Goal: Task Accomplishment & Management: Manage account settings

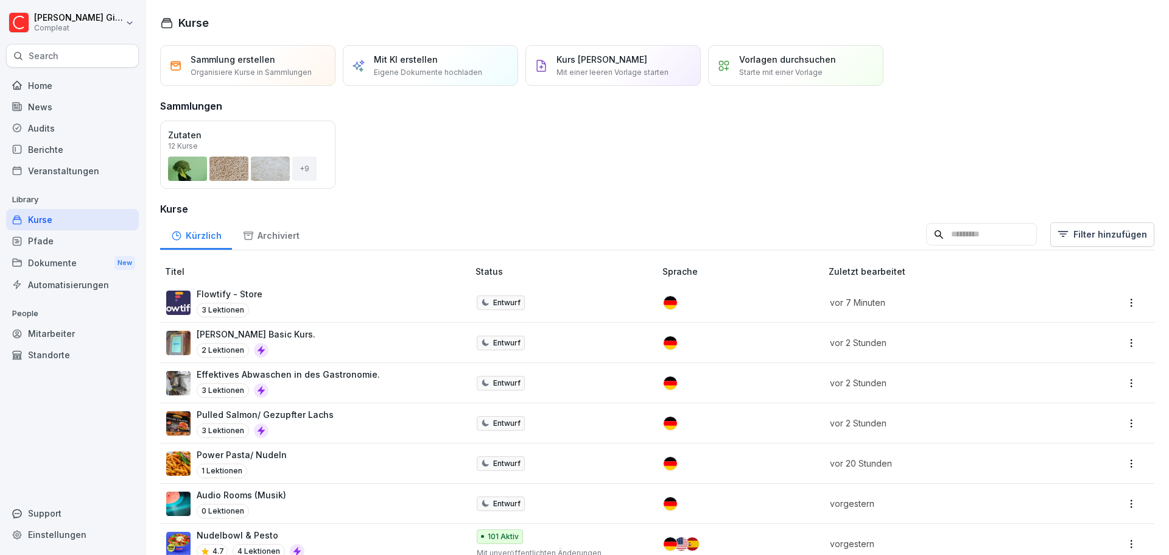
click at [67, 235] on div "Pfade" at bounding box center [72, 240] width 133 height 21
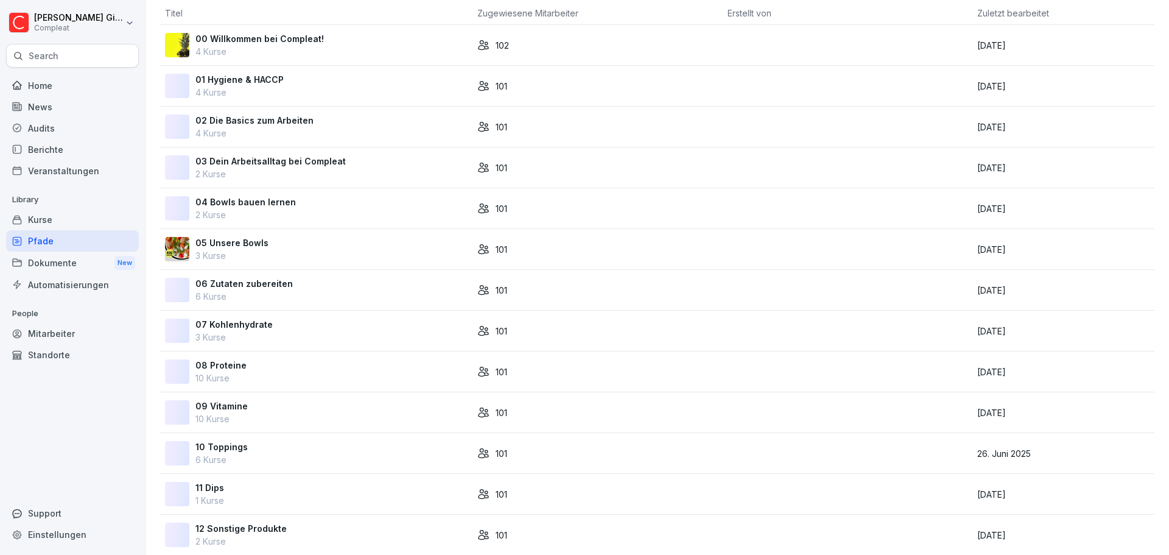
scroll to position [141, 0]
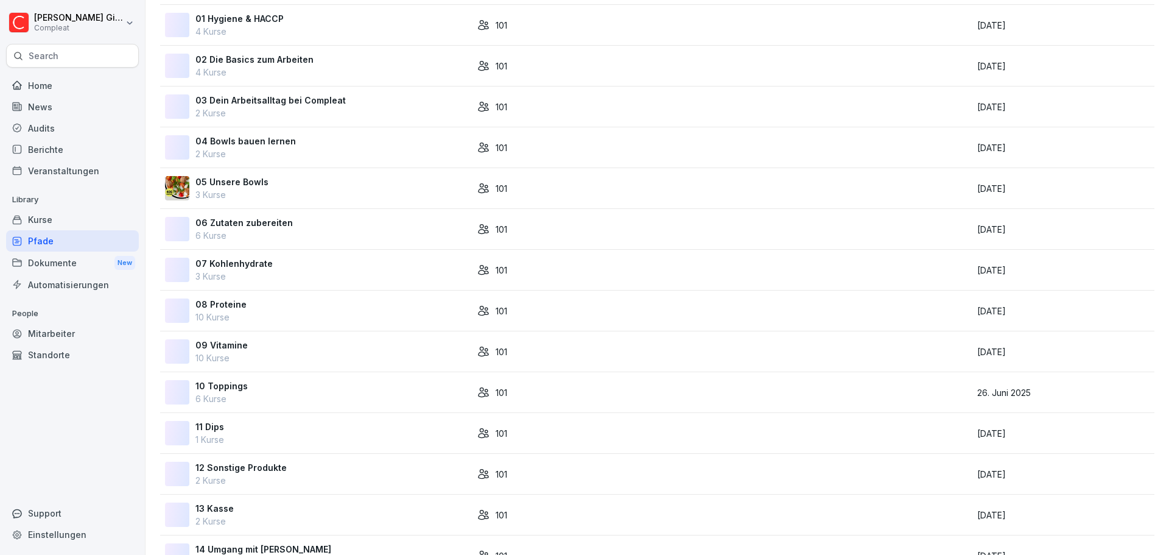
click at [90, 221] on div "Kurse" at bounding box center [72, 219] width 133 height 21
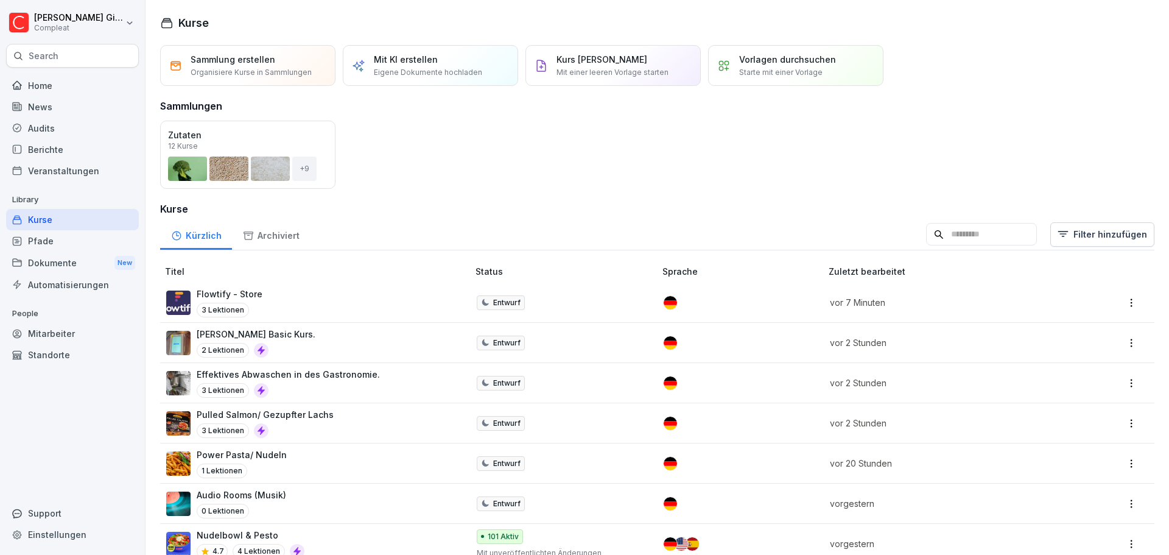
click at [947, 233] on input at bounding box center [981, 234] width 111 height 23
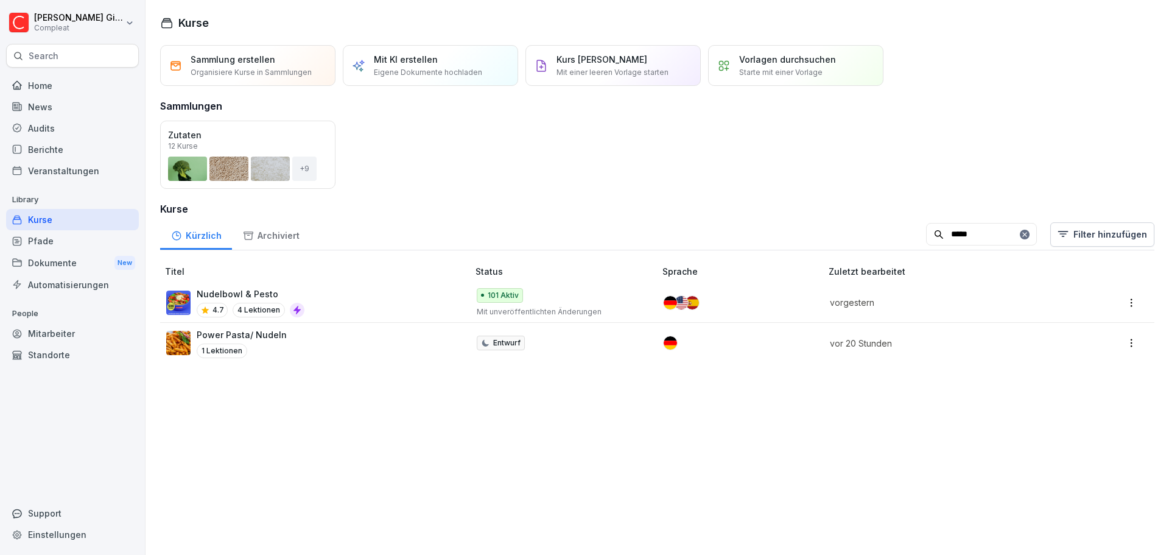
type input "*****"
click at [339, 297] on div "Nudelbowl & Pesto 4.7 4 Lektionen" at bounding box center [311, 302] width 290 height 30
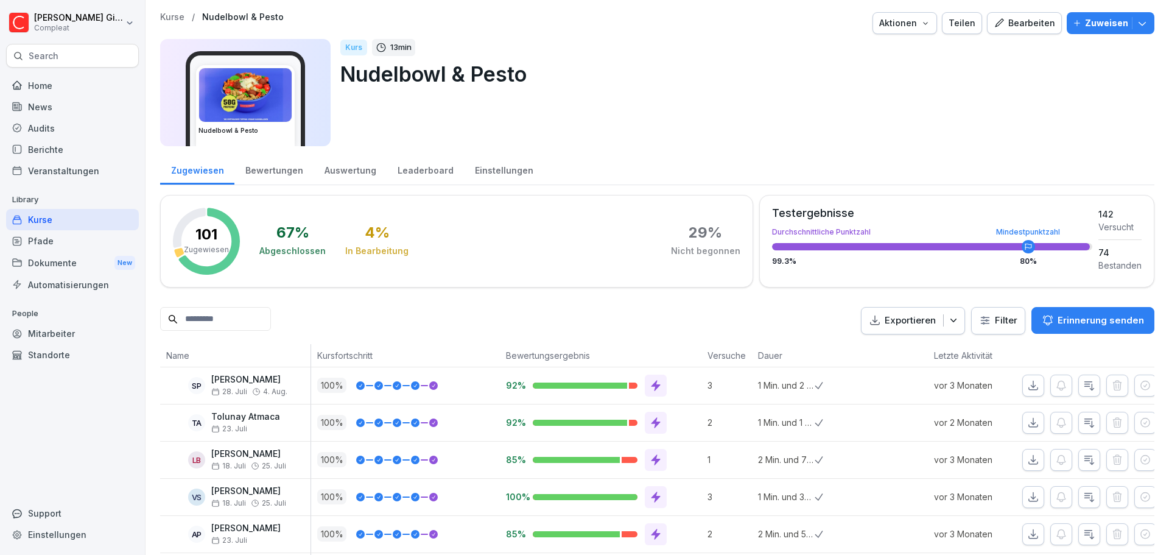
click at [1041, 19] on div "Bearbeiten" at bounding box center [1025, 22] width 62 height 13
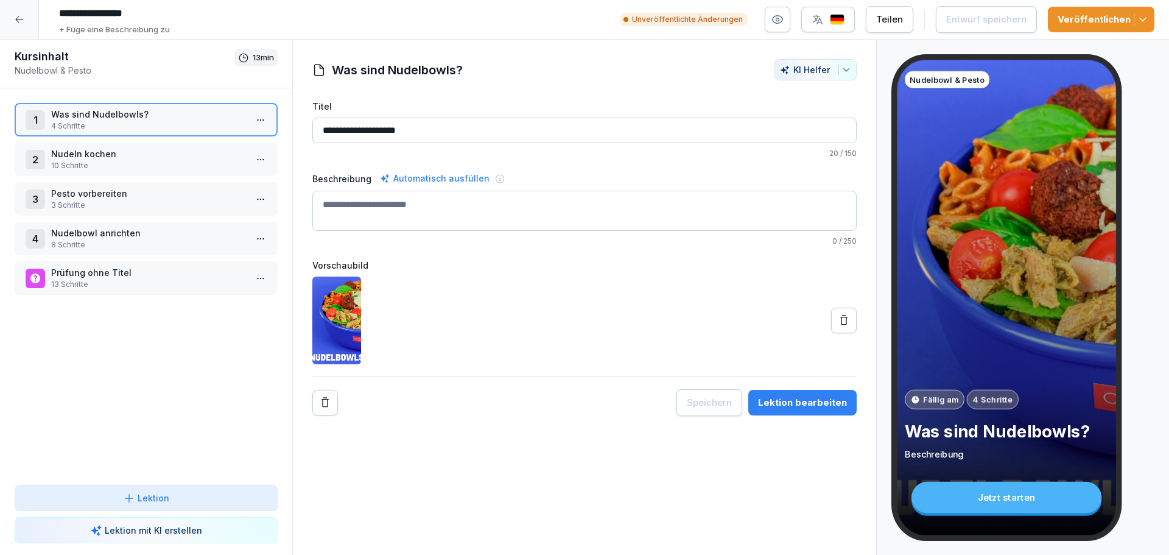
click at [172, 159] on p "Nudeln kochen" at bounding box center [148, 153] width 195 height 13
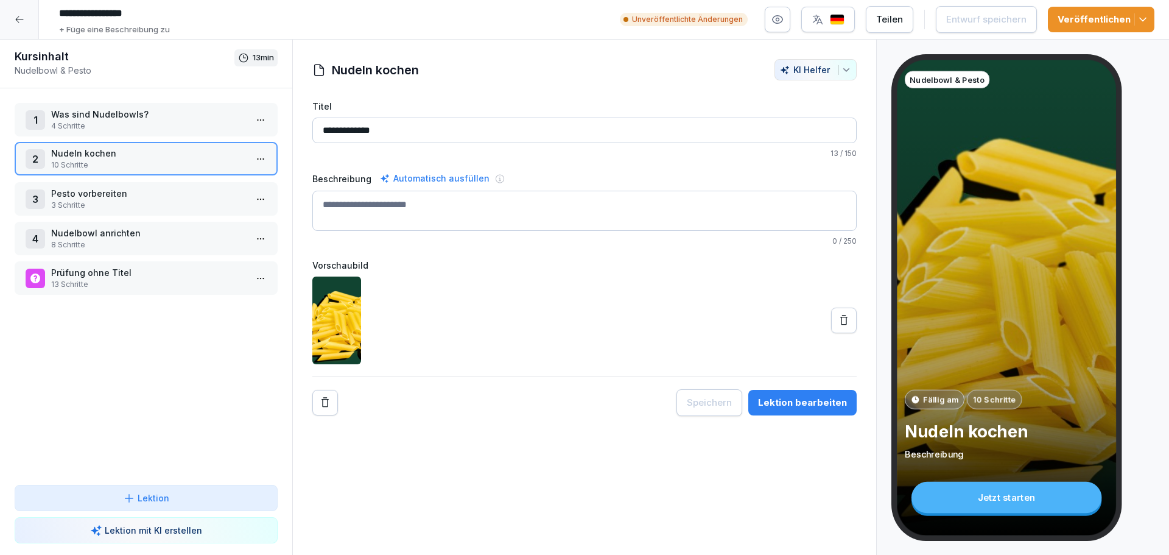
click at [168, 153] on p "Nudeln kochen" at bounding box center [148, 153] width 195 height 13
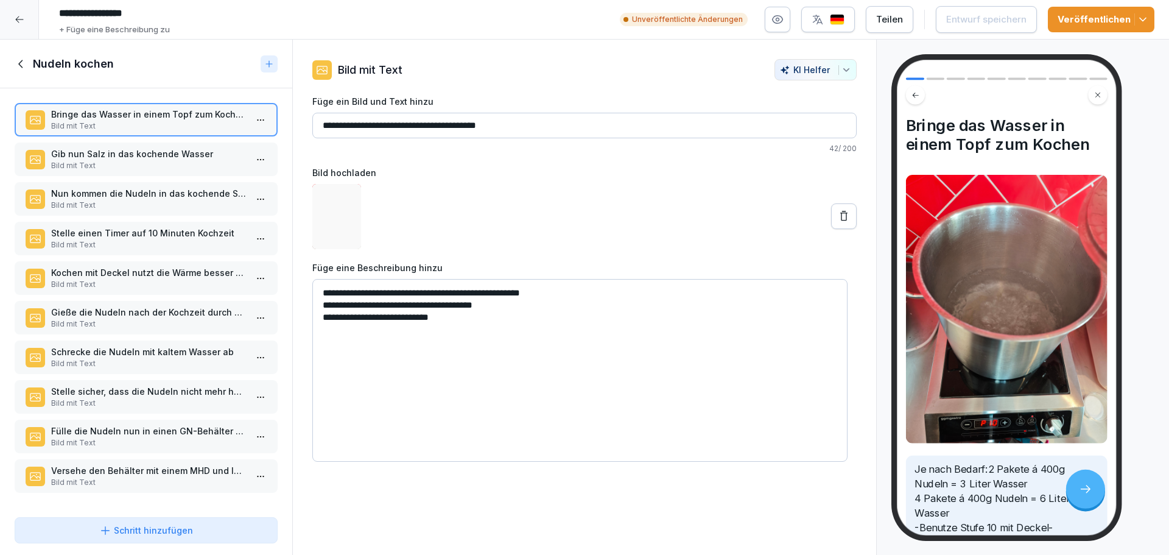
click at [168, 153] on p "Gib nun Salz in das kochende Wasser" at bounding box center [148, 153] width 195 height 13
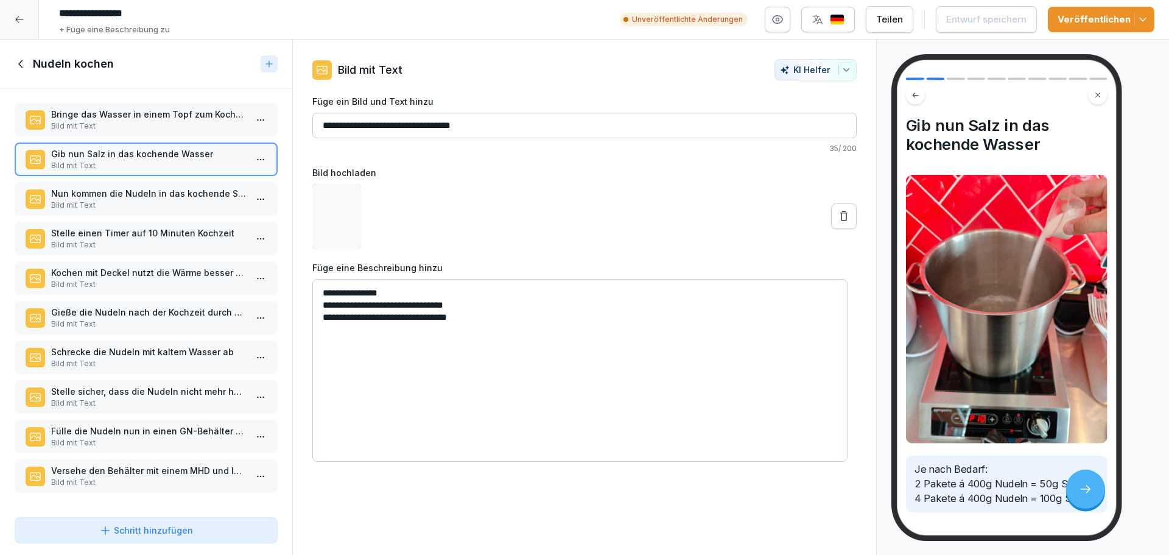
click at [160, 130] on p "Bild mit Text" at bounding box center [148, 126] width 195 height 11
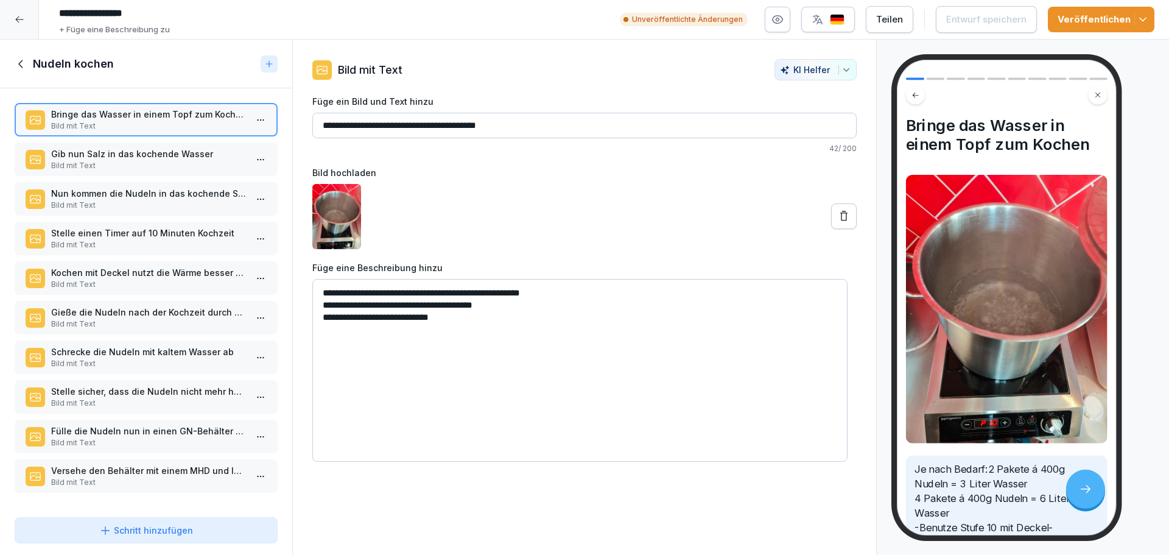
click at [25, 59] on icon at bounding box center [21, 63] width 13 height 13
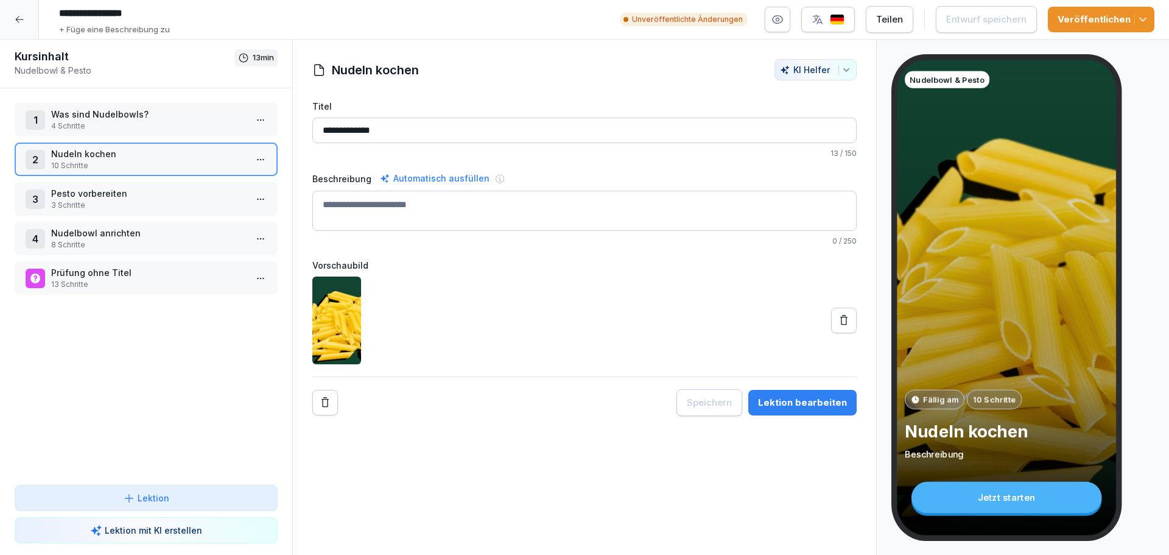
click at [167, 154] on p "Nudeln kochen" at bounding box center [148, 153] width 195 height 13
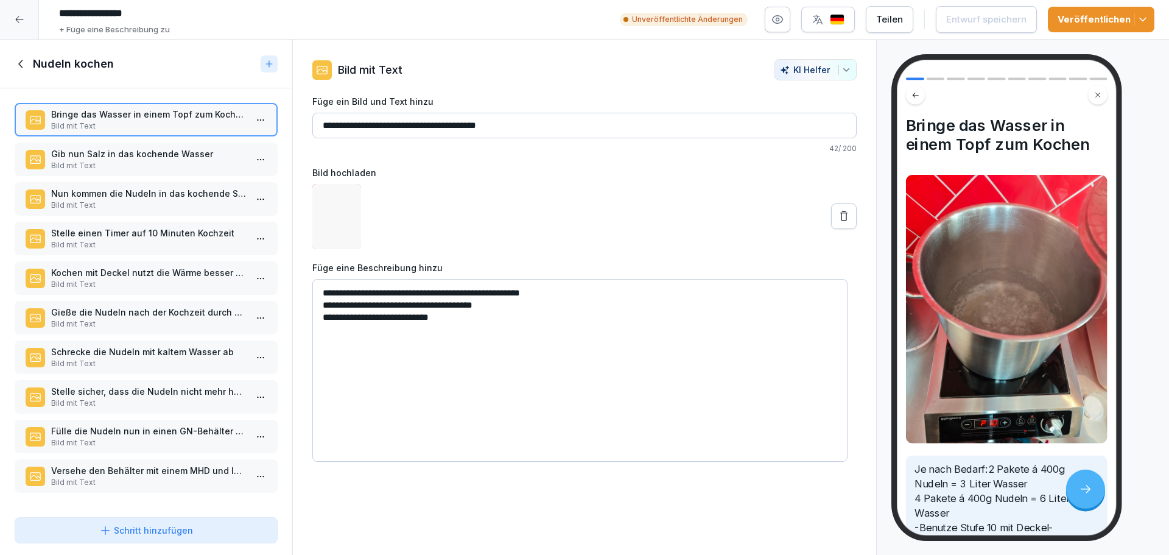
click at [164, 233] on p "Stelle einen Timer auf 10 Minuten Kochzeit" at bounding box center [148, 233] width 195 height 13
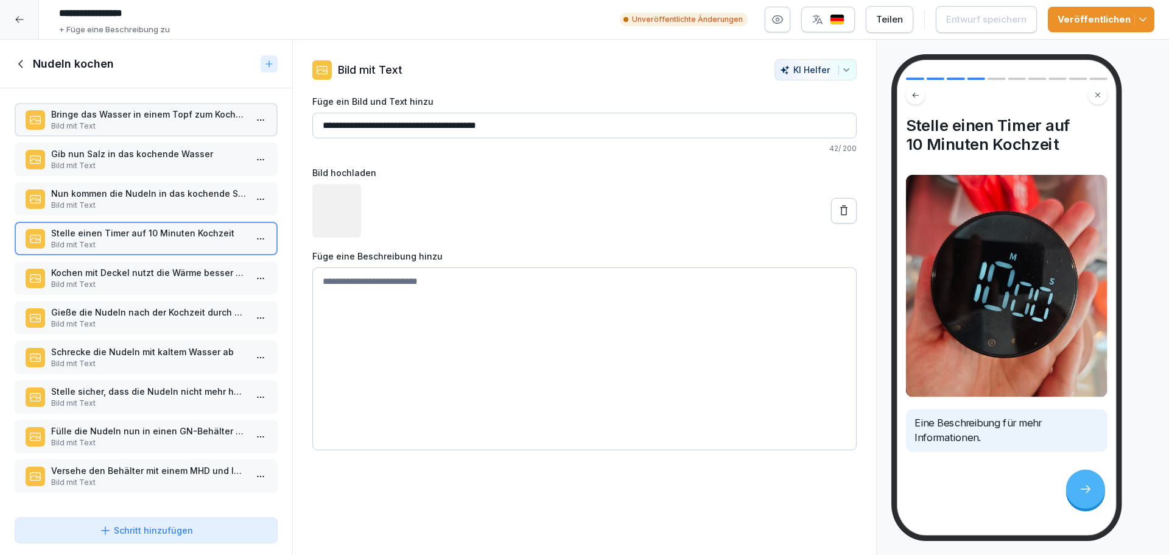
click at [153, 309] on p "Gieße die Nudeln nach der Kochzeit durch ein Sieb ab" at bounding box center [148, 312] width 195 height 13
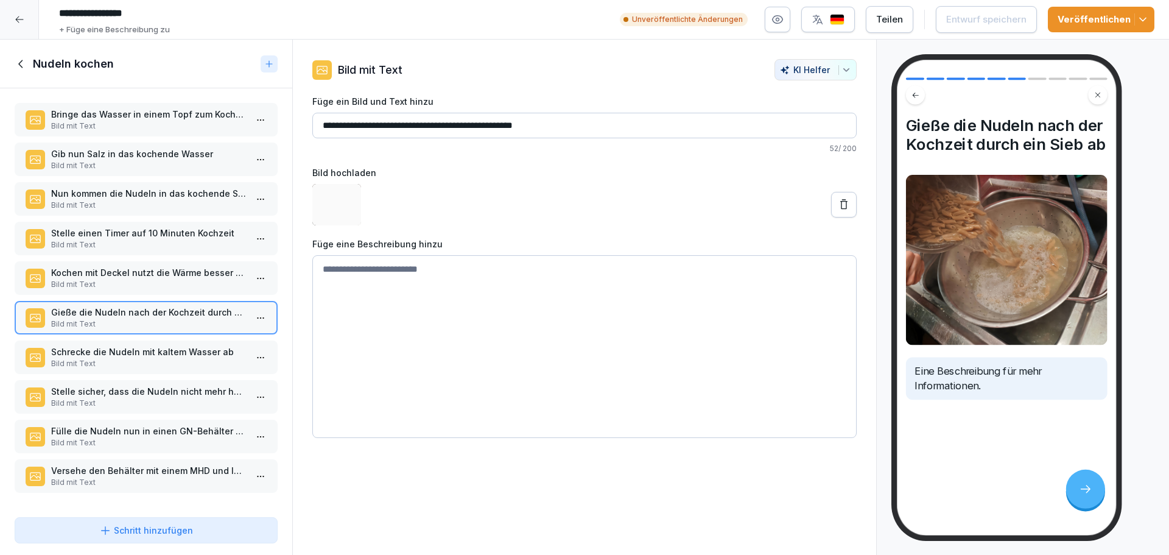
click at [147, 189] on p "Nun kommen die Nudeln in das kochende Salzwasser" at bounding box center [148, 193] width 195 height 13
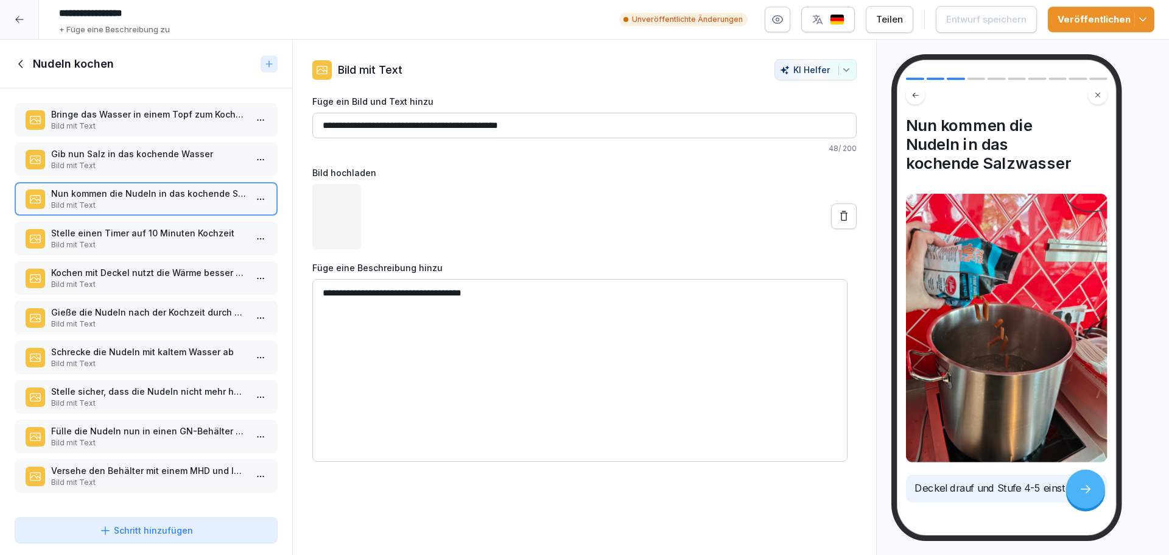
click at [149, 147] on p "Gib nun Salz in das kochende Wasser" at bounding box center [148, 153] width 195 height 13
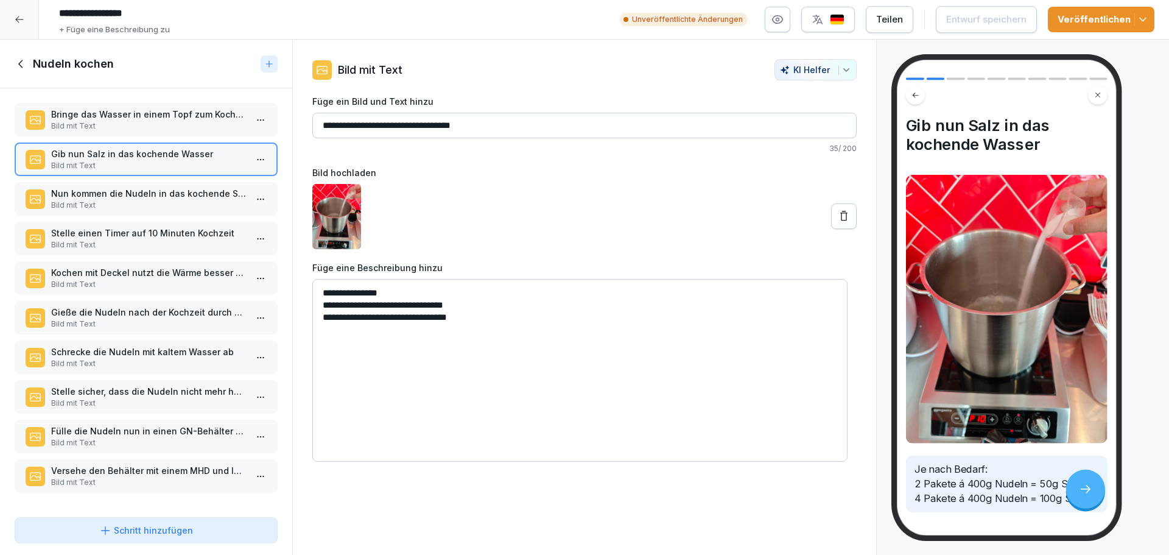
click at [150, 183] on div "Nun kommen die Nudeln in das kochende Salzwasser Bild mit Text" at bounding box center [146, 198] width 263 height 33
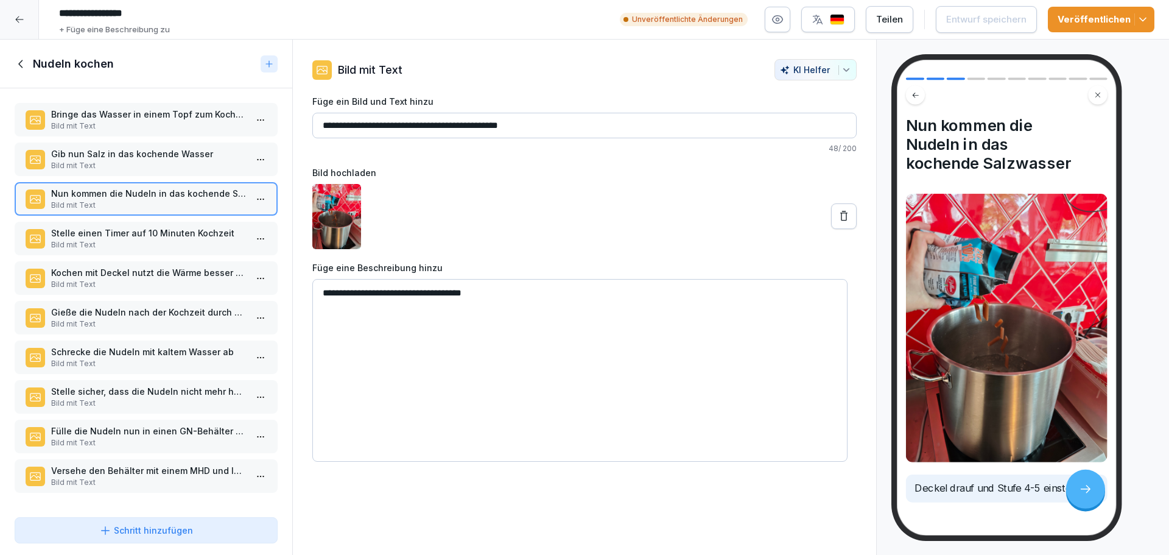
click at [153, 225] on div "Stelle einen Timer auf 10 Minuten Kochzeit Bild mit Text" at bounding box center [146, 238] width 263 height 33
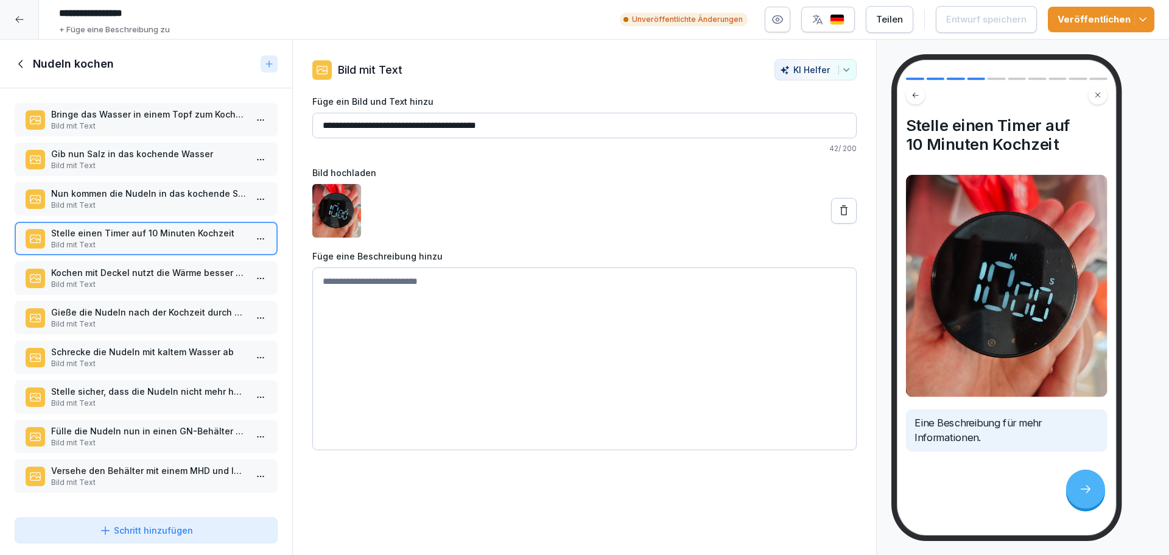
click at [166, 273] on p "Kochen mit Deckel nutzt die Wärme besser und spart Energie." at bounding box center [148, 272] width 195 height 13
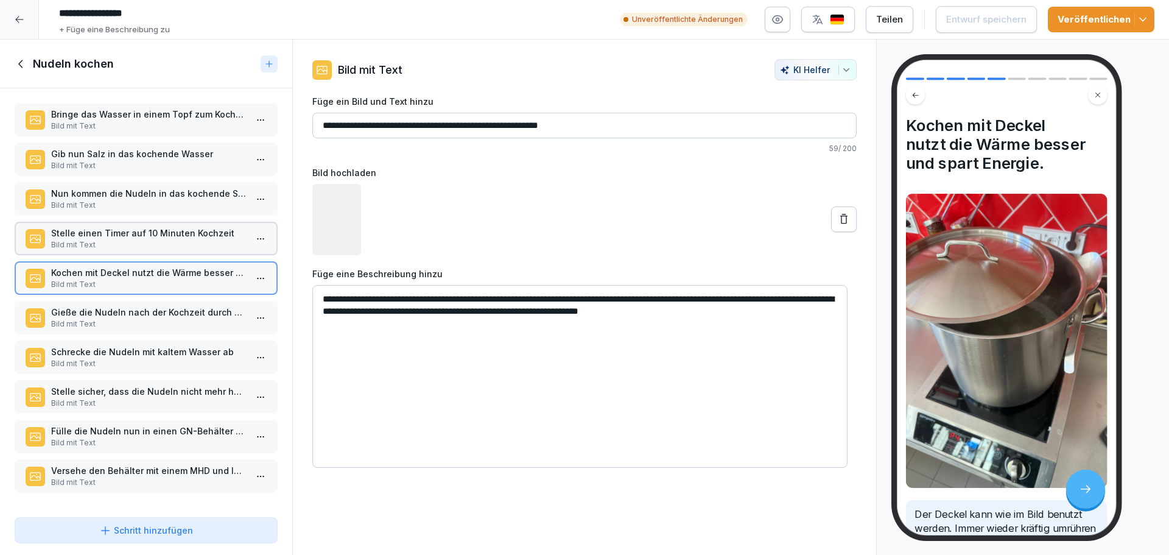
click at [160, 306] on p "Gieße die Nudeln nach der Kochzeit durch ein Sieb ab" at bounding box center [148, 312] width 195 height 13
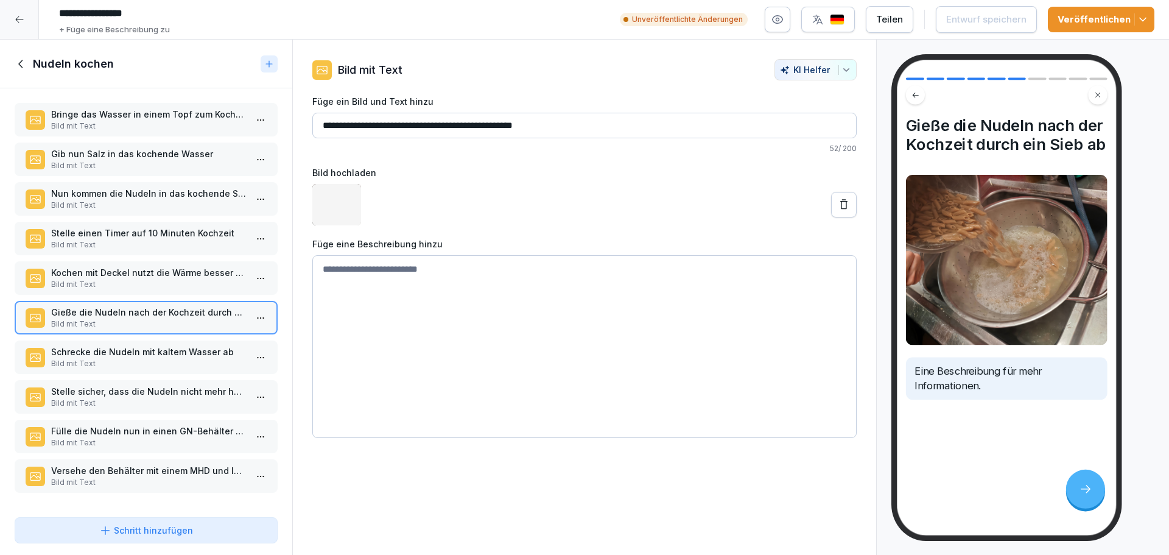
click at [160, 361] on p "Bild mit Text" at bounding box center [148, 363] width 195 height 11
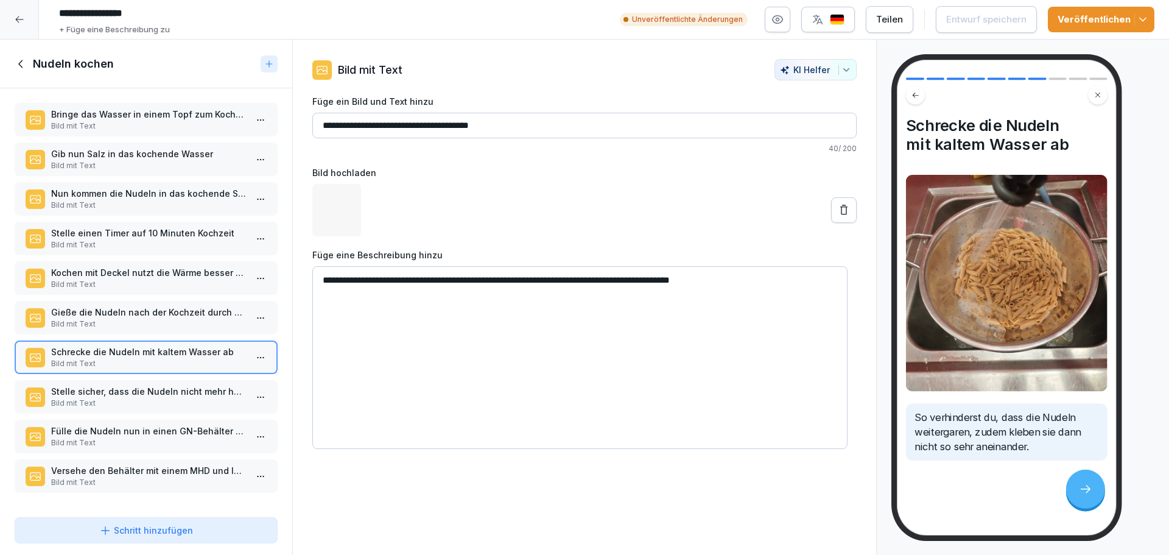
click at [153, 387] on p "Stelle sicher, dass die Nudeln nicht mehr heiß sind" at bounding box center [148, 391] width 195 height 13
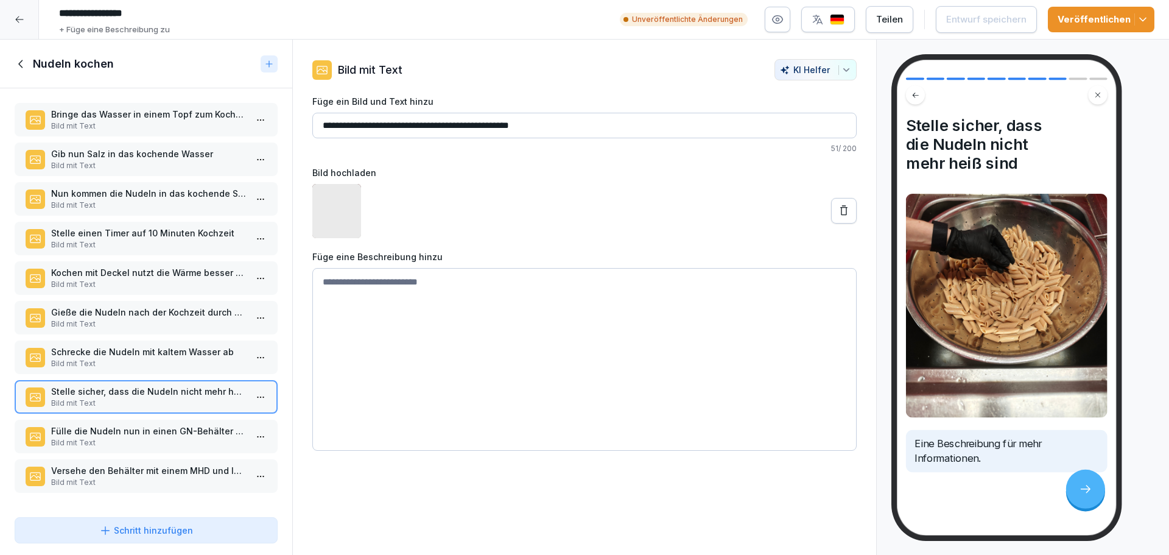
click at [169, 473] on p "Versehe den Behälter mit einem MHD und lagere ihn in der Kühlung" at bounding box center [148, 470] width 195 height 13
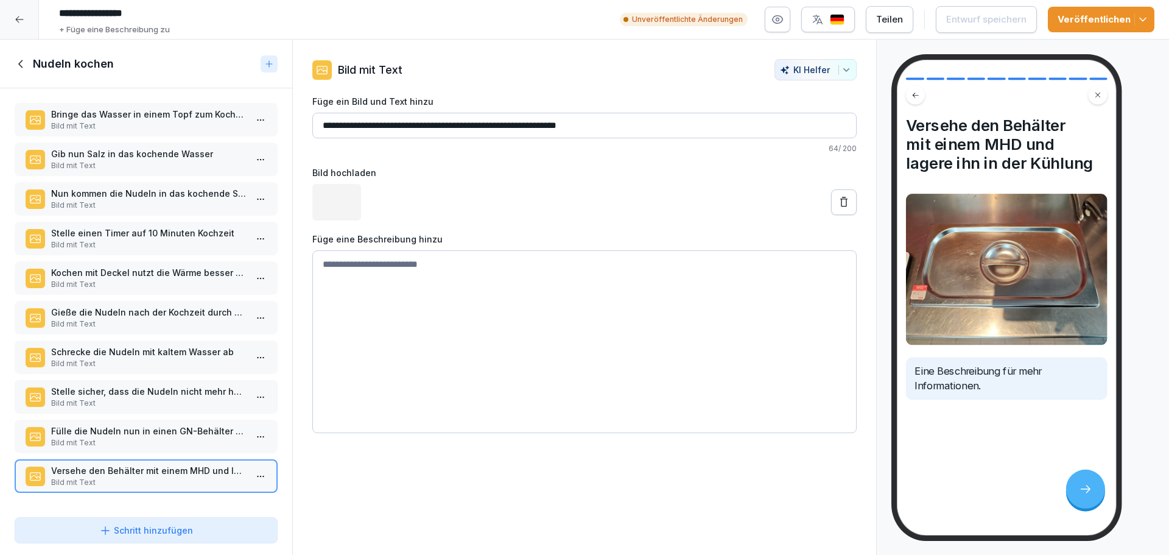
click at [169, 440] on p "Bild mit Text" at bounding box center [148, 442] width 195 height 11
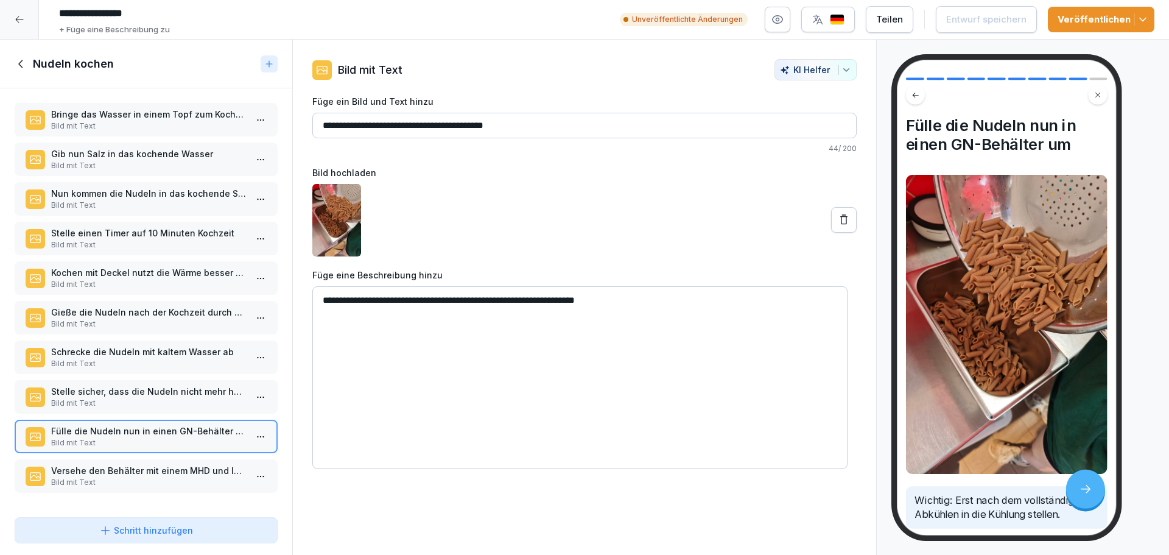
click at [30, 57] on div "Nudeln kochen" at bounding box center [135, 64] width 241 height 15
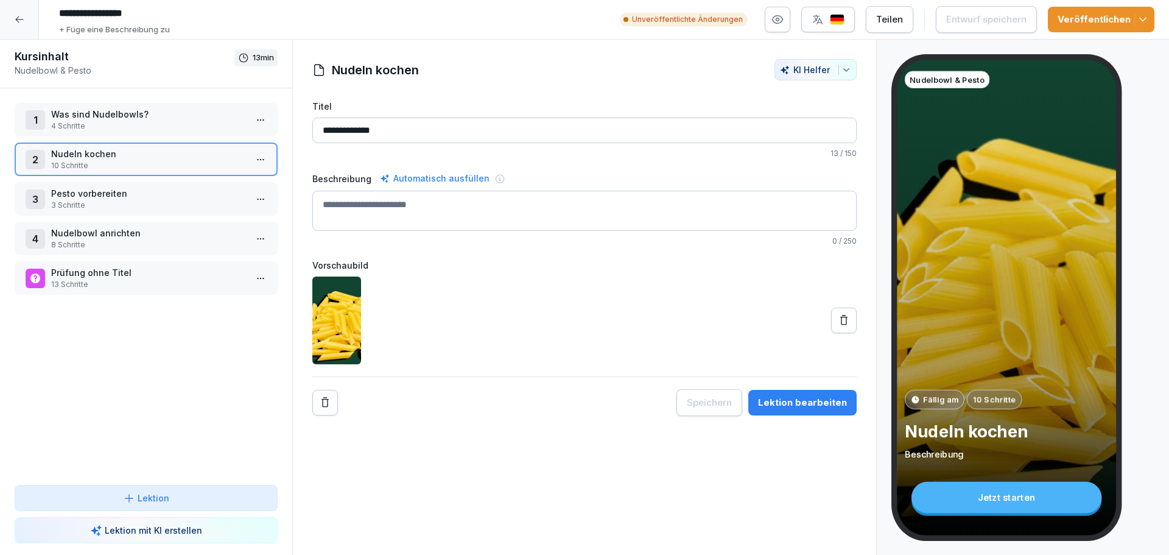
click at [124, 113] on p "Was sind Nudelbowls?" at bounding box center [148, 114] width 195 height 13
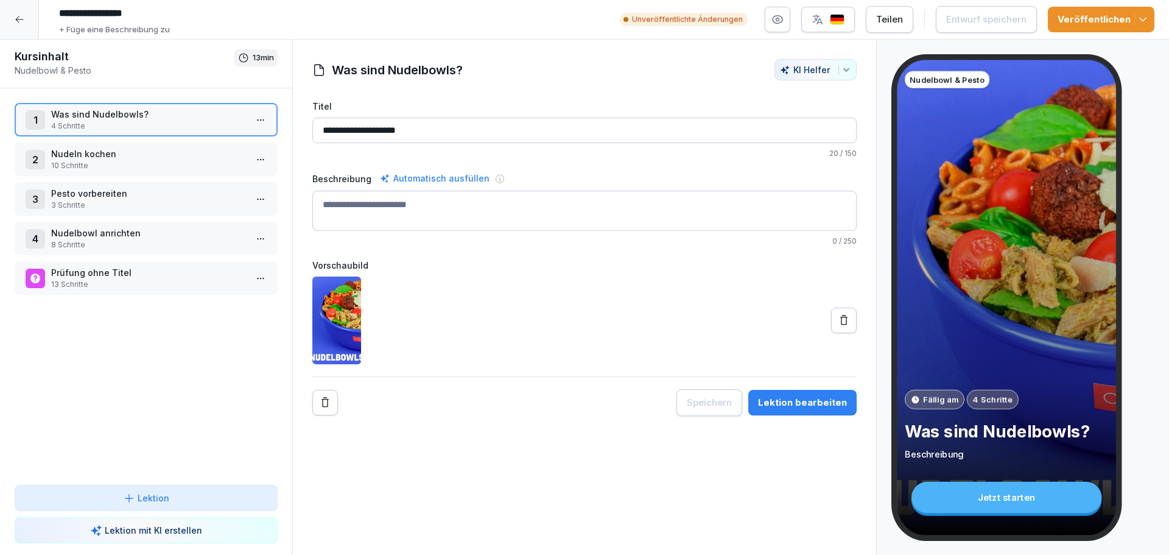
click at [116, 177] on div "1 Was sind Nudelbowls? 4 Schritte 2 Nudeln kochen 10 Schritte 3 Pesto vorbereit…" at bounding box center [146, 286] width 292 height 396
click at [121, 148] on p "Nudeln kochen" at bounding box center [148, 153] width 195 height 13
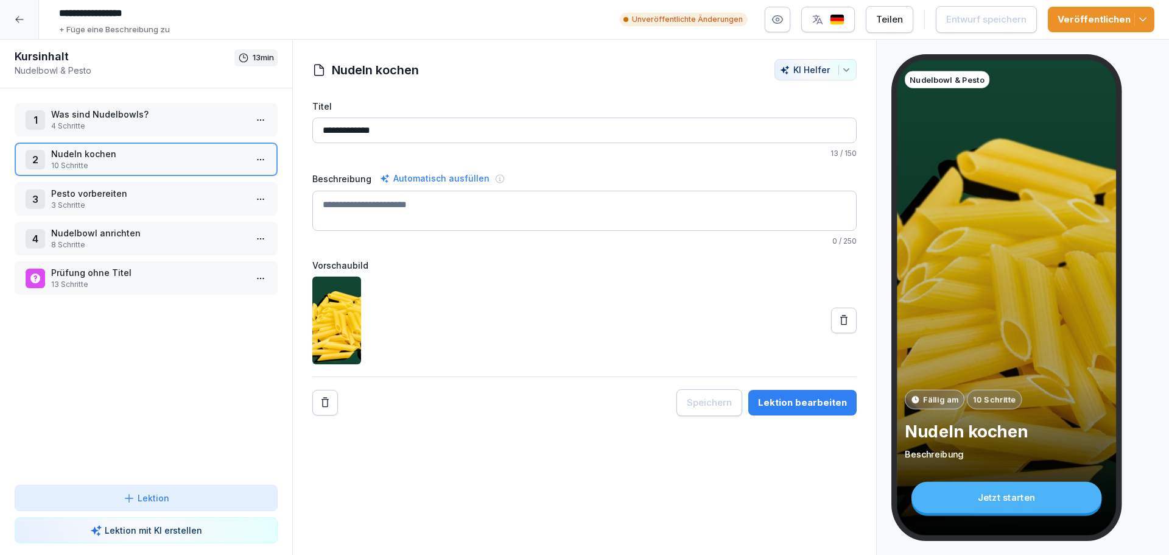
click at [124, 159] on p "Nudeln kochen" at bounding box center [148, 153] width 195 height 13
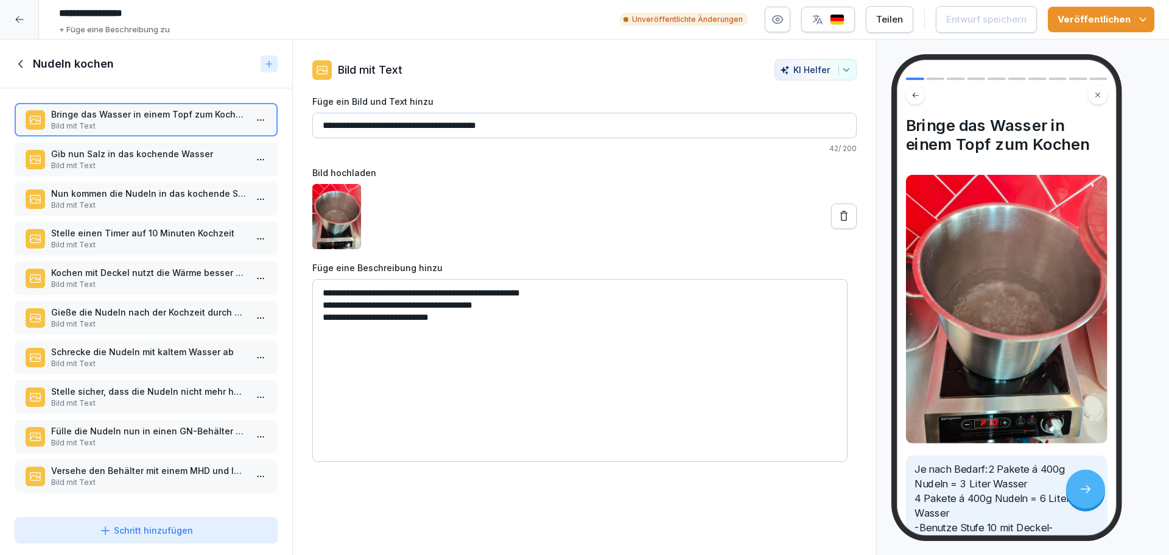
click at [124, 135] on div "Bringe das Wasser in einem Topf zum Kochen Bild mit Text" at bounding box center [146, 119] width 263 height 33
click at [125, 156] on p "Gib nun Salz in das kochende Wasser" at bounding box center [148, 153] width 195 height 13
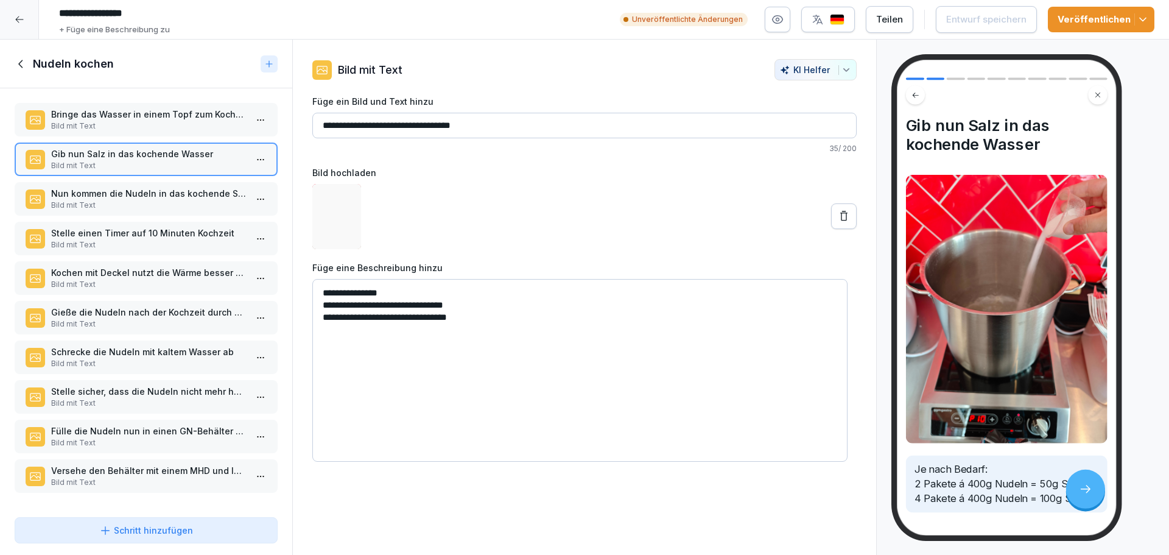
click at [125, 205] on p "Bild mit Text" at bounding box center [148, 205] width 195 height 11
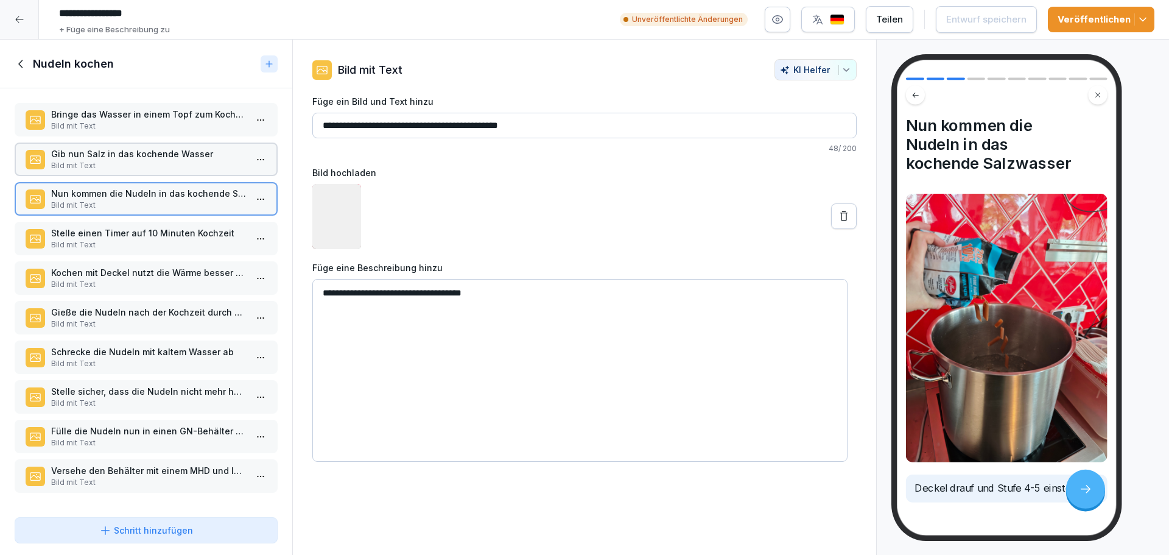
click at [133, 236] on p "Stelle einen Timer auf 10 Minuten Kochzeit" at bounding box center [148, 233] width 195 height 13
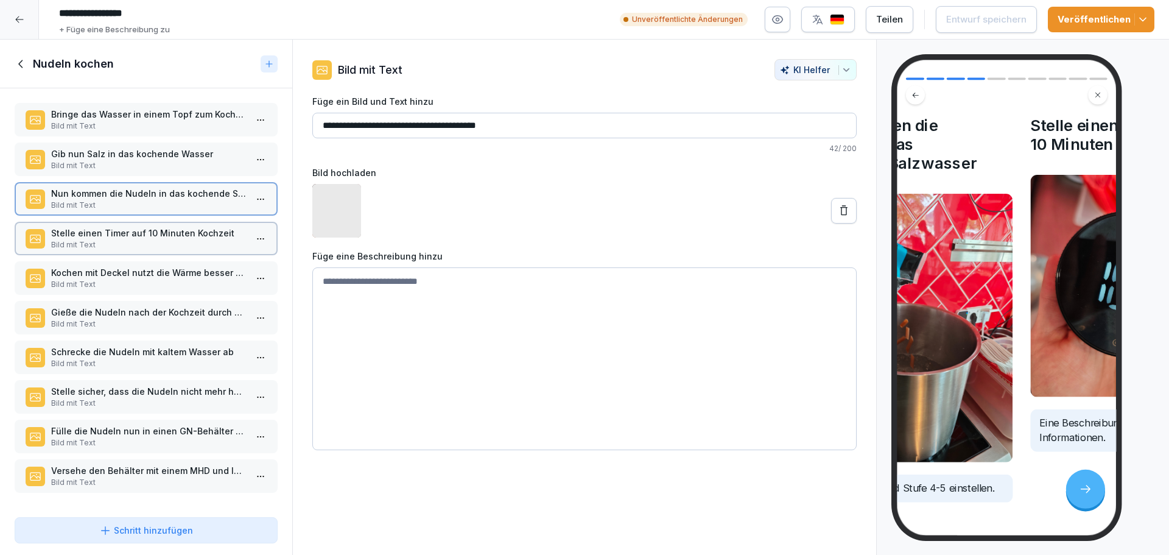
click at [145, 262] on div "Kochen mit Deckel nutzt die Wärme besser und spart Energie. Bild mit Text" at bounding box center [146, 277] width 263 height 33
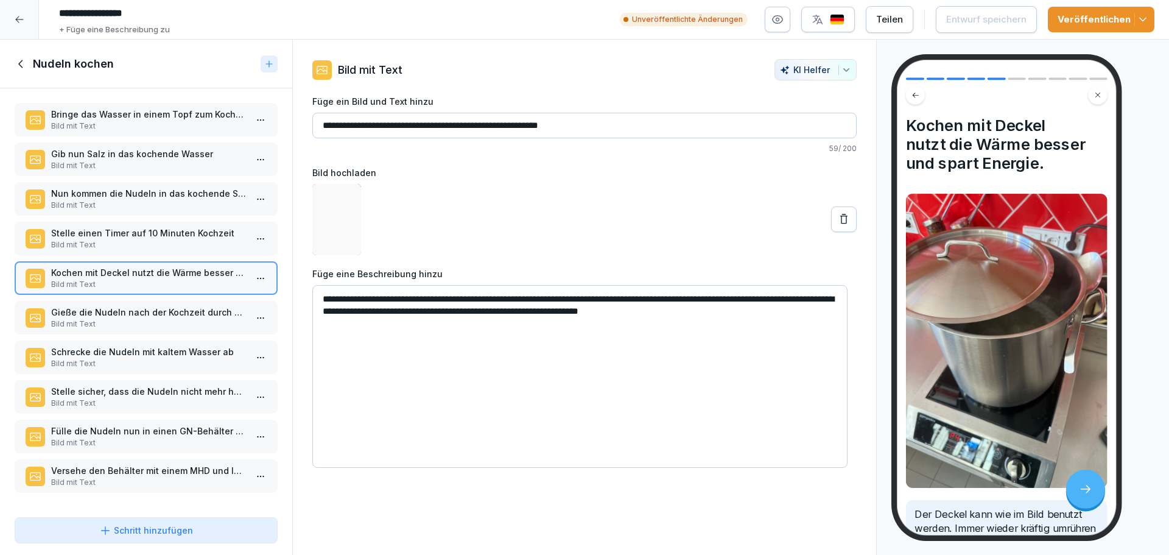
click at [32, 60] on div "Nudeln kochen" at bounding box center [135, 64] width 241 height 15
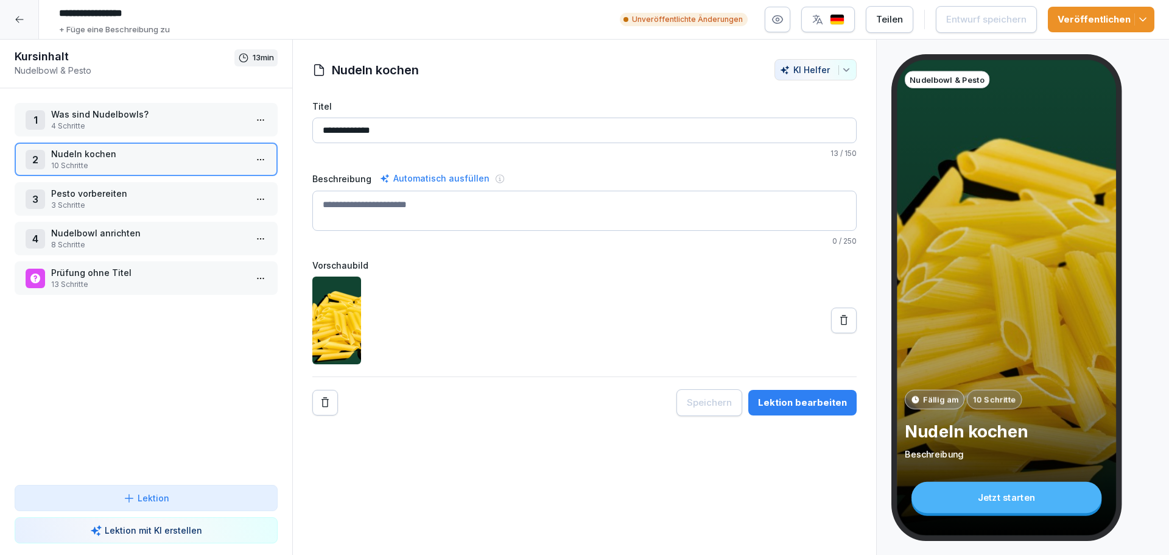
click at [102, 133] on div "1 Was sind Nudelbowls? 4 Schritte" at bounding box center [146, 119] width 263 height 33
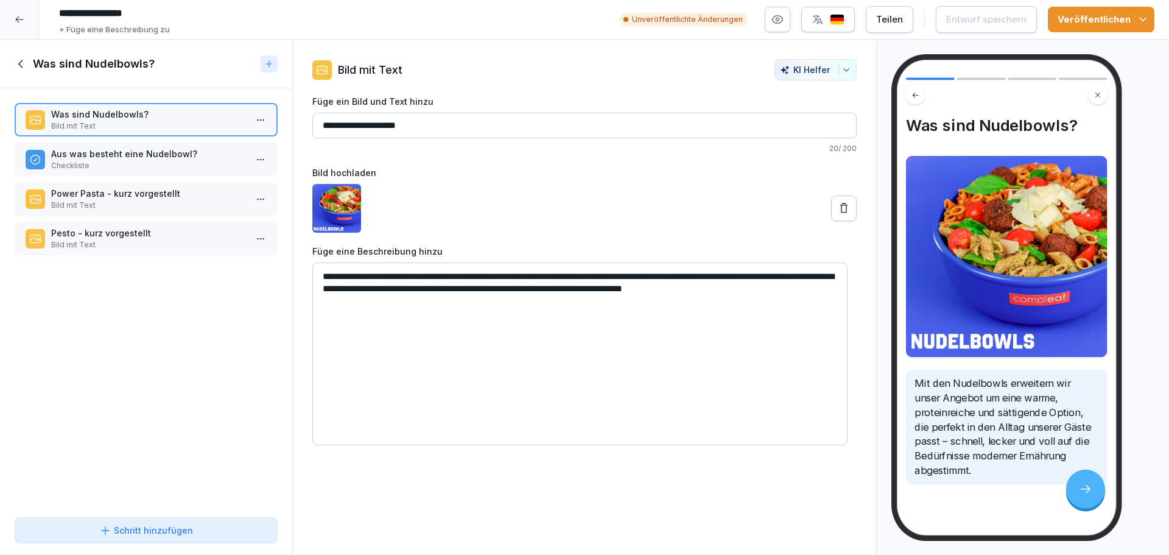
click at [145, 153] on p "Aus was besteht eine Nudelbowl?" at bounding box center [148, 153] width 195 height 13
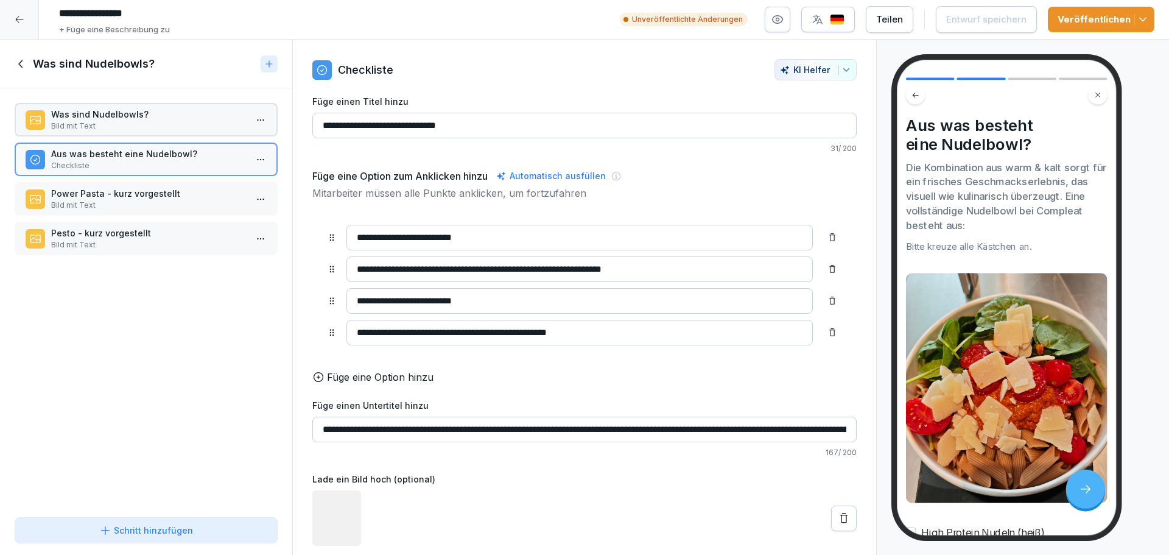
click at [151, 202] on p "Bild mit Text" at bounding box center [148, 205] width 195 height 11
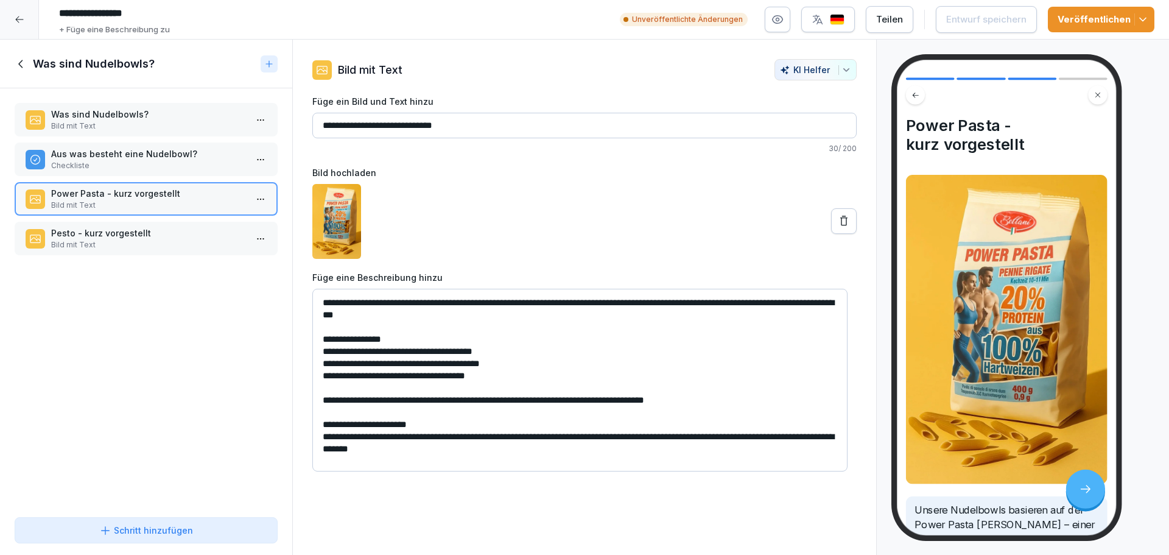
click at [1007, 398] on img at bounding box center [1007, 329] width 202 height 309
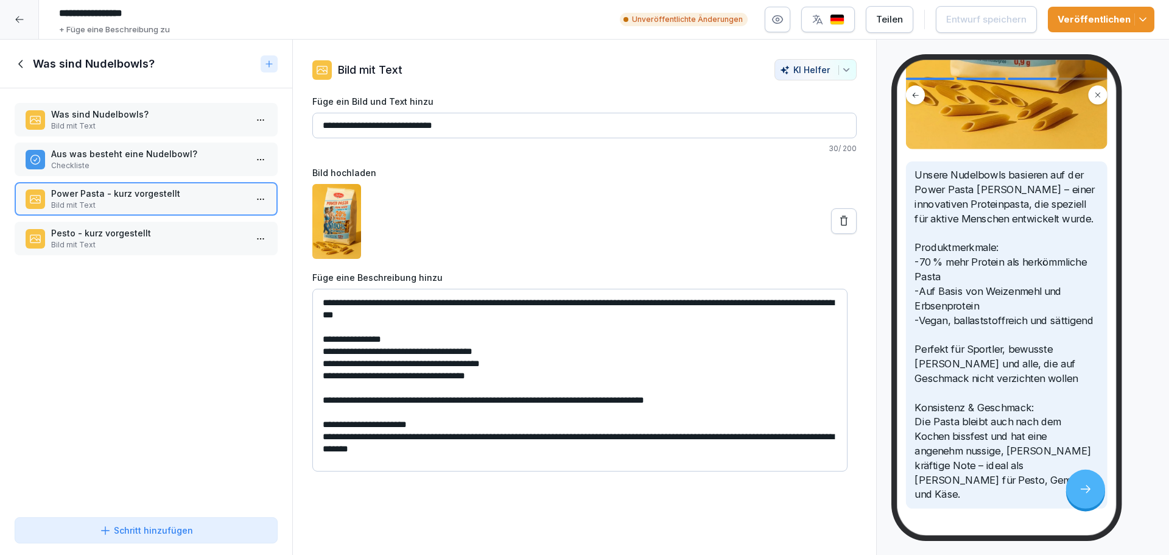
scroll to position [426, 0]
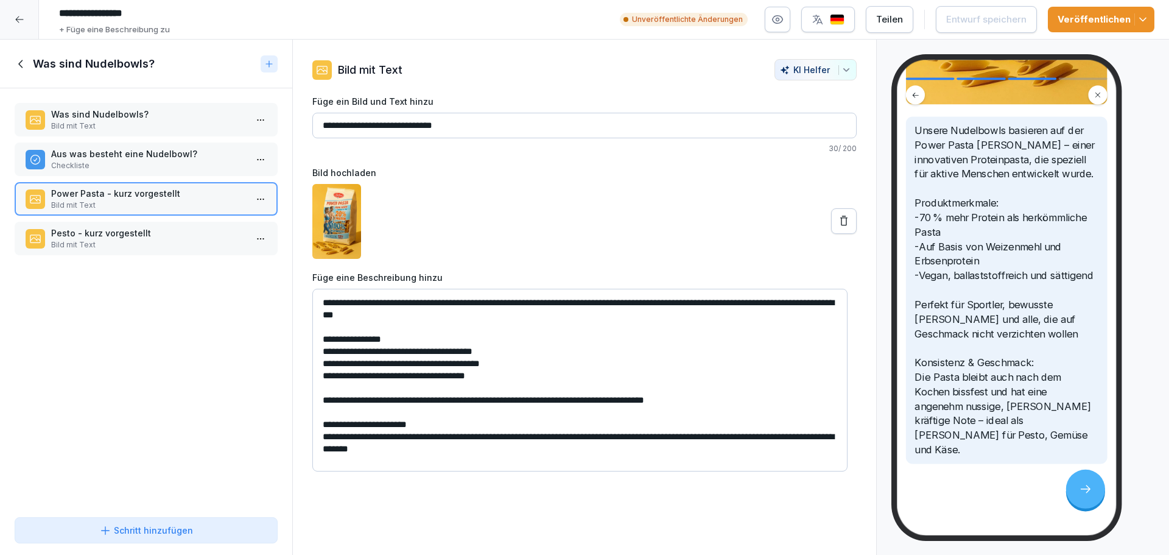
click at [158, 240] on p "Bild mit Text" at bounding box center [148, 244] width 195 height 11
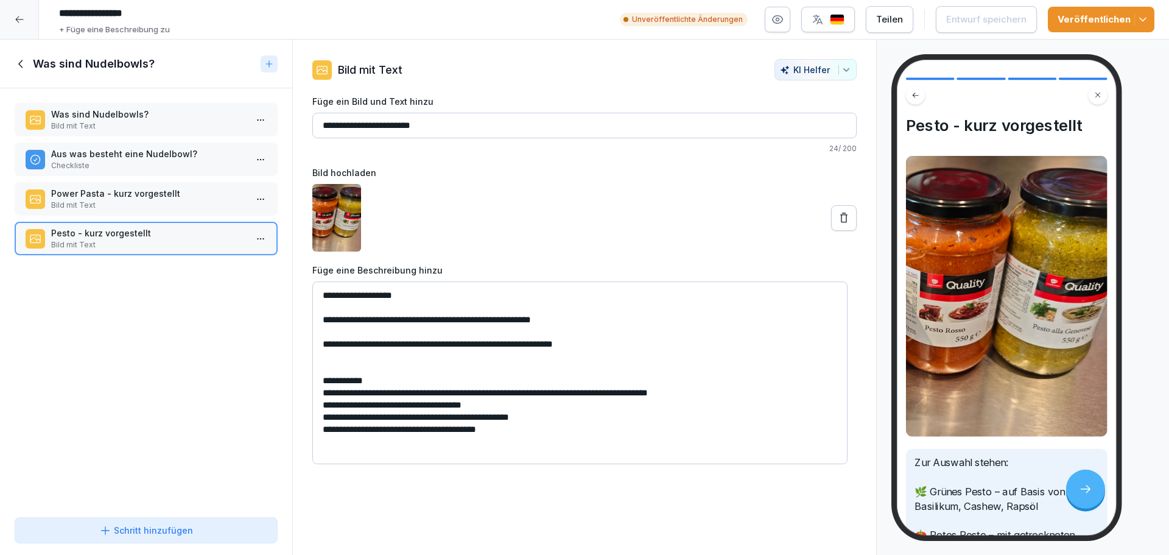
click at [153, 100] on div "Was sind Nudelbowls? Bild mit Text Aus was besteht eine Nudelbowl? Checkliste P…" at bounding box center [146, 300] width 292 height 424
click at [152, 105] on div "Was sind Nudelbowls? Bild mit Text" at bounding box center [146, 119] width 263 height 33
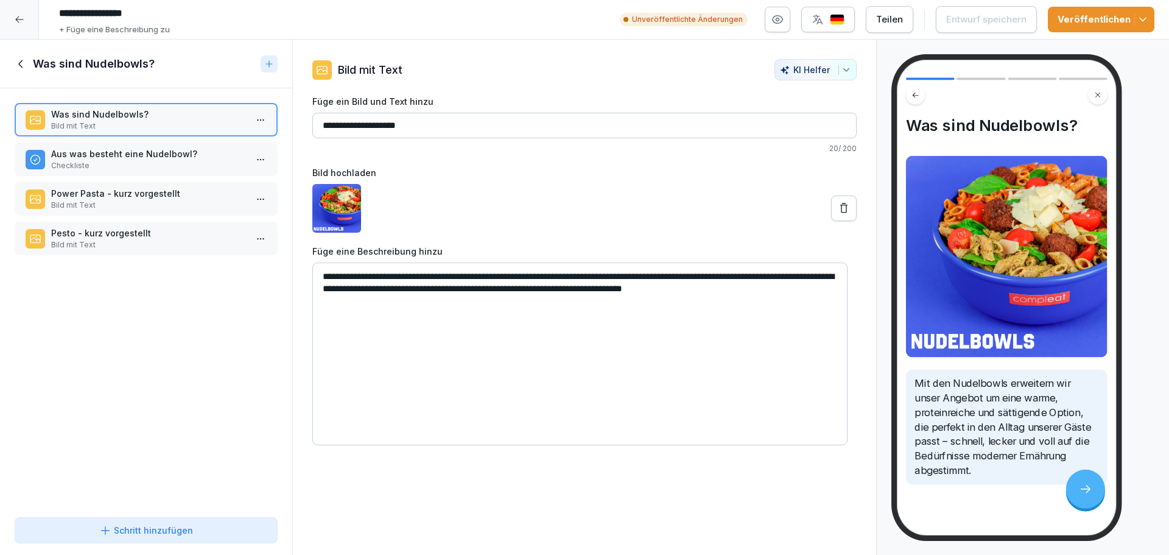
click at [183, 240] on p "Bild mit Text" at bounding box center [148, 244] width 195 height 11
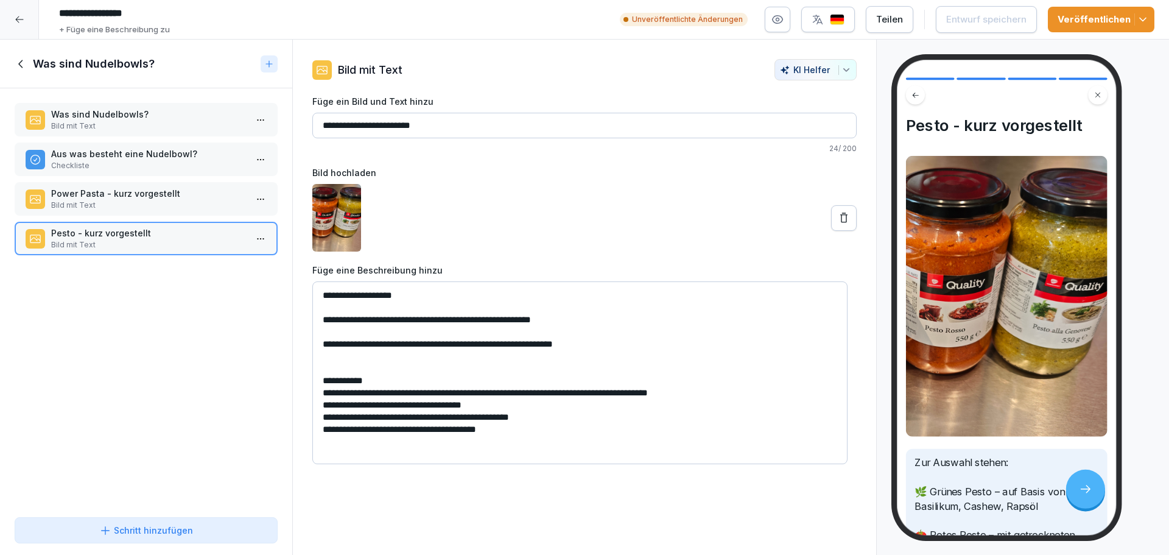
scroll to position [122, 0]
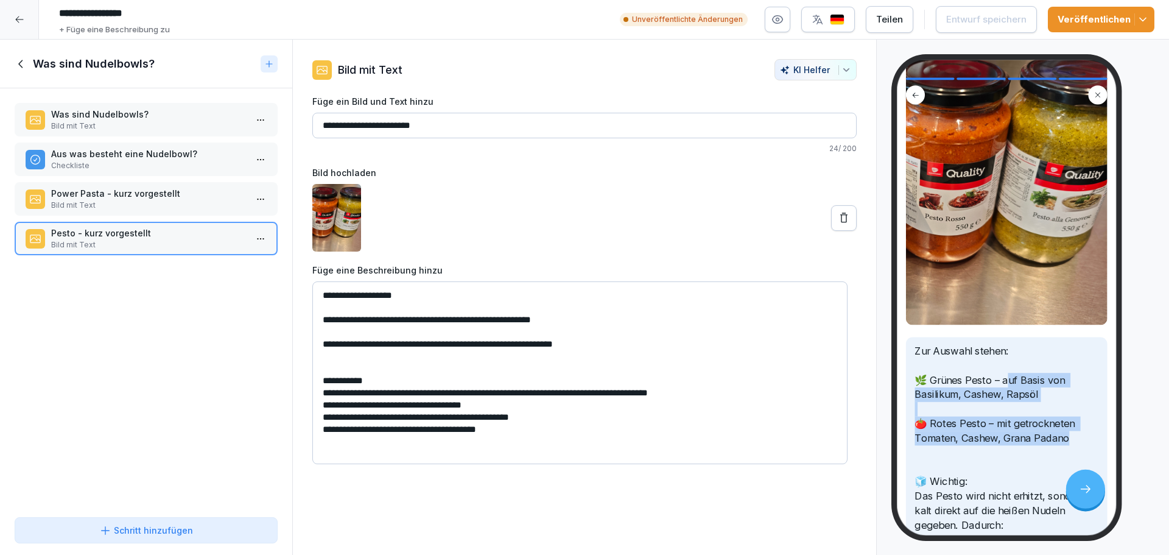
drag, startPoint x: 1013, startPoint y: 379, endPoint x: 1081, endPoint y: 441, distance: 92.3
click at [1081, 441] on p "Zur Auswahl stehen: 🌿 Grünes Pesto – auf Basis von Basilikum, Cashew, Rapsöl 🍅 …" at bounding box center [1006, 473] width 183 height 261
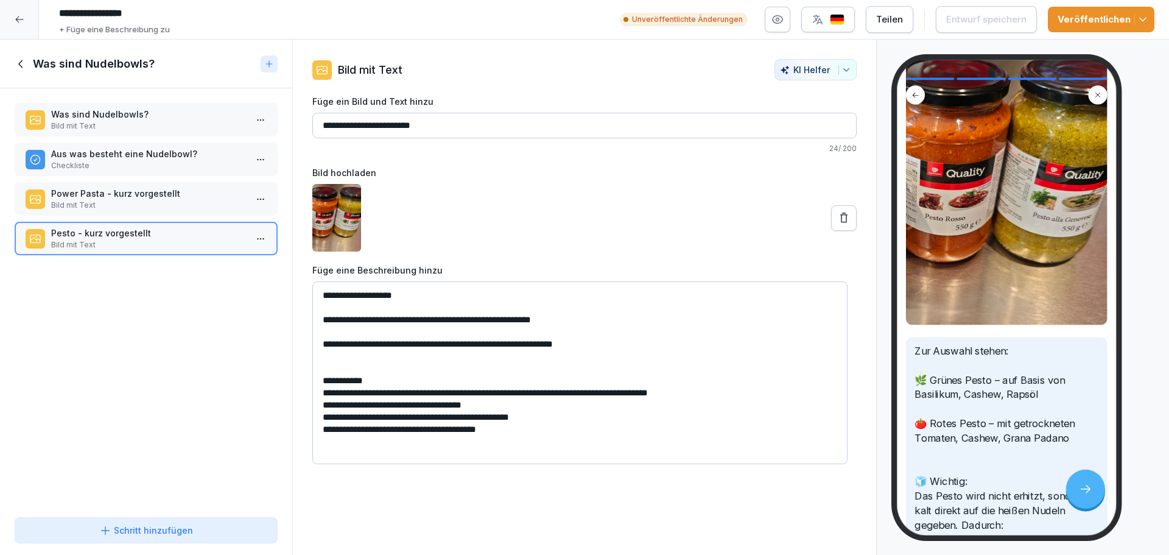
click at [567, 367] on textarea "**********" at bounding box center [579, 372] width 535 height 183
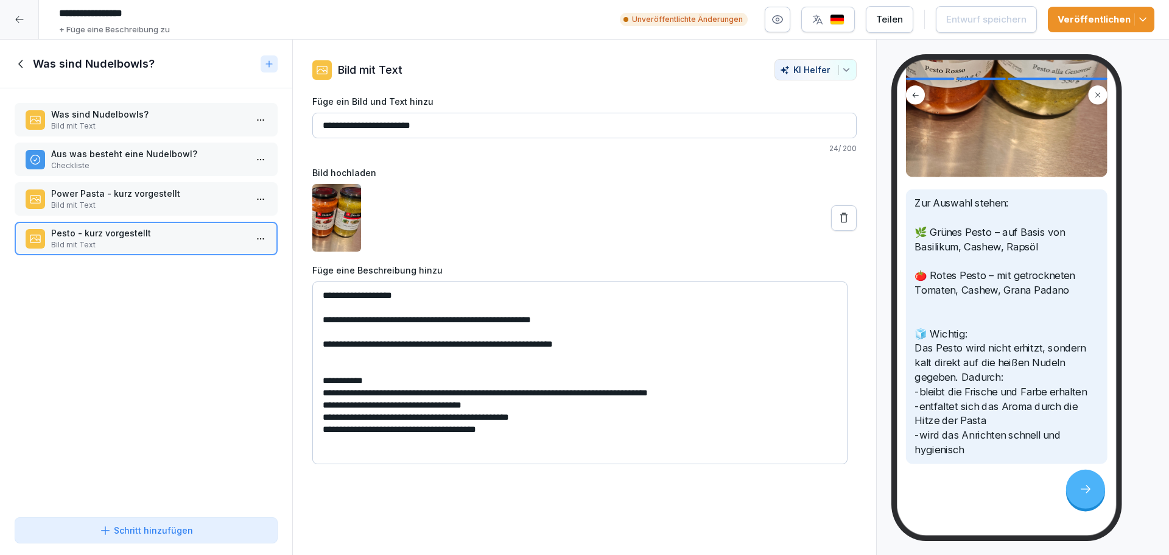
scroll to position [0, 0]
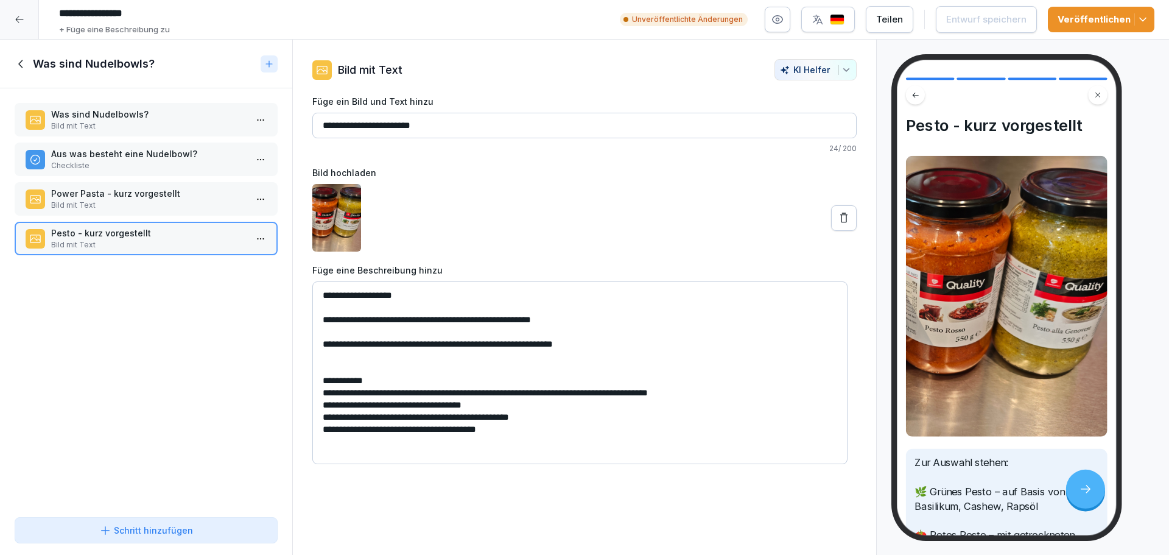
click at [83, 307] on div "Was sind Nudelbowls? Bild mit Text Aus was besteht eine Nudelbowl? Checkliste P…" at bounding box center [146, 300] width 292 height 424
click at [172, 200] on p "Bild mit Text" at bounding box center [148, 205] width 195 height 11
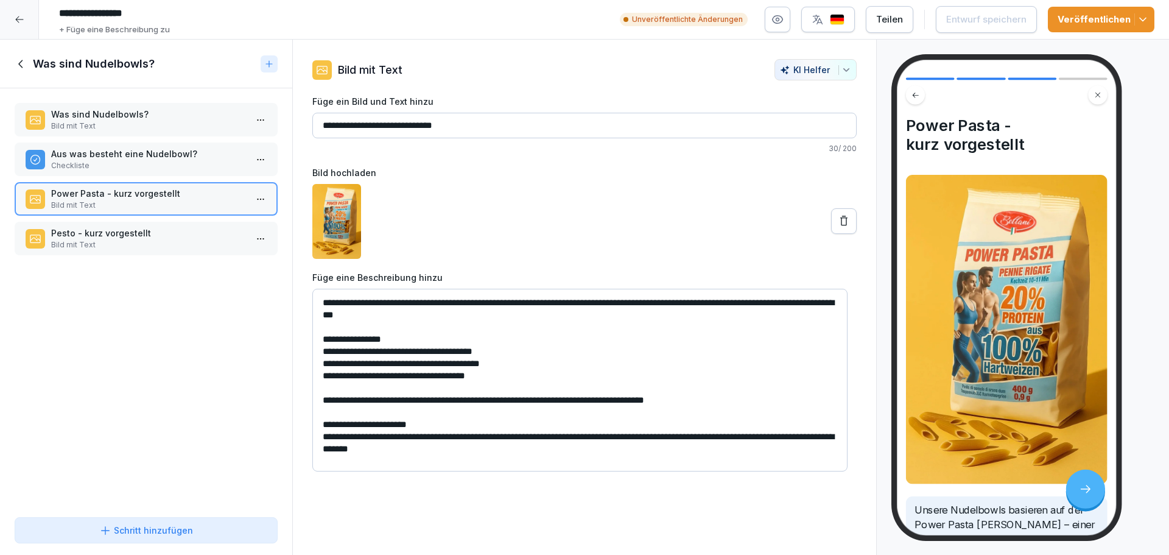
click at [188, 252] on div "Pesto - kurz vorgestellt Bild mit Text" at bounding box center [146, 238] width 263 height 33
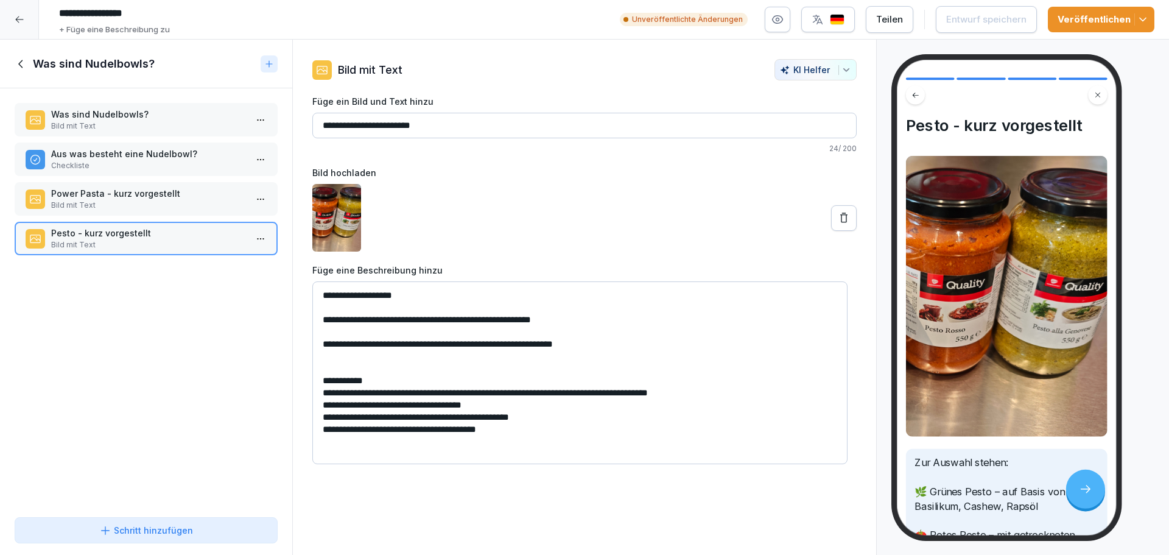
click at [188, 216] on div "Was sind Nudelbowls? Bild mit Text Aus was besteht eine Nudelbowl? Checkliste P…" at bounding box center [146, 300] width 292 height 424
click at [189, 199] on p "Power Pasta - kurz vorgestellt" at bounding box center [148, 193] width 195 height 13
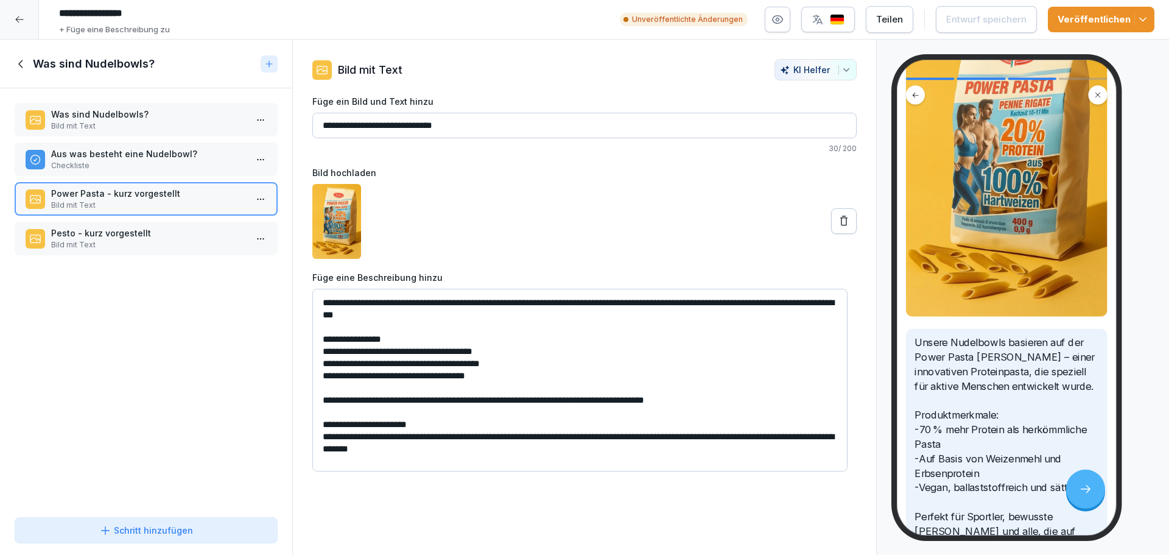
scroll to position [305, 0]
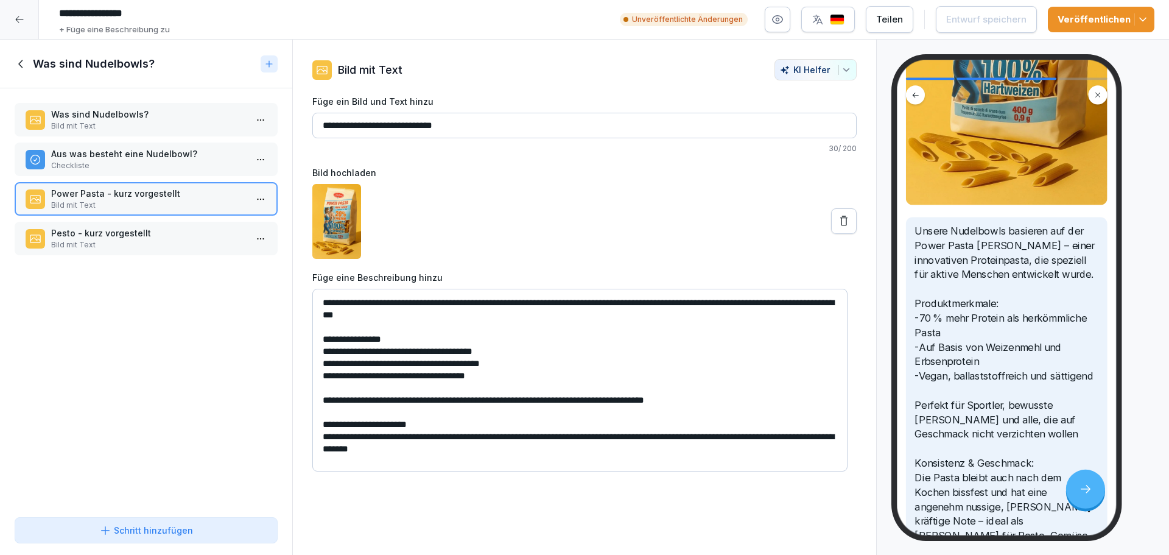
click at [155, 156] on p "Aus was besteht eine Nudelbowl?" at bounding box center [148, 153] width 195 height 13
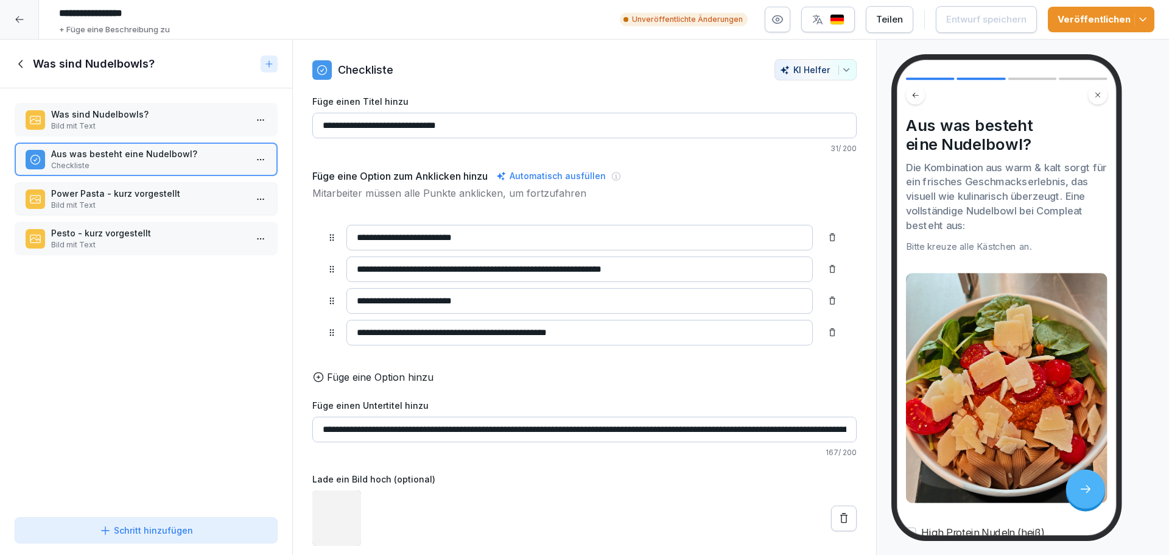
click at [157, 124] on p "Bild mit Text" at bounding box center [148, 126] width 195 height 11
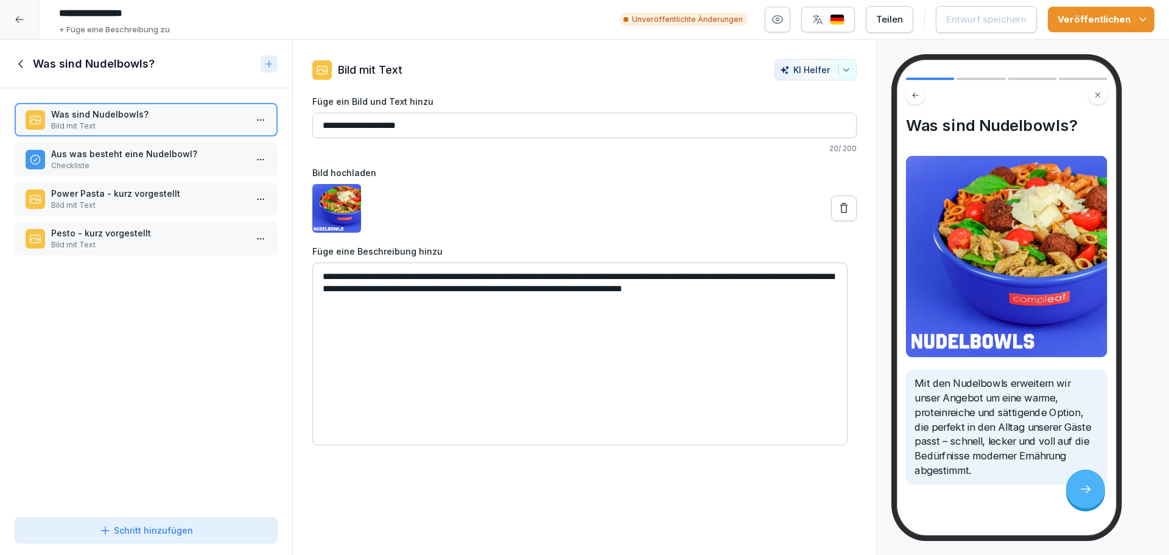
click at [23, 68] on icon at bounding box center [21, 63] width 13 height 13
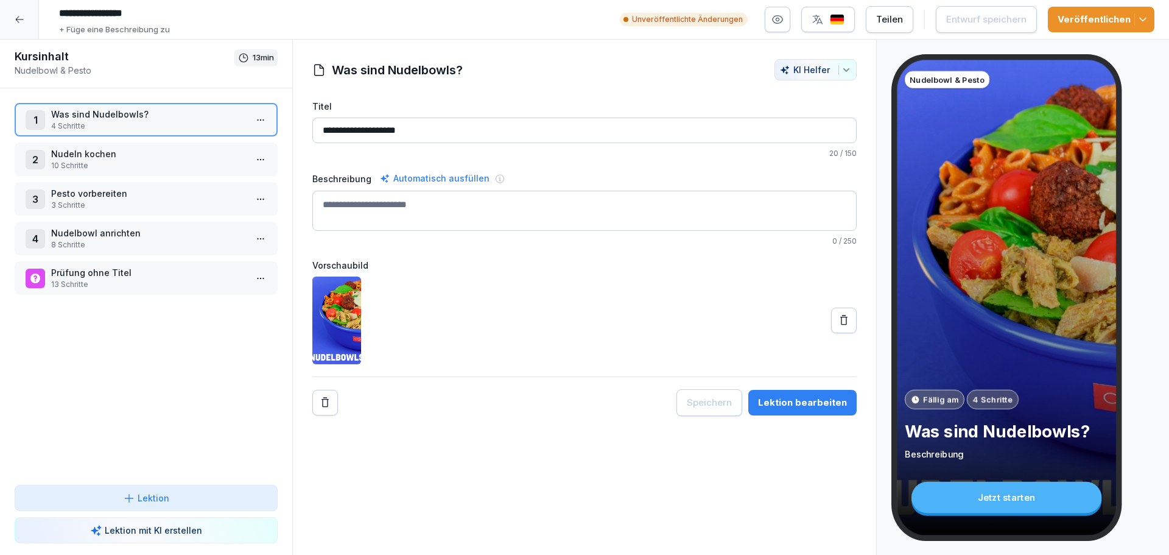
click at [138, 168] on p "10 Schritte" at bounding box center [148, 165] width 195 height 11
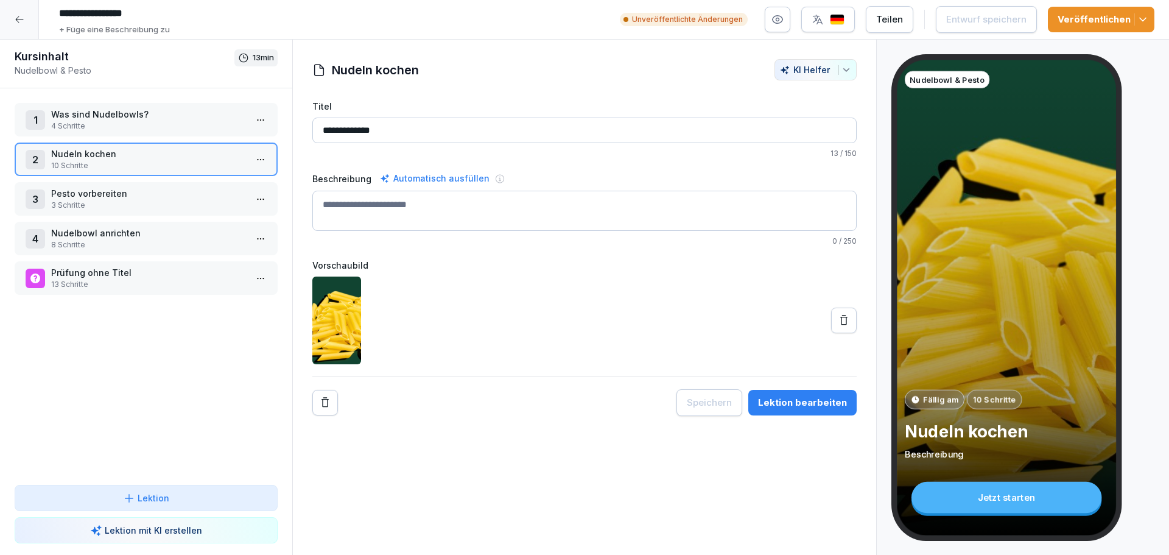
click at [19, 22] on icon at bounding box center [20, 20] width 10 height 10
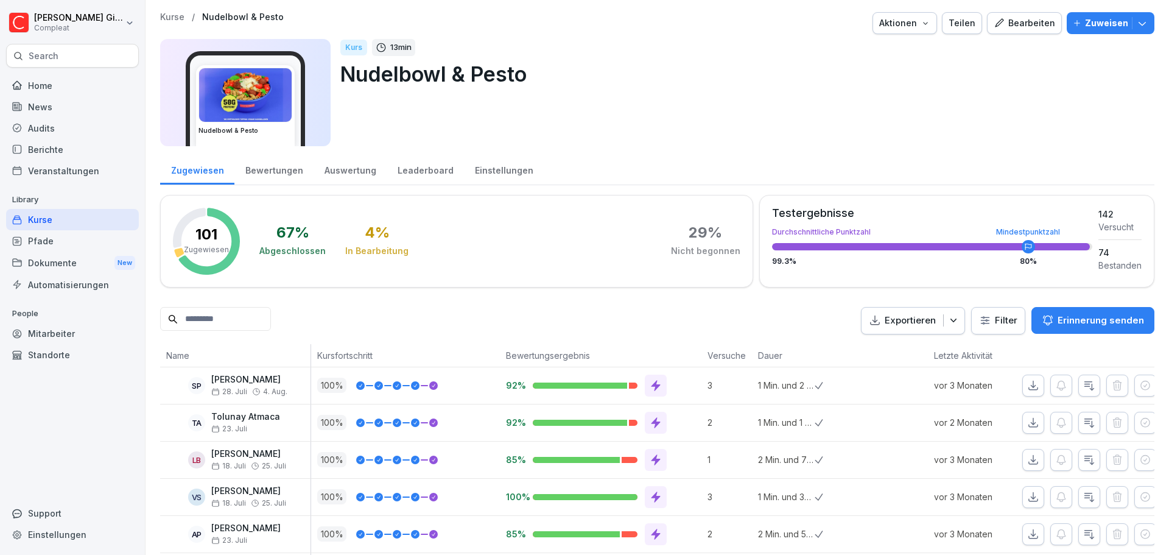
click at [63, 224] on div "Kurse" at bounding box center [72, 219] width 133 height 21
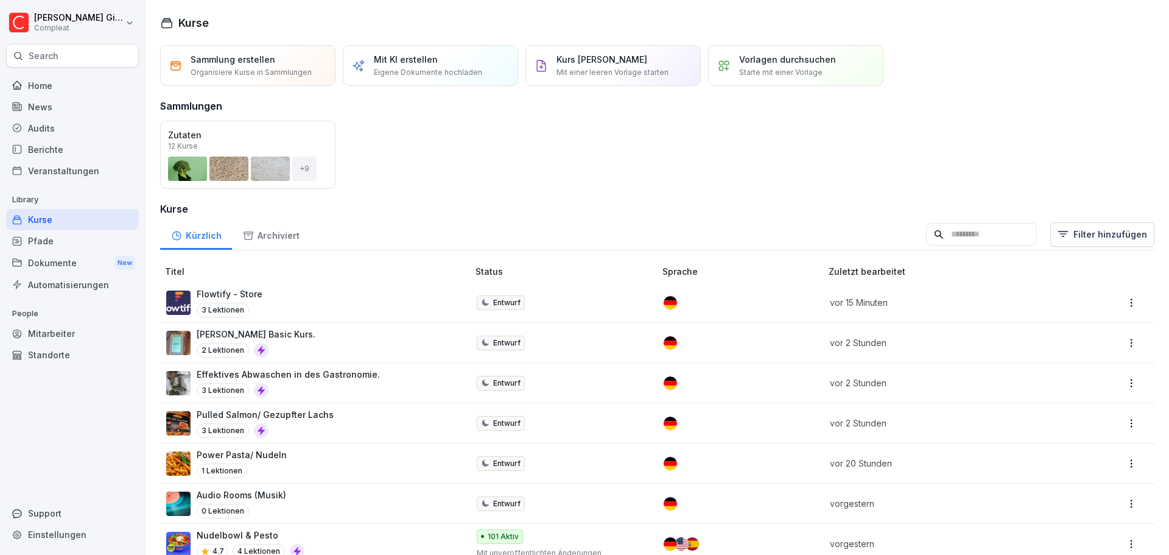
click at [373, 500] on div "Audio Rooms (Musik) 0 Lektionen" at bounding box center [311, 503] width 290 height 30
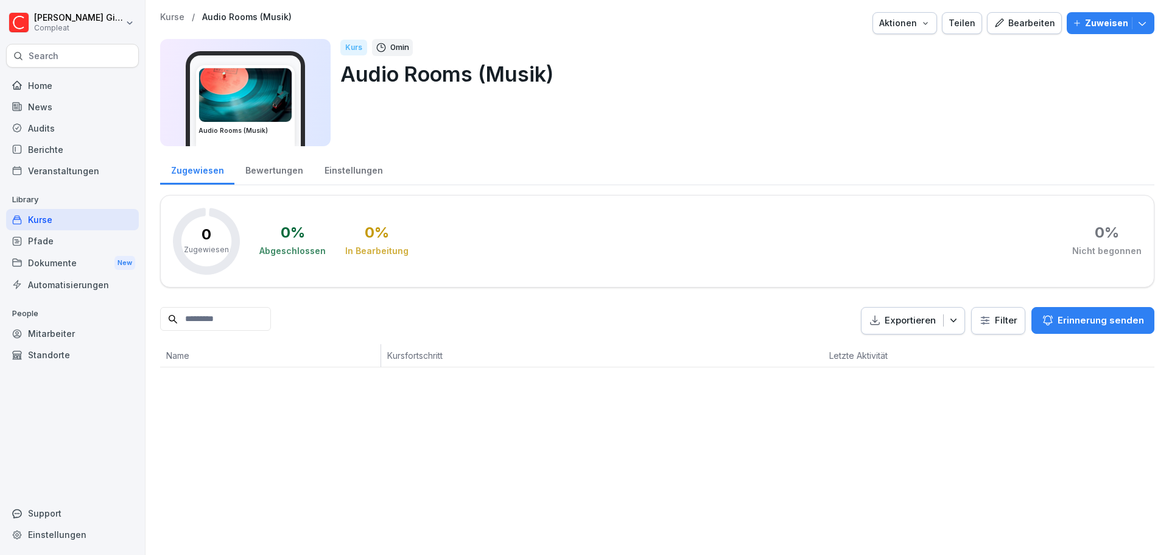
click at [286, 165] on div "Bewertungen" at bounding box center [273, 168] width 79 height 31
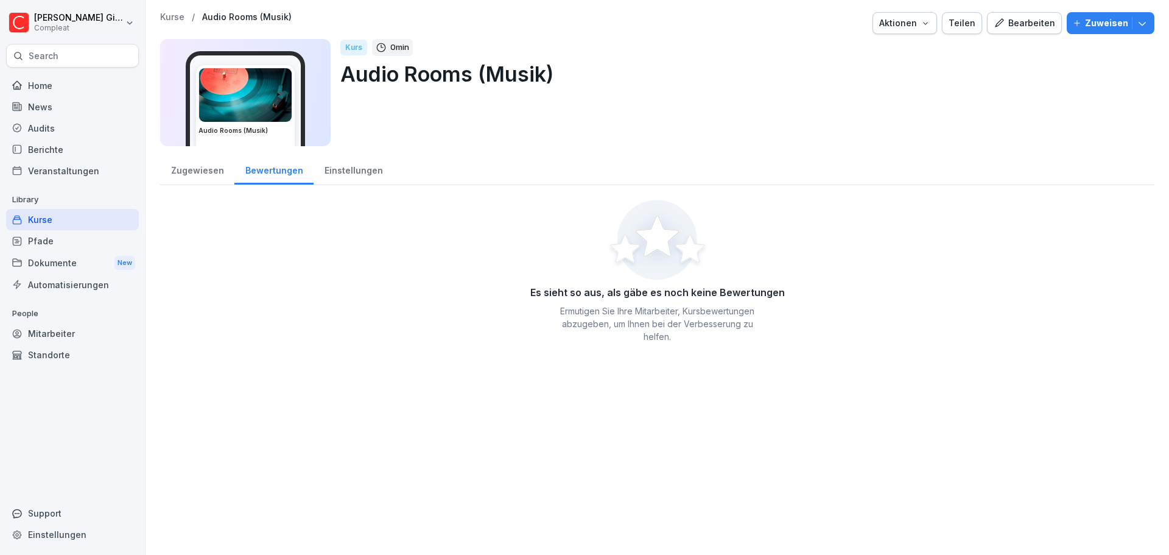
click at [94, 213] on div "Kurse" at bounding box center [72, 219] width 133 height 21
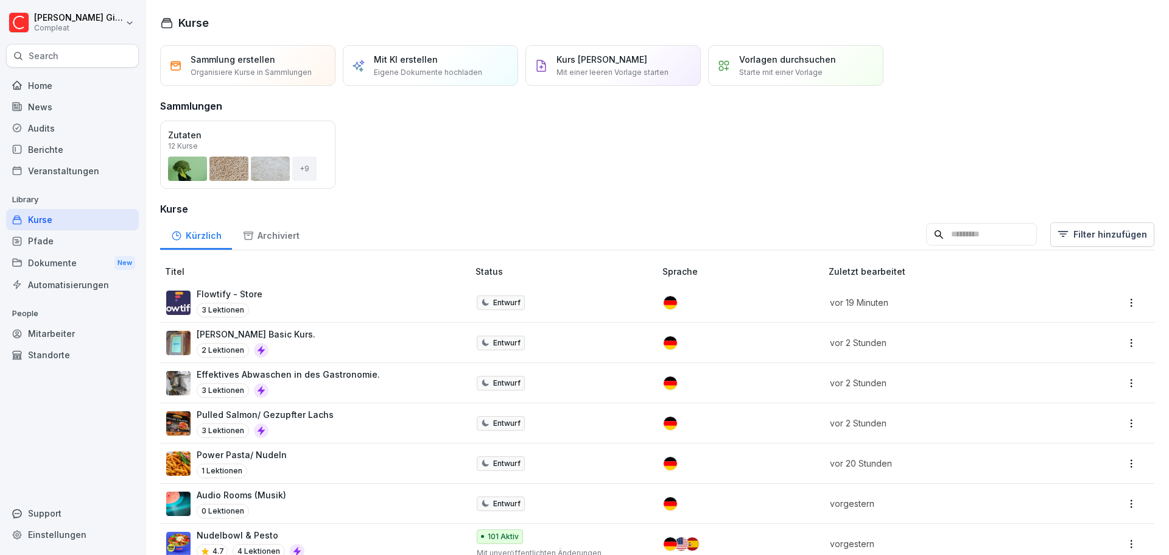
click at [77, 248] on div "Pfade" at bounding box center [72, 240] width 133 height 21
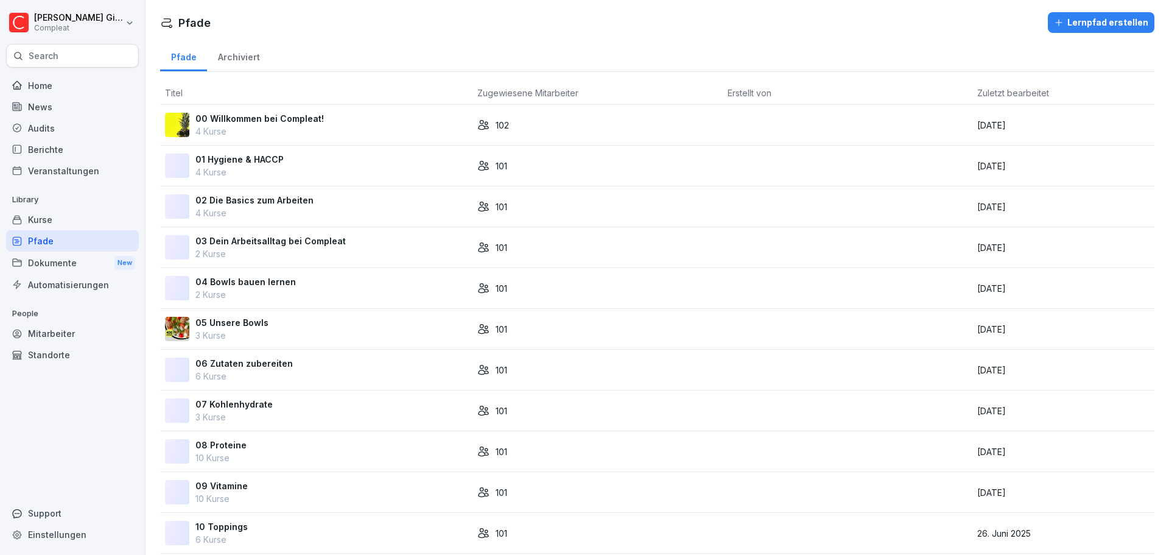
scroll to position [384, 0]
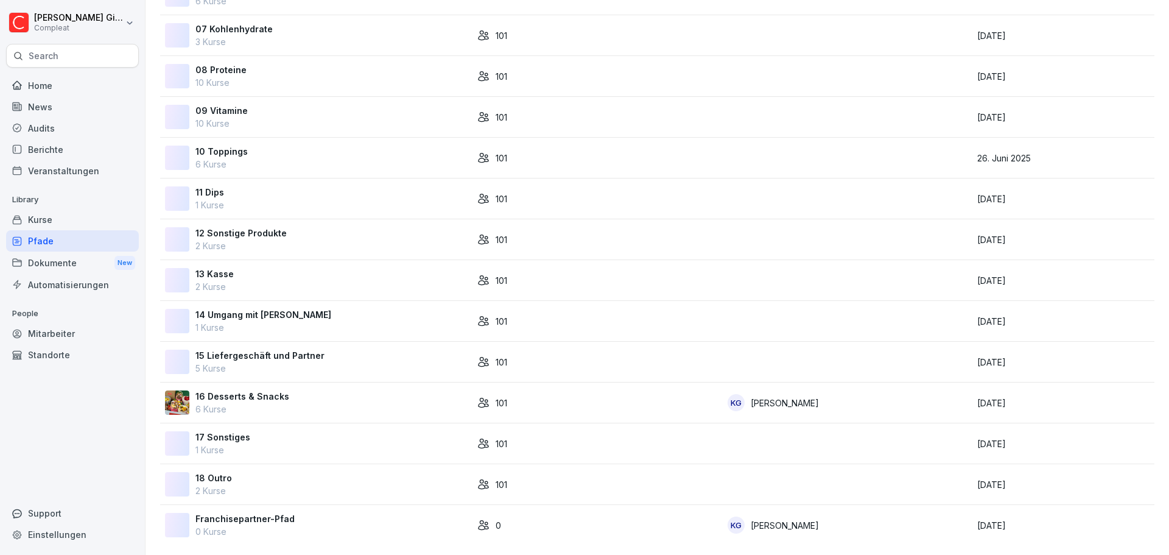
click at [65, 218] on div "Kurse" at bounding box center [72, 219] width 133 height 21
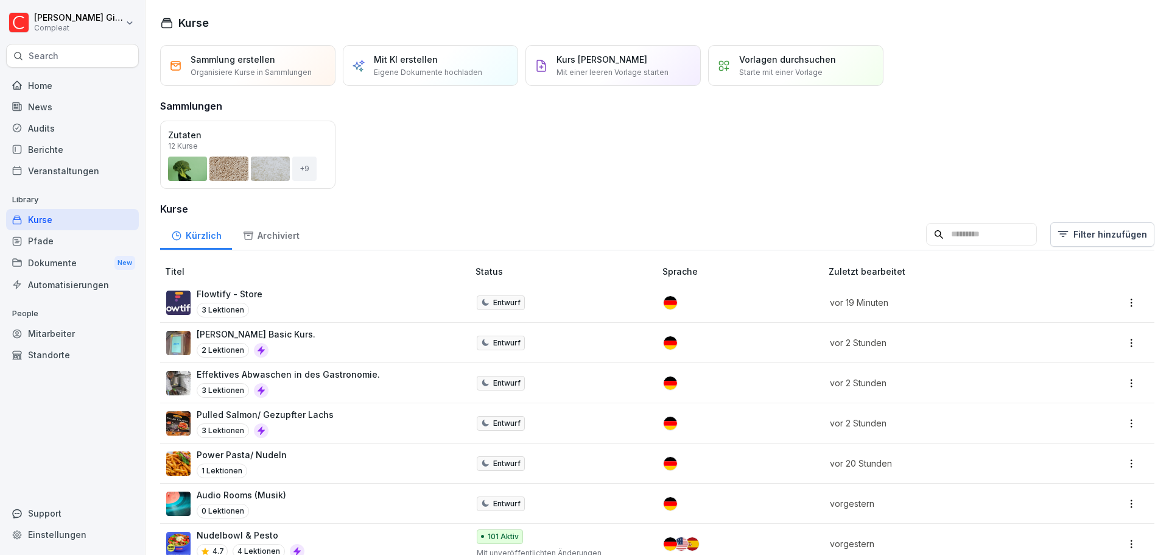
click at [71, 232] on div "Pfade" at bounding box center [72, 240] width 133 height 21
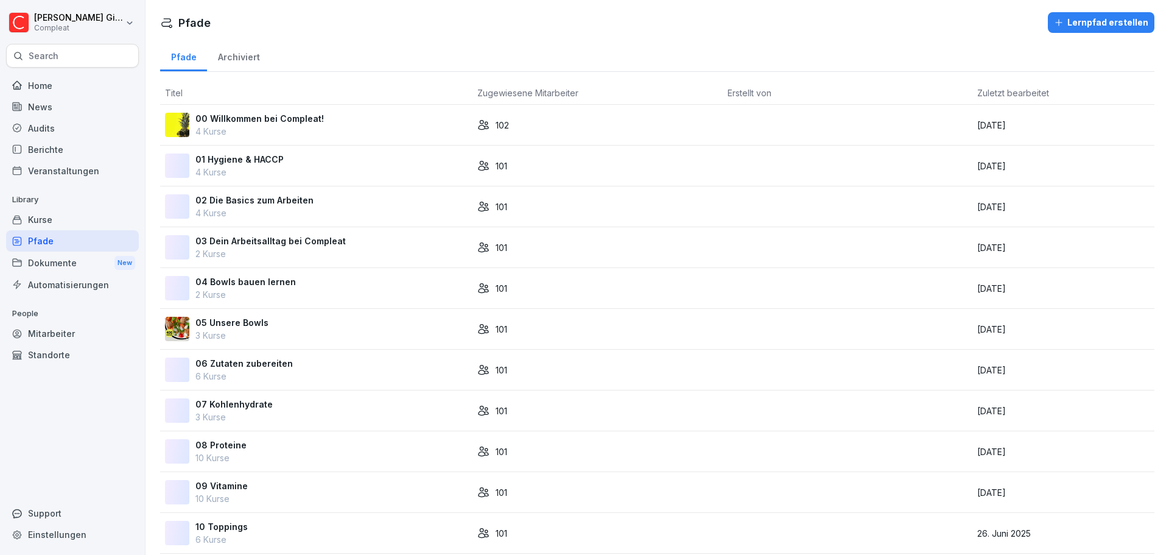
scroll to position [384, 0]
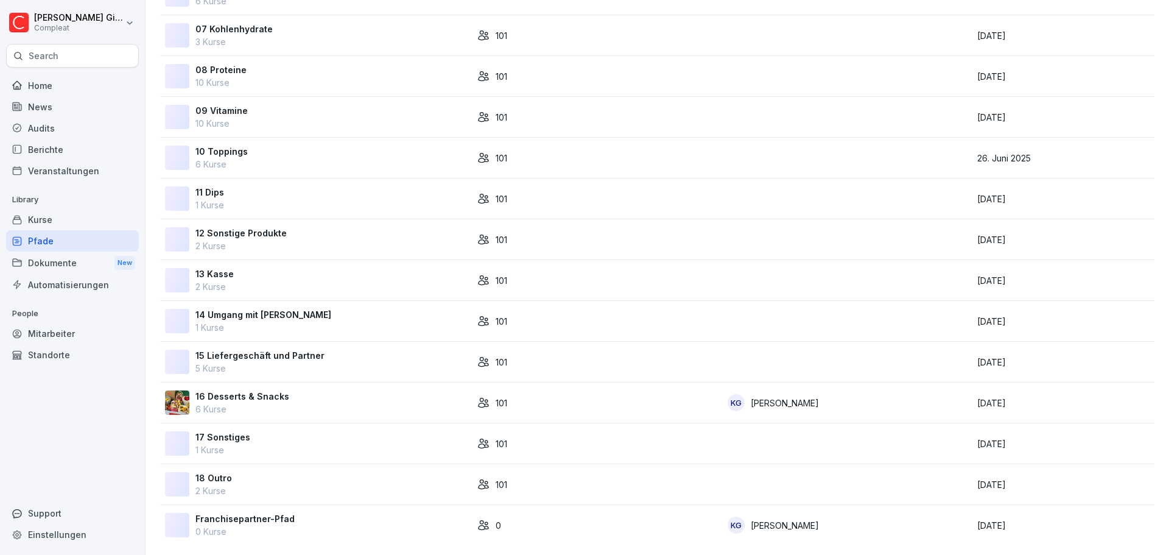
click at [283, 525] on p "0 Kurse" at bounding box center [245, 531] width 99 height 13
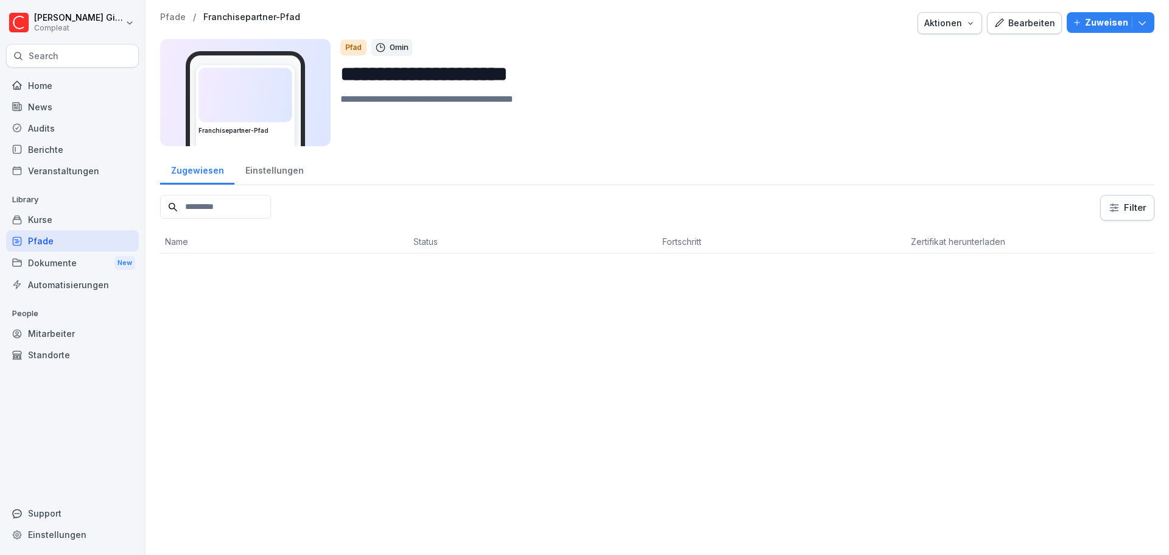
click at [164, 20] on p "Pfade" at bounding box center [173, 17] width 26 height 10
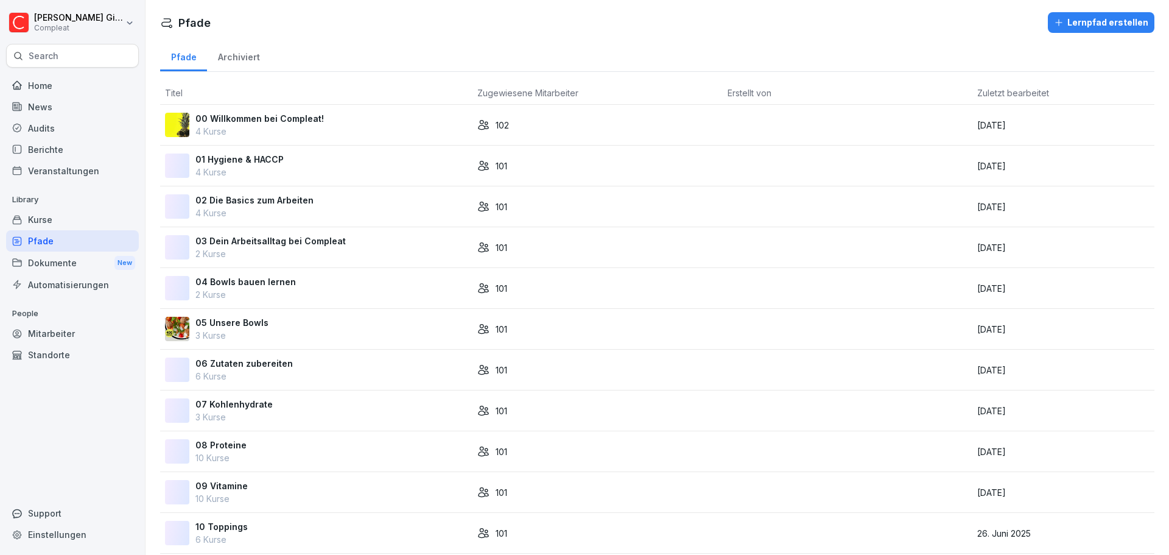
click at [74, 241] on div "Pfade" at bounding box center [72, 240] width 133 height 21
click at [65, 79] on div "Home" at bounding box center [72, 85] width 133 height 21
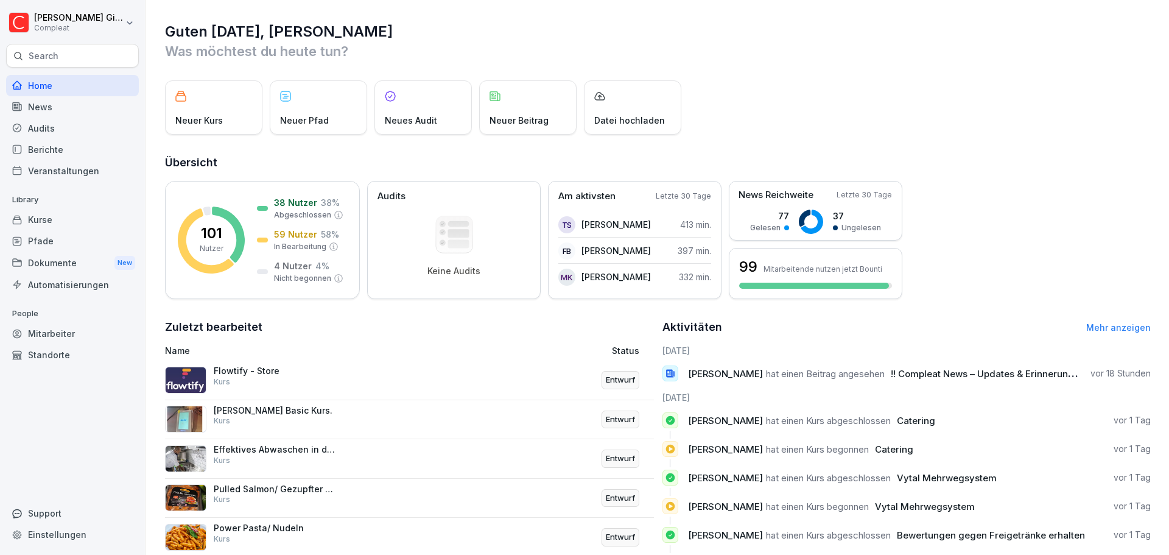
scroll to position [86, 0]
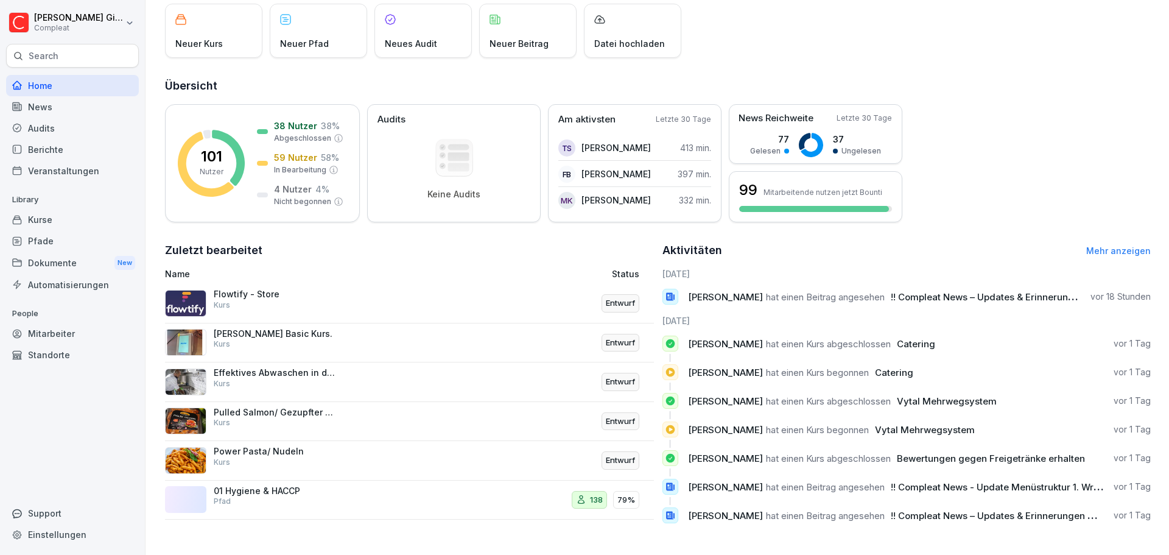
click at [35, 233] on div "Pfade" at bounding box center [72, 240] width 133 height 21
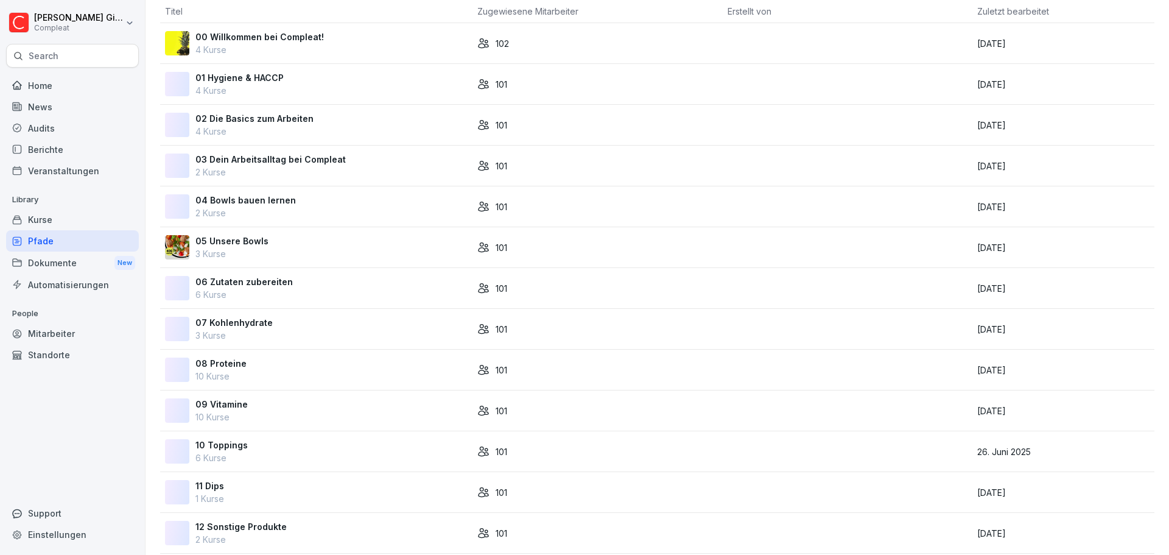
click at [41, 213] on div "Kurse" at bounding box center [72, 219] width 133 height 21
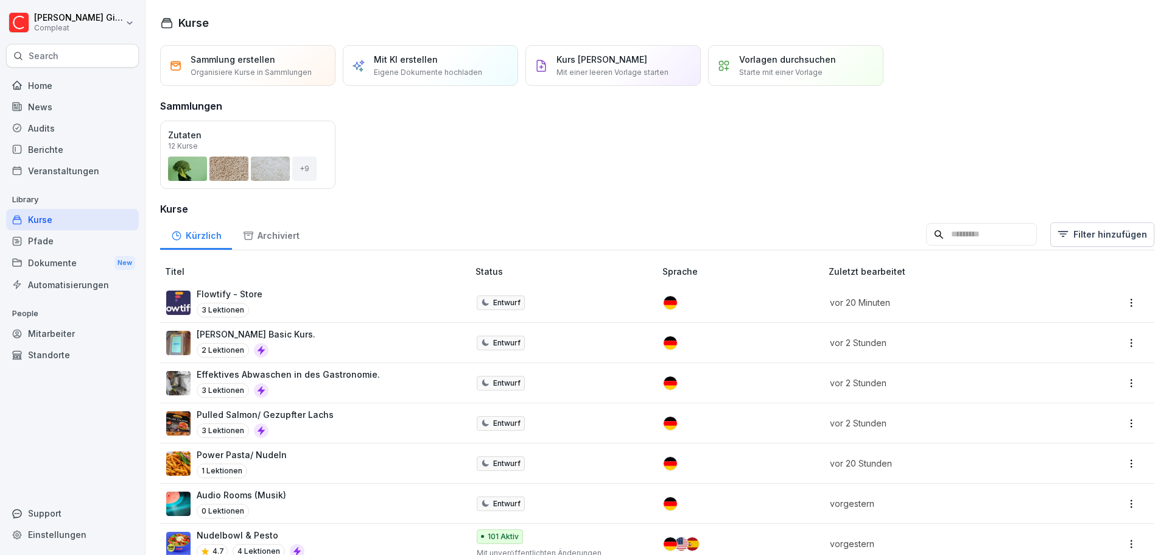
click at [0, 0] on div "Öffnen" at bounding box center [0, 0] width 0 height 0
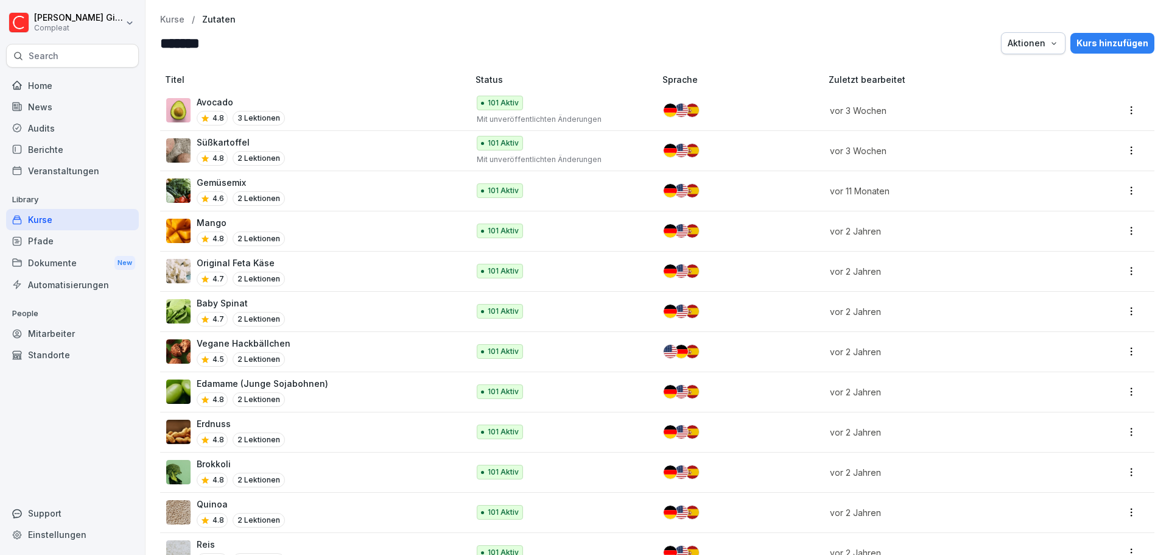
click at [79, 215] on div "Kurse" at bounding box center [72, 219] width 133 height 21
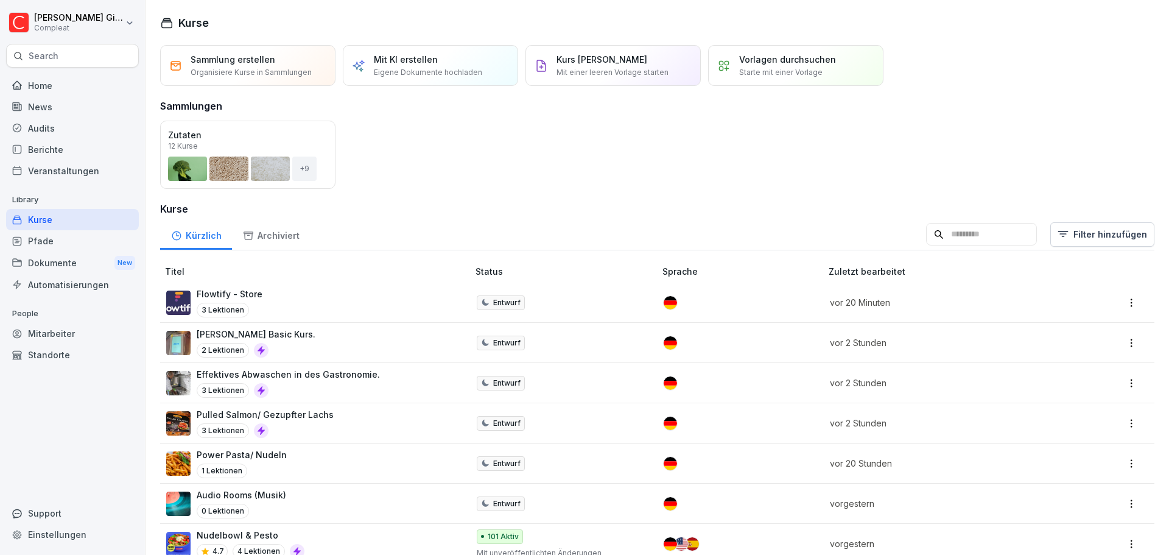
click at [0, 0] on div "Öffnen" at bounding box center [0, 0] width 0 height 0
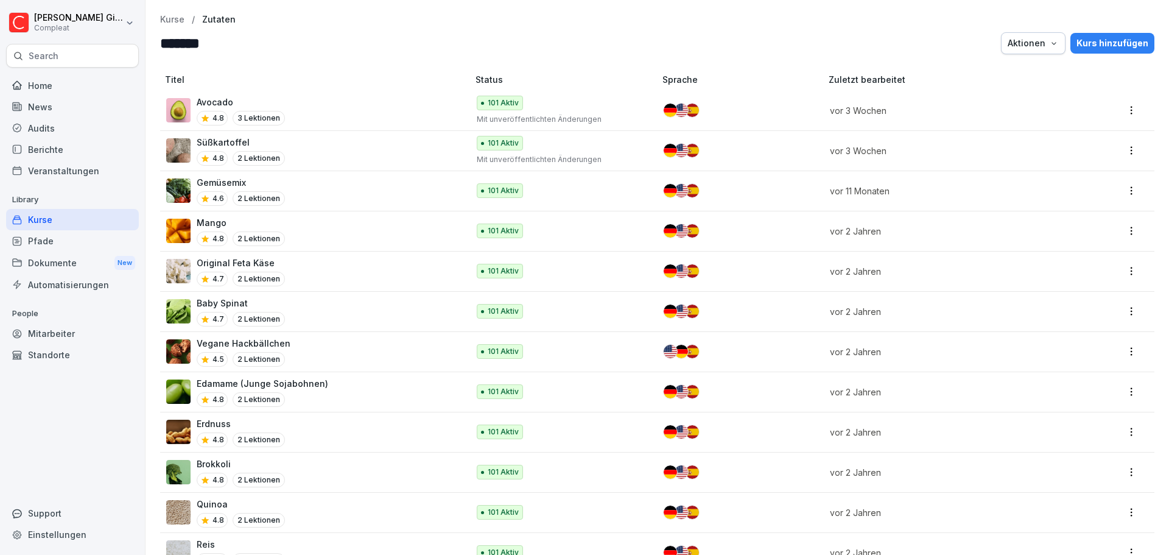
scroll to position [37, 0]
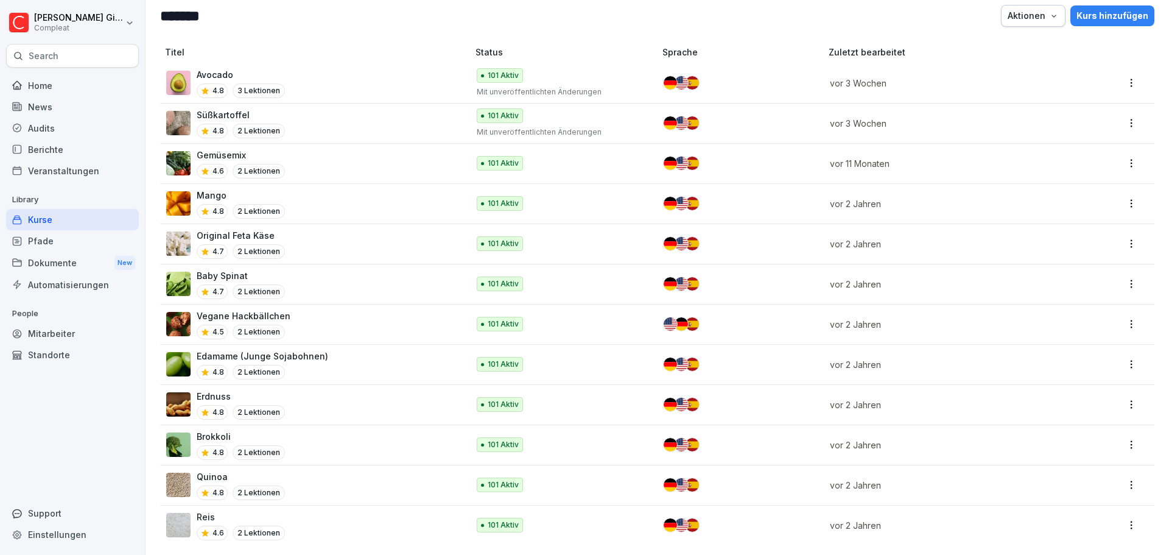
click at [86, 208] on p "Library" at bounding box center [72, 199] width 133 height 19
click at [67, 99] on div "News" at bounding box center [72, 106] width 133 height 21
click at [65, 81] on div "Home" at bounding box center [72, 85] width 133 height 21
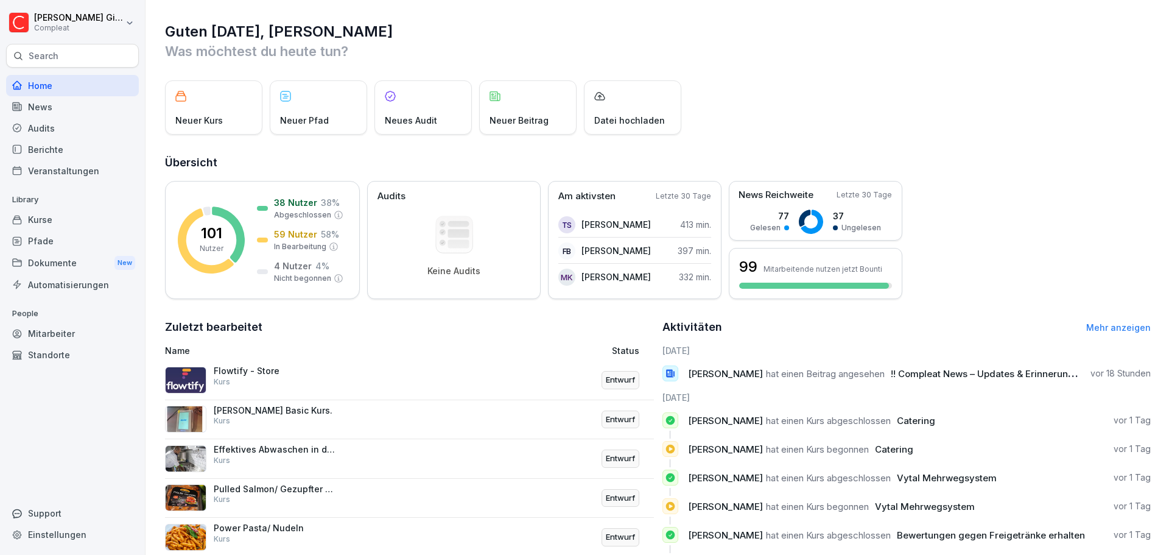
click at [65, 81] on div "Home" at bounding box center [72, 85] width 133 height 21
click at [82, 206] on p "Library" at bounding box center [72, 199] width 133 height 19
click at [82, 215] on div "Kurse" at bounding box center [72, 219] width 133 height 21
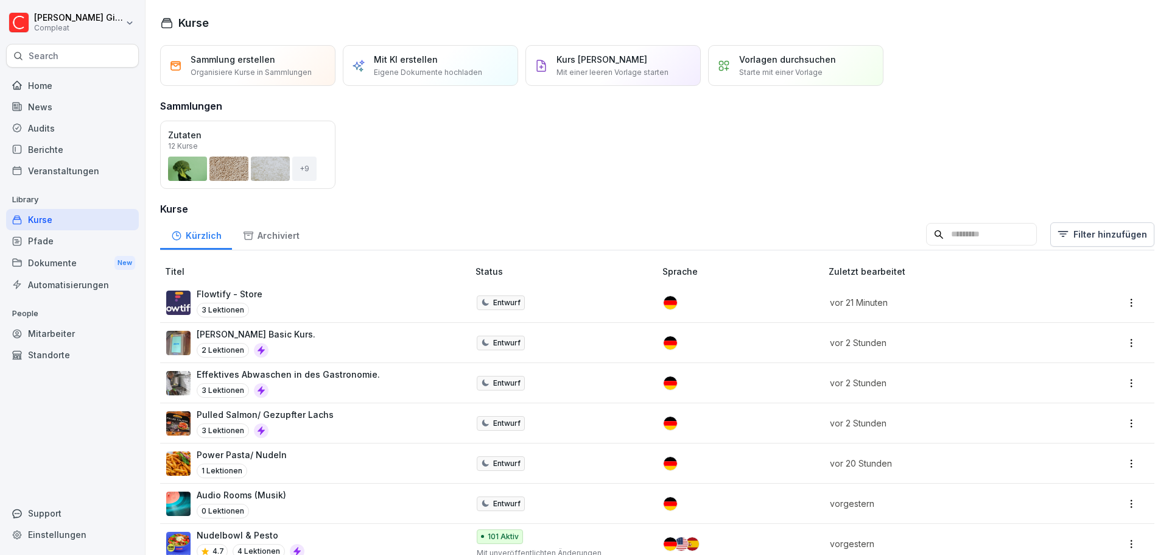
click at [337, 420] on div "Pulled Salmon/ Gezupfter Lachs 3 Lektionen" at bounding box center [311, 423] width 290 height 30
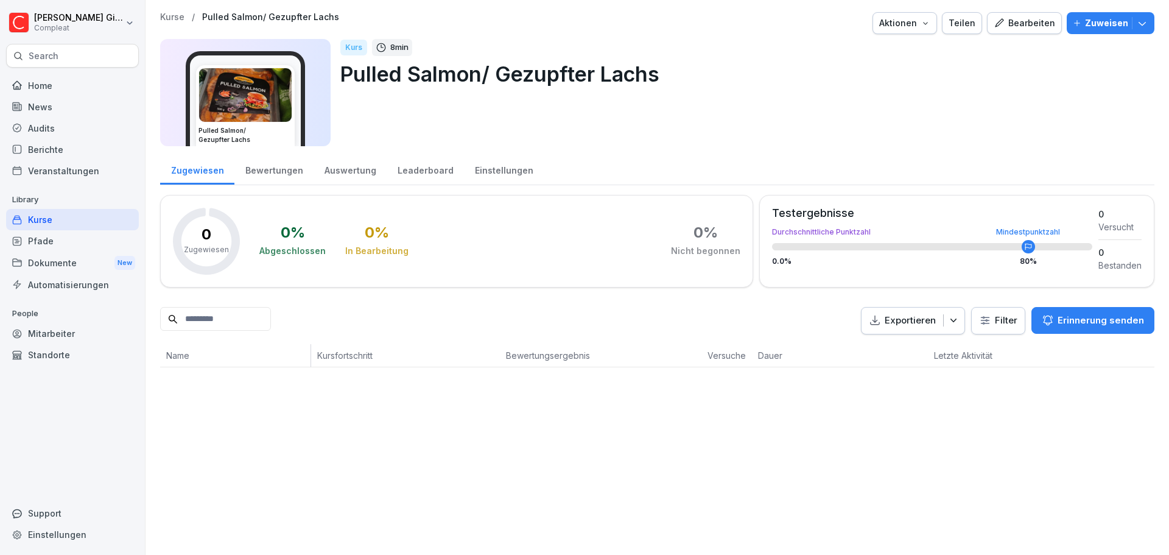
click at [1016, 21] on div "Bearbeiten" at bounding box center [1025, 22] width 62 height 13
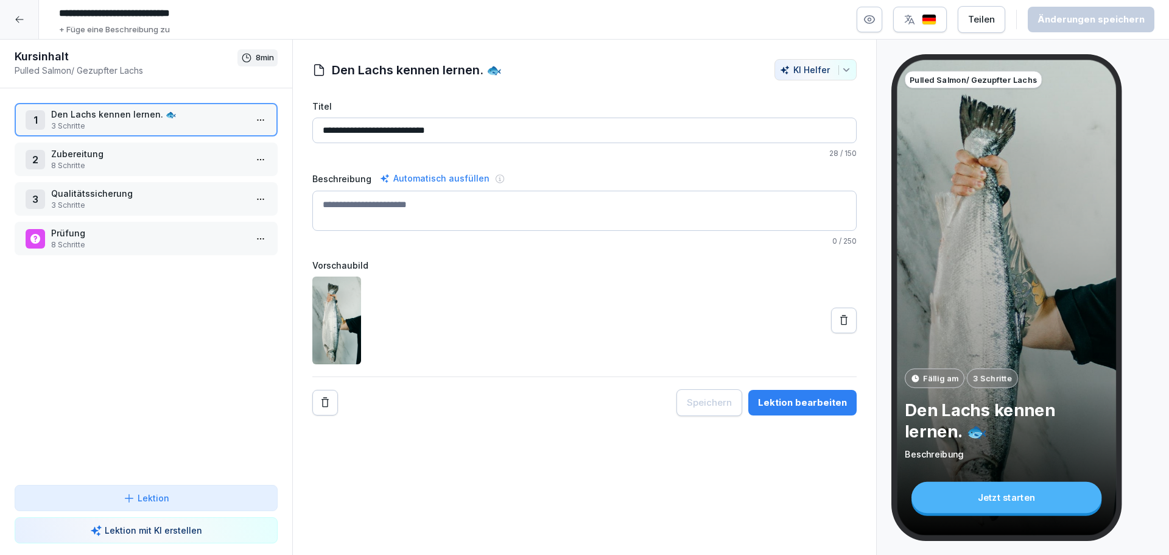
click at [197, 155] on p "Zubereitung" at bounding box center [148, 153] width 195 height 13
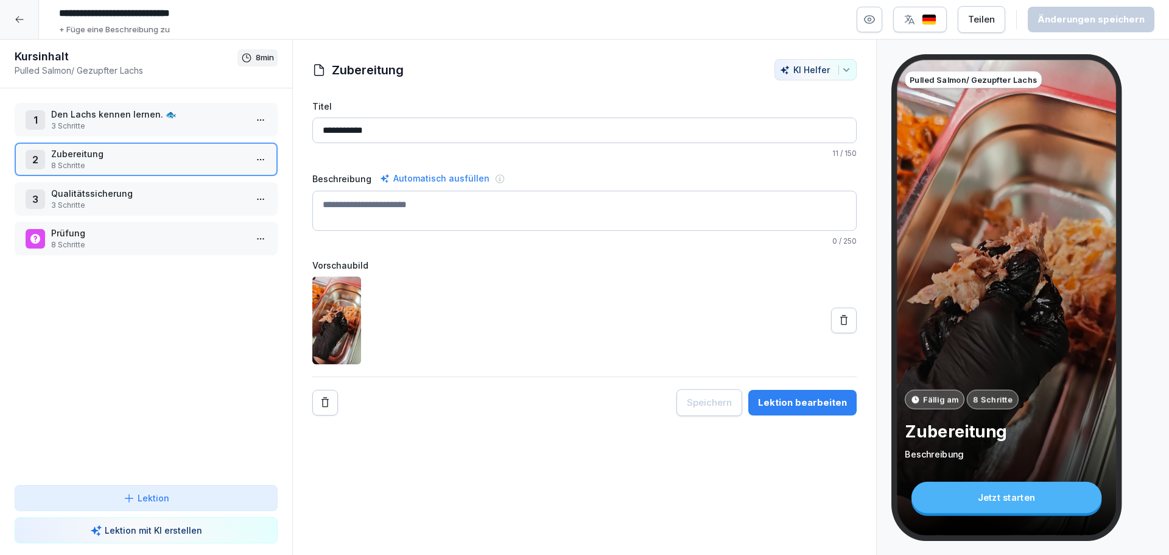
click at [155, 201] on p "3 Schritte" at bounding box center [148, 205] width 195 height 11
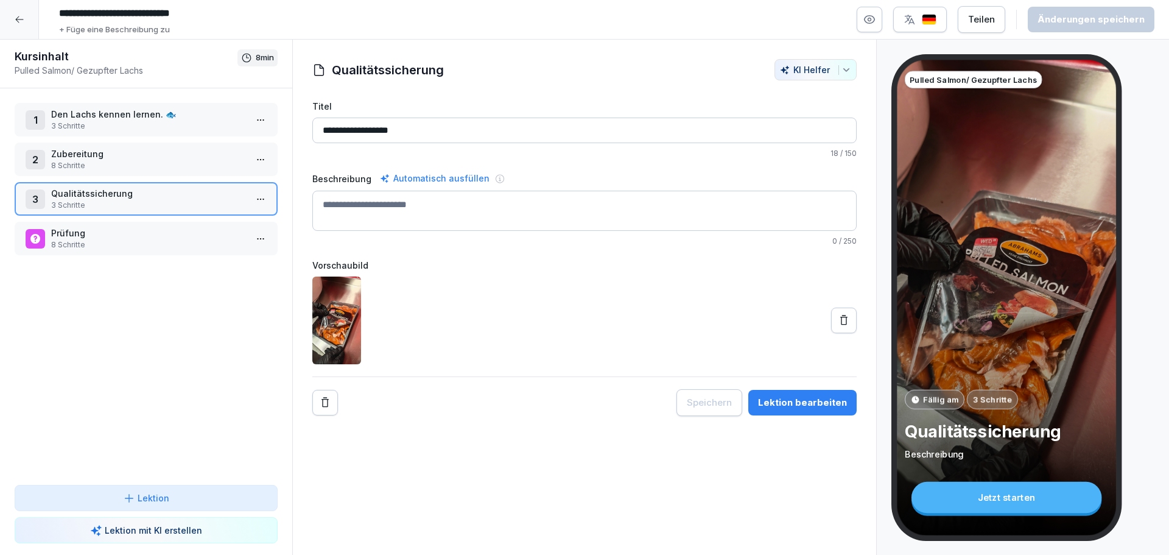
click at [154, 192] on p "Qualitätssicherung" at bounding box center [148, 193] width 195 height 13
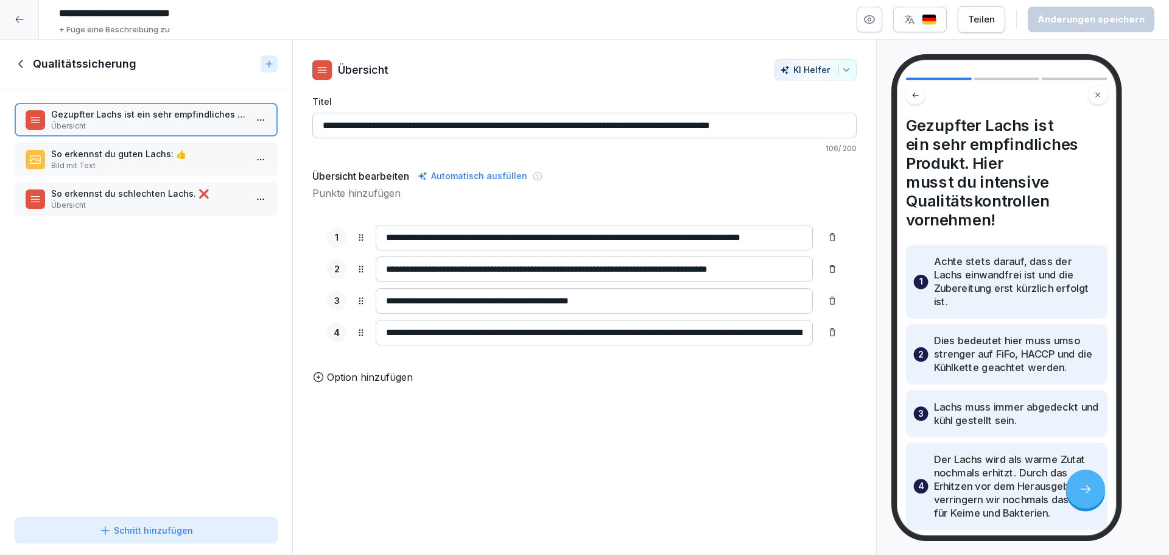
click at [154, 157] on p "So erkennst du guten Lachs: 👍" at bounding box center [148, 153] width 195 height 13
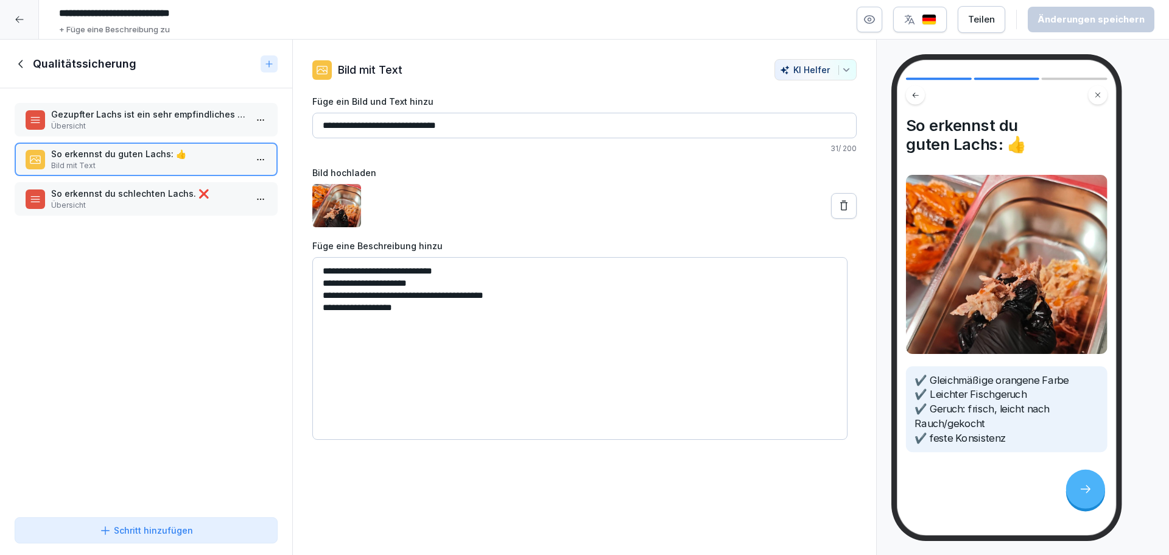
click at [146, 191] on p "So erkennst du schlechten Lachs. ❌" at bounding box center [148, 193] width 195 height 13
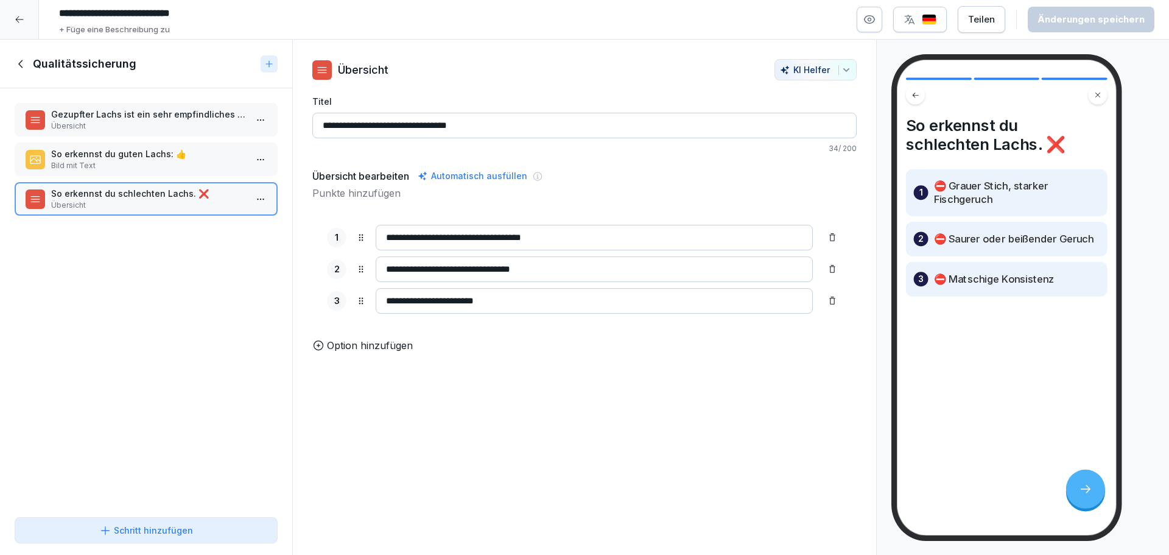
click at [30, 57] on div "Qualitätssicherung" at bounding box center [135, 64] width 241 height 15
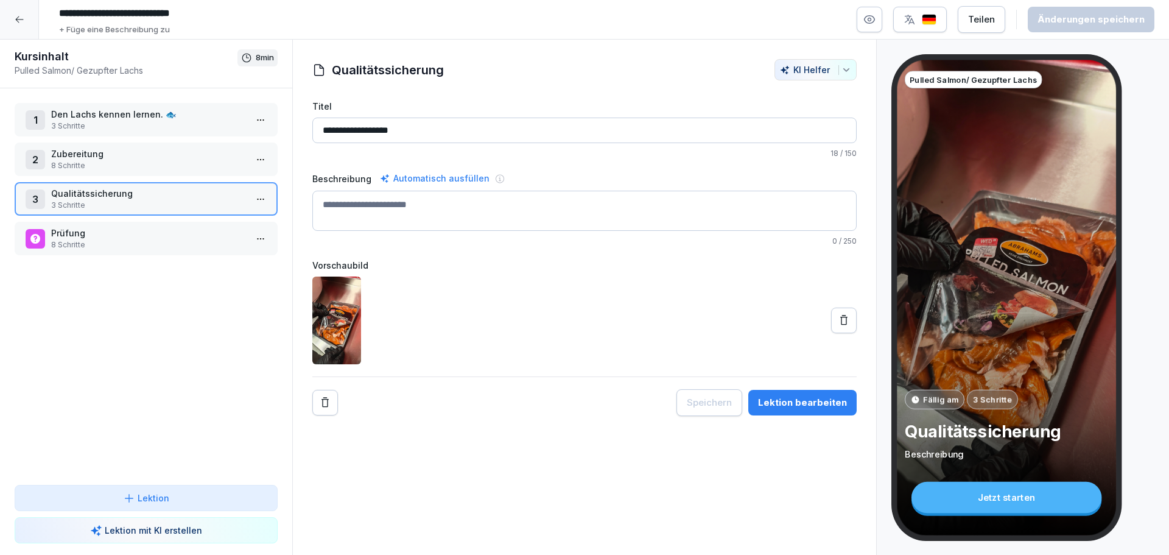
click at [153, 172] on div "2 Zubereitung 8 Schritte" at bounding box center [146, 159] width 263 height 33
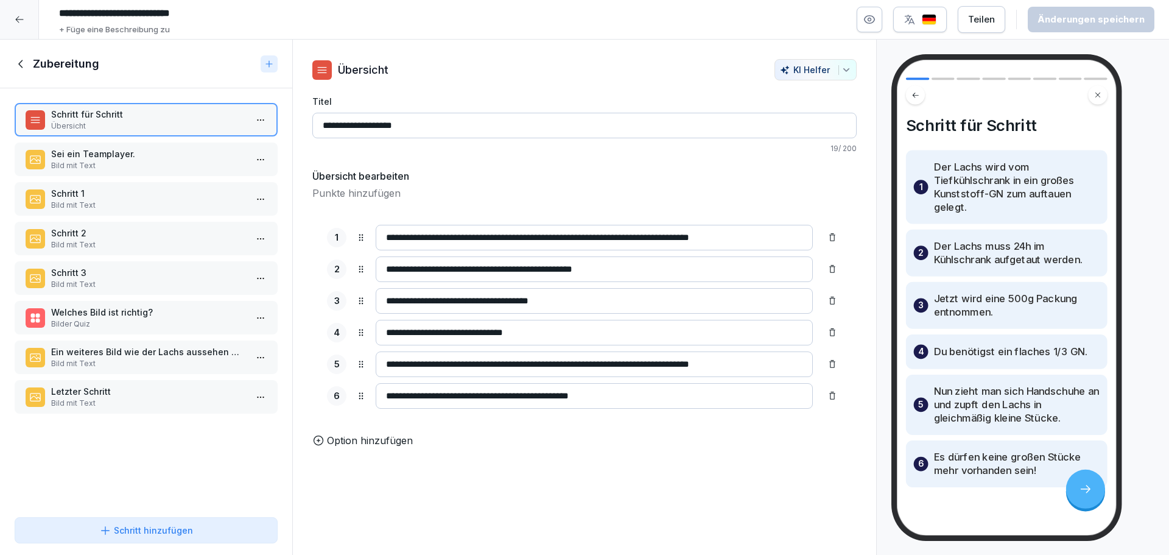
click at [18, 29] on div at bounding box center [19, 19] width 39 height 39
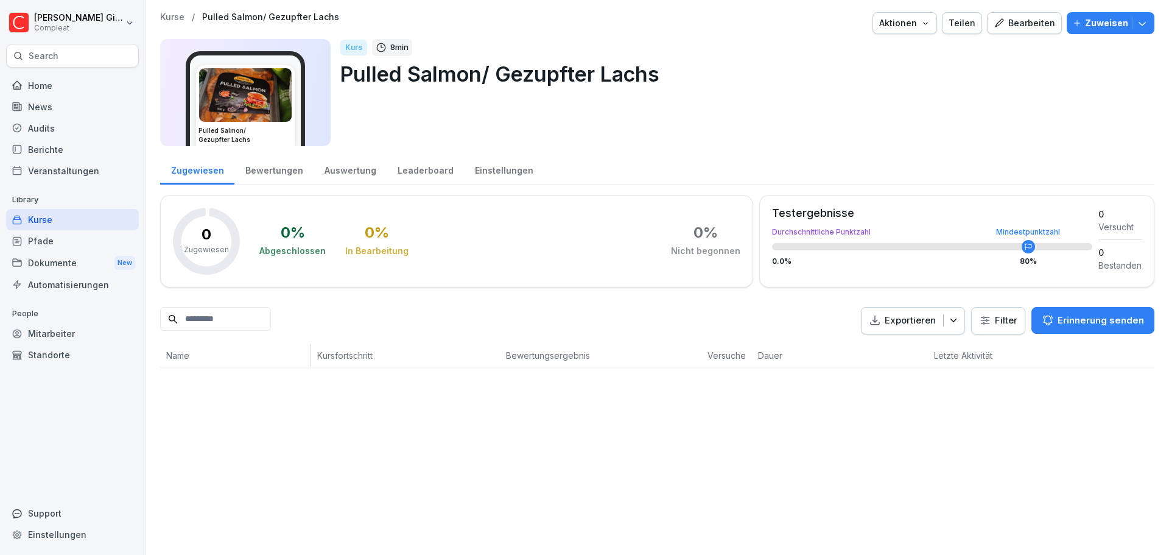
click at [778, 487] on div "Kurse / Pulled Salmon/ Gezupfter Lachs Aktionen Teilen Bearbeiten Zuweisen Pull…" at bounding box center [658, 277] width 1024 height 555
click at [71, 224] on div "Kurse" at bounding box center [72, 219] width 133 height 21
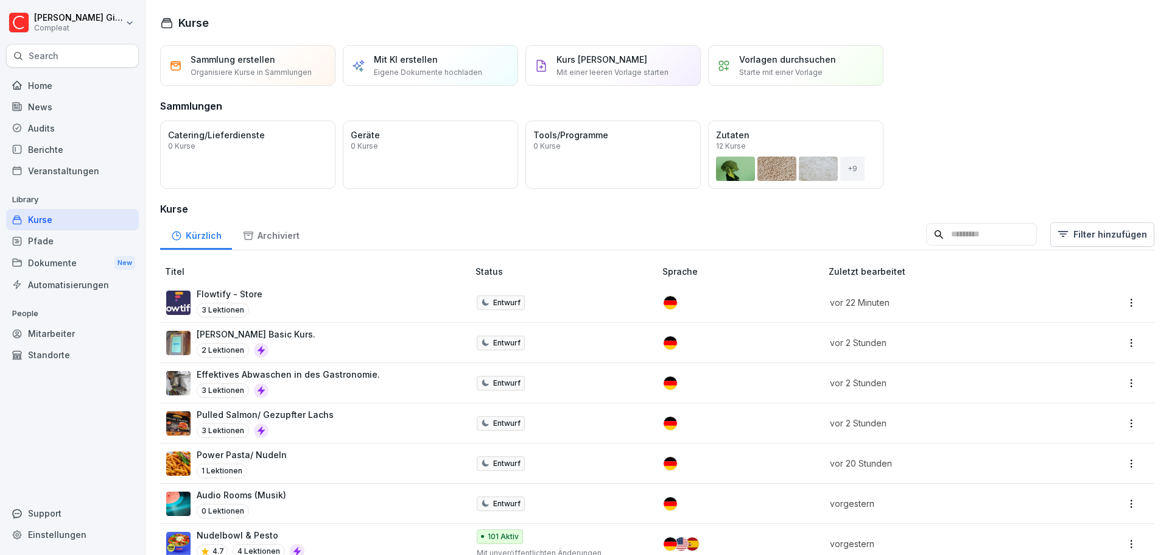
click at [343, 428] on div "Pulled Salmon/ Gezupfter Lachs 3 Lektionen" at bounding box center [311, 423] width 290 height 30
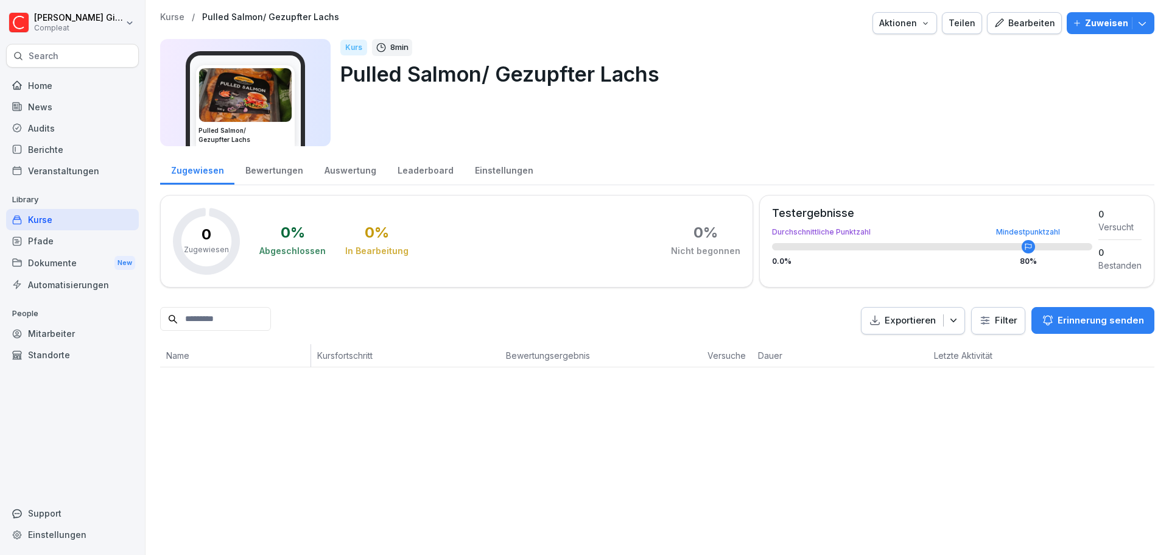
click at [1023, 29] on div "Bearbeiten" at bounding box center [1025, 22] width 62 height 13
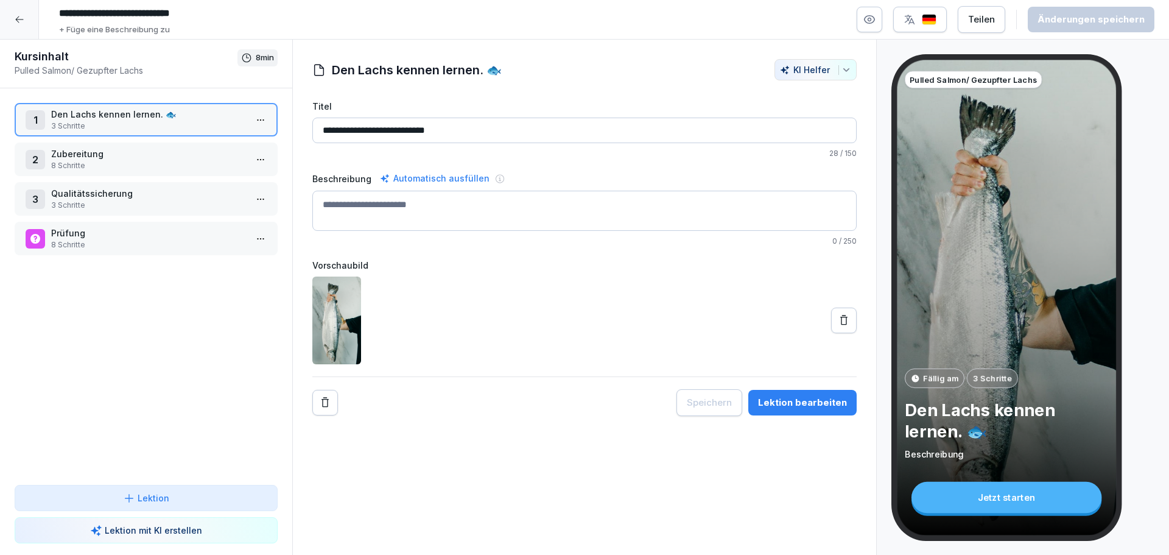
click at [132, 124] on p "3 Schritte" at bounding box center [148, 126] width 195 height 11
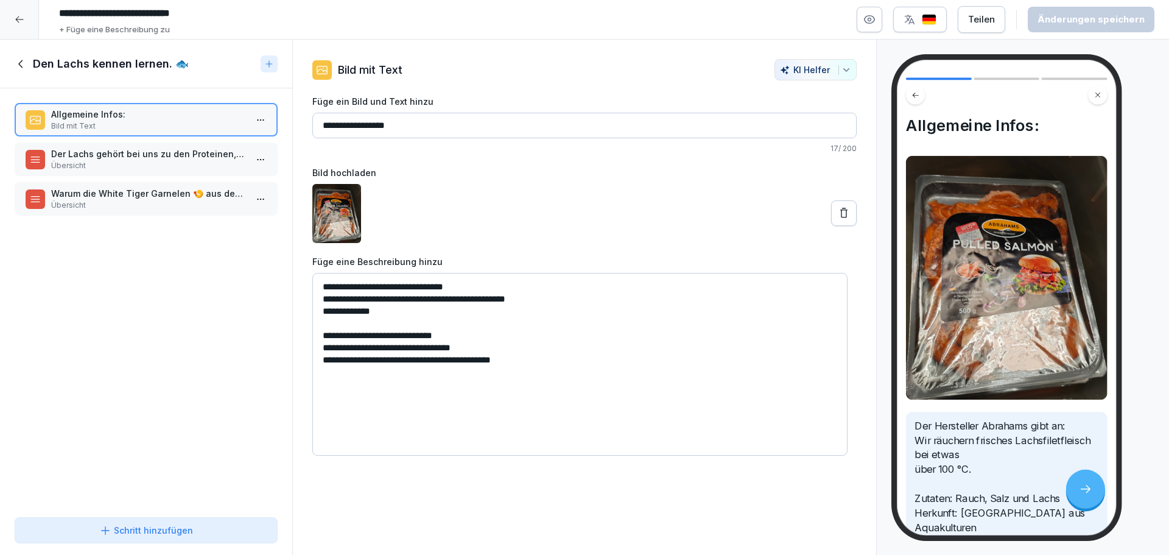
click at [152, 155] on p "Der Lachs gehört bei uns zu den Proteinen, er ist eine warme Zutat und ist unte…" at bounding box center [148, 153] width 195 height 13
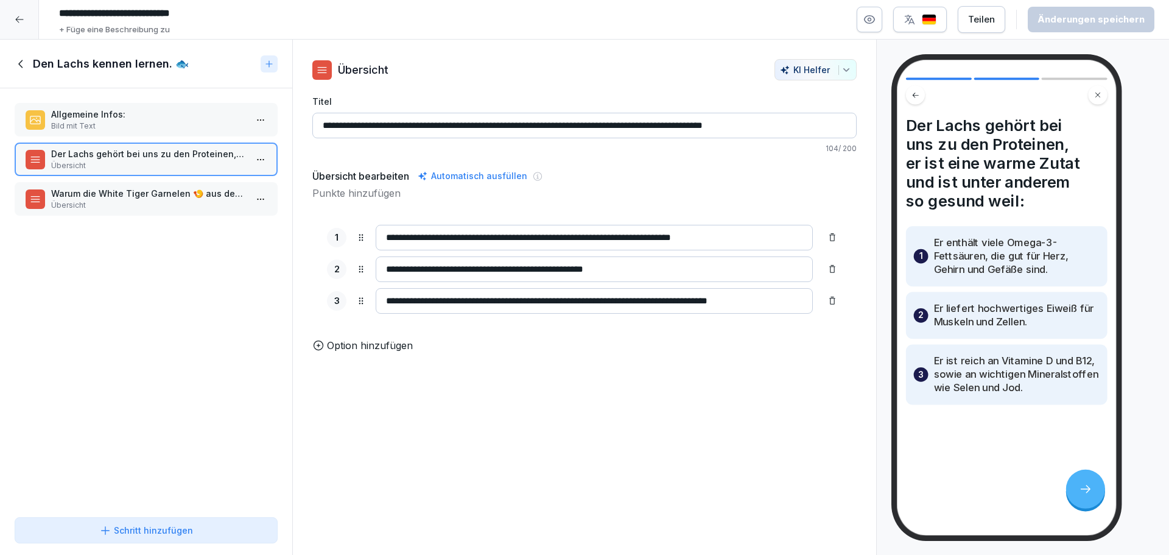
click at [142, 115] on p "Allgemeine Infos:" at bounding box center [148, 114] width 195 height 13
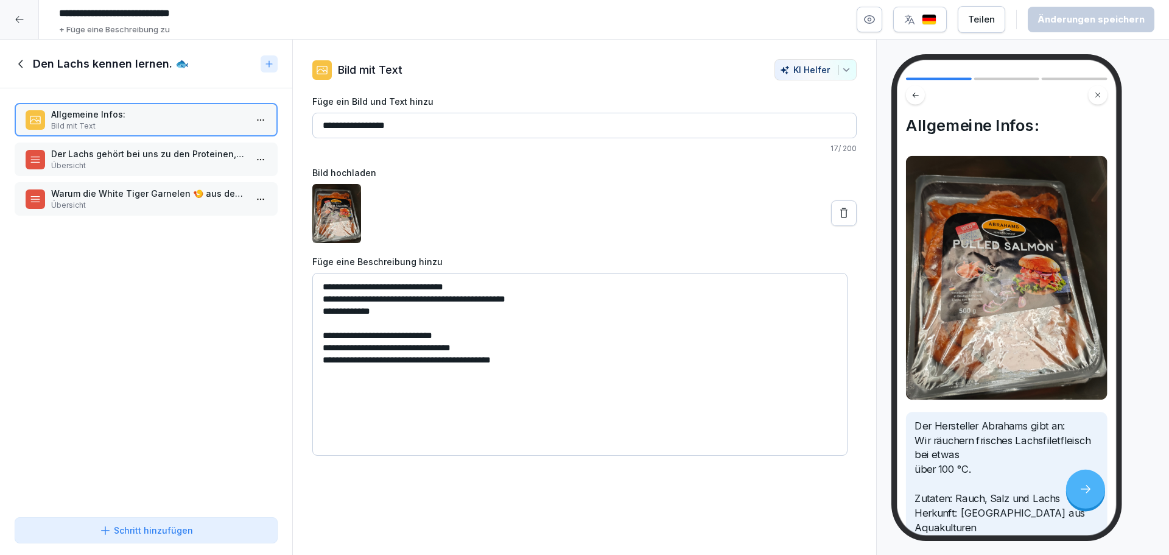
click at [158, 167] on p "Übersicht" at bounding box center [148, 165] width 195 height 11
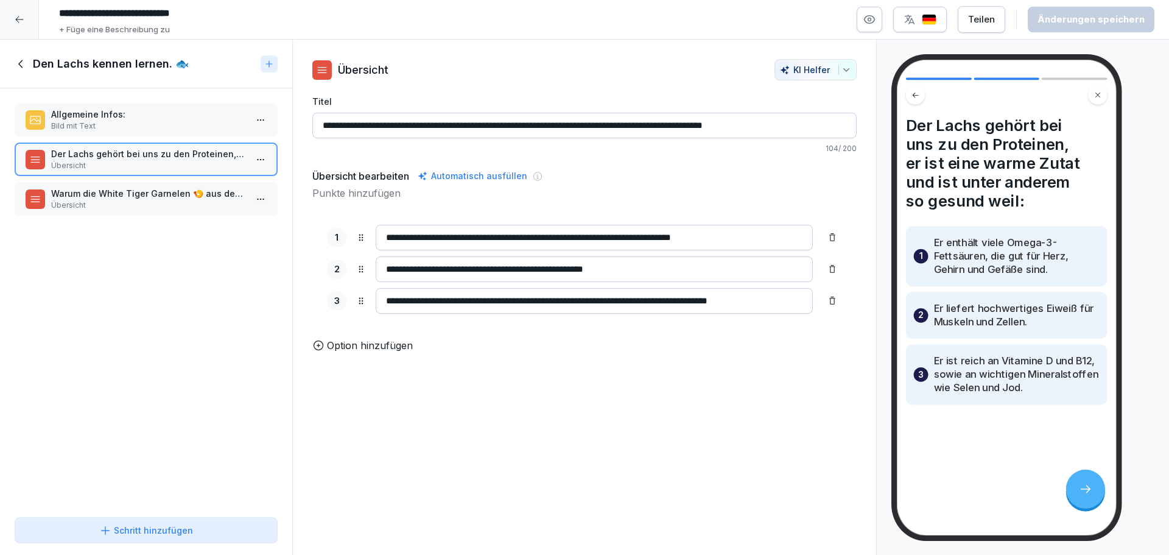
click at [161, 194] on p "Warum die White Tiger Garnelen 🍤 aus dem Sortiment fallen und der Lachs besser …" at bounding box center [148, 193] width 195 height 13
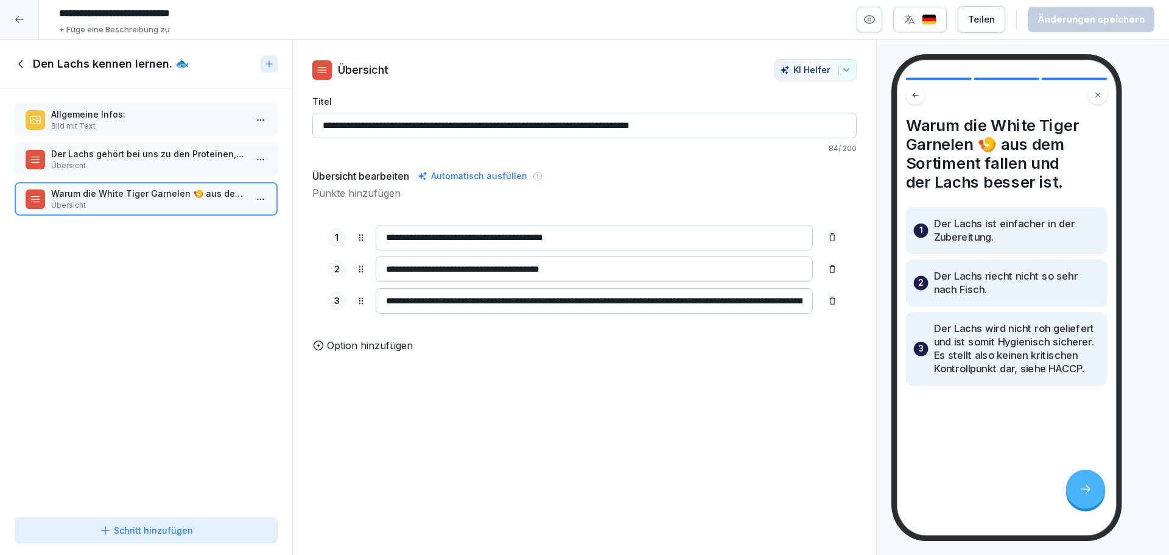
click at [180, 152] on p "Der Lachs gehört bei uns zu den Proteinen, er ist eine warme Zutat und ist unte…" at bounding box center [148, 153] width 195 height 13
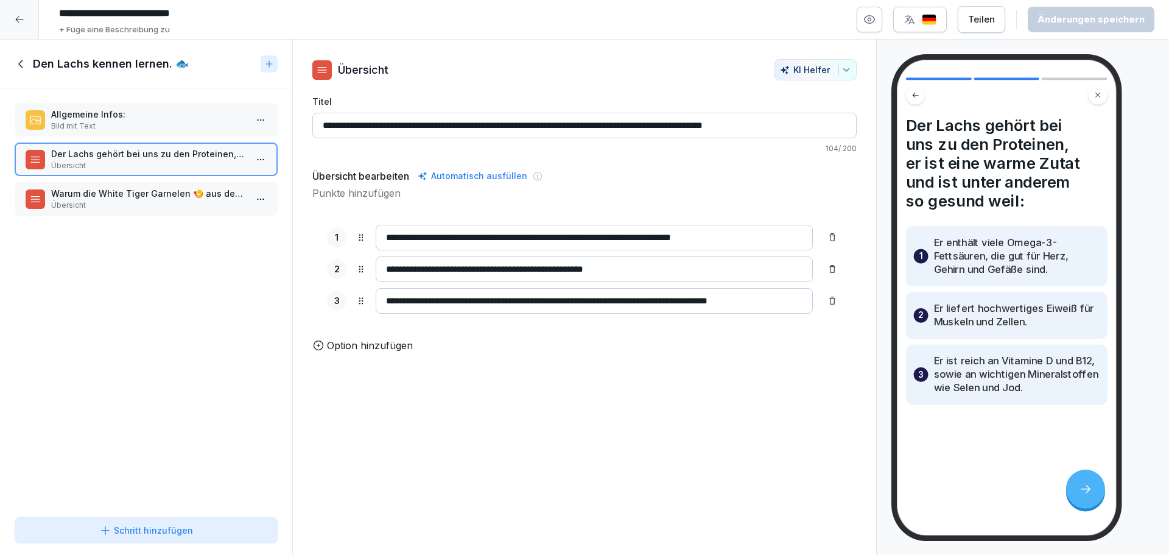
click at [181, 187] on p "Warum die White Tiger Garnelen 🍤 aus dem Sortiment fallen und der Lachs besser …" at bounding box center [148, 193] width 195 height 13
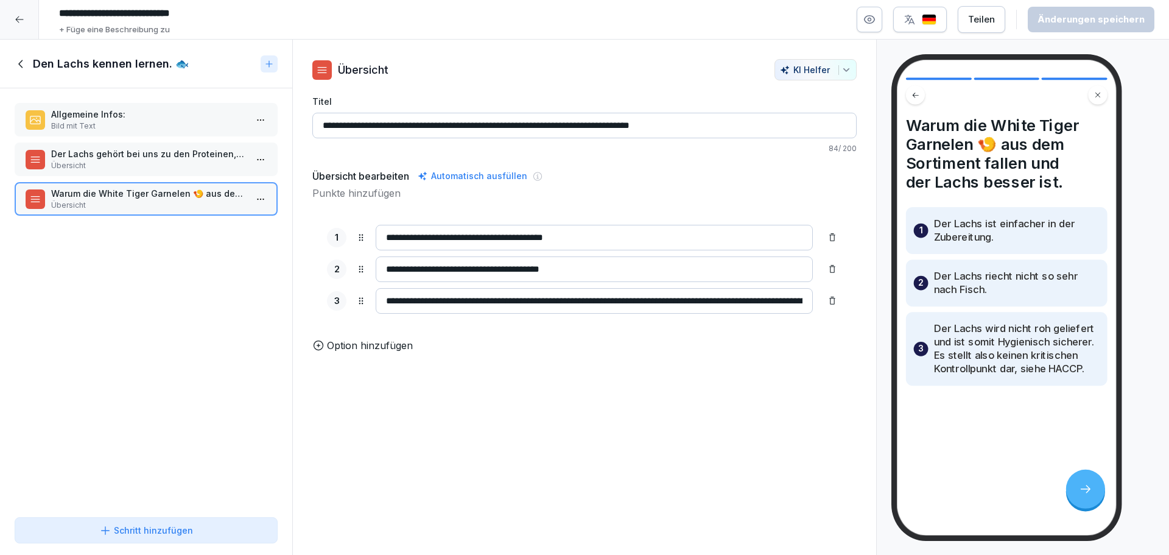
click at [27, 61] on icon at bounding box center [21, 63] width 13 height 13
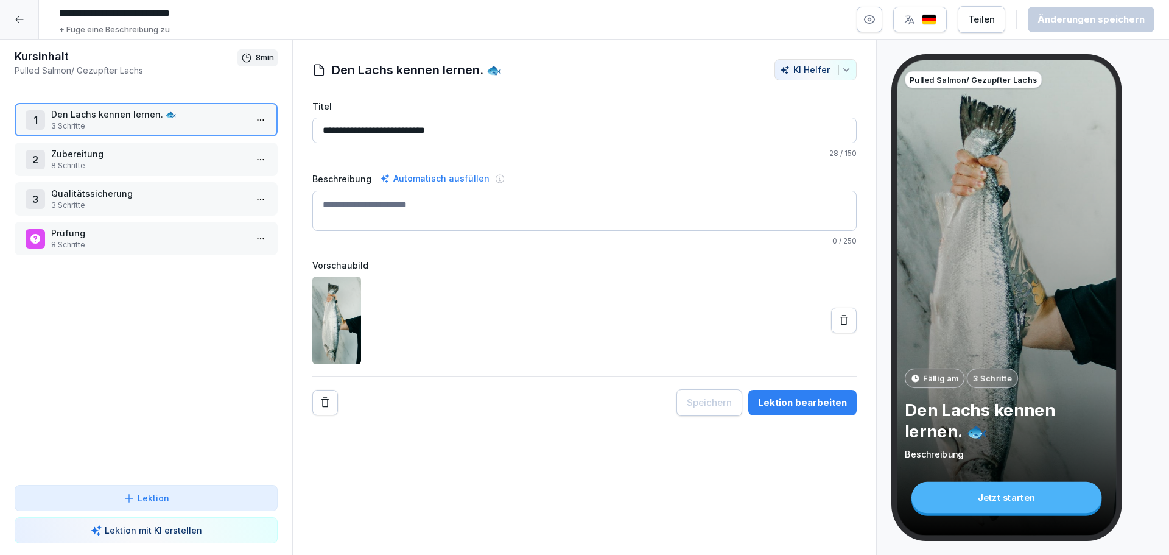
click at [122, 159] on p "Zubereitung" at bounding box center [148, 153] width 195 height 13
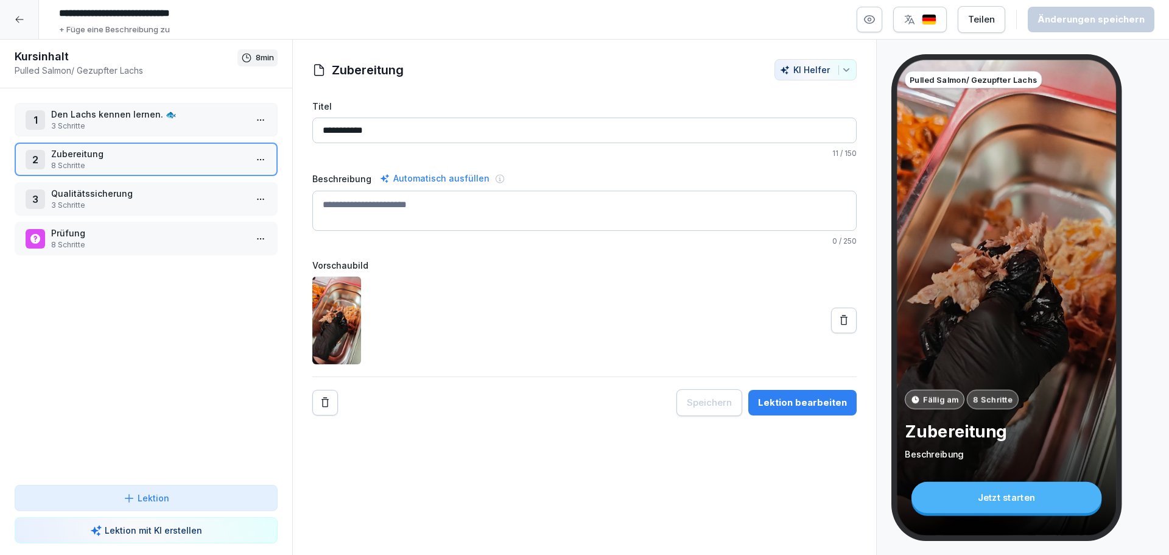
click at [122, 159] on p "Zubereitung" at bounding box center [148, 153] width 195 height 13
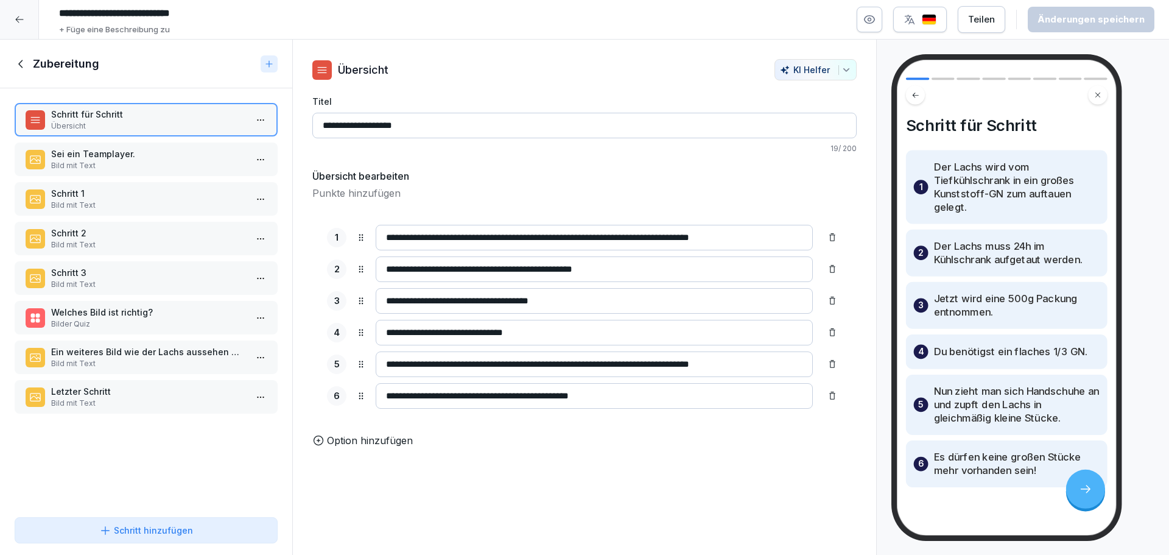
click at [147, 162] on p "Bild mit Text" at bounding box center [148, 165] width 195 height 11
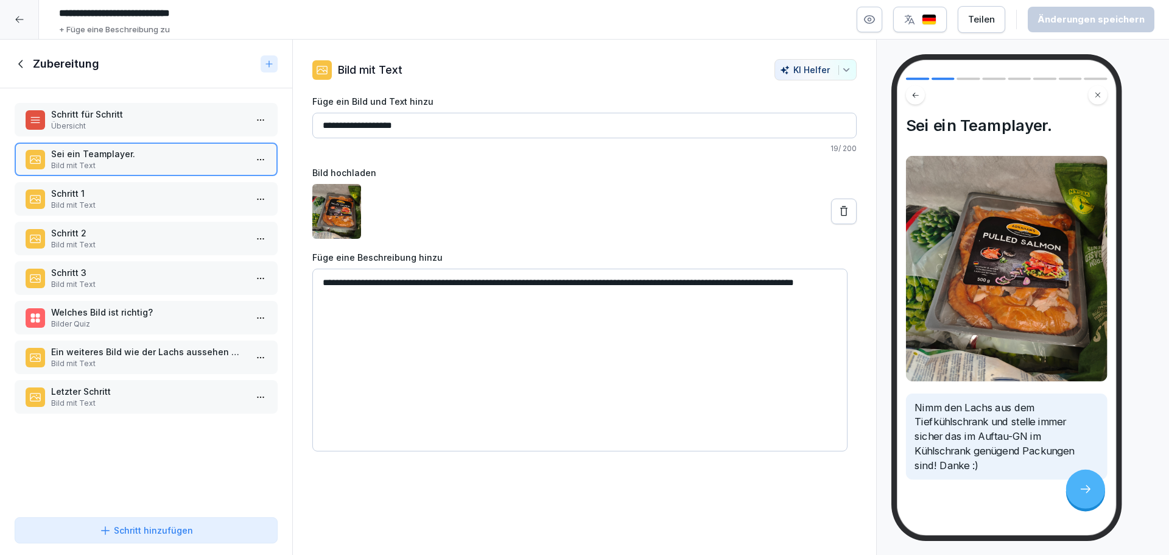
click at [33, 72] on div "Zubereitung" at bounding box center [146, 64] width 292 height 49
click at [29, 67] on div "Zubereitung" at bounding box center [135, 64] width 241 height 15
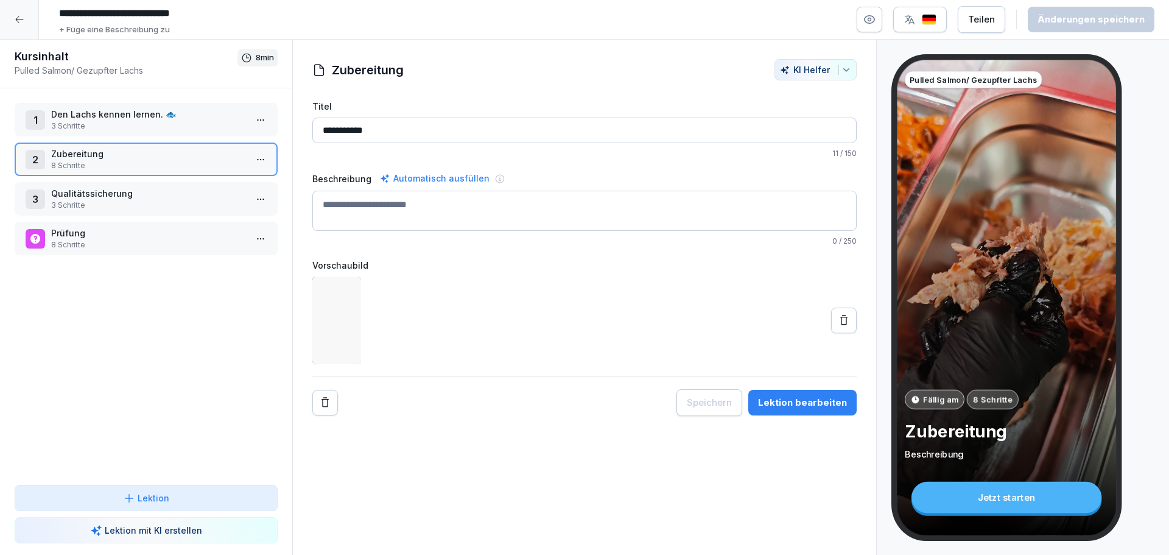
click at [130, 114] on p "Den Lachs kennen lernen. 🐟" at bounding box center [148, 114] width 195 height 13
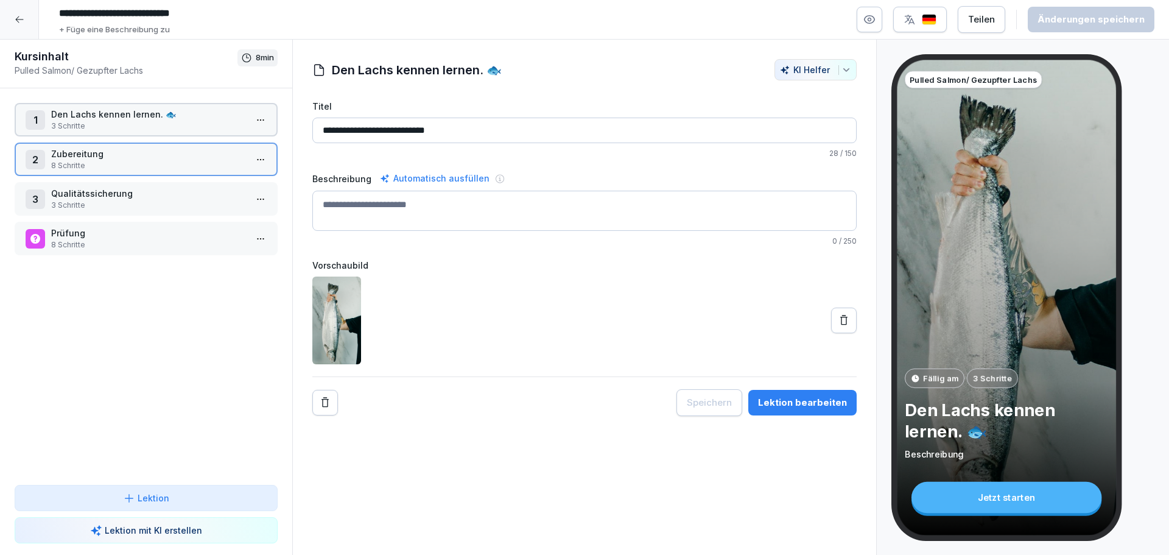
click at [130, 114] on p "Den Lachs kennen lernen. 🐟" at bounding box center [148, 114] width 195 height 13
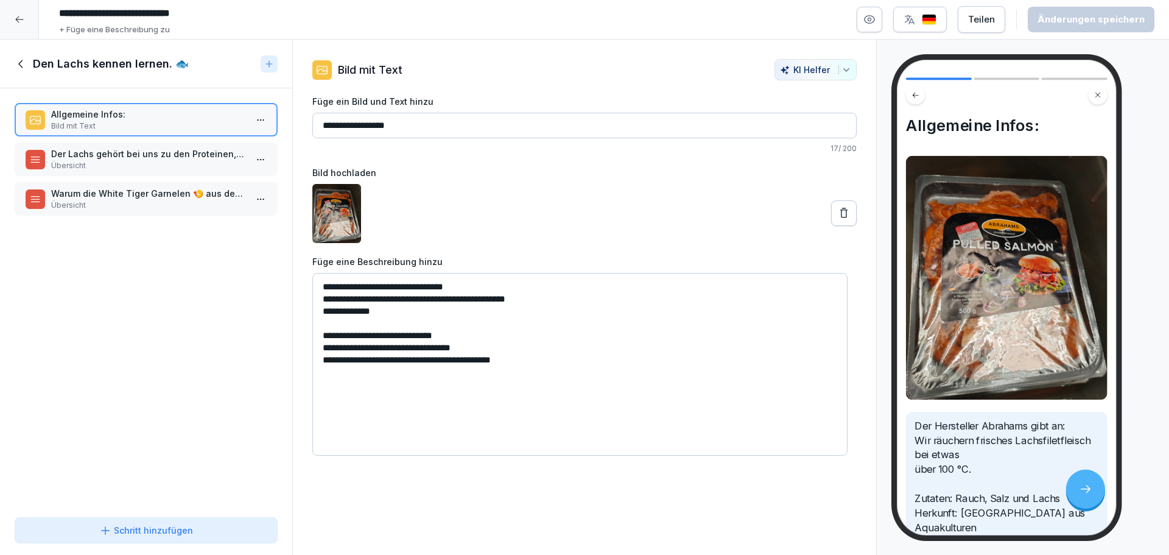
click at [135, 161] on p "Übersicht" at bounding box center [148, 165] width 195 height 11
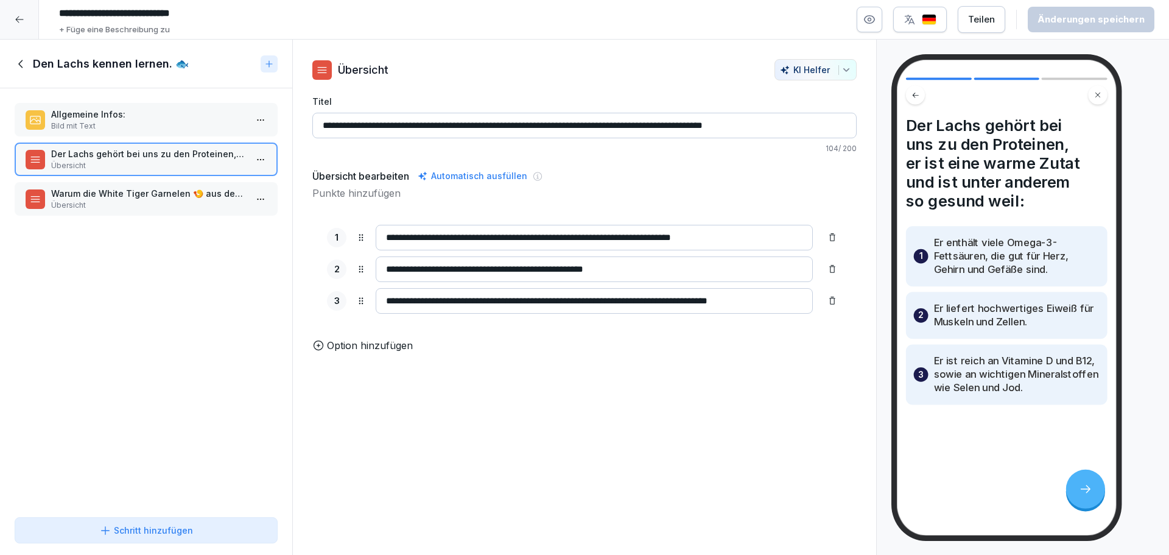
click at [126, 124] on p "Bild mit Text" at bounding box center [148, 126] width 195 height 11
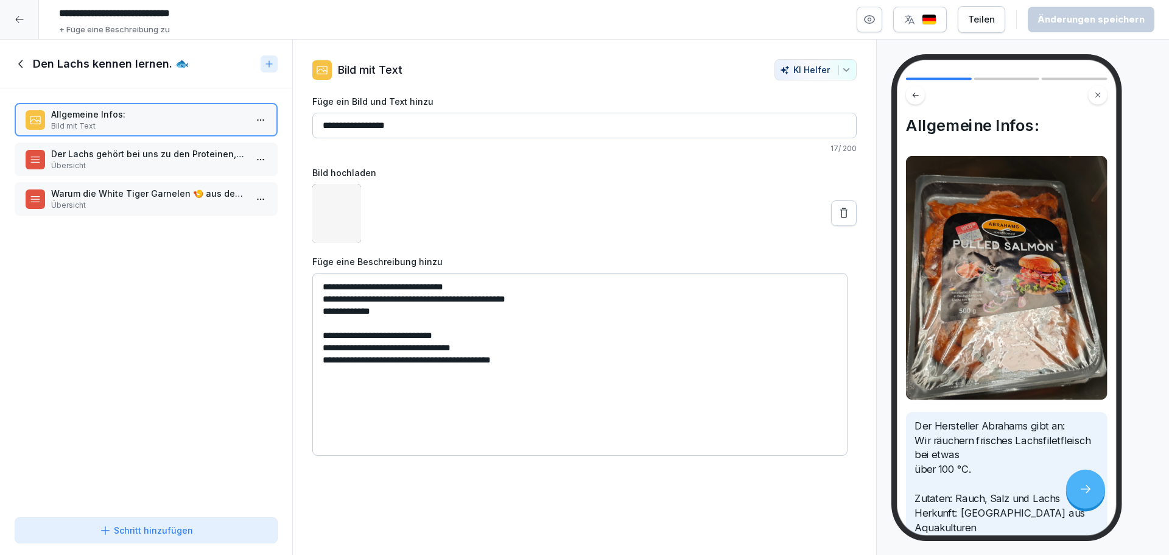
click at [140, 172] on div "Der Lachs gehört bei uns zu den Proteinen, er ist eine warme Zutat und ist unte…" at bounding box center [146, 159] width 263 height 33
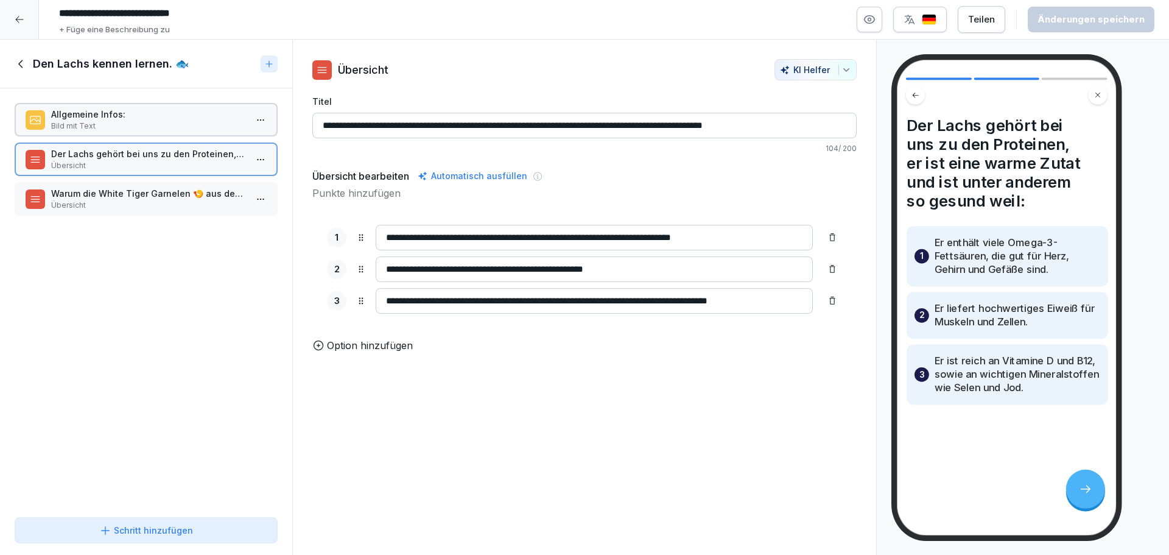
click at [142, 202] on p "Übersicht" at bounding box center [148, 205] width 195 height 11
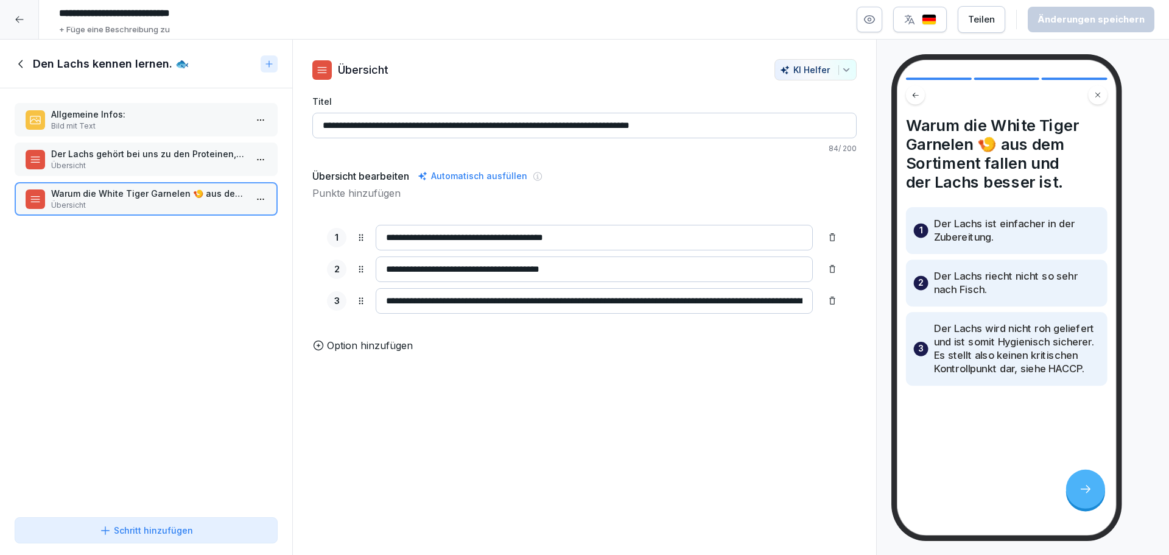
click at [149, 175] on div "Der Lachs gehört bei uns zu den Proteinen, er ist eine warme Zutat und ist unte…" at bounding box center [146, 159] width 263 height 33
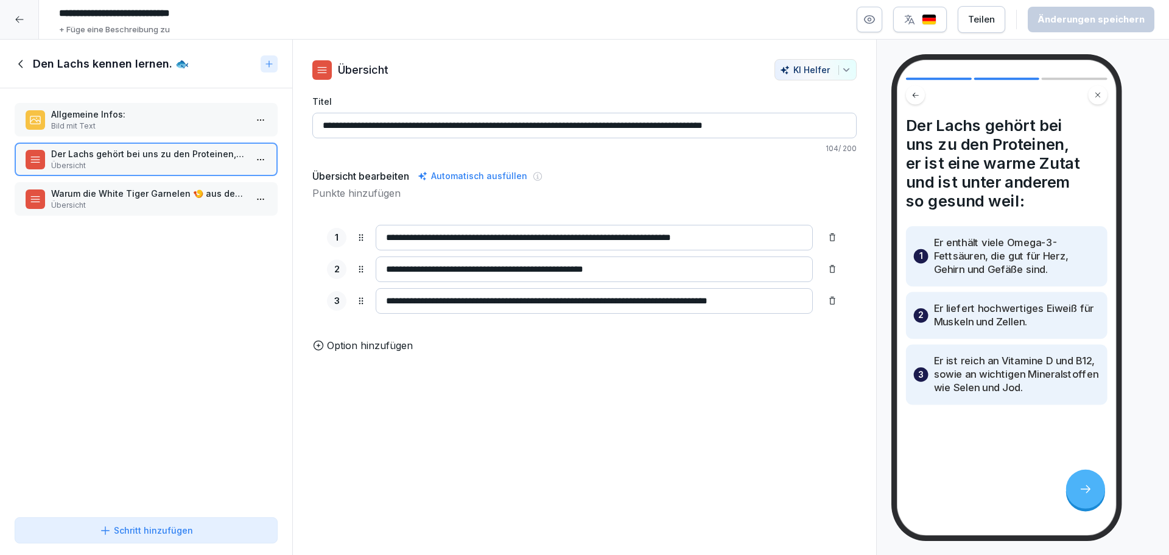
click at [153, 118] on p "Allgemeine Infos:" at bounding box center [148, 114] width 195 height 13
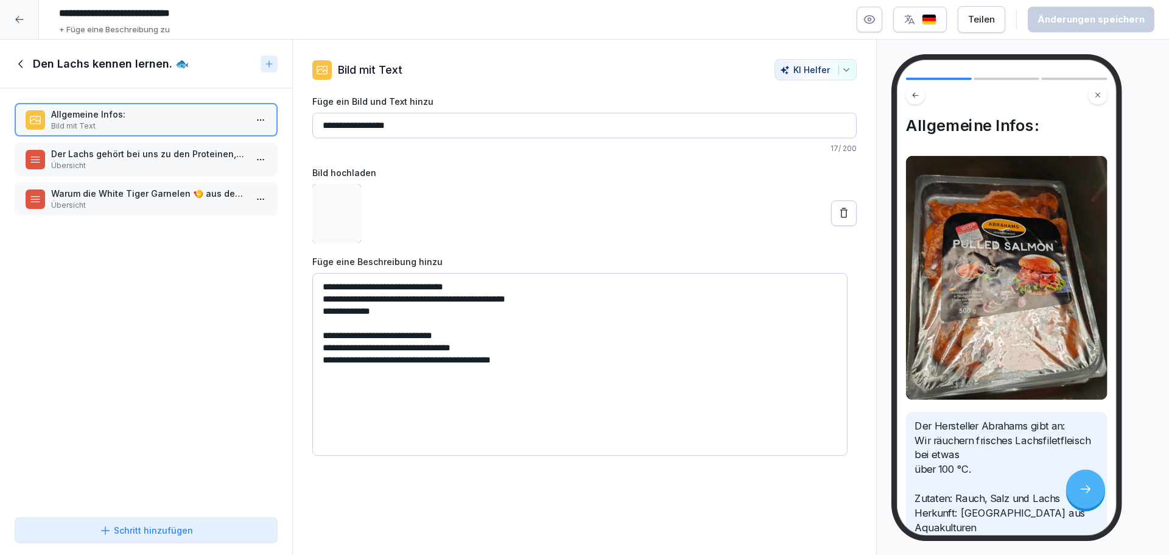
click at [152, 175] on div "Der Lachs gehört bei uns zu den Proteinen, er ist eine warme Zutat und ist unte…" at bounding box center [146, 159] width 263 height 33
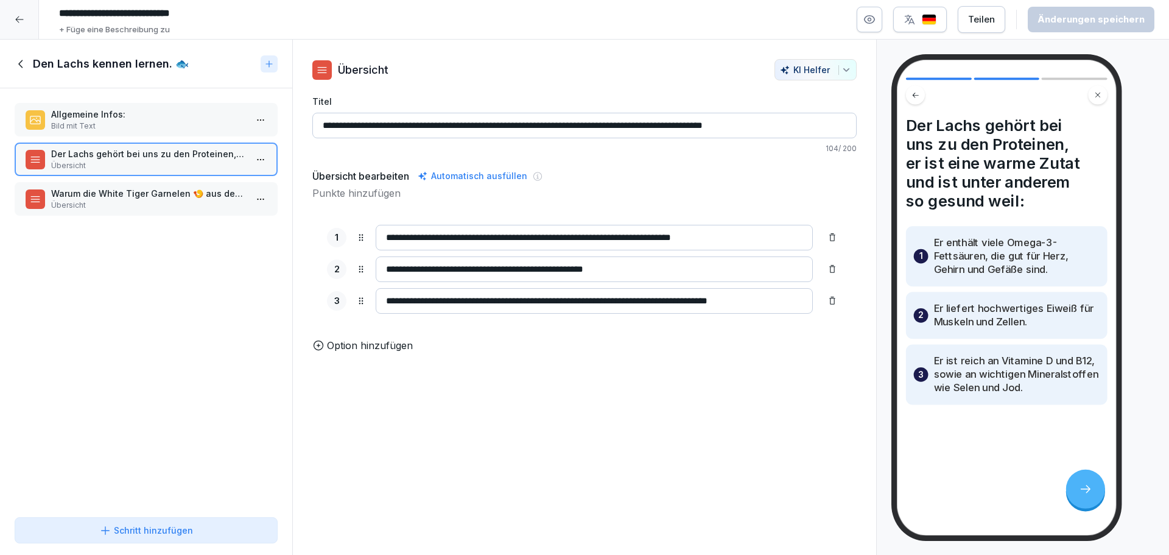
click at [160, 137] on div "Allgemeine Infos: Bild mit Text Der Lachs gehört bei uns zu den Proteinen, er i…" at bounding box center [146, 300] width 292 height 424
click at [161, 127] on p "Bild mit Text" at bounding box center [148, 126] width 195 height 11
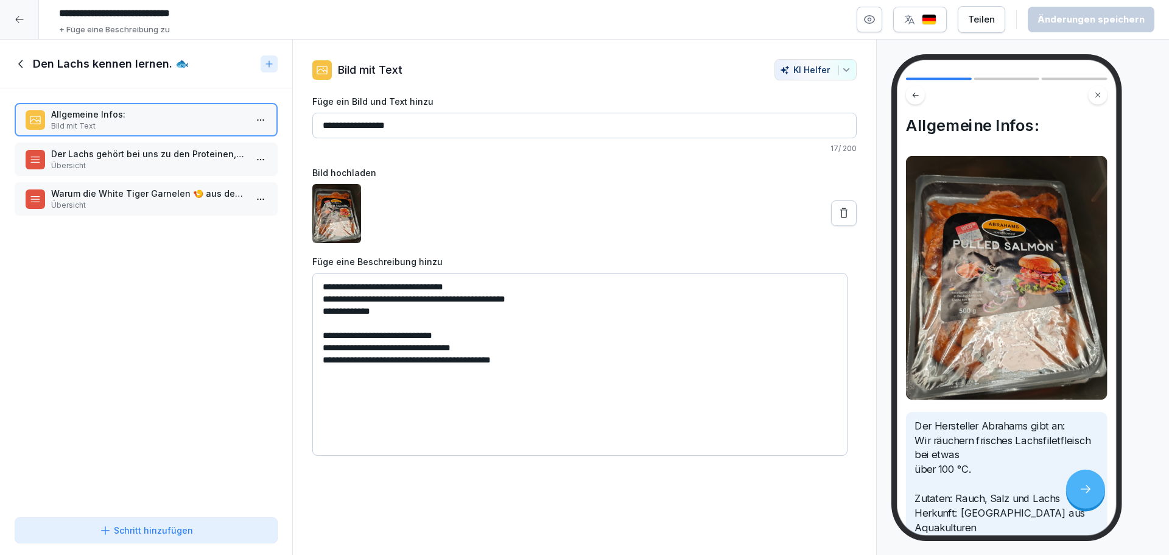
click at [18, 64] on icon at bounding box center [21, 63] width 13 height 13
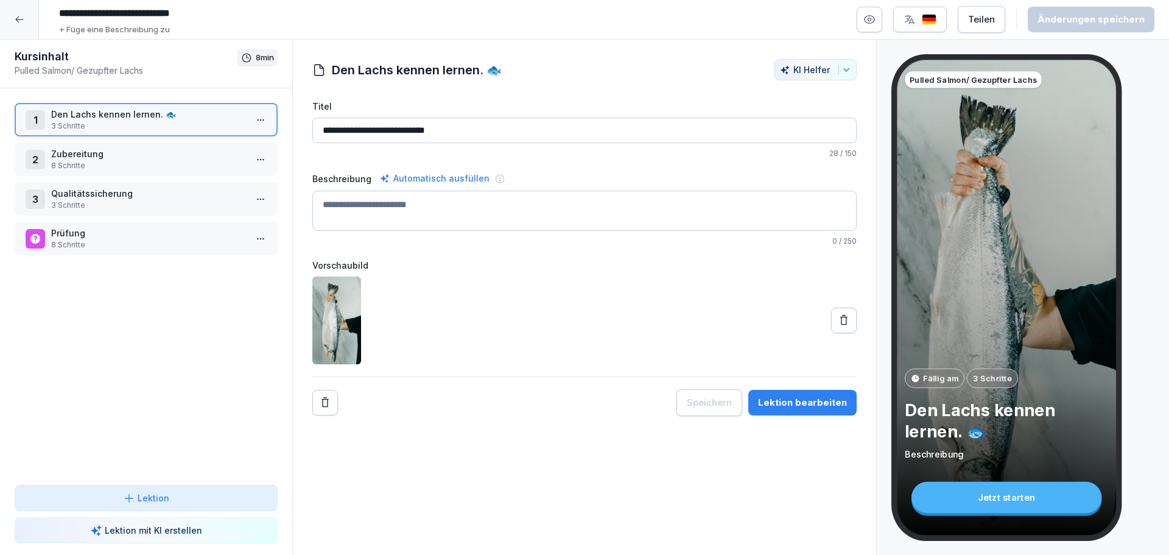
click at [168, 118] on p "Den Lachs kennen lernen. 🐟" at bounding box center [148, 114] width 195 height 13
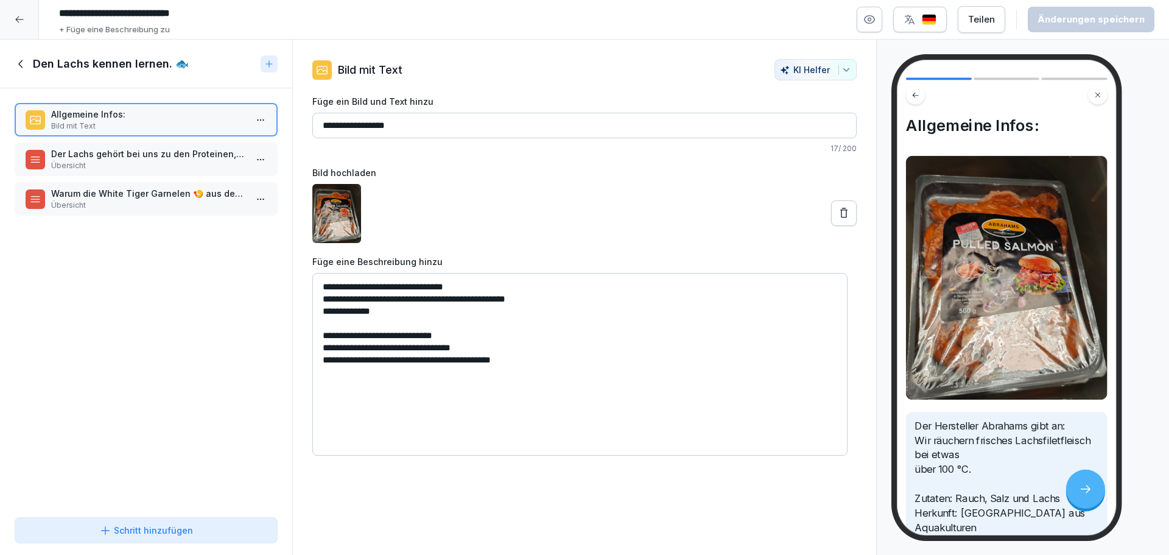
click at [96, 210] on p "Übersicht" at bounding box center [148, 205] width 195 height 11
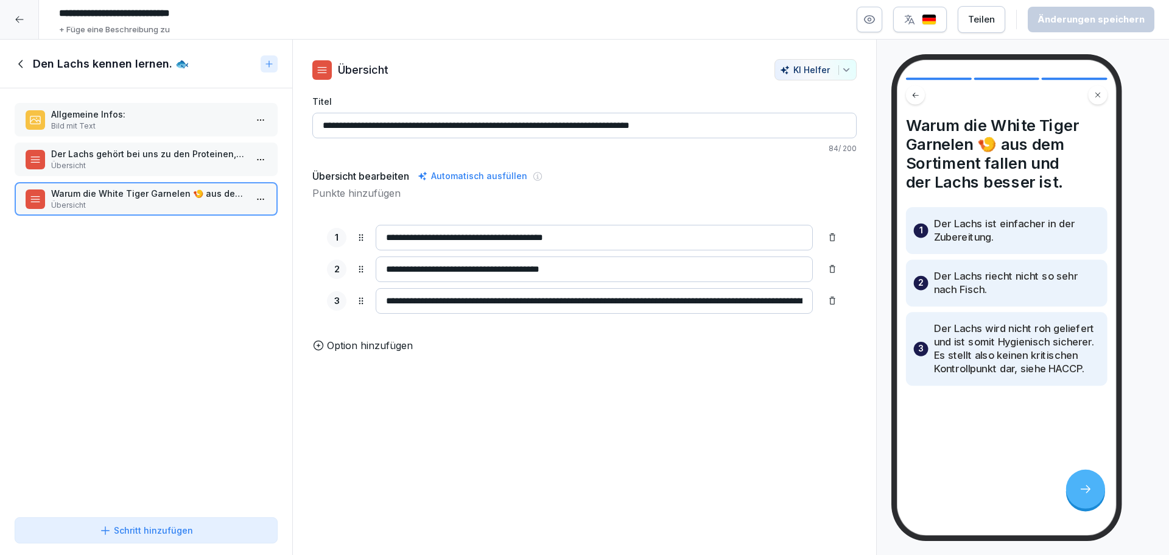
click at [22, 60] on icon at bounding box center [21, 63] width 13 height 13
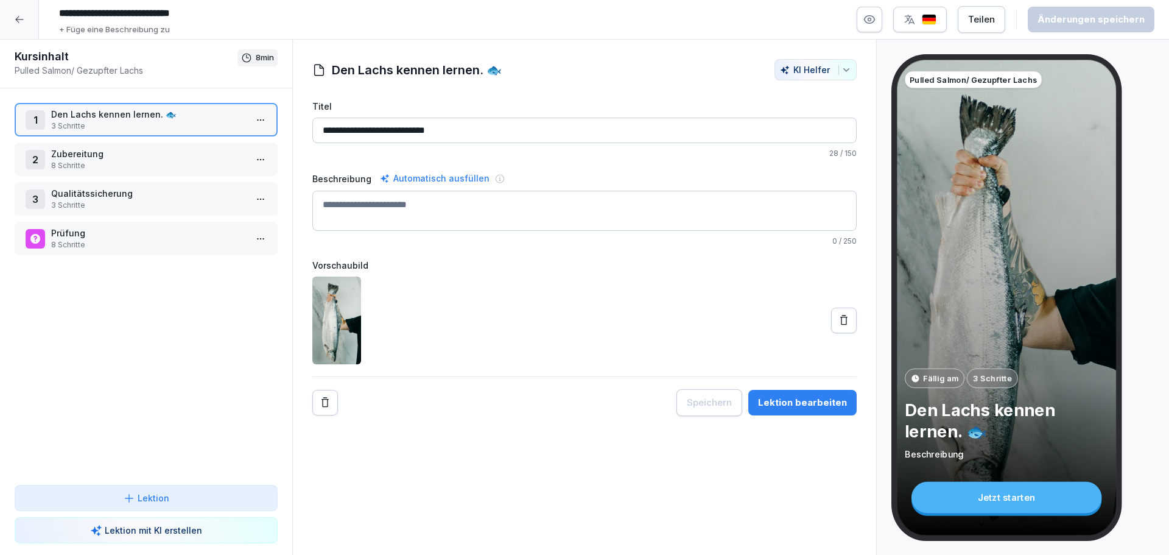
click at [164, 206] on p "3 Schritte" at bounding box center [148, 205] width 195 height 11
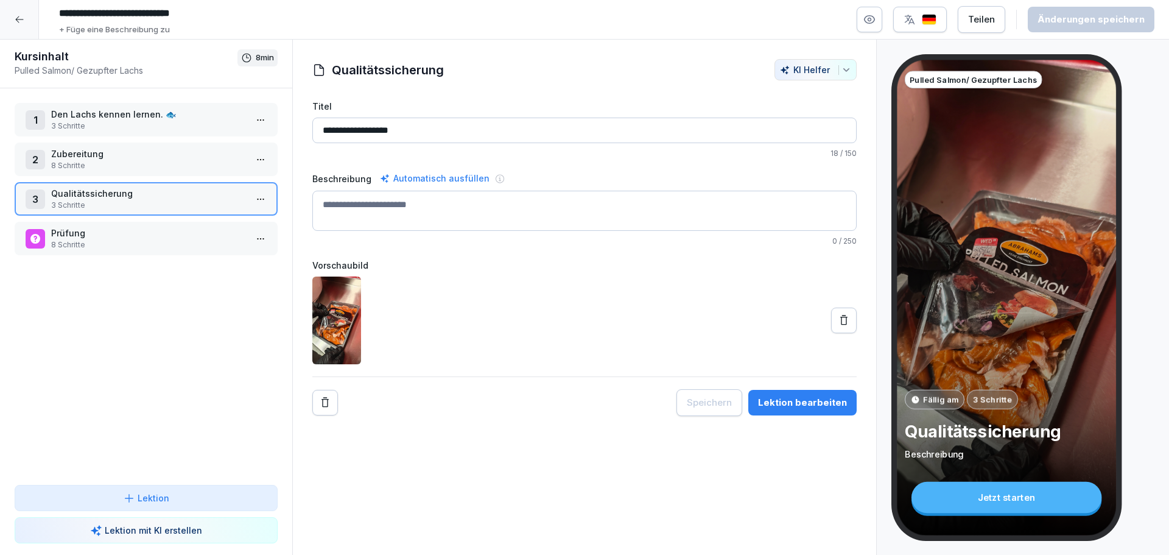
click at [121, 155] on p "Zubereitung" at bounding box center [148, 153] width 195 height 13
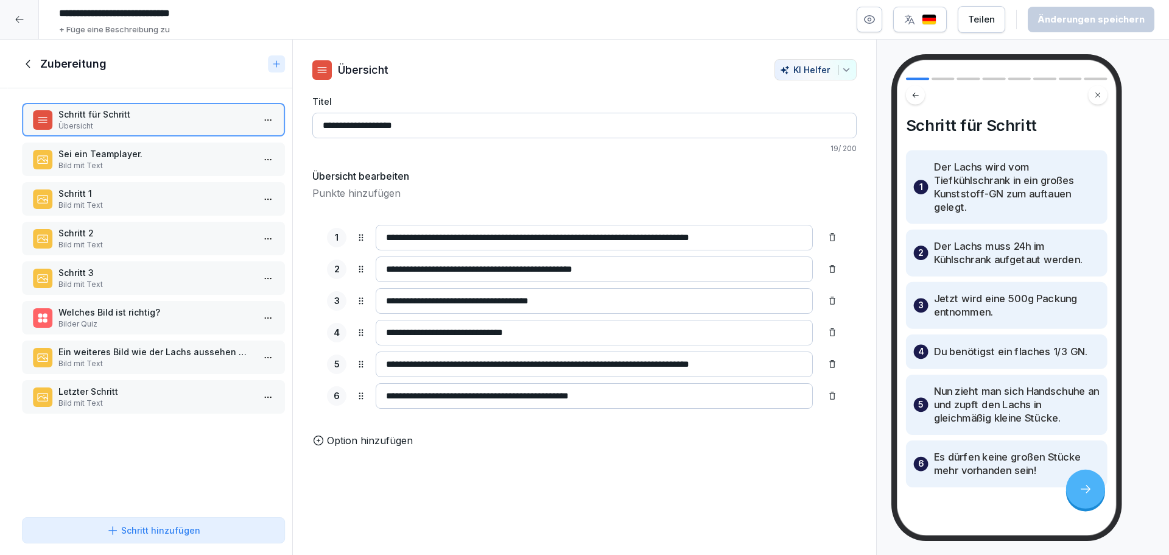
click at [148, 138] on div "Schritt für Schritt Übersicht Sei ein Teamplayer. Bild mit Text Schritt 1 Bild …" at bounding box center [153, 300] width 292 height 424
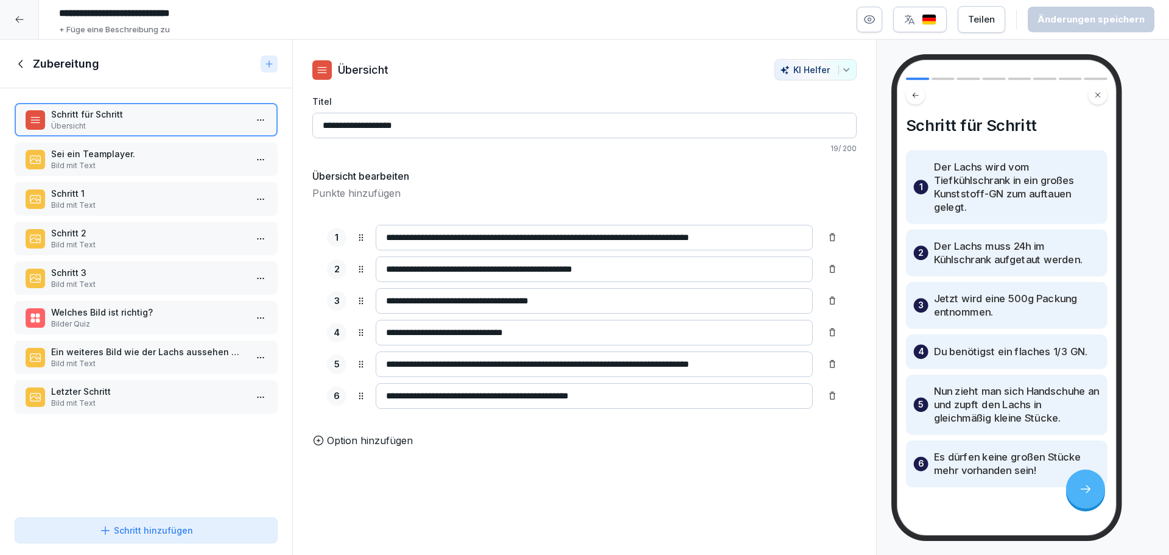
click at [142, 152] on p "Sei ein Teamplayer." at bounding box center [148, 153] width 195 height 13
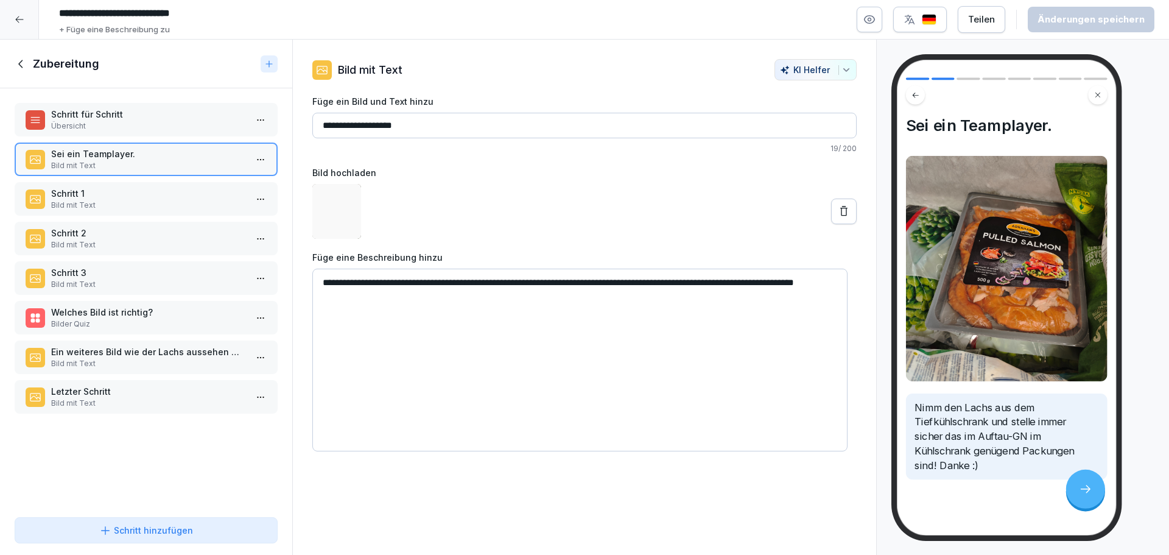
click at [132, 191] on p "Schritt 1" at bounding box center [148, 193] width 195 height 13
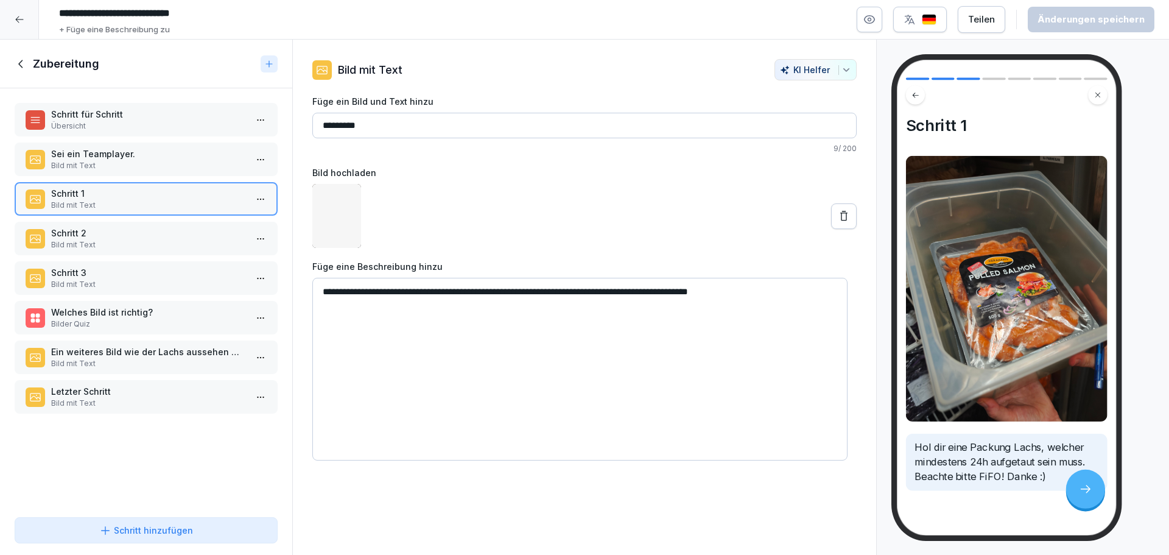
click at [130, 228] on p "Schritt 2" at bounding box center [148, 233] width 195 height 13
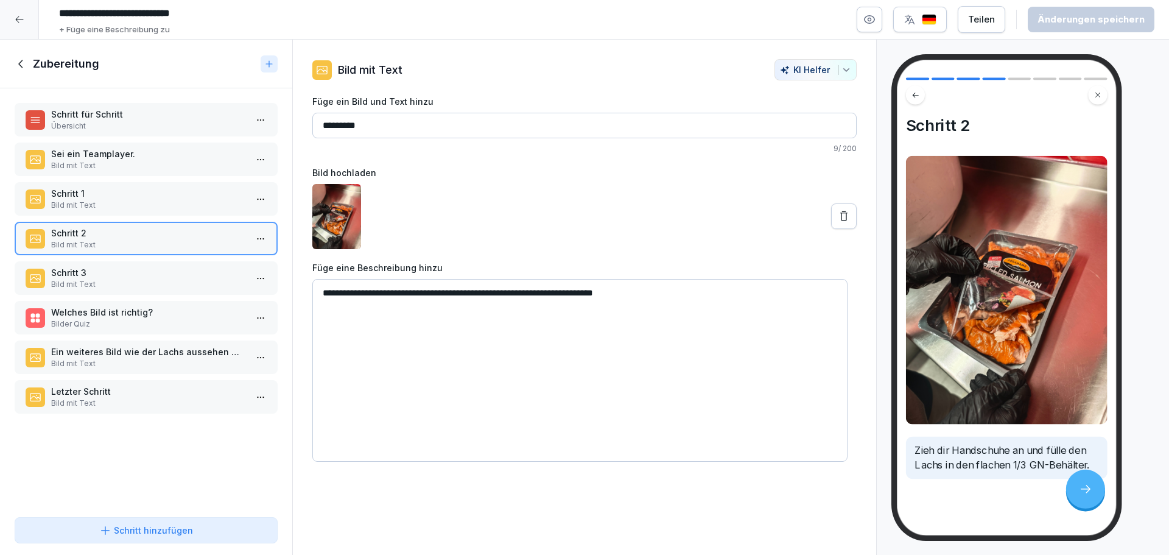
click at [129, 257] on div "Schritt für Schritt Übersicht Sei ein Teamplayer. Bild mit Text Schritt 1 Bild …" at bounding box center [146, 300] width 292 height 424
click at [129, 267] on p "Schritt 3" at bounding box center [148, 272] width 195 height 13
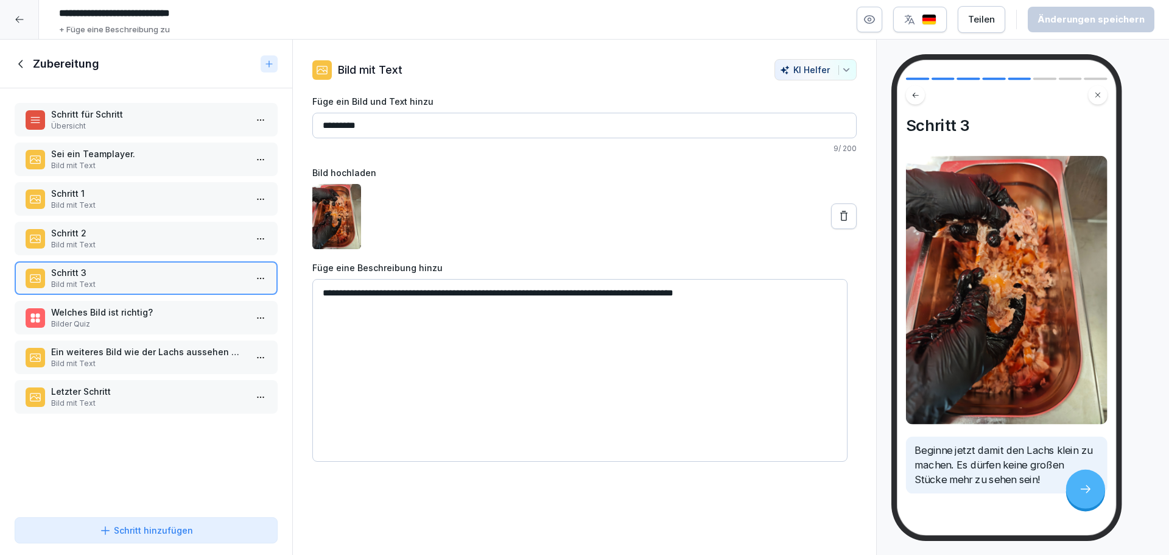
click at [129, 309] on p "Welches Bild ist richtig?" at bounding box center [148, 312] width 195 height 13
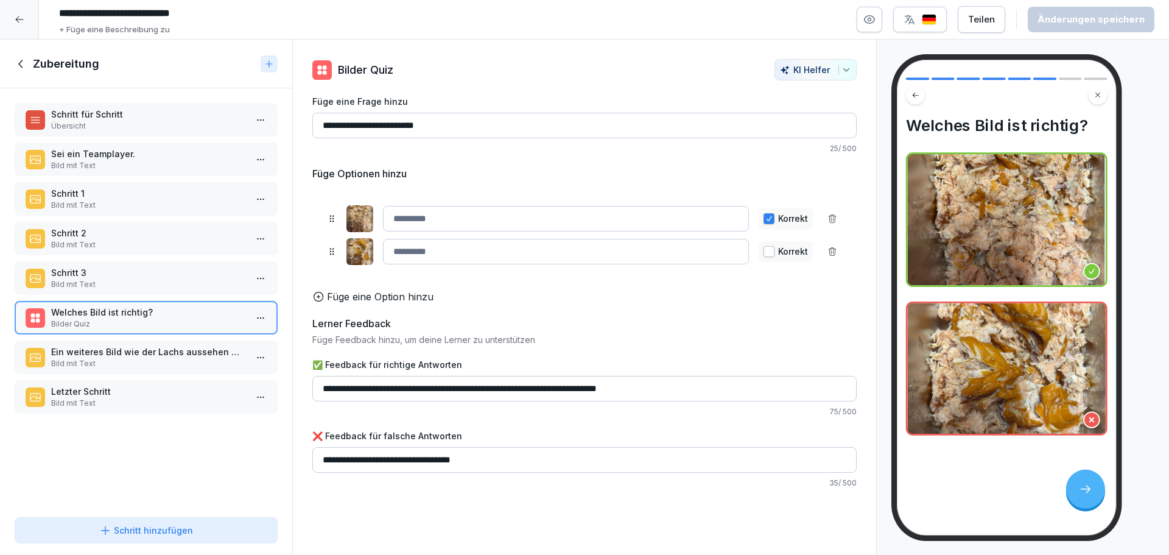
click at [135, 332] on div "Welches Bild ist richtig? Bilder Quiz" at bounding box center [146, 317] width 263 height 33
click at [133, 358] on p "Ein weiteres Bild wie der Lachs aussehen muss, wenn er zerkleinert ist!" at bounding box center [148, 351] width 195 height 13
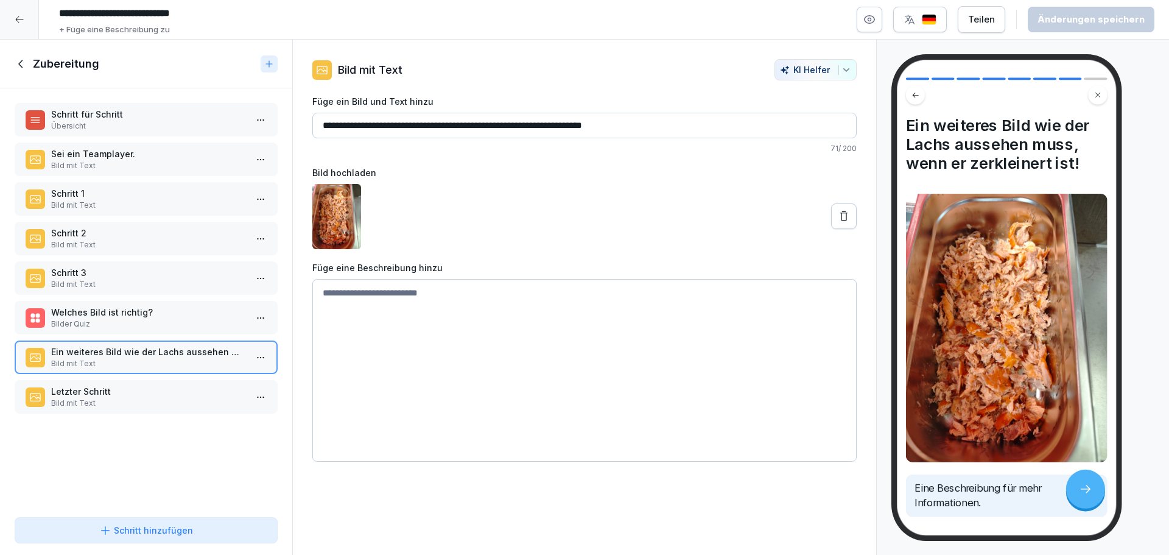
click at [138, 401] on p "Bild mit Text" at bounding box center [148, 403] width 195 height 11
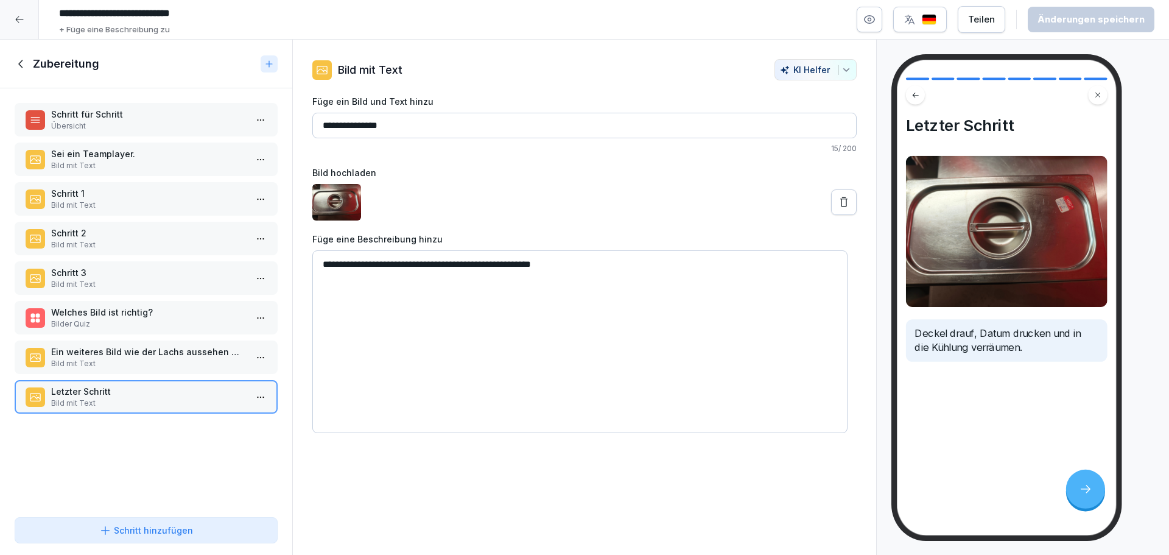
click at [86, 147] on div "Sei ein Teamplayer. Bild mit Text" at bounding box center [146, 159] width 263 height 33
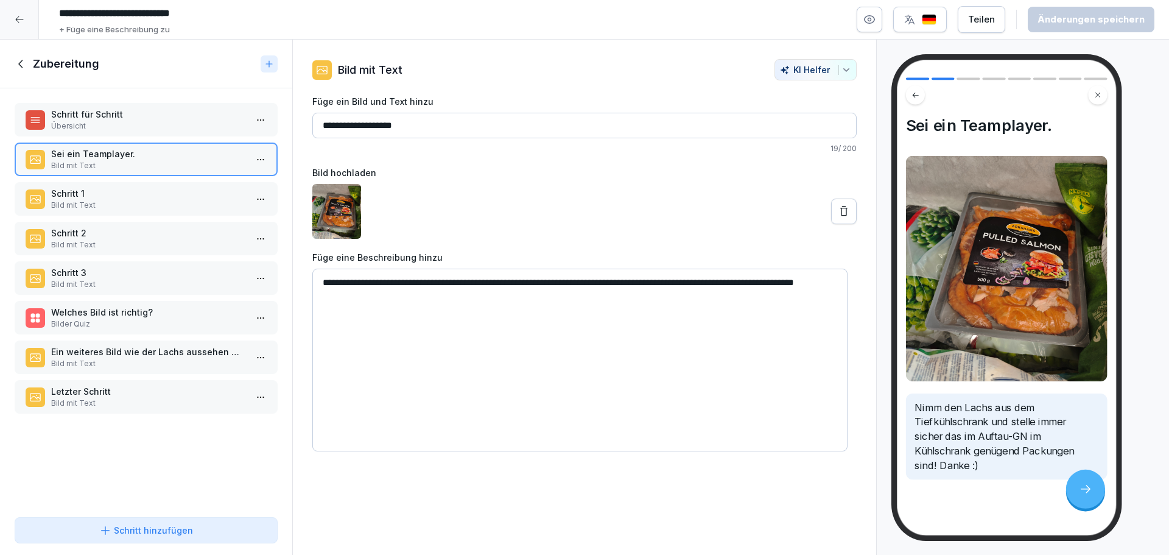
drag, startPoint x: 574, startPoint y: 303, endPoint x: 555, endPoint y: 283, distance: 27.6
click at [555, 283] on textarea "**********" at bounding box center [579, 360] width 535 height 183
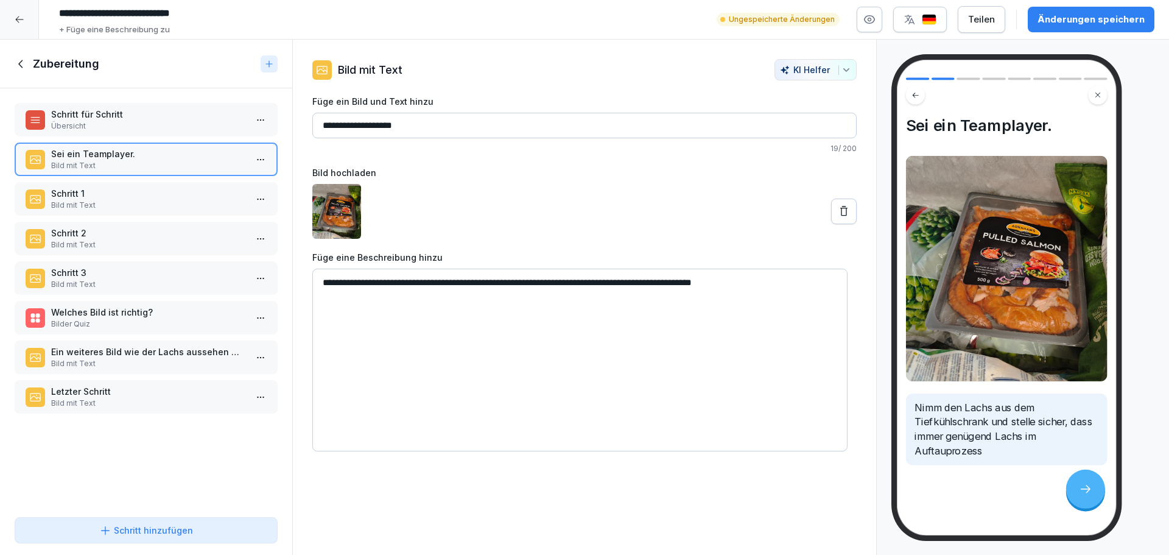
click at [608, 281] on textarea "**********" at bounding box center [579, 360] width 535 height 183
click at [817, 286] on textarea "**********" at bounding box center [579, 360] width 535 height 183
type textarea "**********"
click at [1083, 24] on div "Änderungen speichern" at bounding box center [1091, 19] width 107 height 13
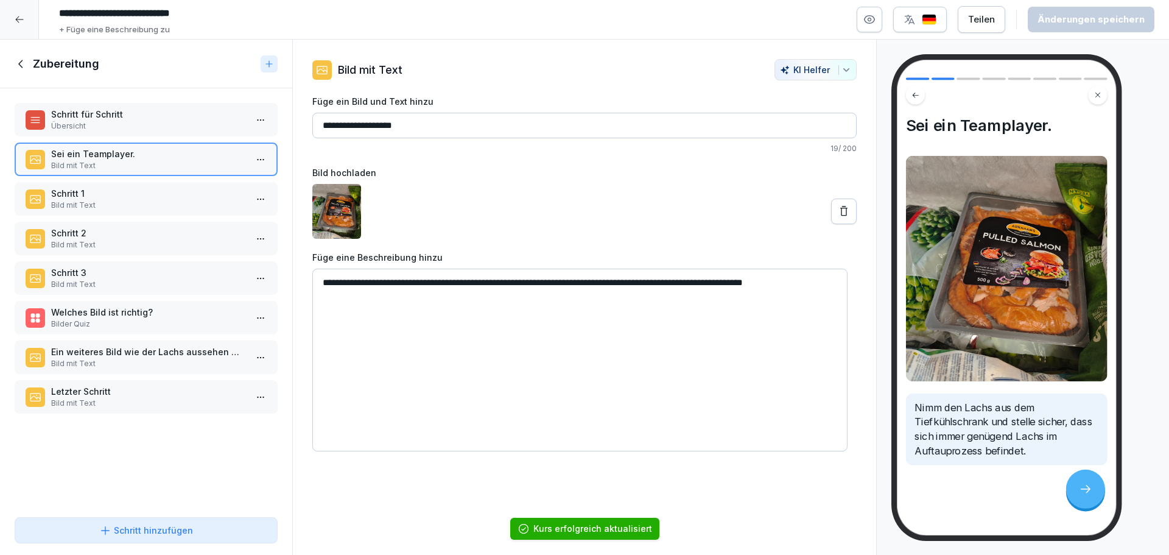
click at [167, 191] on p "Schritt 1" at bounding box center [148, 193] width 195 height 13
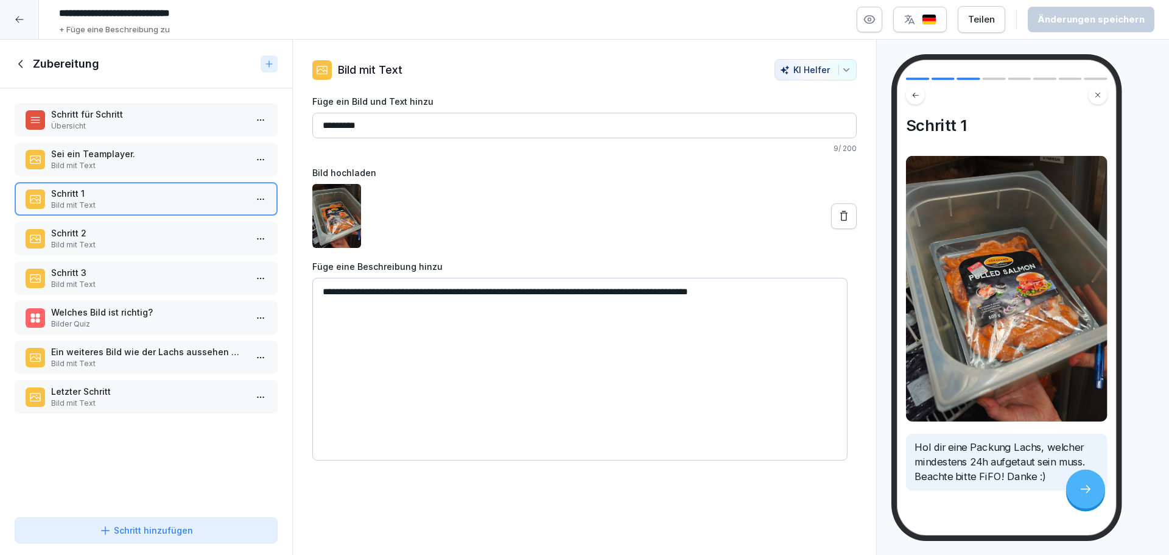
drag, startPoint x: 732, startPoint y: 291, endPoint x: 858, endPoint y: 311, distance: 127.7
click at [858, 311] on div "**********" at bounding box center [584, 259] width 583 height 401
click at [145, 248] on p "Bild mit Text" at bounding box center [148, 244] width 195 height 11
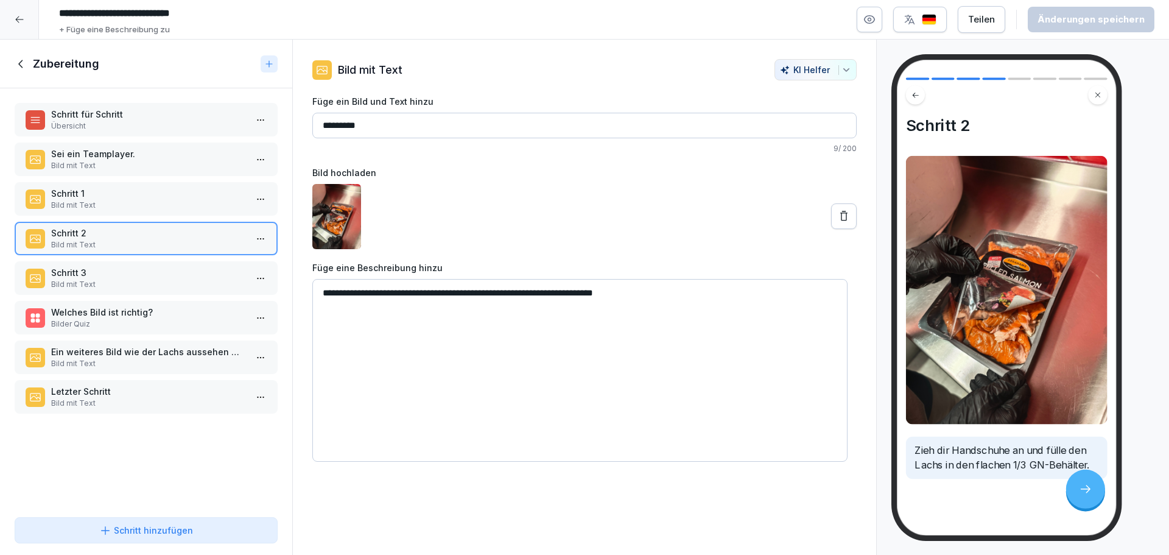
click at [124, 267] on p "Schritt 3" at bounding box center [148, 272] width 195 height 13
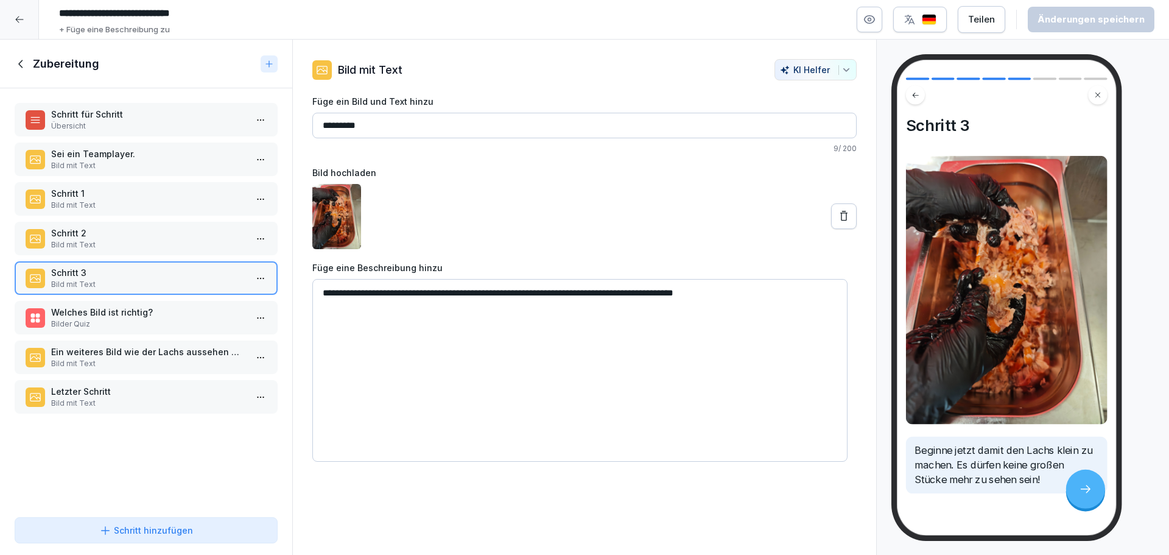
click at [125, 130] on p "Übersicht" at bounding box center [148, 126] width 195 height 11
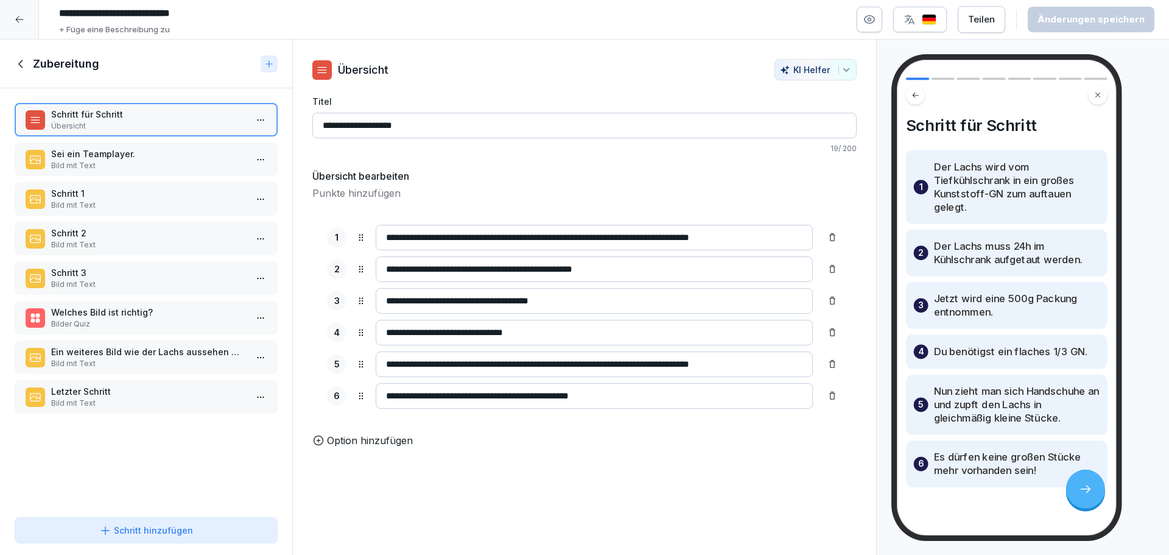
click at [160, 203] on p "Bild mit Text" at bounding box center [148, 205] width 195 height 11
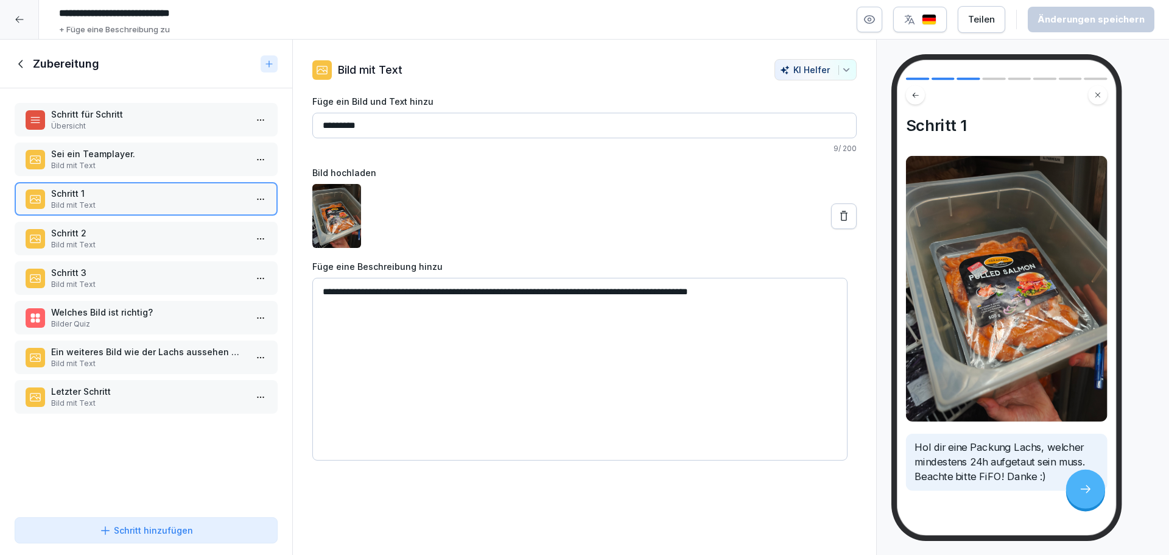
drag, startPoint x: 733, startPoint y: 288, endPoint x: 871, endPoint y: 309, distance: 139.3
click at [871, 309] on div "**********" at bounding box center [584, 298] width 585 height 516
type textarea "**********"
click at [1052, 23] on div "Änderungen speichern" at bounding box center [1091, 19] width 107 height 13
click at [125, 224] on div "Schritt 2 Bild mit Text" at bounding box center [146, 238] width 263 height 33
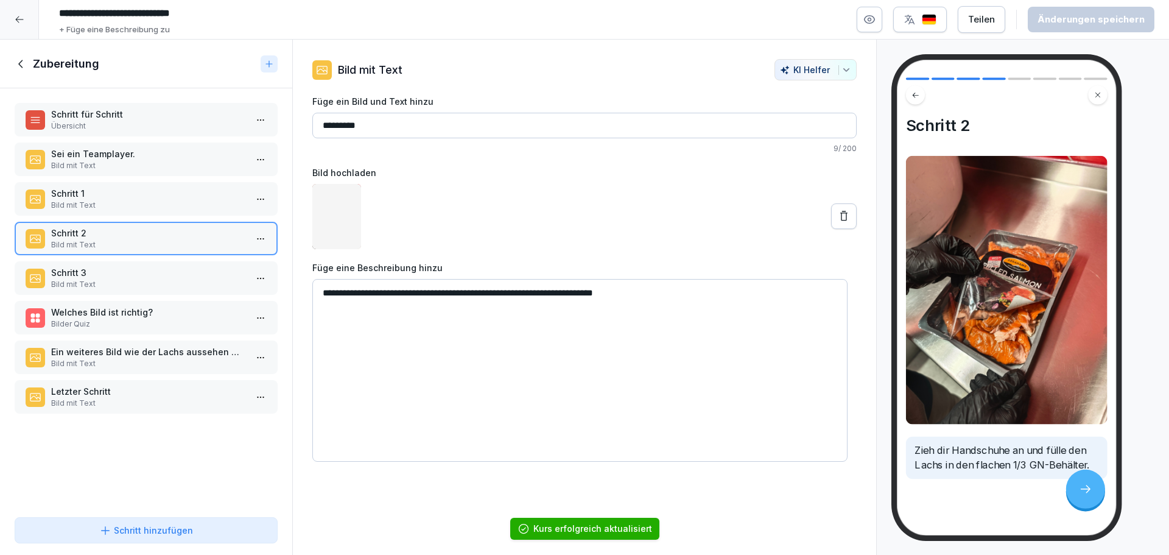
click at [138, 290] on div "Schritt 3 Bild mit Text" at bounding box center [146, 277] width 263 height 33
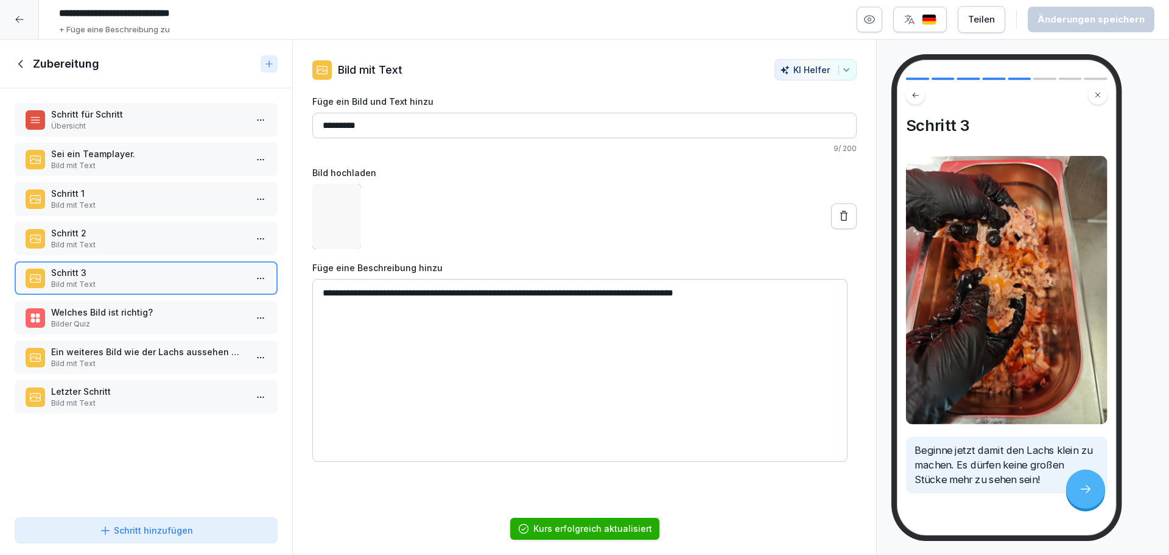
click at [156, 315] on p "Welches Bild ist richtig?" at bounding box center [148, 312] width 195 height 13
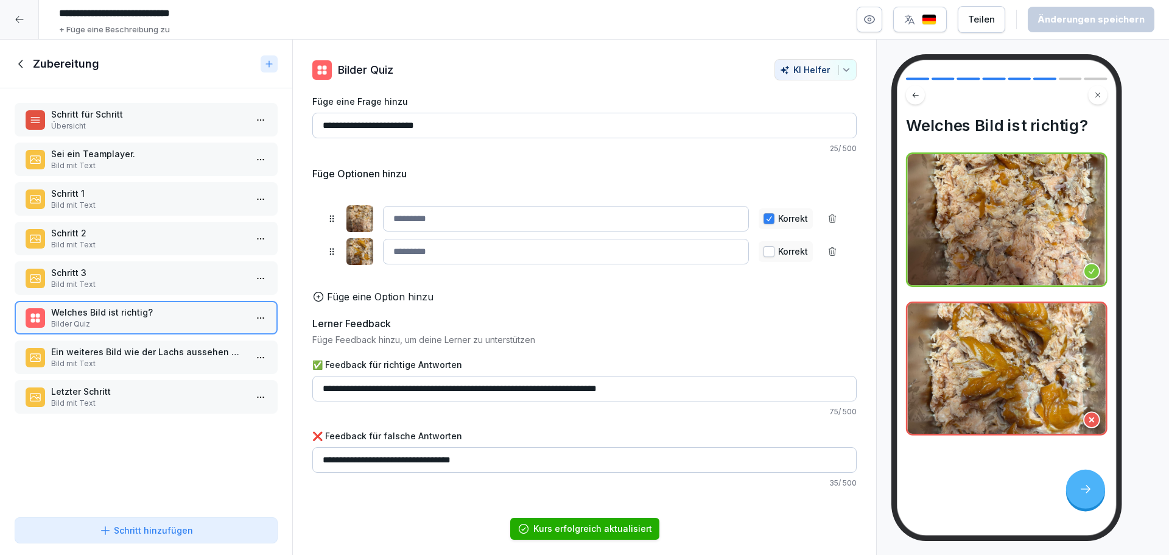
click at [160, 348] on p "Ein weiteres Bild wie der Lachs aussehen muss, wenn er zerkleinert ist!" at bounding box center [148, 351] width 195 height 13
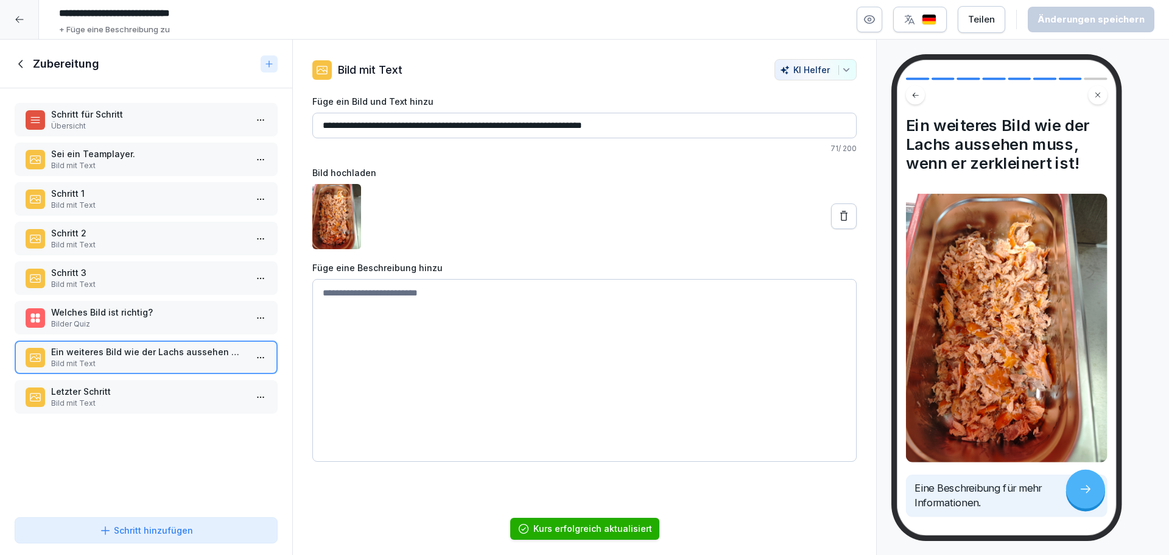
click at [153, 298] on div "Schritt für Schritt Übersicht Sei ein Teamplayer. Bild mit Text Schritt 1 Bild …" at bounding box center [146, 300] width 292 height 424
click at [152, 316] on p "Welches Bild ist richtig?" at bounding box center [148, 312] width 195 height 13
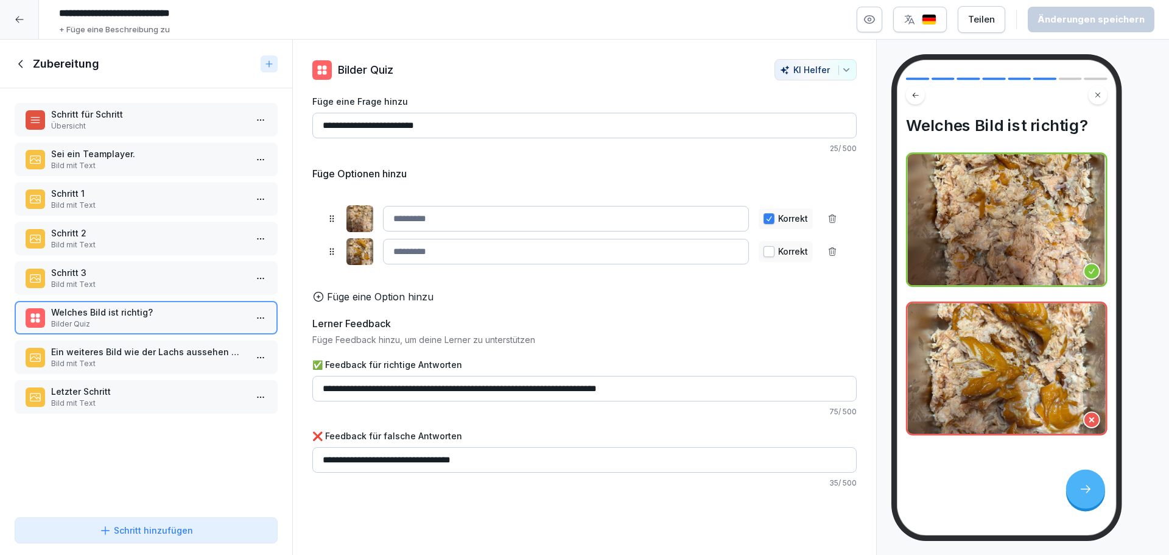
drag, startPoint x: 468, startPoint y: 465, endPoint x: 577, endPoint y: 468, distance: 109.7
click at [544, 473] on input "**********" at bounding box center [584, 460] width 544 height 26
type input "**********"
click at [1076, 29] on button "Änderungen speichern" at bounding box center [1091, 20] width 127 height 26
click at [144, 116] on p "Schritt für Schritt" at bounding box center [148, 114] width 195 height 13
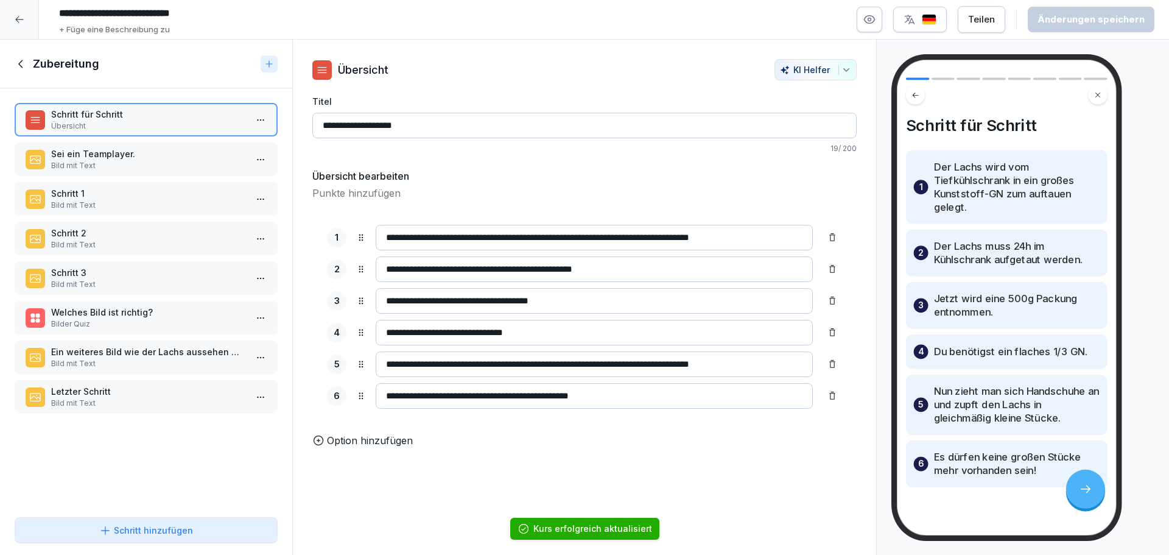
click at [96, 420] on div "Schritt für Schritt Übersicht Sei ein Teamplayer. Bild mit Text Schritt 1 Bild …" at bounding box center [146, 300] width 292 height 424
click at [102, 410] on div "Letzter Schritt Bild mit Text" at bounding box center [146, 396] width 263 height 33
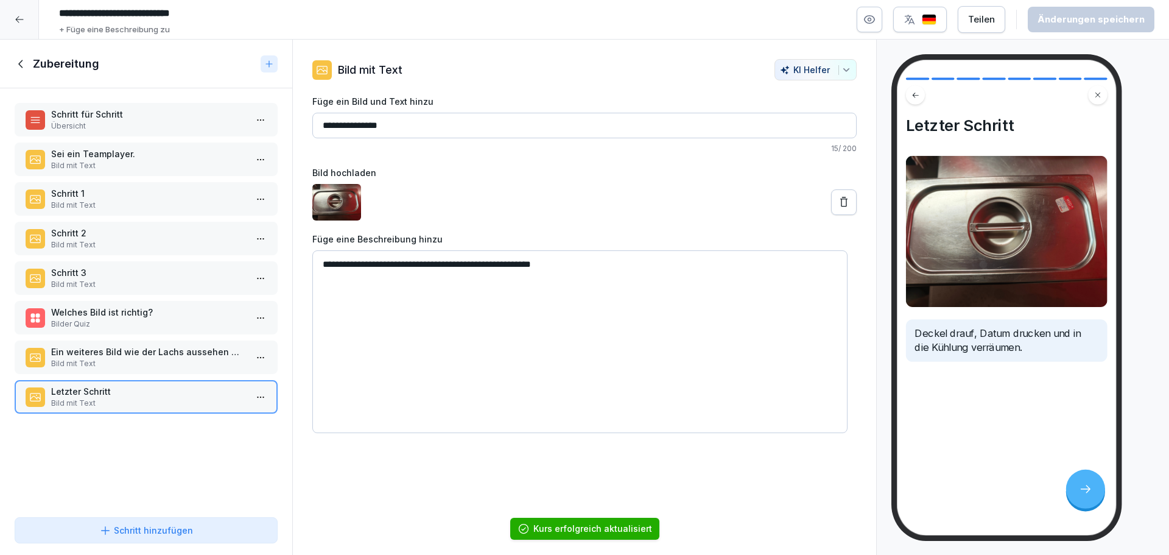
click at [88, 139] on div "Schritt für Schritt Übersicht Sei ein Teamplayer. Bild mit Text Schritt 1 Bild …" at bounding box center [146, 300] width 292 height 424
click at [91, 121] on p "Übersicht" at bounding box center [148, 126] width 195 height 11
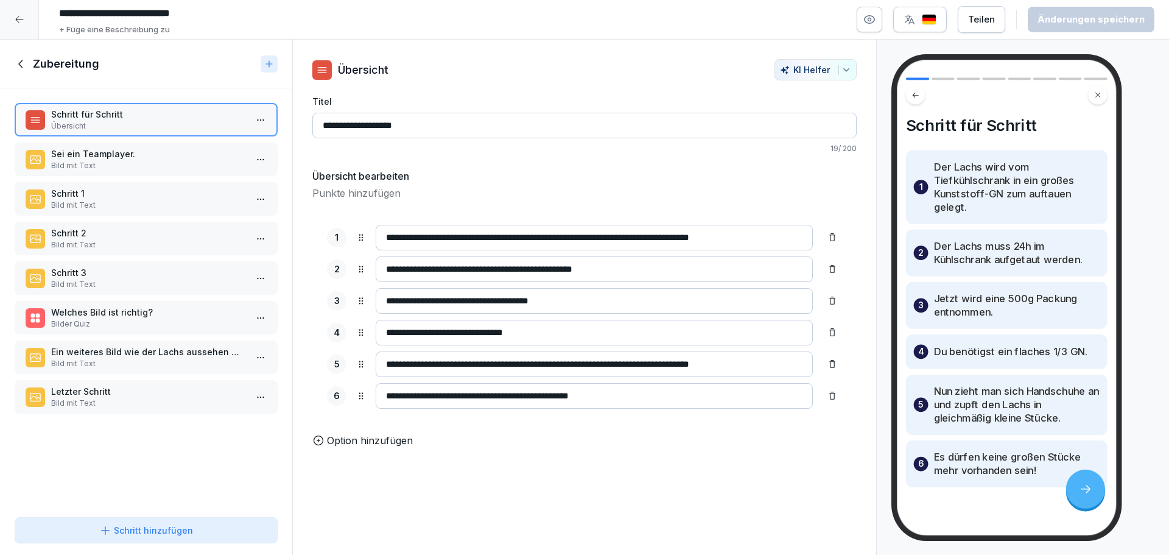
click at [18, 66] on icon at bounding box center [21, 63] width 13 height 13
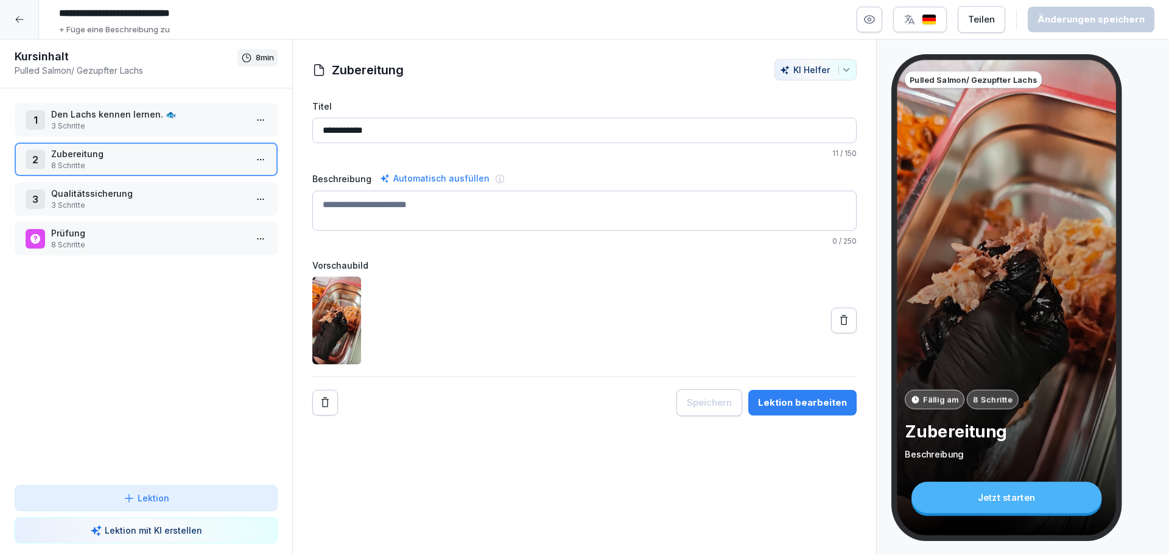
click at [119, 172] on div "2 Zubereitung 8 Schritte" at bounding box center [146, 159] width 263 height 33
click at [114, 191] on p "Qualitätssicherung" at bounding box center [148, 193] width 195 height 13
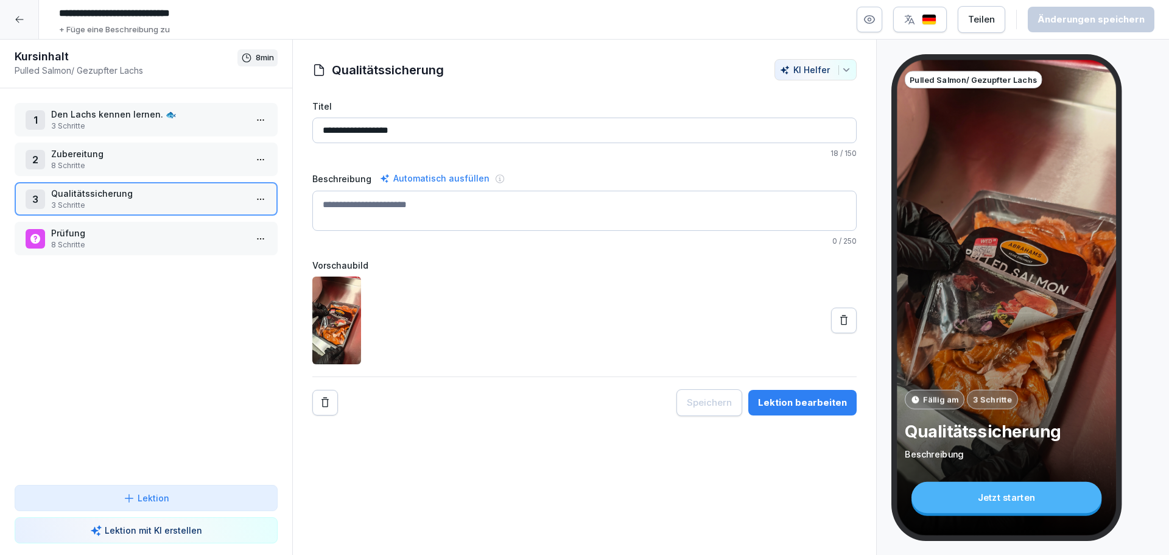
click at [114, 191] on p "Qualitätssicherung" at bounding box center [148, 193] width 195 height 13
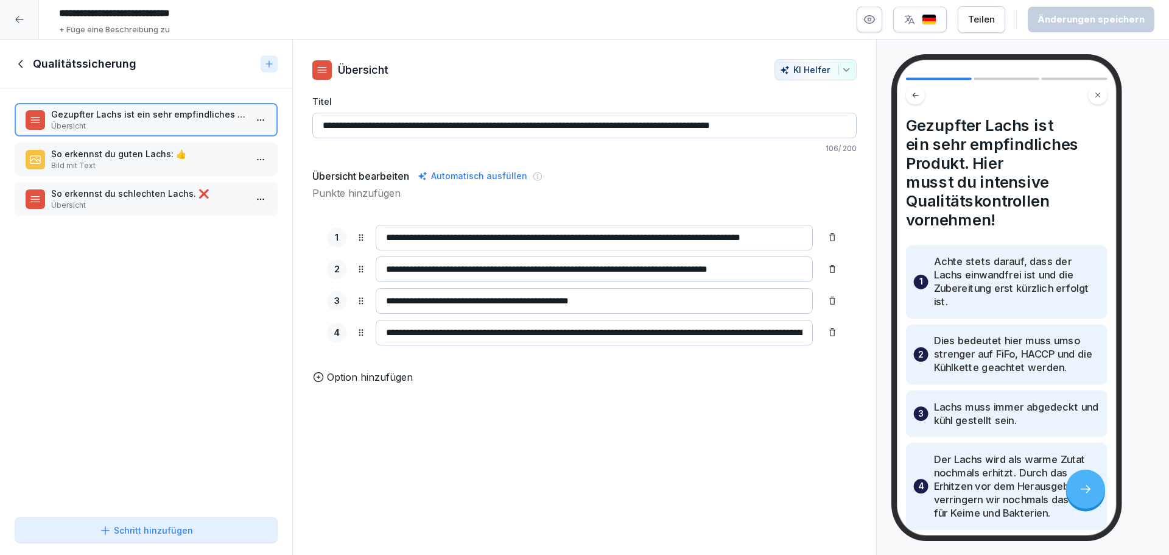
click at [118, 146] on div "So erkennst du guten Lachs: 👍 Bild mit Text" at bounding box center [146, 159] width 263 height 33
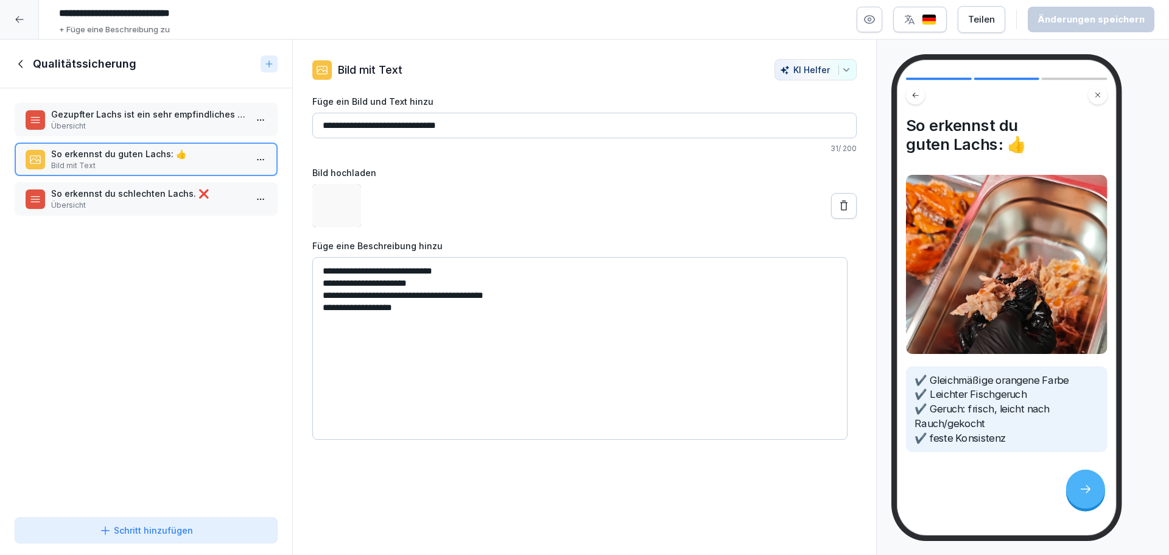
click at [127, 191] on p "So erkennst du schlechten Lachs. ❌" at bounding box center [148, 193] width 195 height 13
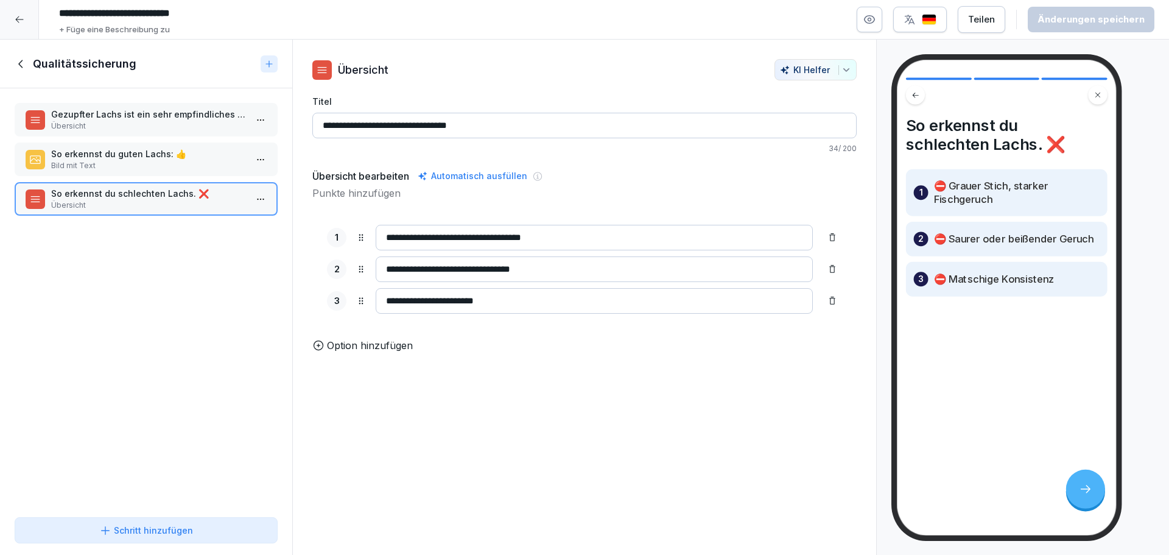
click at [96, 124] on p "Übersicht" at bounding box center [148, 126] width 195 height 11
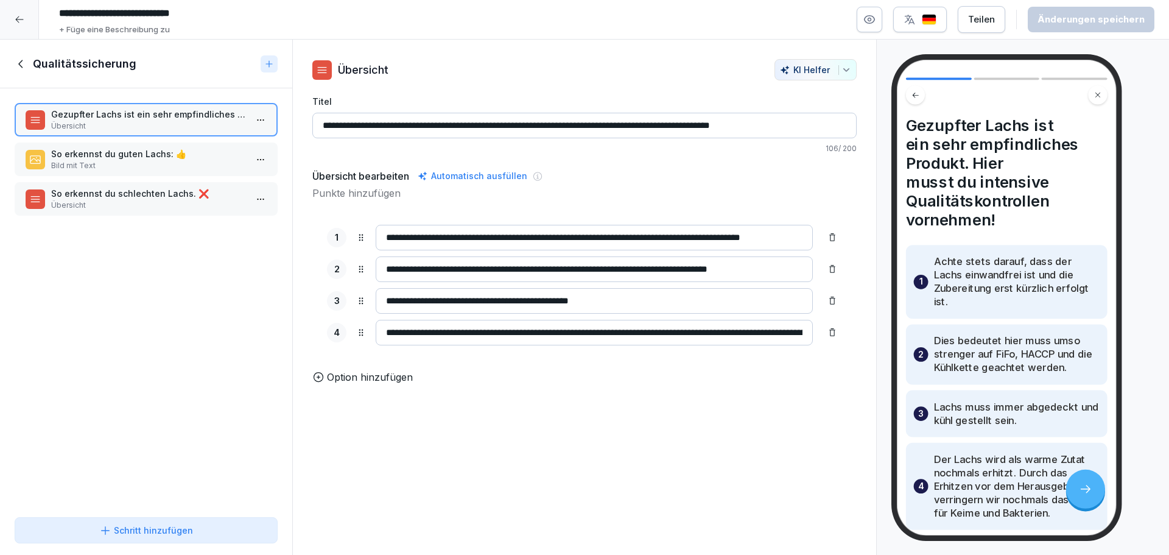
click at [110, 164] on p "Bild mit Text" at bounding box center [148, 165] width 195 height 11
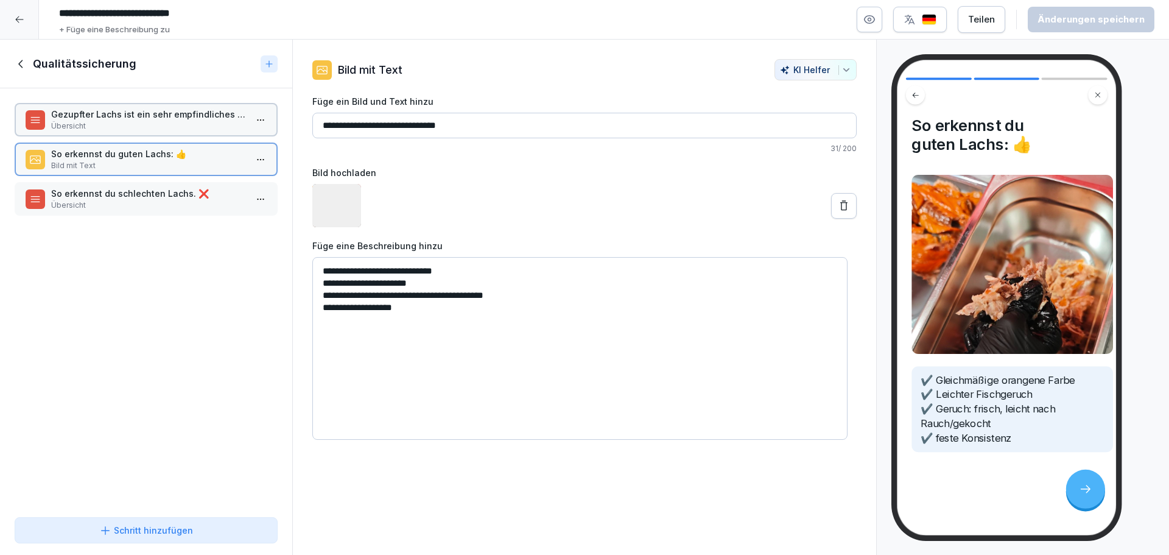
click at [108, 210] on p "Übersicht" at bounding box center [148, 205] width 195 height 11
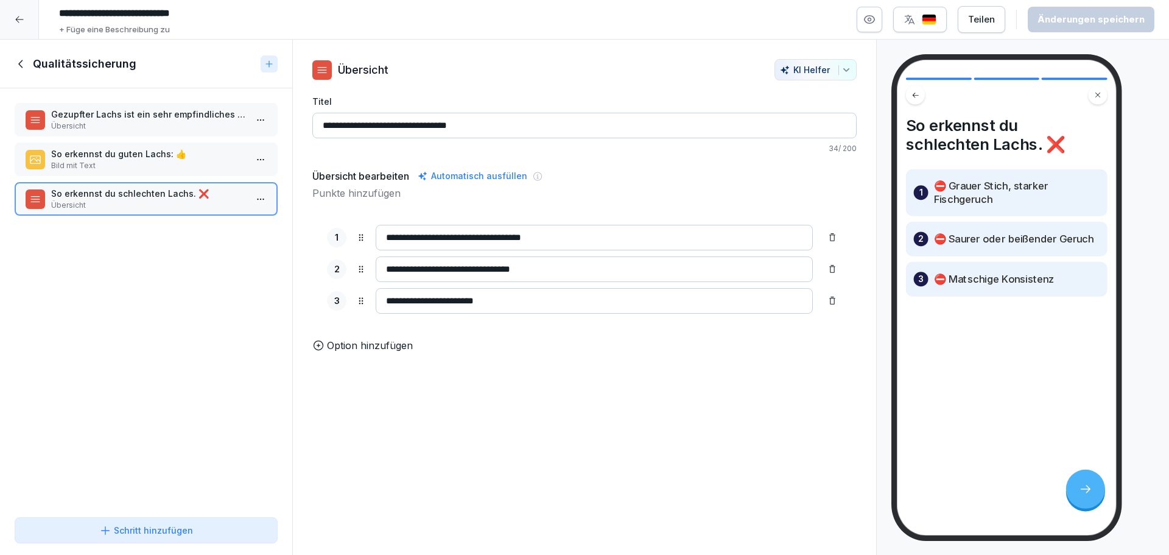
click at [31, 71] on div "Qualitätssicherung" at bounding box center [135, 64] width 241 height 15
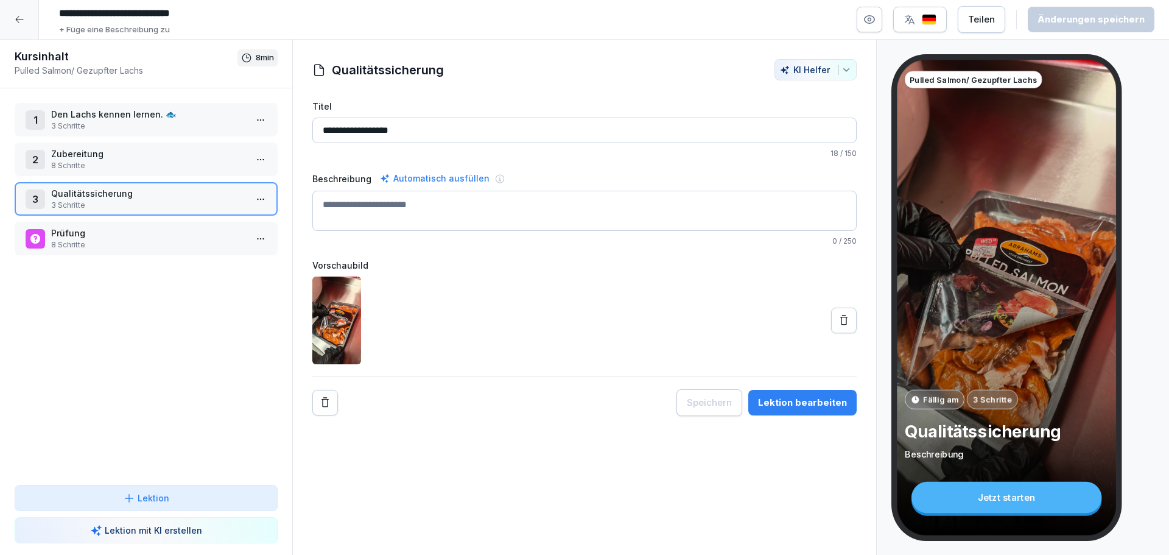
click at [77, 247] on p "8 Schritte" at bounding box center [148, 244] width 195 height 11
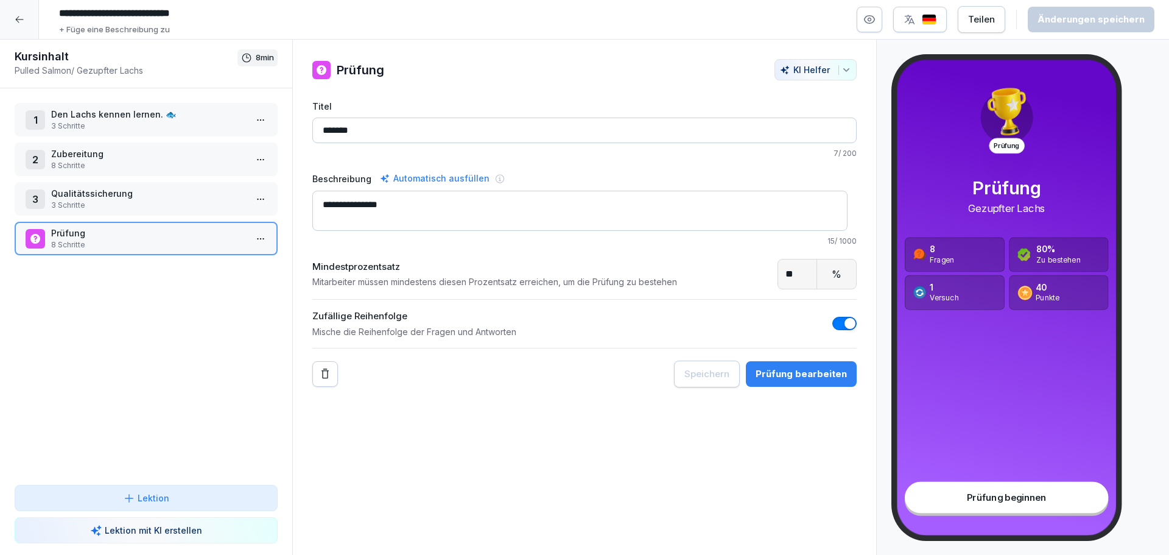
click at [94, 158] on p "Zubereitung" at bounding box center [148, 153] width 195 height 13
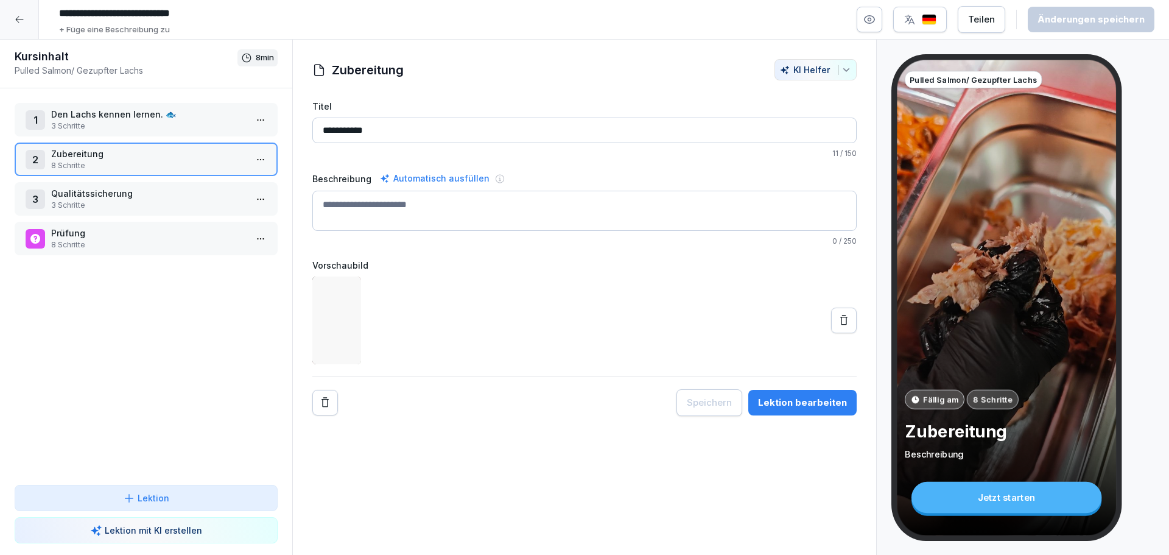
click at [94, 158] on p "Zubereitung" at bounding box center [148, 153] width 195 height 13
click at [155, 219] on div "1 Den Lachs kennen lernen. 🐟 3 Schritte 2 Zubereitung 8 Schritte 3 Qualitätssic…" at bounding box center [146, 286] width 292 height 396
click at [155, 188] on p "Qualitätssicherung" at bounding box center [148, 193] width 195 height 13
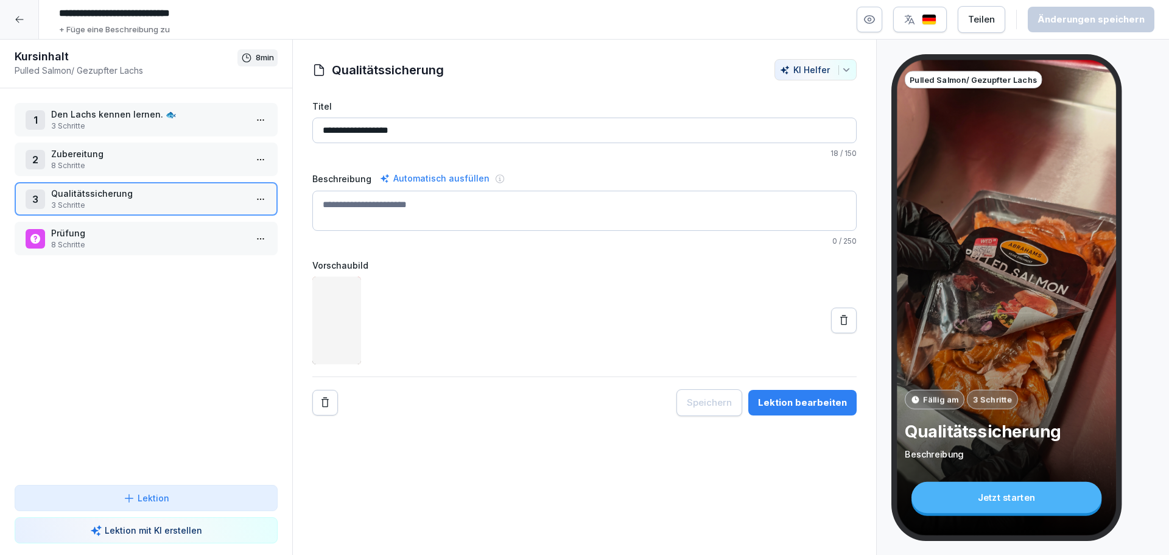
click at [108, 252] on div "Prüfung 8 Schritte" at bounding box center [146, 238] width 263 height 33
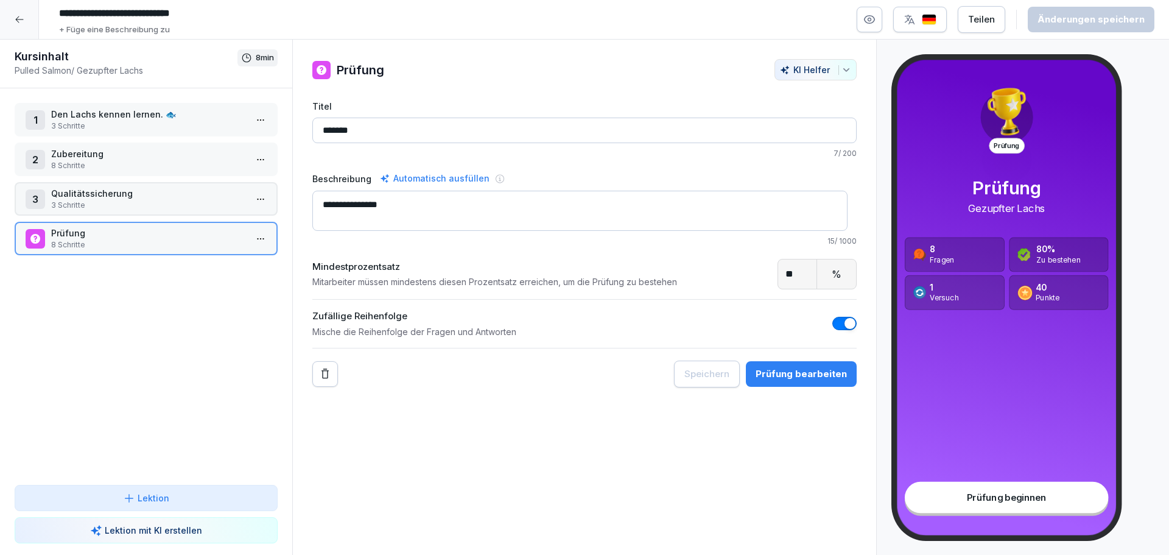
click at [132, 200] on p "3 Schritte" at bounding box center [148, 205] width 195 height 11
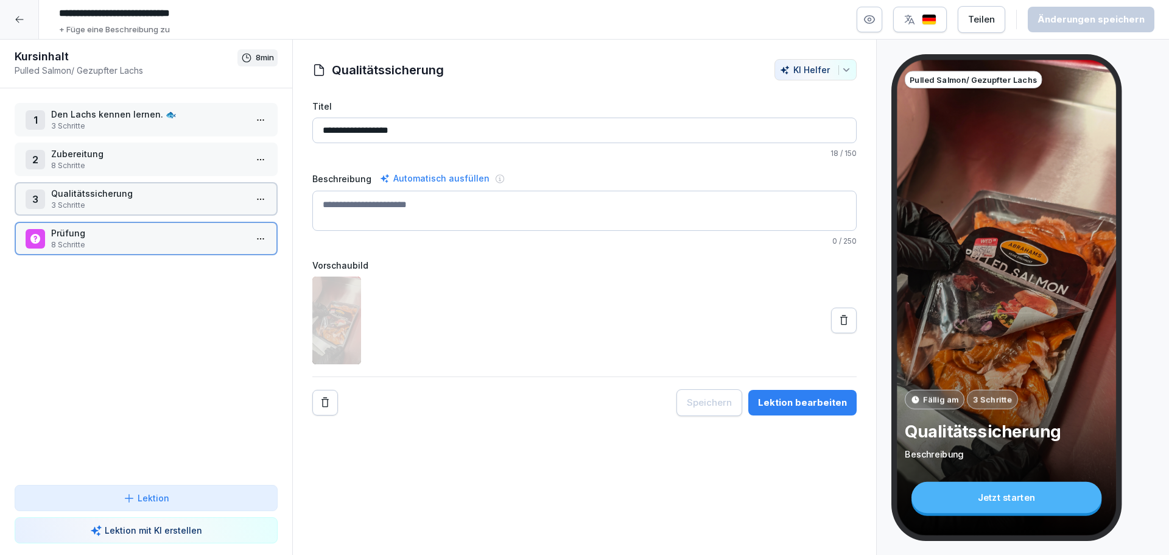
click at [132, 200] on p "3 Schritte" at bounding box center [148, 205] width 195 height 11
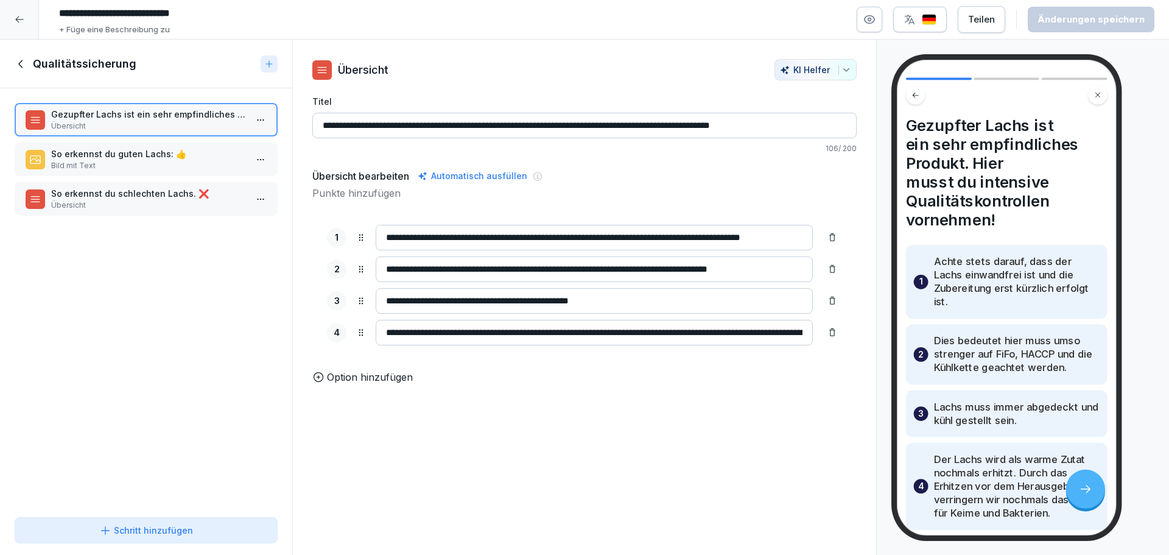
click at [155, 147] on p "So erkennst du guten Lachs: 👍" at bounding box center [148, 153] width 195 height 13
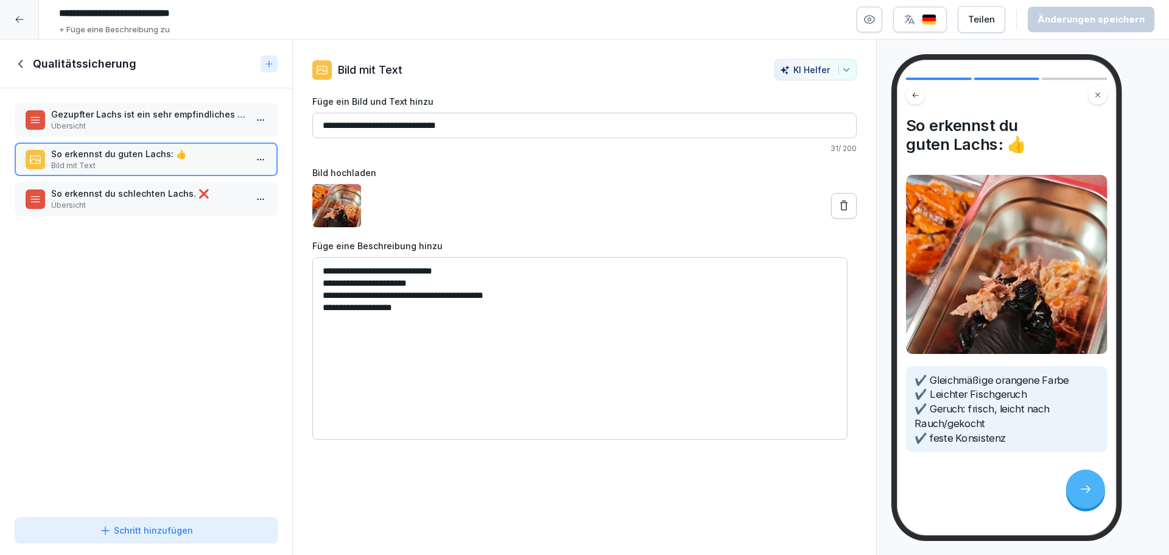
click at [163, 112] on p "Gezupfter Lachs ist ein sehr empfindliches Produkt. Hier musst du intensive Qua…" at bounding box center [148, 114] width 195 height 13
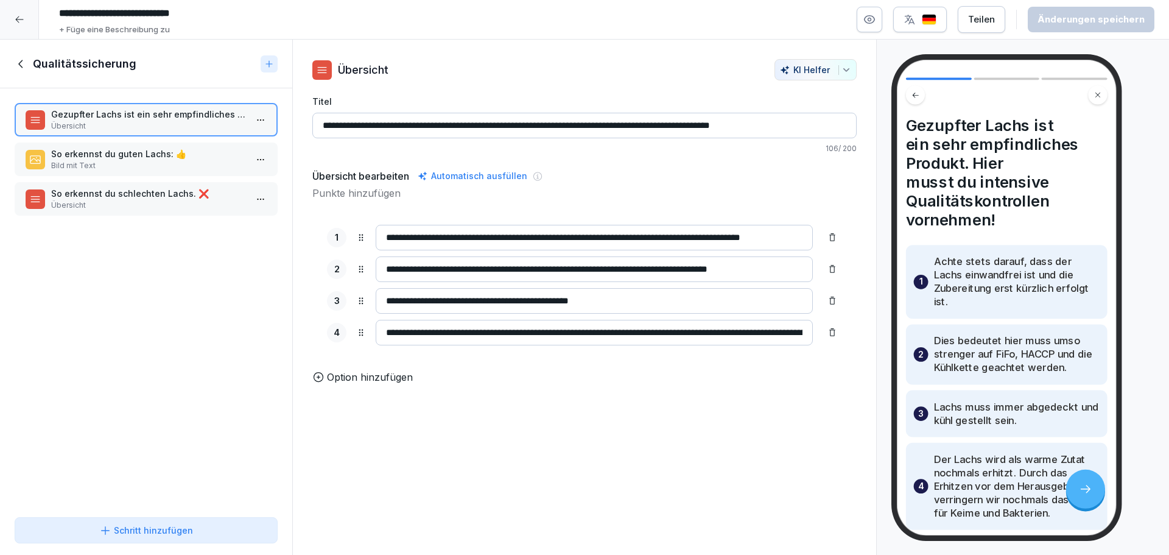
scroll to position [72, 0]
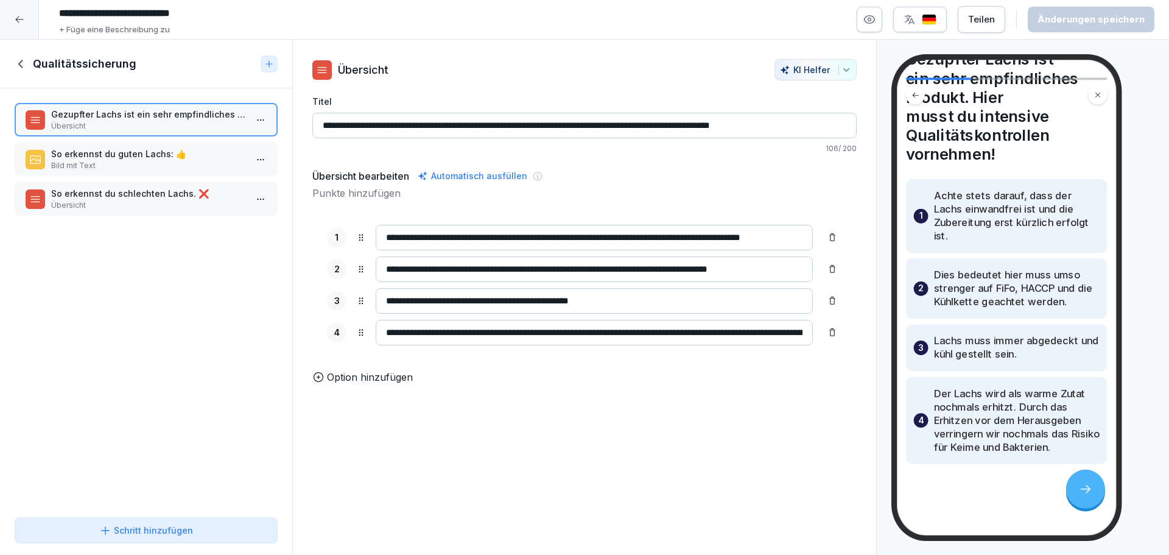
click at [35, 16] on div at bounding box center [19, 19] width 39 height 39
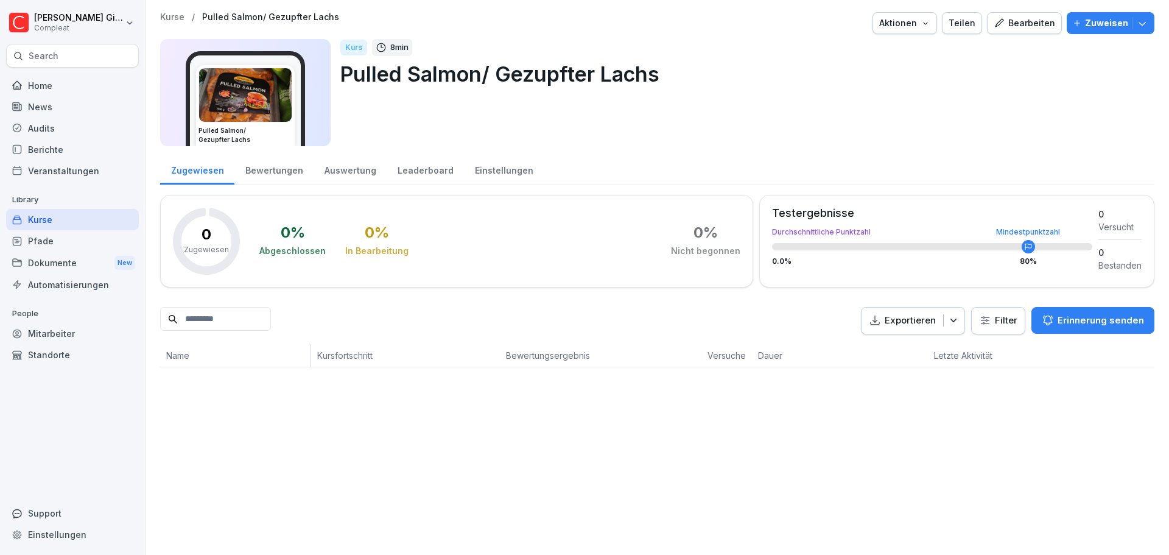
click at [107, 219] on div "Kurse" at bounding box center [72, 219] width 133 height 21
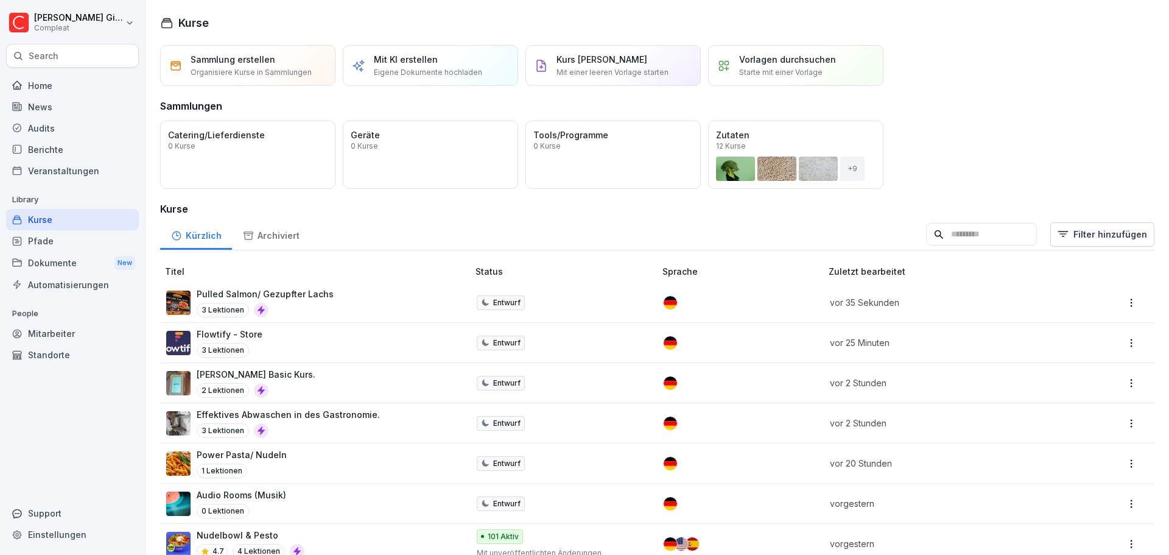
click at [368, 300] on div "Pulled Salmon/ Gezupfter Lachs 3 Lektionen" at bounding box center [311, 302] width 290 height 30
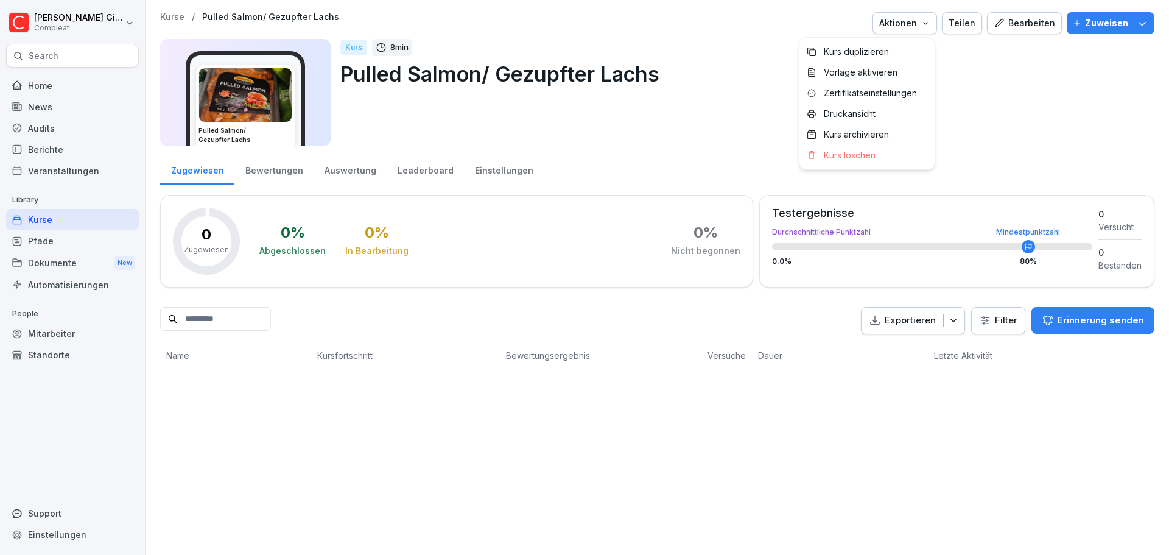
click at [921, 30] on button "Aktionen" at bounding box center [905, 23] width 65 height 22
drag, startPoint x: 982, startPoint y: 76, endPoint x: 1006, endPoint y: 37, distance: 45.3
click at [982, 76] on html "Kevin Gimpel Compleat Search Home News Audits Berichte Veranstaltungen Library …" at bounding box center [584, 277] width 1169 height 555
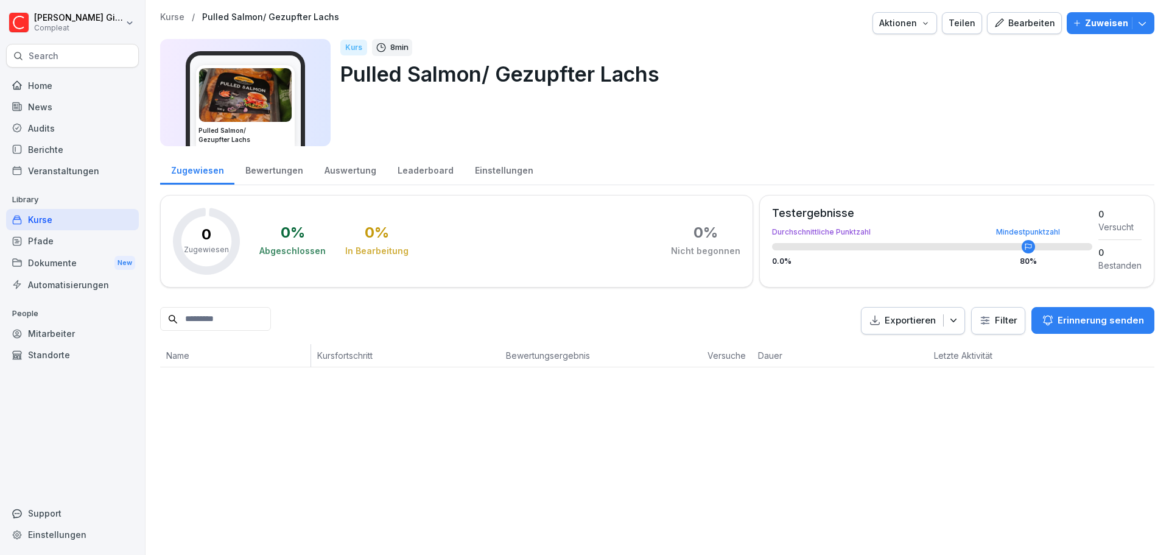
click at [1018, 18] on div "Bearbeiten" at bounding box center [1025, 22] width 62 height 13
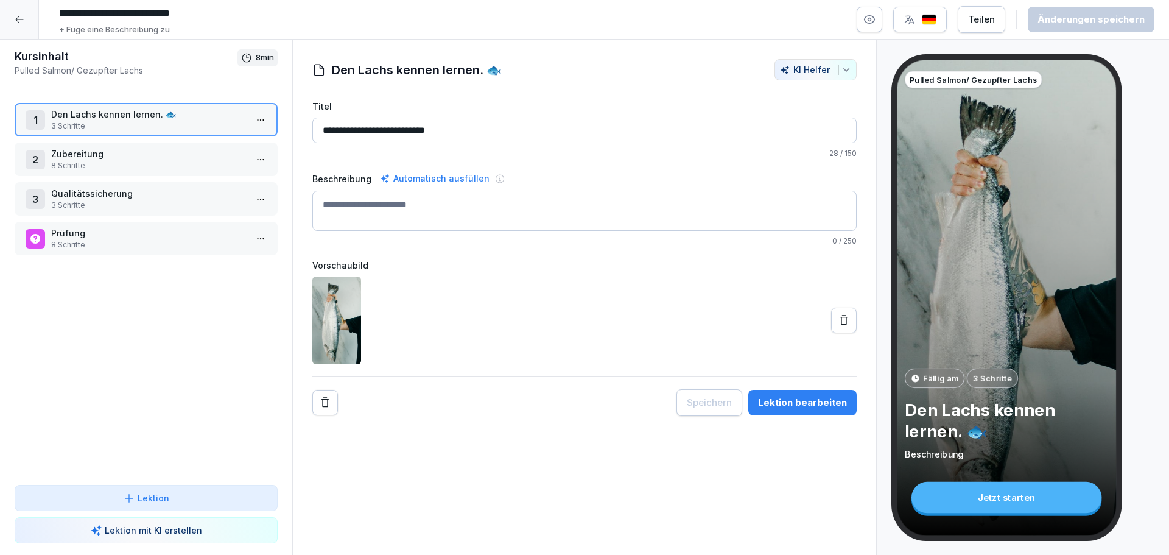
click at [928, 18] on img "button" at bounding box center [929, 20] width 15 height 12
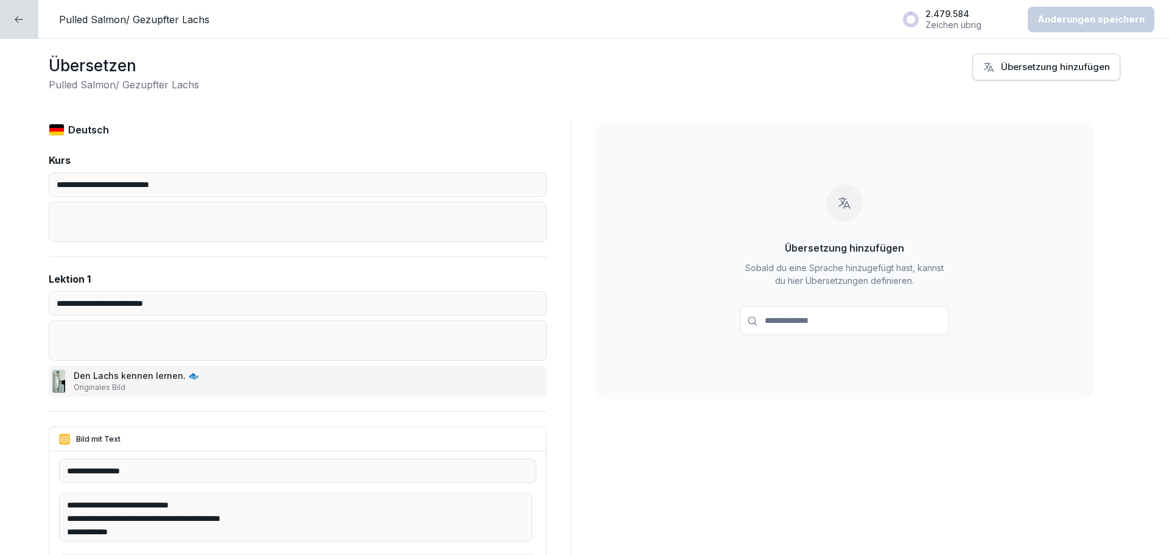
click at [805, 316] on input at bounding box center [845, 320] width 210 height 29
type input "*****"
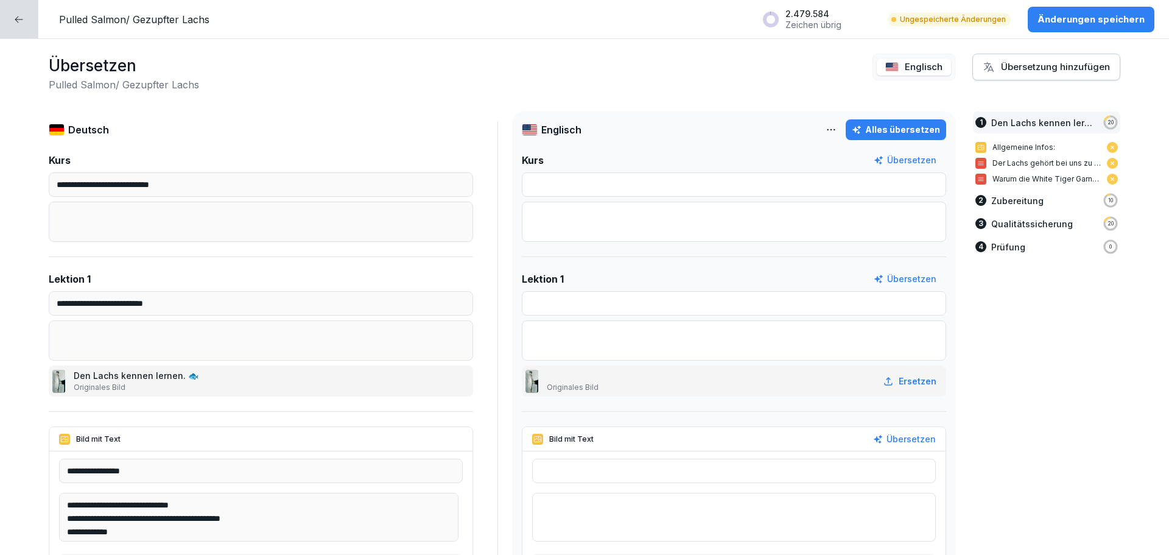
click at [871, 126] on div "Alles übersetzen" at bounding box center [896, 129] width 88 height 13
type input "**********"
type textarea "**********"
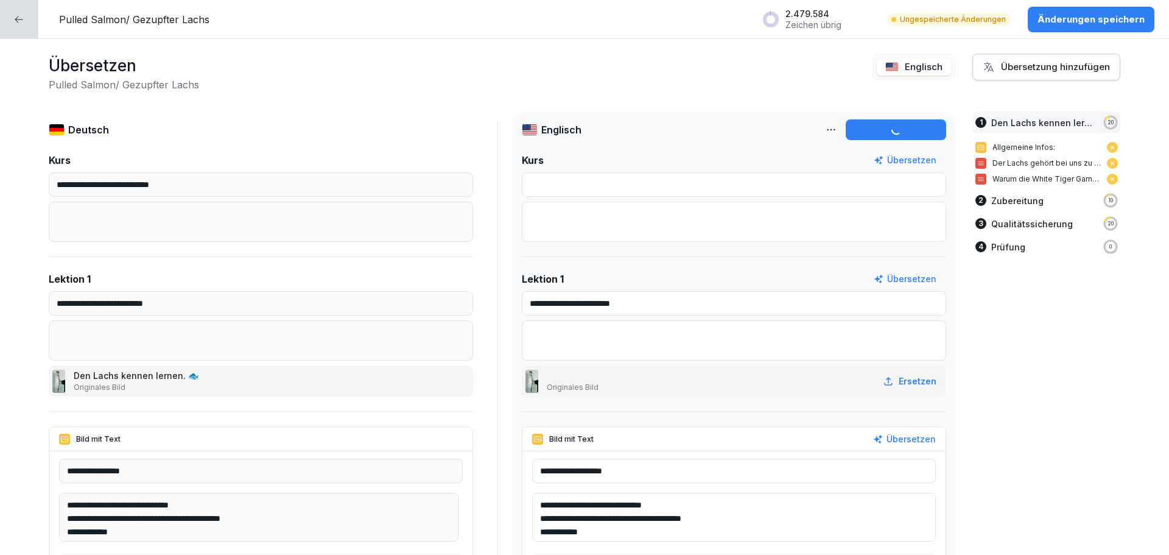
type input "**********"
type textarea "**********"
type input "**********"
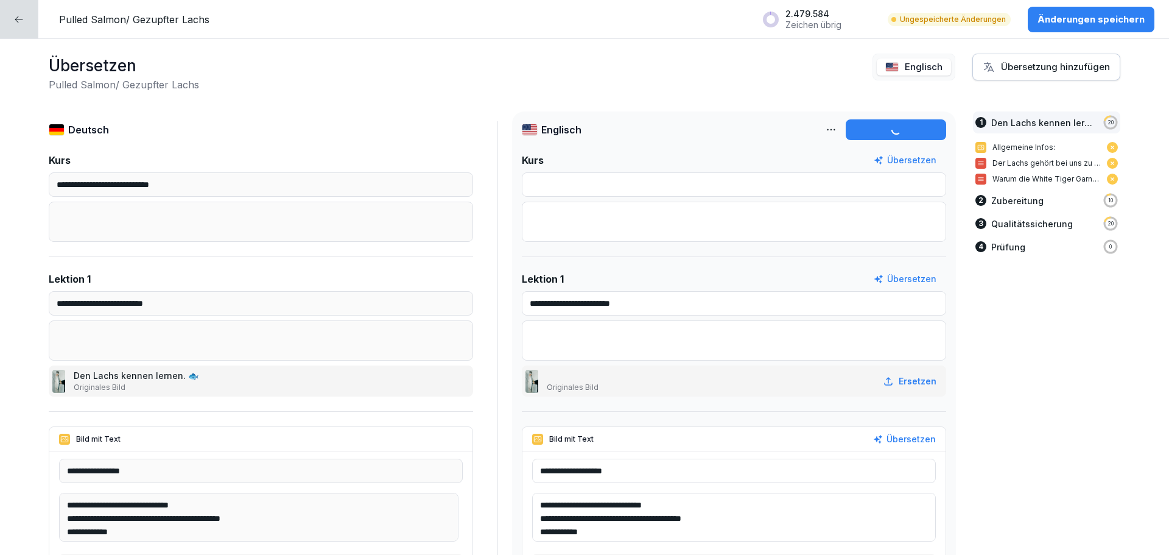
type input "**********"
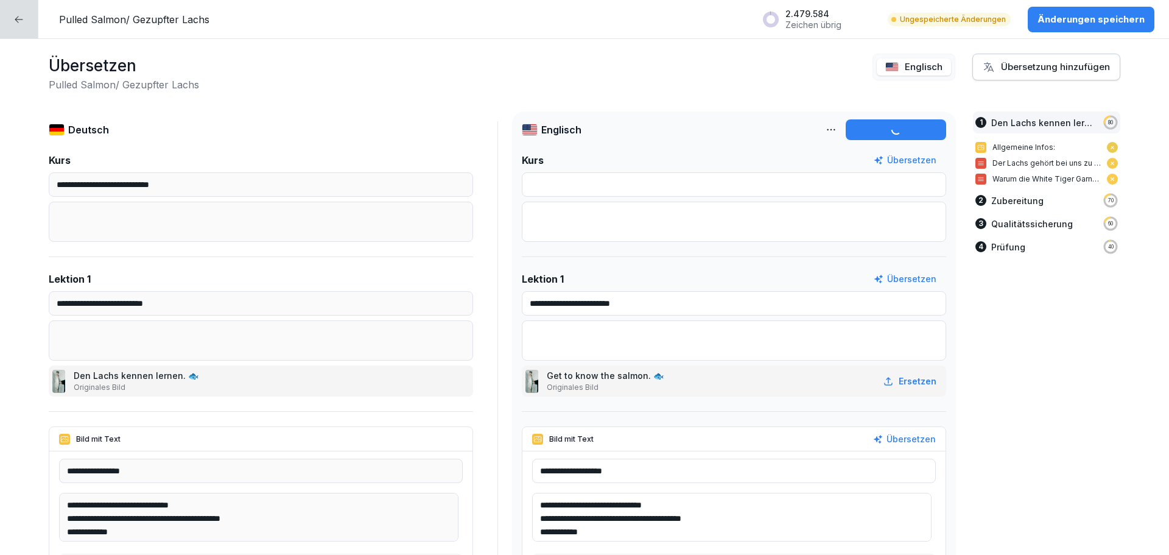
type input "**********"
type input "******"
type textarea "**********"
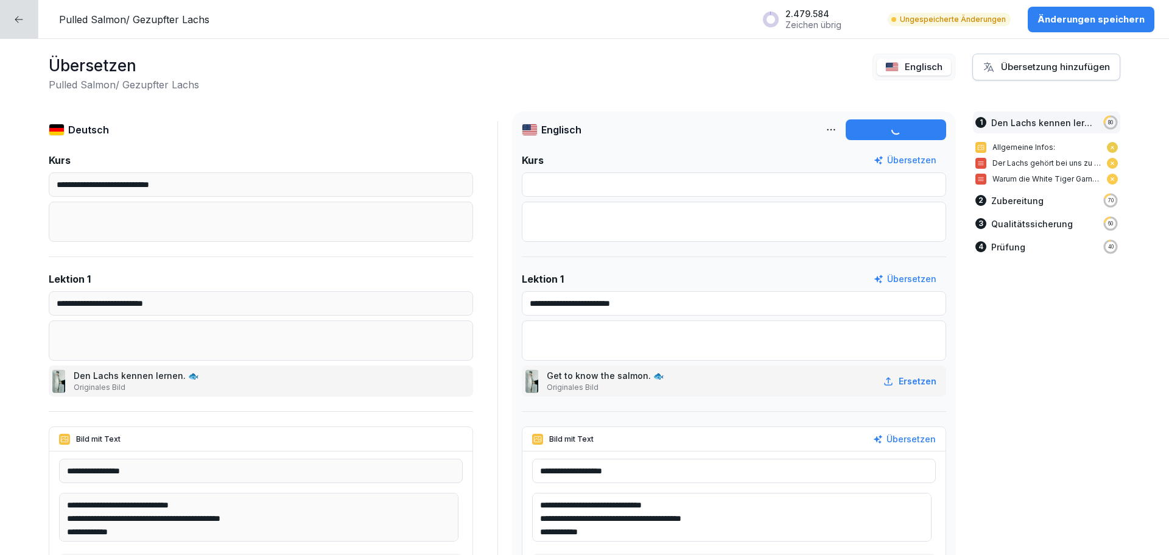
type input "**********"
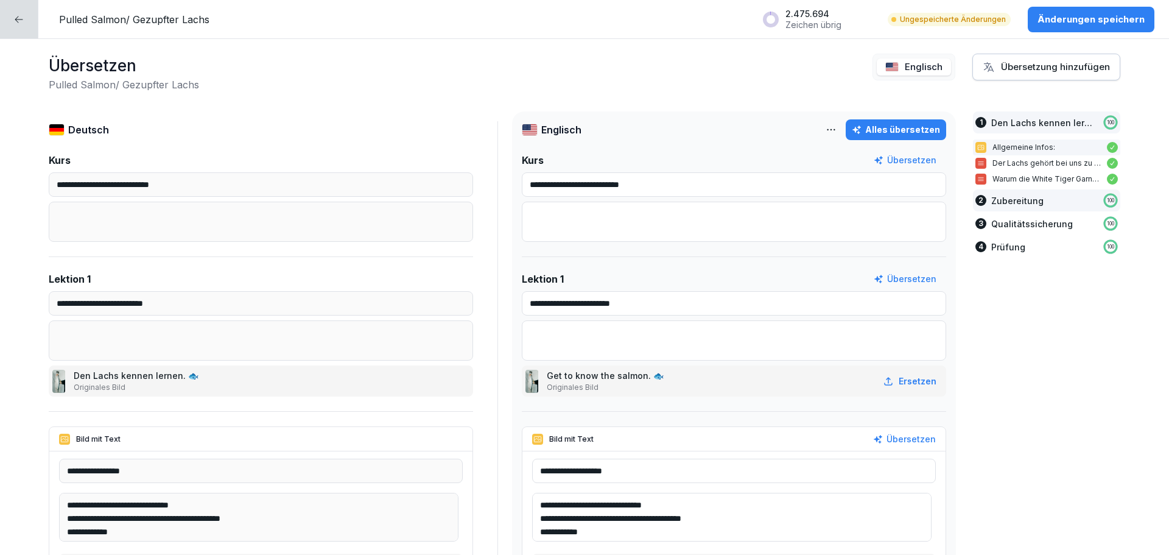
click at [1091, 206] on div "2 Zubereitung 100" at bounding box center [1046, 200] width 147 height 22
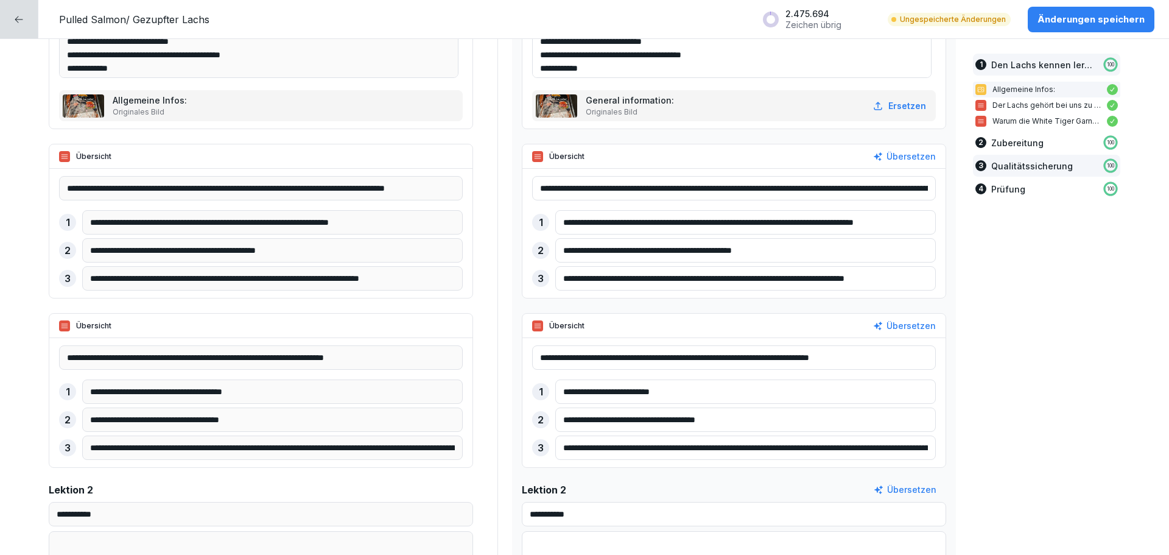
click at [1074, 155] on div "3 Qualitätssicherung 100" at bounding box center [1046, 166] width 147 height 22
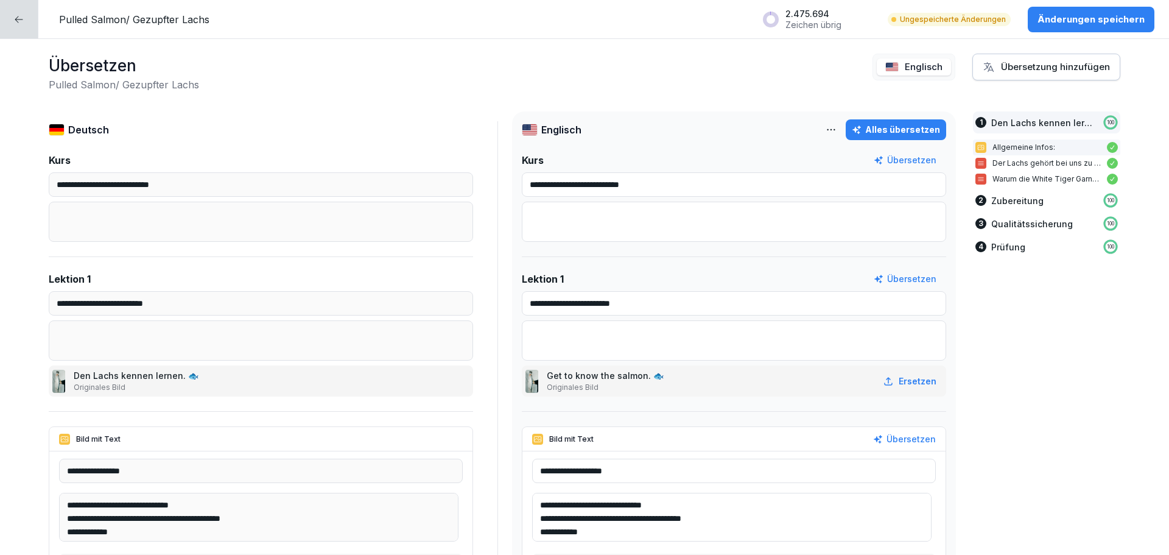
click at [1038, 68] on div "Übersetzung hinzufügen" at bounding box center [1046, 66] width 127 height 13
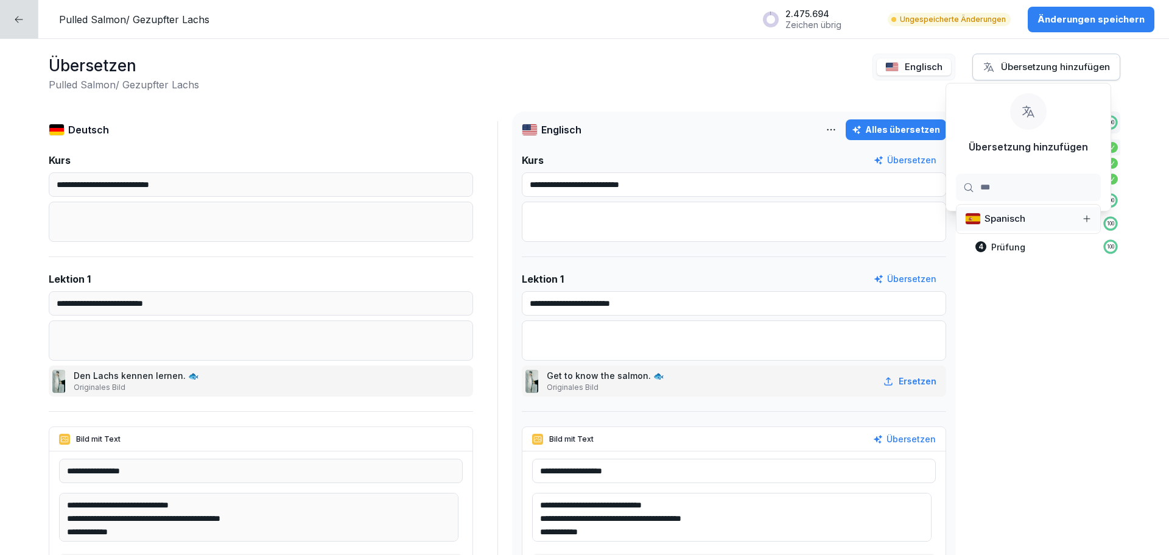
type input "****"
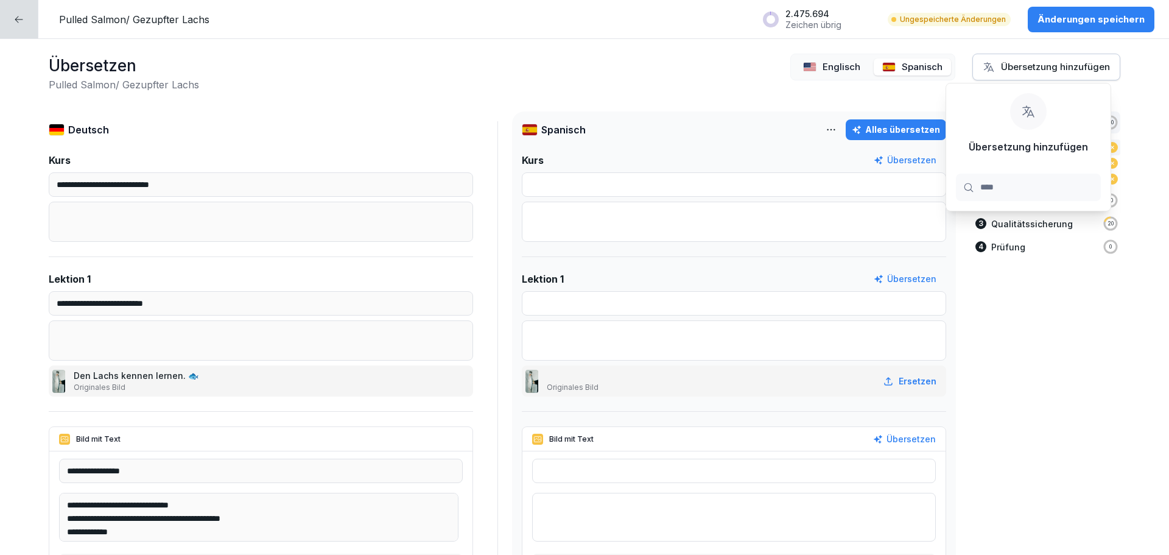
click at [872, 132] on div "Alles übersetzen" at bounding box center [896, 129] width 88 height 13
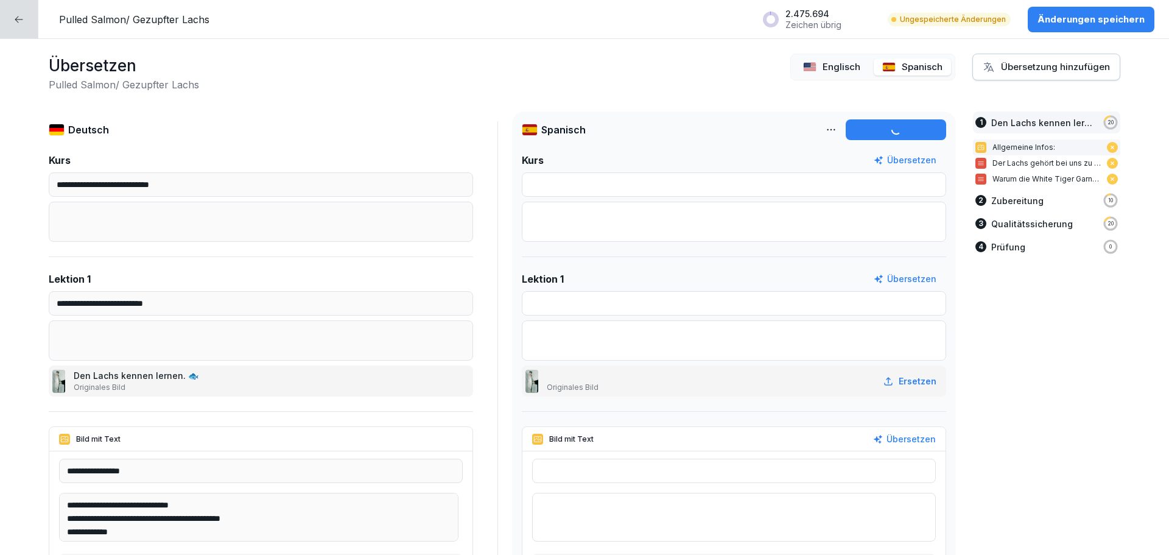
type input "**********"
type textarea "**********"
type input "**********"
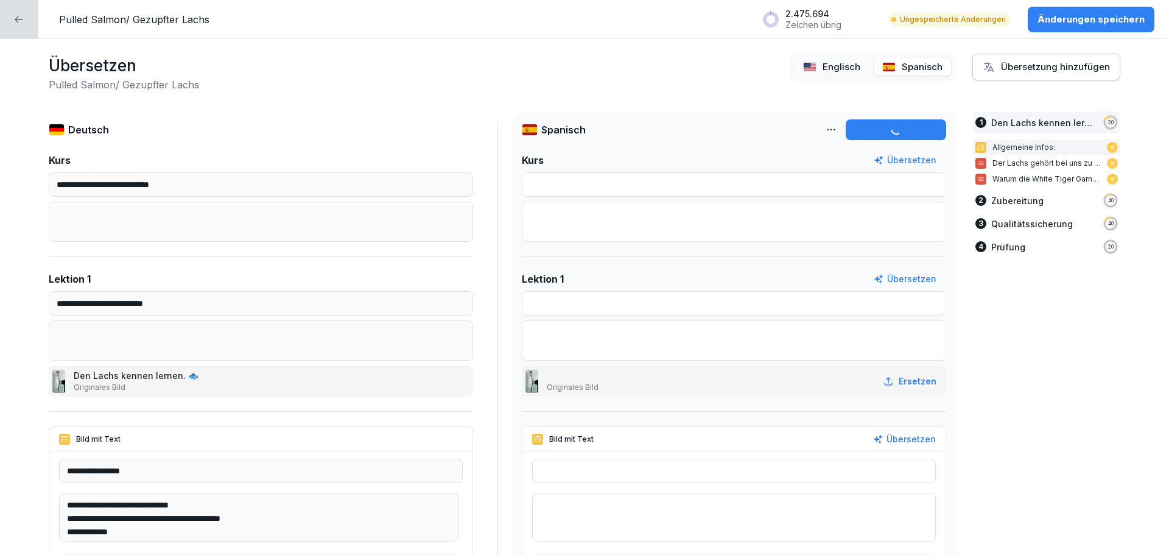
type input "**********"
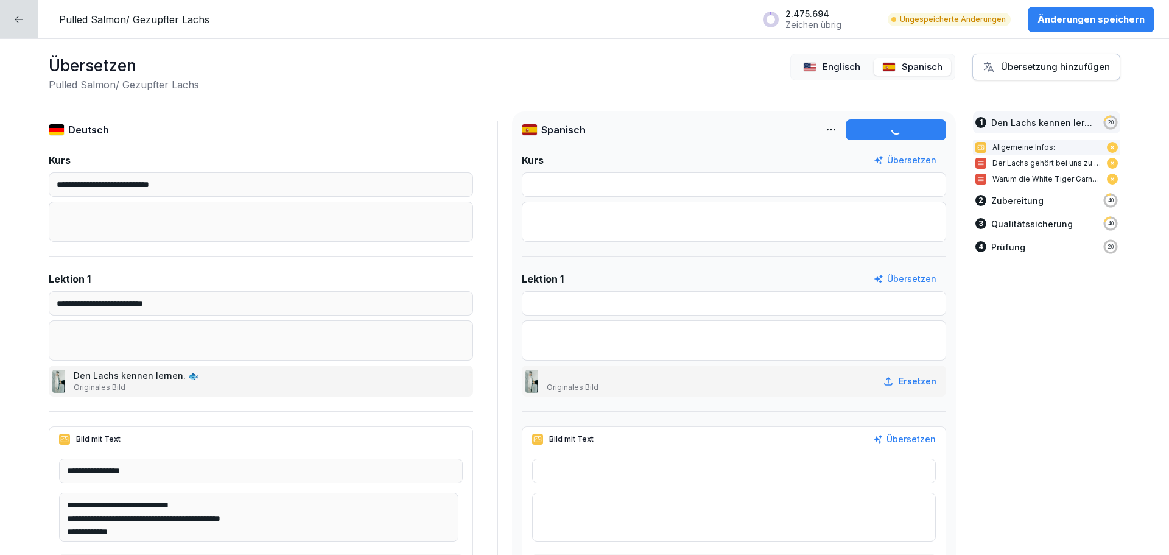
type input "**********"
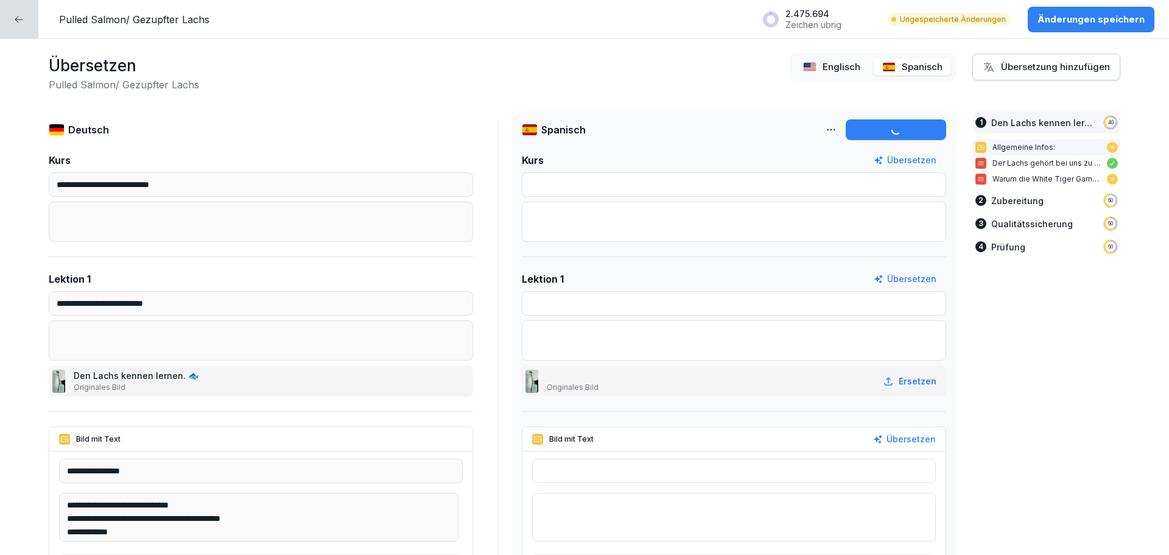
type textarea "**********"
type input "**********"
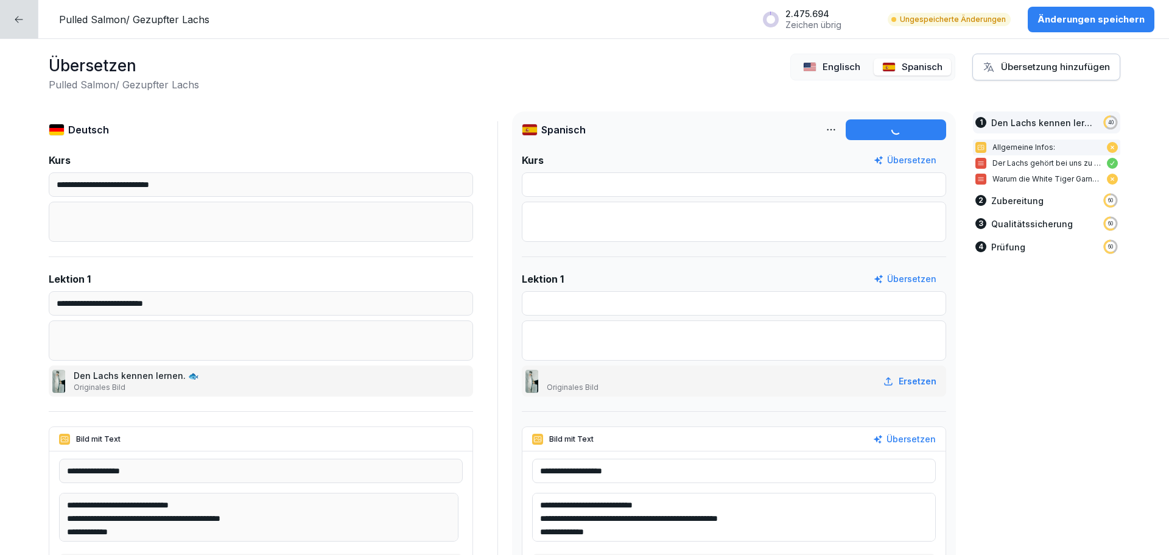
type input "**********"
type textarea "**********"
type input "**********"
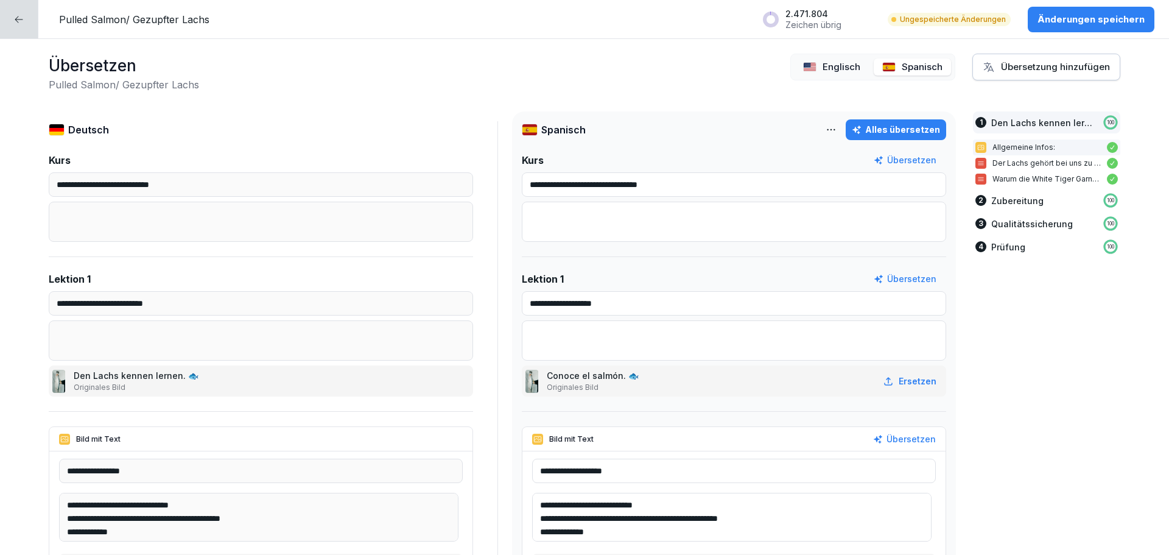
click at [824, 63] on p "Englisch" at bounding box center [842, 67] width 38 height 14
click at [902, 65] on p "Spanisch" at bounding box center [922, 67] width 41 height 14
drag, startPoint x: 850, startPoint y: 70, endPoint x: 857, endPoint y: 71, distance: 6.7
click at [850, 70] on p "Englisch" at bounding box center [842, 67] width 38 height 14
click at [905, 71] on p "Spanisch" at bounding box center [922, 67] width 41 height 14
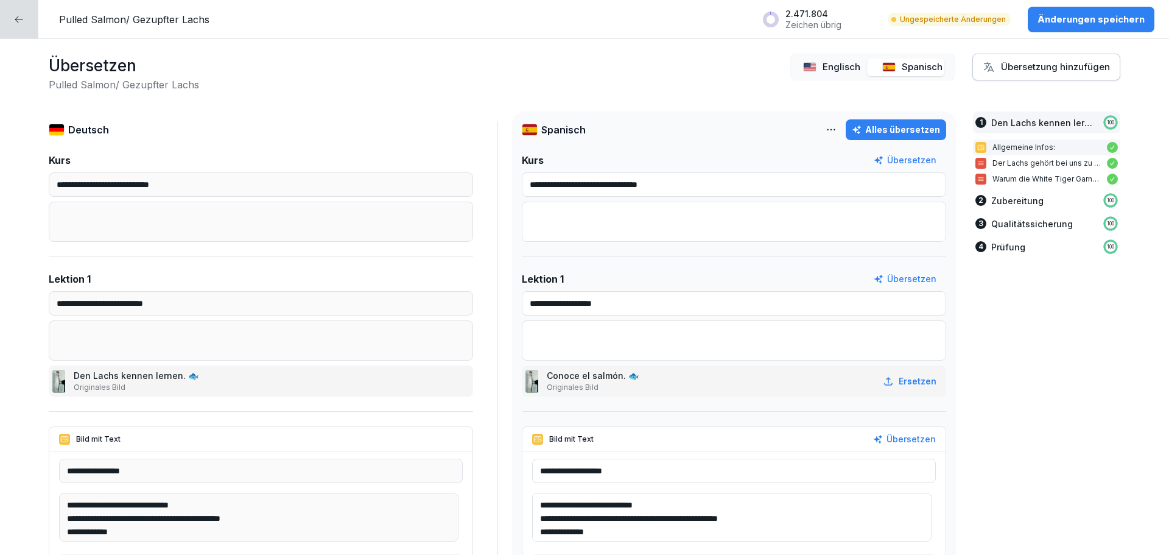
click at [1081, 18] on p "Änderungen speichern" at bounding box center [1091, 19] width 107 height 13
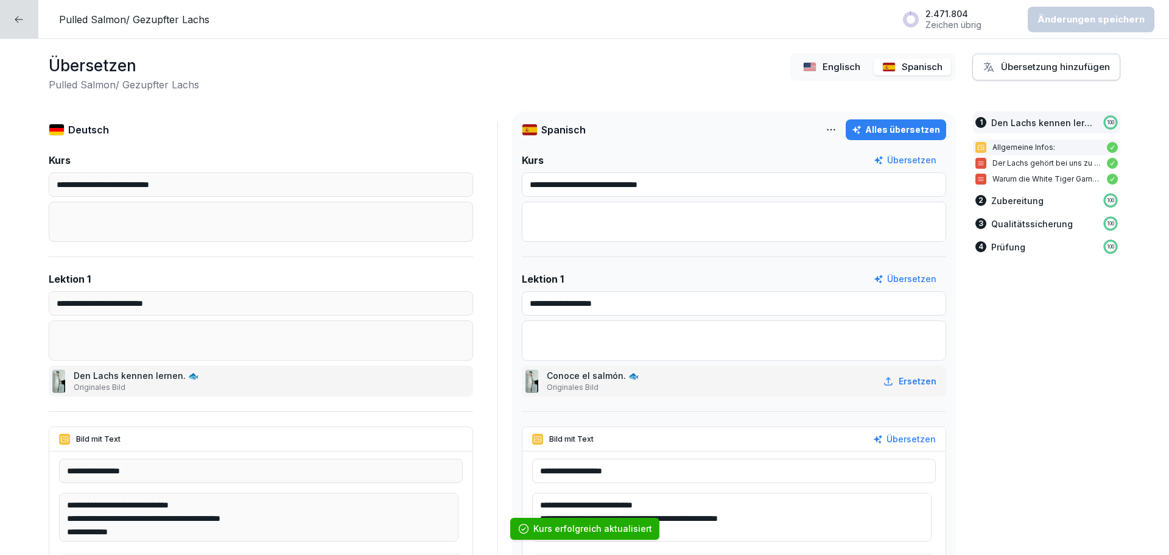
click at [815, 63] on div "Englisch" at bounding box center [832, 67] width 74 height 18
click at [900, 77] on div "Englisch Spanisch" at bounding box center [873, 67] width 165 height 27
click at [902, 68] on p "Spanisch" at bounding box center [922, 67] width 41 height 14
click at [38, 19] on div at bounding box center [19, 19] width 38 height 38
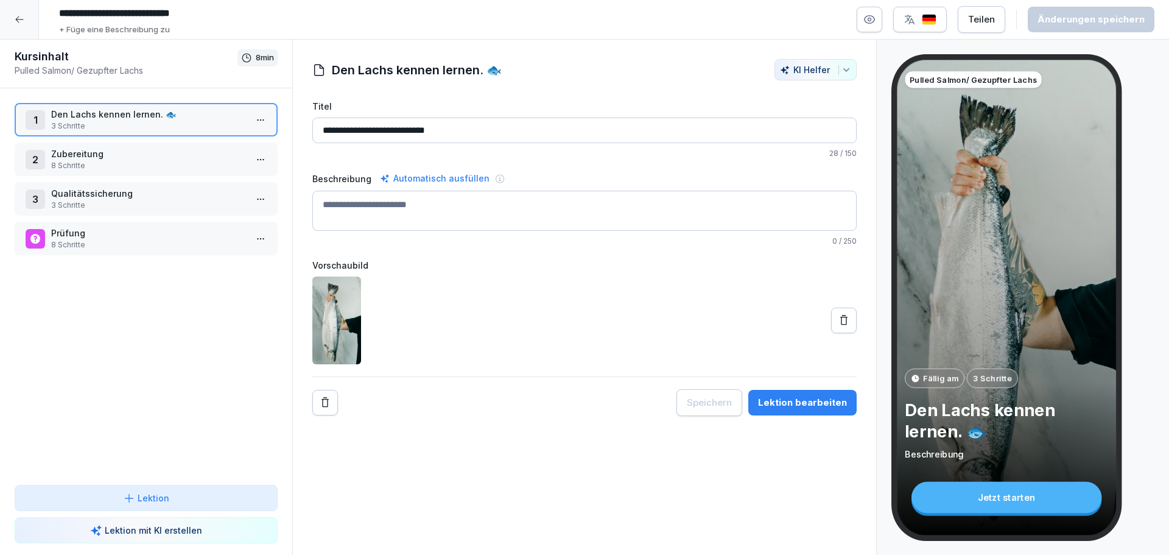
click at [26, 8] on div at bounding box center [19, 19] width 39 height 39
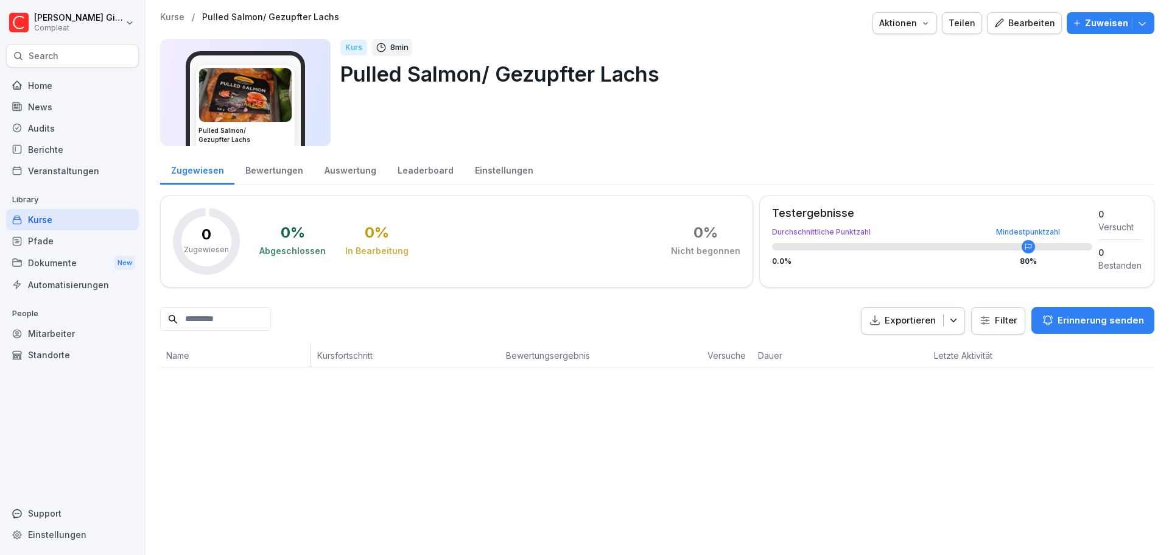
click at [75, 223] on div "Kurse" at bounding box center [72, 219] width 133 height 21
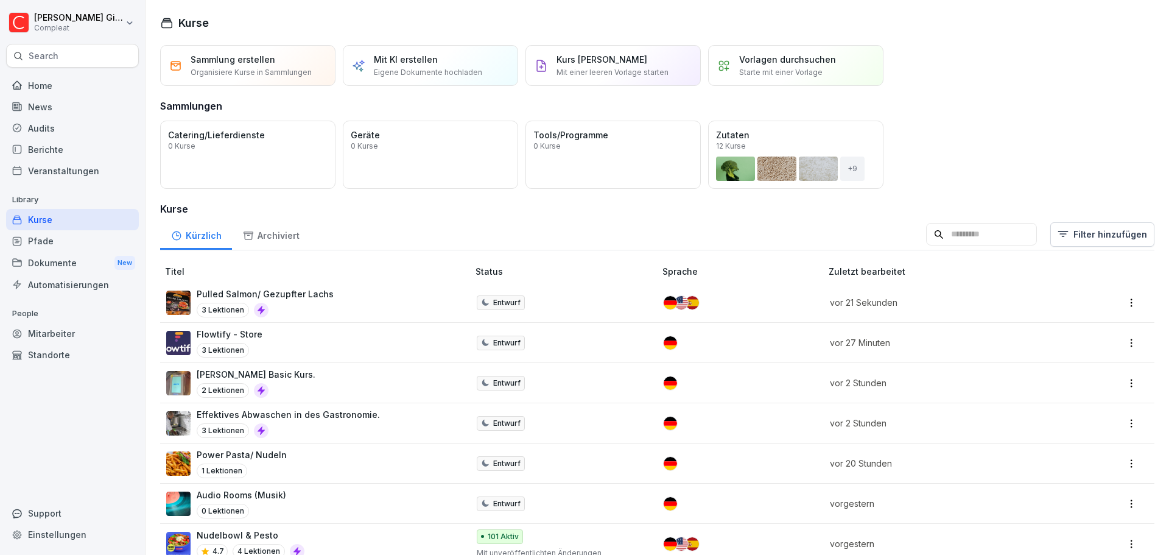
click at [58, 535] on div "Einstellungen" at bounding box center [72, 534] width 133 height 21
select select "**"
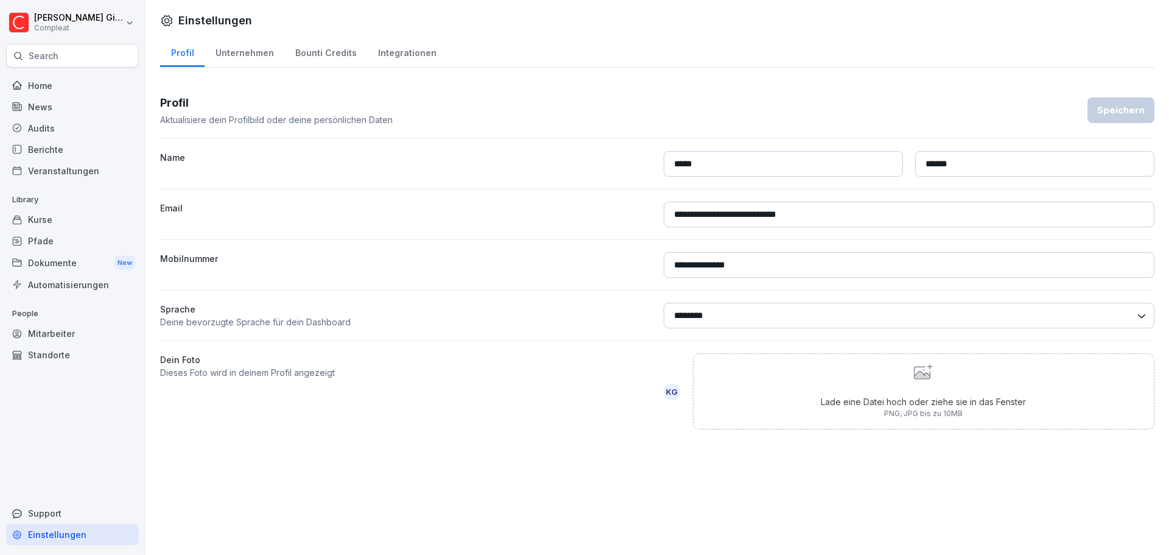
click at [309, 58] on div "Bounti Credits" at bounding box center [325, 51] width 83 height 31
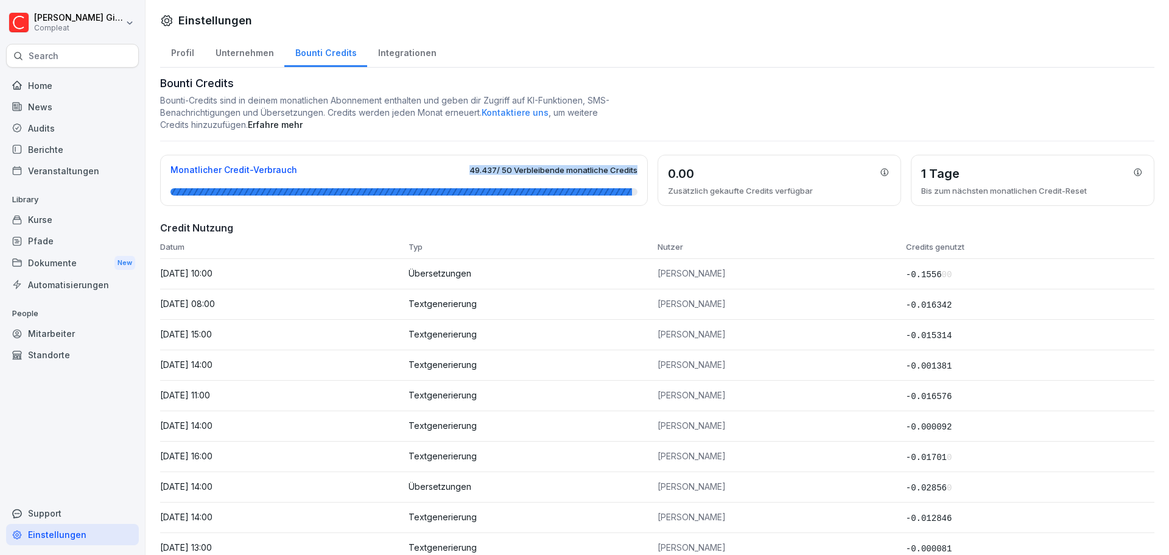
drag, startPoint x: 465, startPoint y: 163, endPoint x: 607, endPoint y: 196, distance: 145.5
click at [607, 196] on div "Monatlicher Credit-Verbrauch 49.437 / 50 Verbleibende monatliche Credits" at bounding box center [404, 180] width 488 height 51
click at [726, 291] on td "[PERSON_NAME]" at bounding box center [782, 304] width 248 height 30
drag, startPoint x: 904, startPoint y: 275, endPoint x: 980, endPoint y: 281, distance: 76.4
click at [980, 281] on td "-0.1556 00" at bounding box center [1030, 274] width 248 height 30
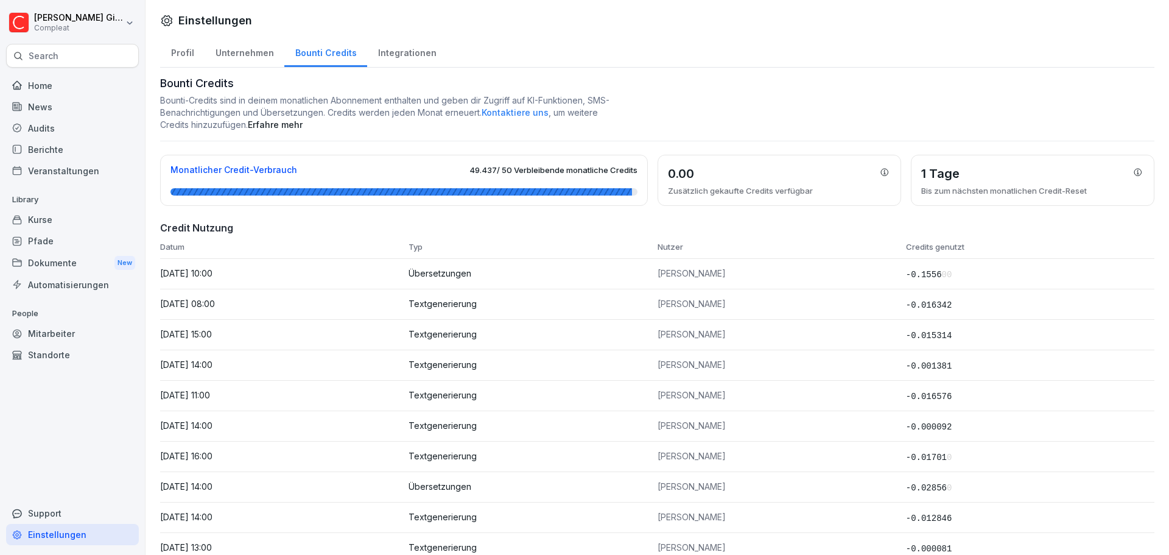
click at [962, 311] on td "-0.016342" at bounding box center [1030, 304] width 248 height 30
drag, startPoint x: 892, startPoint y: 302, endPoint x: 970, endPoint y: 310, distance: 77.8
click at [970, 310] on tr "30.09.2025, 08:00 Textgenerierung Moritz Kohler -0.016342" at bounding box center [657, 304] width 995 height 30
click at [959, 328] on td "-0.015314" at bounding box center [1030, 335] width 248 height 30
drag, startPoint x: 961, startPoint y: 345, endPoint x: 860, endPoint y: 323, distance: 103.6
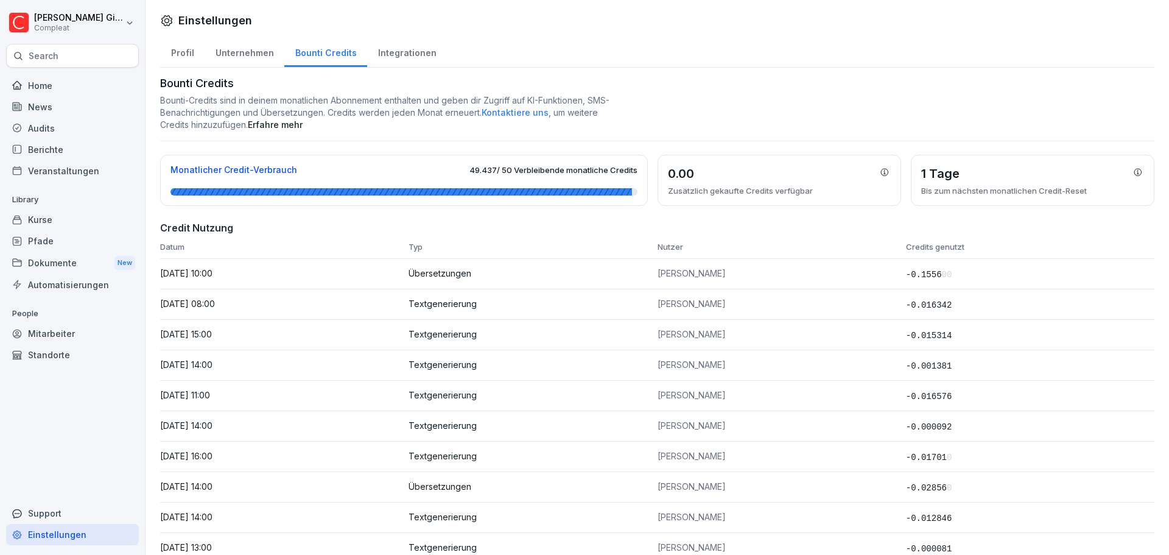
click at [925, 333] on td "-0.015314" at bounding box center [1030, 335] width 248 height 30
click at [520, 199] on div "Monatlicher Credit-Verbrauch 49.437 / 50 Verbleibende monatliche Credits" at bounding box center [404, 180] width 488 height 51
drag, startPoint x: 462, startPoint y: 166, endPoint x: 631, endPoint y: 203, distance: 173.3
click at [623, 200] on div "Monatlicher Credit-Verbrauch 49.437 / 50 Verbleibende monatliche Credits" at bounding box center [404, 180] width 488 height 51
click at [855, 267] on td "[PERSON_NAME]" at bounding box center [782, 274] width 248 height 30
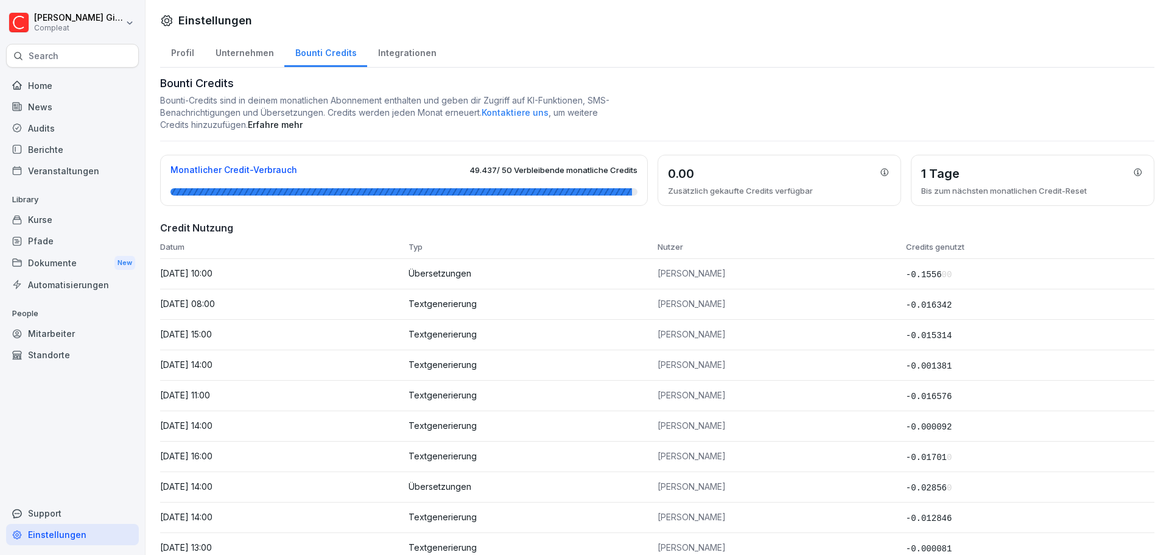
click at [481, 178] on div "Monatlicher Credit-Verbrauch 49.437 / 50 Verbleibende monatliche Credits" at bounding box center [404, 180] width 488 height 51
drag, startPoint x: 468, startPoint y: 167, endPoint x: 532, endPoint y: 185, distance: 66.3
click at [532, 185] on div "Monatlicher Credit-Verbrauch 49.437 / 50 Verbleibende monatliche Credits" at bounding box center [404, 180] width 488 height 51
click at [526, 168] on span "49.437 / 50 Verbleibende monatliche Credits" at bounding box center [554, 170] width 168 height 10
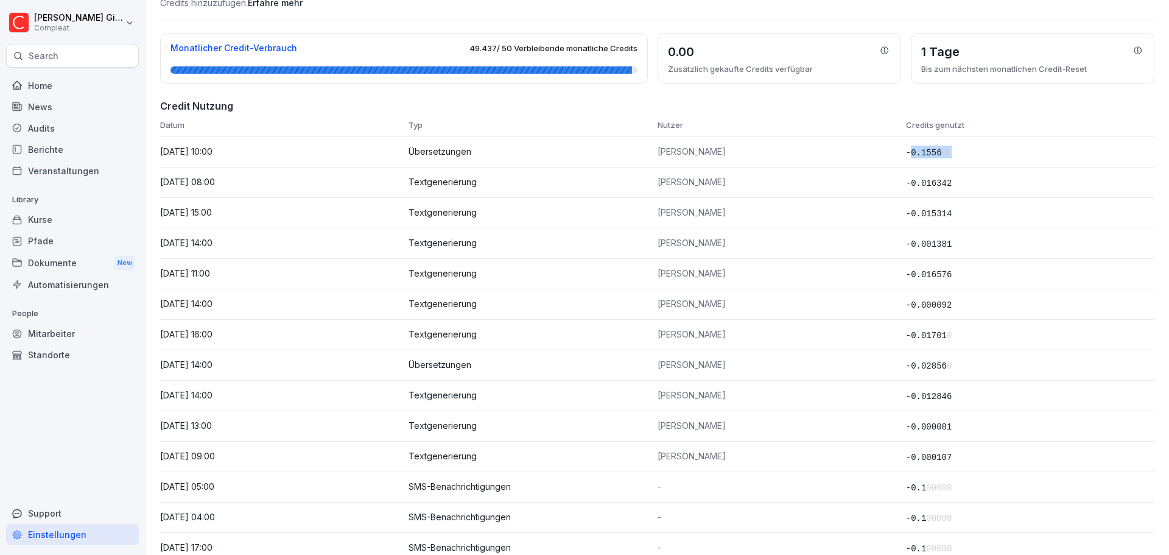
drag, startPoint x: 925, startPoint y: 151, endPoint x: 966, endPoint y: 155, distance: 41.6
click at [966, 155] on td "-0.1556 00" at bounding box center [1030, 152] width 248 height 30
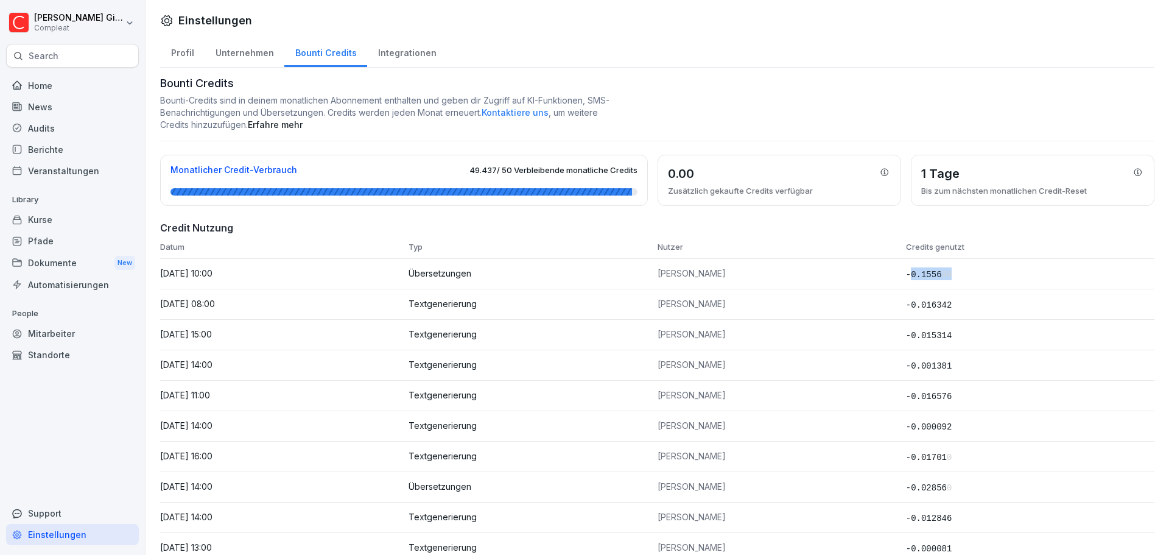
click at [920, 279] on span "-0.1556 00" at bounding box center [929, 275] width 46 height 10
click at [52, 220] on div "Kurse" at bounding box center [72, 219] width 133 height 21
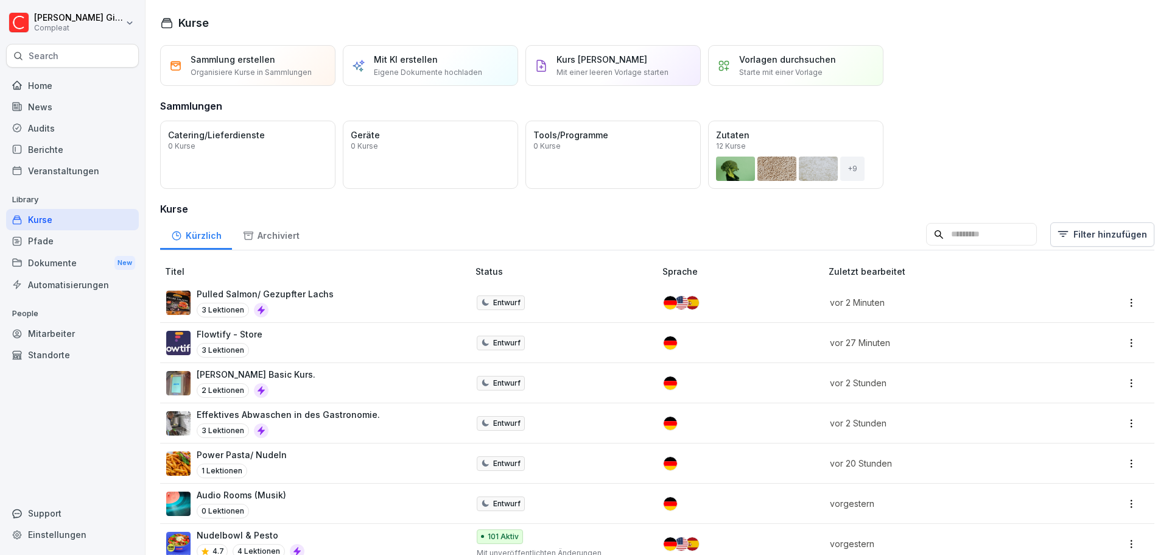
scroll to position [244, 0]
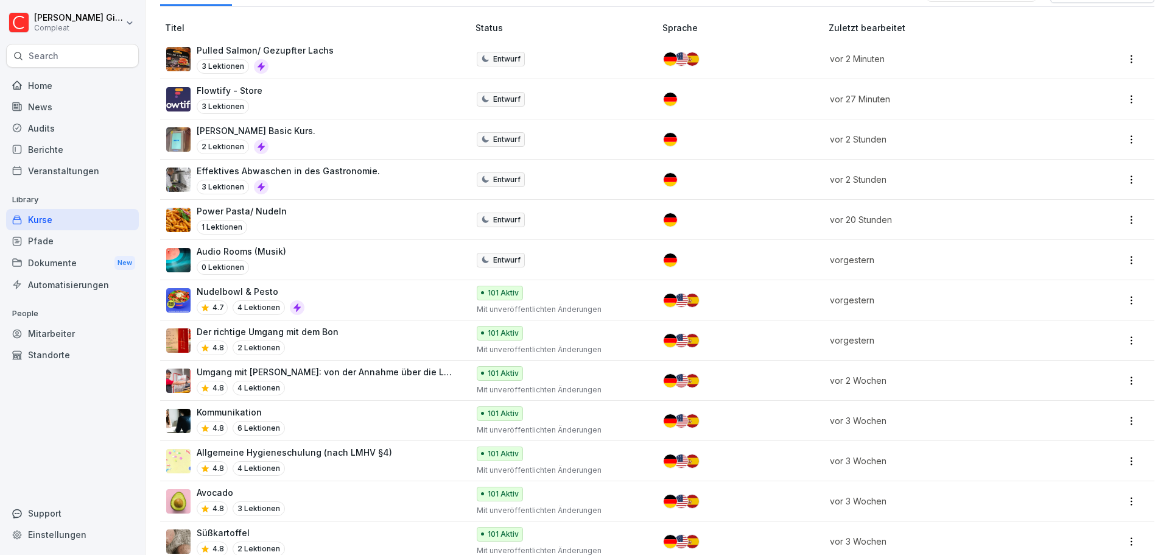
click at [565, 304] on p "Mit unveröffentlichten Änderungen" at bounding box center [560, 309] width 166 height 11
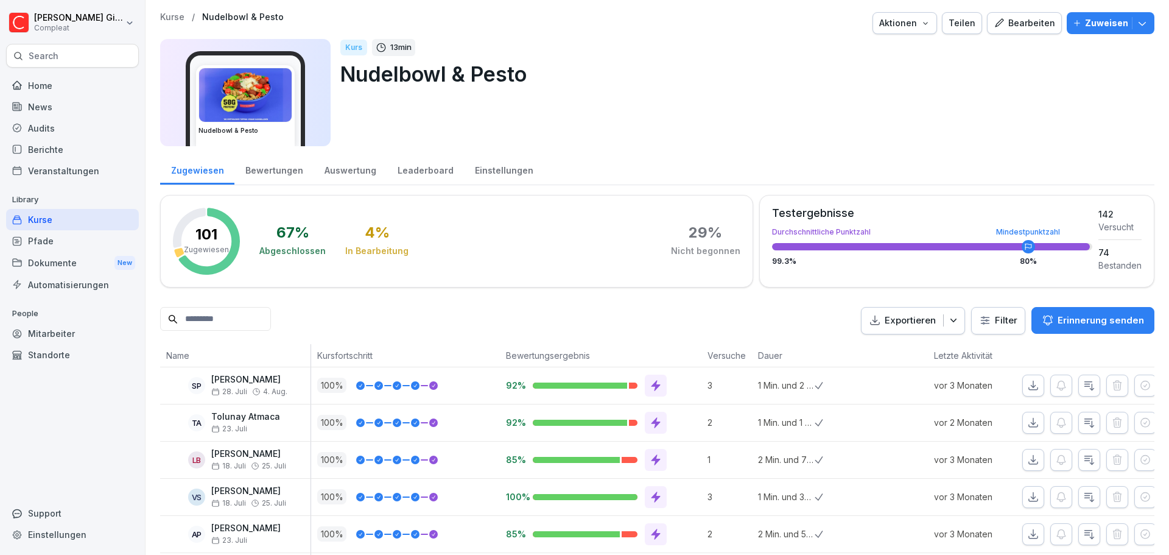
click at [1004, 22] on div "Bearbeiten" at bounding box center [1025, 22] width 62 height 13
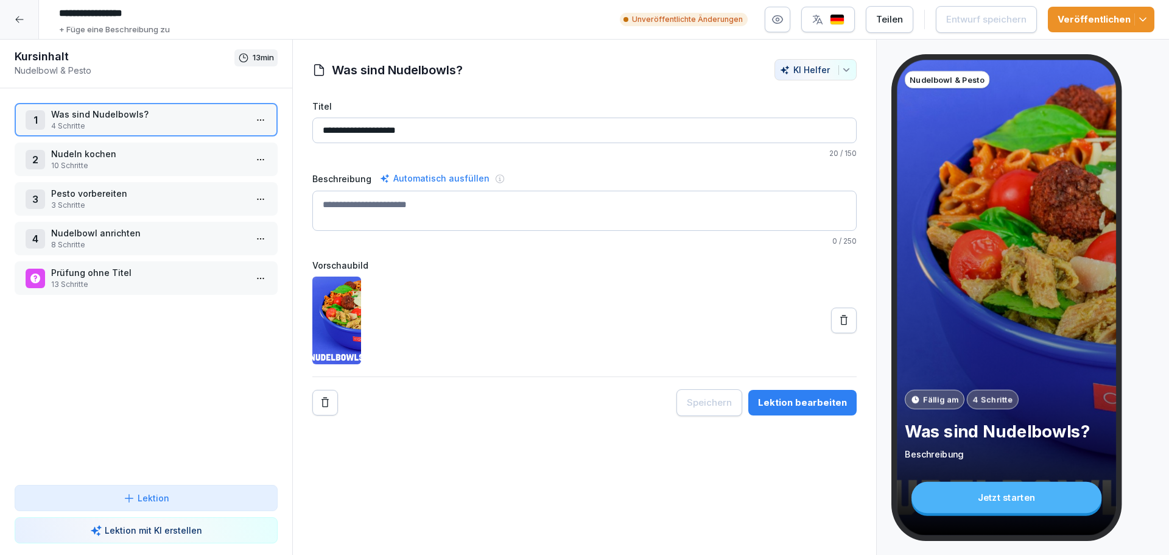
click at [831, 17] on div "button" at bounding box center [828, 19] width 33 height 12
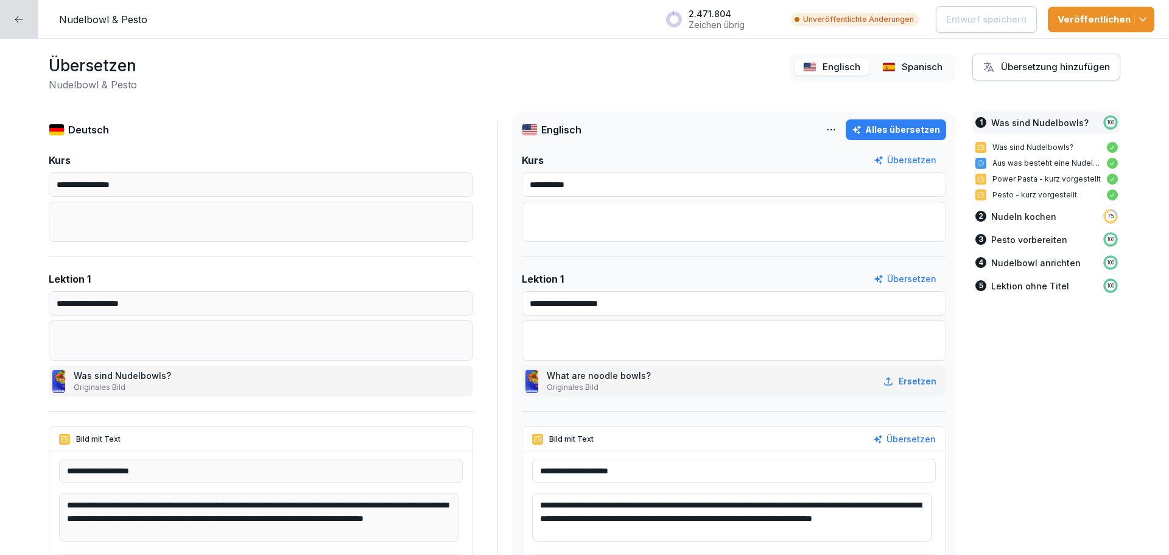
click at [892, 135] on div "Alles übersetzen" at bounding box center [896, 129] width 88 height 13
type textarea "**********"
type input "**********"
click at [903, 72] on p "Spanisch" at bounding box center [922, 67] width 41 height 14
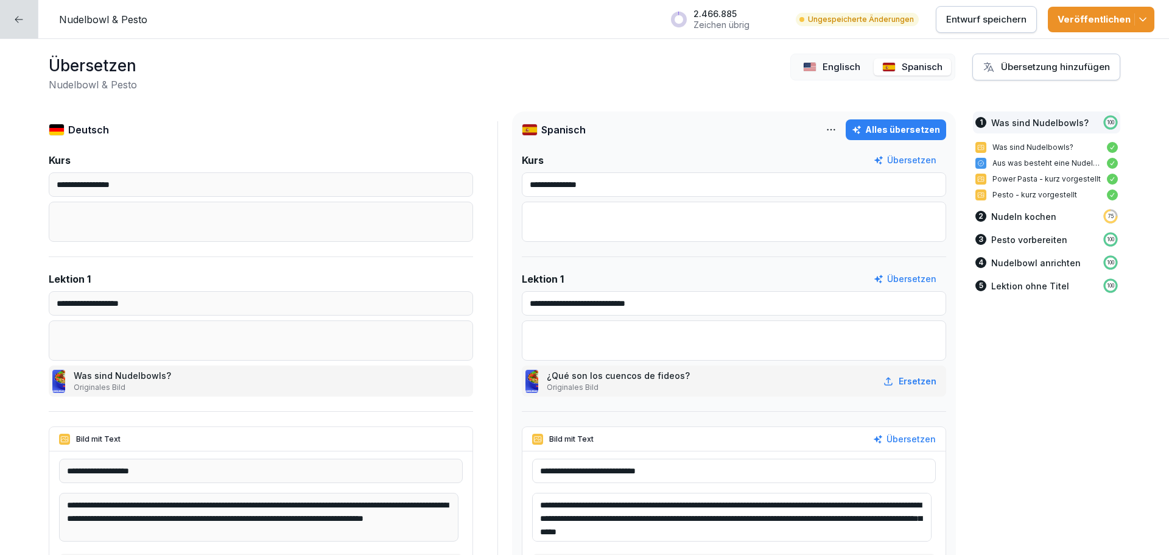
click at [892, 137] on button "Alles übersetzen" at bounding box center [896, 129] width 100 height 21
type textarea "**********"
type input "**********"
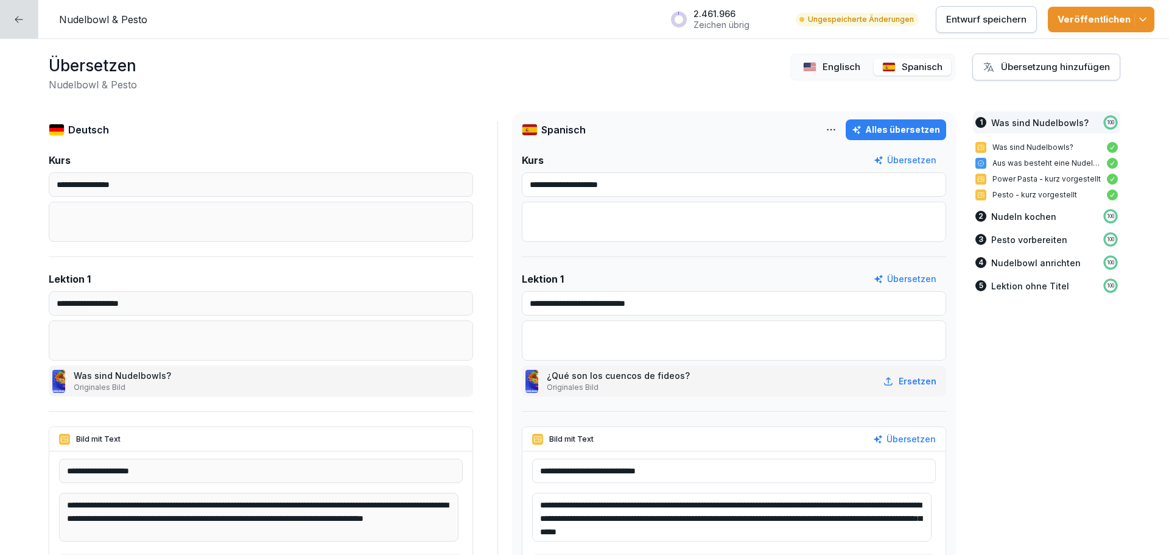
click at [997, 25] on p "Entwurf speichern" at bounding box center [986, 19] width 80 height 13
click at [16, 21] on icon at bounding box center [19, 20] width 10 height 10
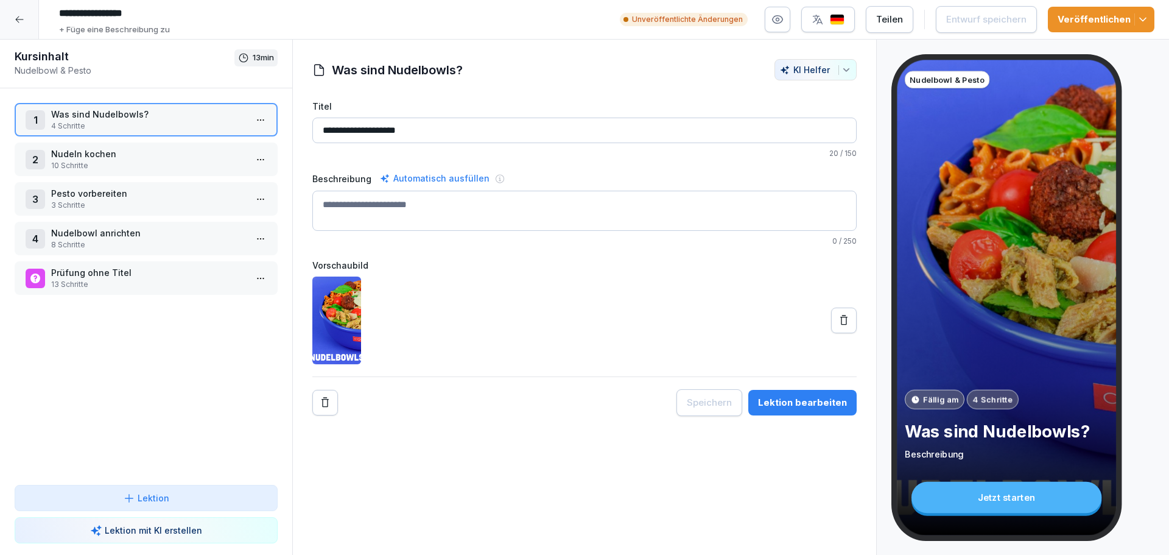
click at [19, 23] on icon at bounding box center [20, 20] width 10 height 10
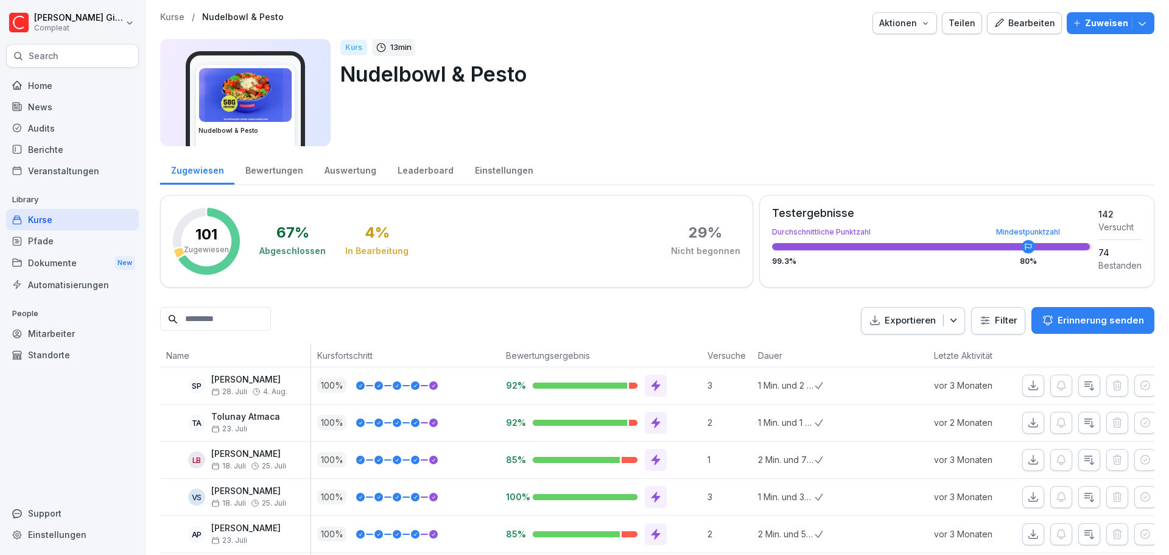
click at [67, 233] on div "Pfade" at bounding box center [72, 240] width 133 height 21
click at [63, 212] on div "Kurse" at bounding box center [72, 219] width 133 height 21
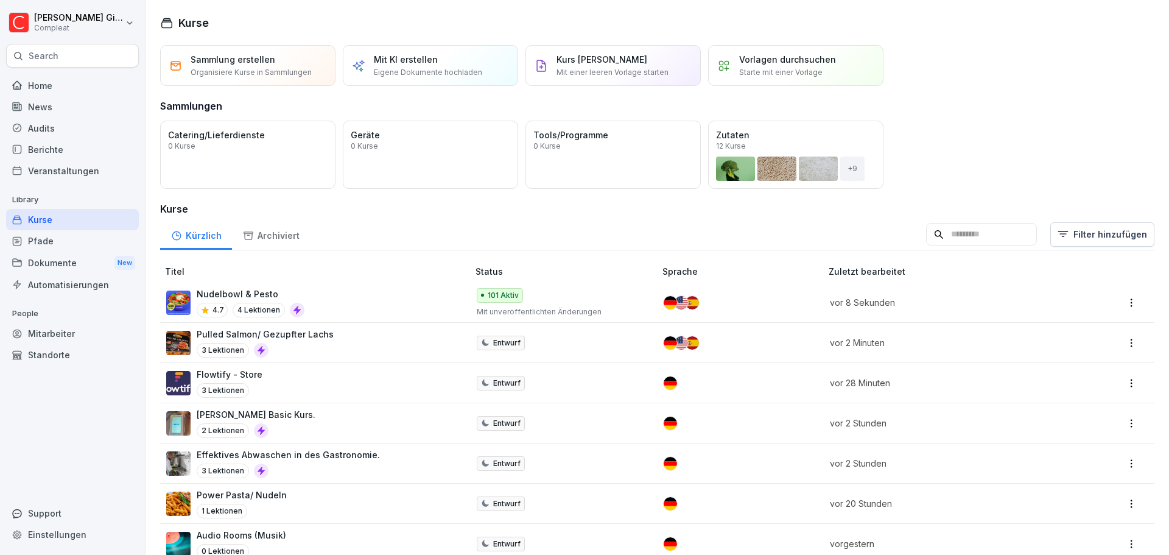
scroll to position [122, 0]
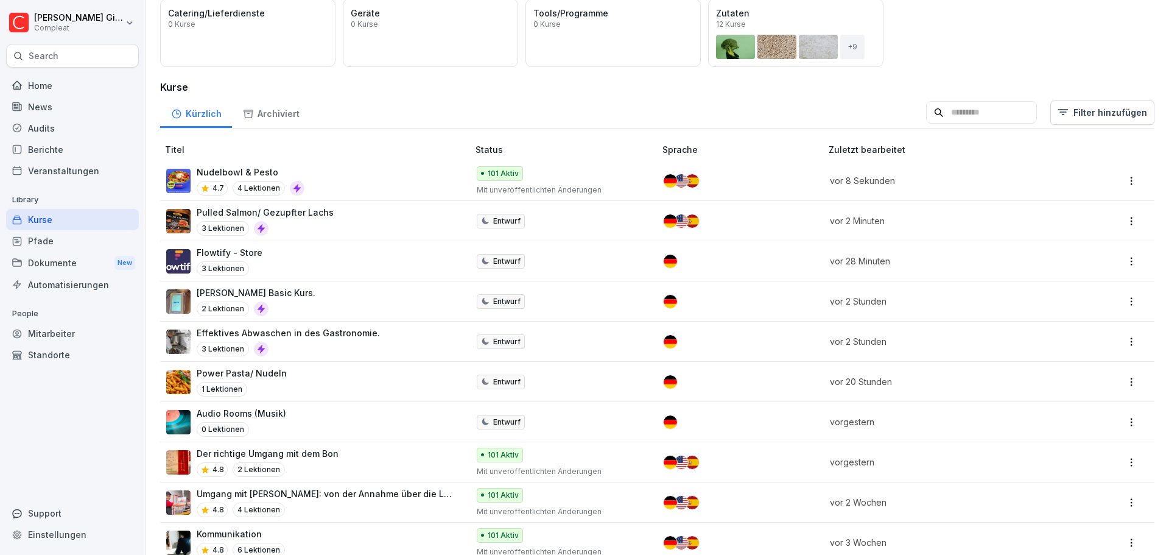
click at [97, 441] on div "Home News Audits Berichte Veranstaltungen Library Kurse Pfade Dokumente New Aut…" at bounding box center [72, 308] width 133 height 481
click at [377, 211] on div "Pulled Salmon/ Gezupfter Lachs 3 Lektionen" at bounding box center [311, 221] width 290 height 30
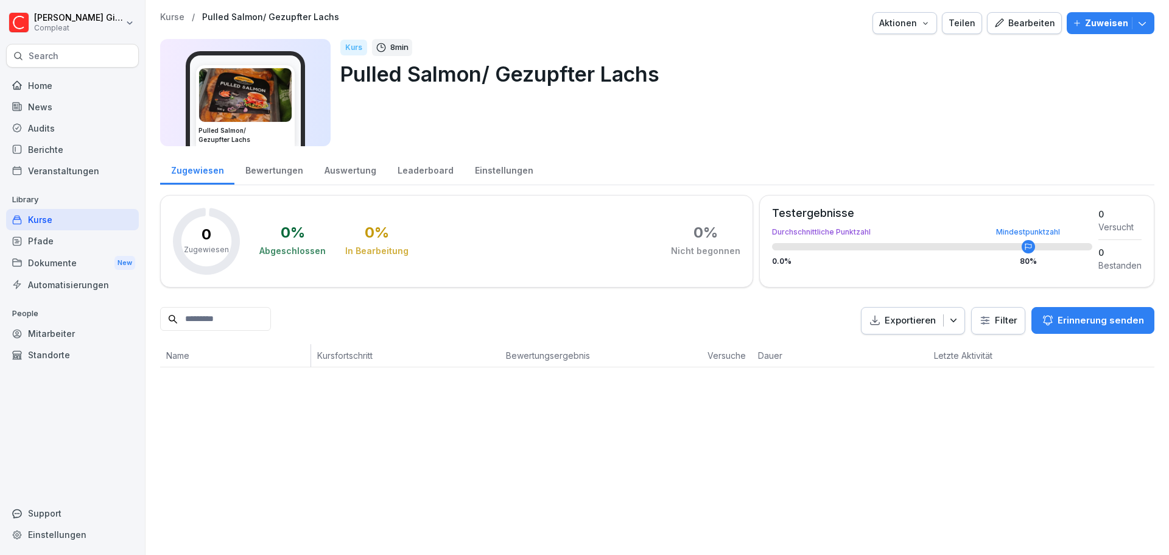
click at [91, 220] on div "Kurse" at bounding box center [72, 219] width 133 height 21
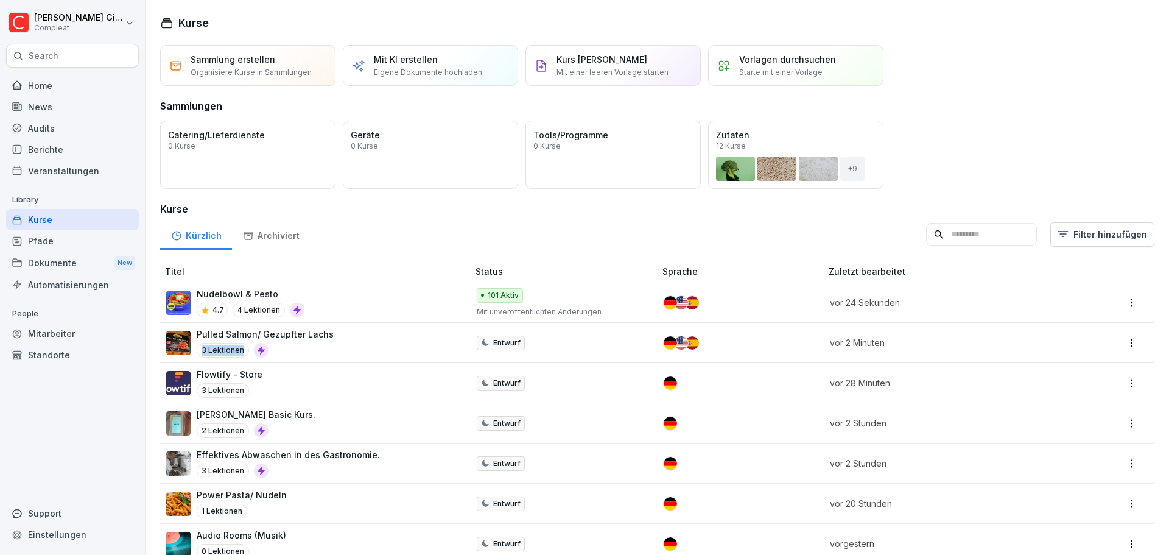
drag, startPoint x: 362, startPoint y: 342, endPoint x: 374, endPoint y: 337, distance: 12.9
click at [362, 341] on div "Pulled Salmon/ Gezupfter Lachs 3 Lektionen" at bounding box center [311, 343] width 290 height 30
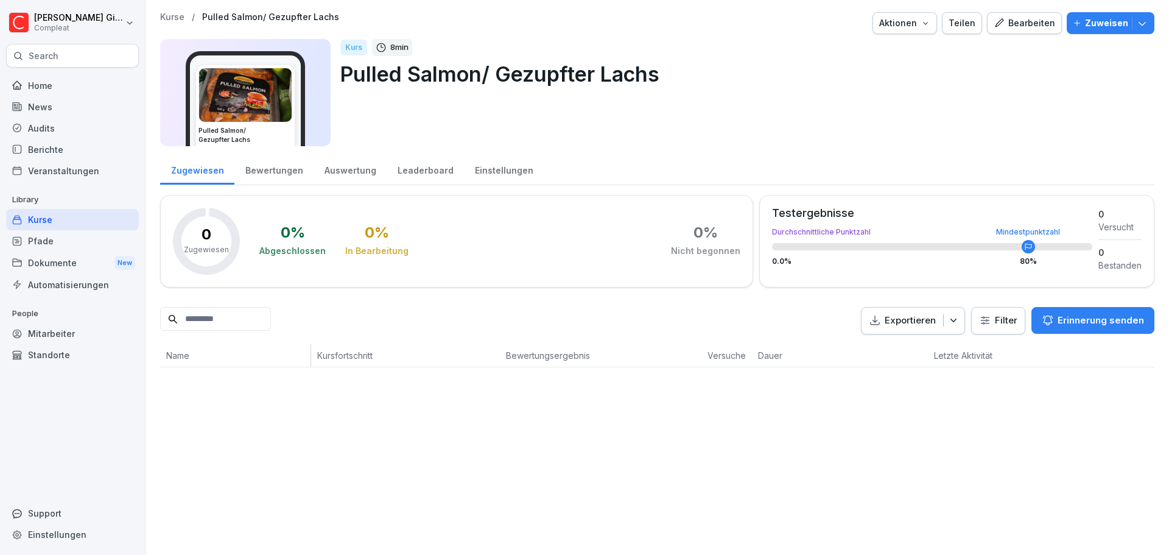
click at [1038, 33] on button "Bearbeiten" at bounding box center [1024, 23] width 75 height 22
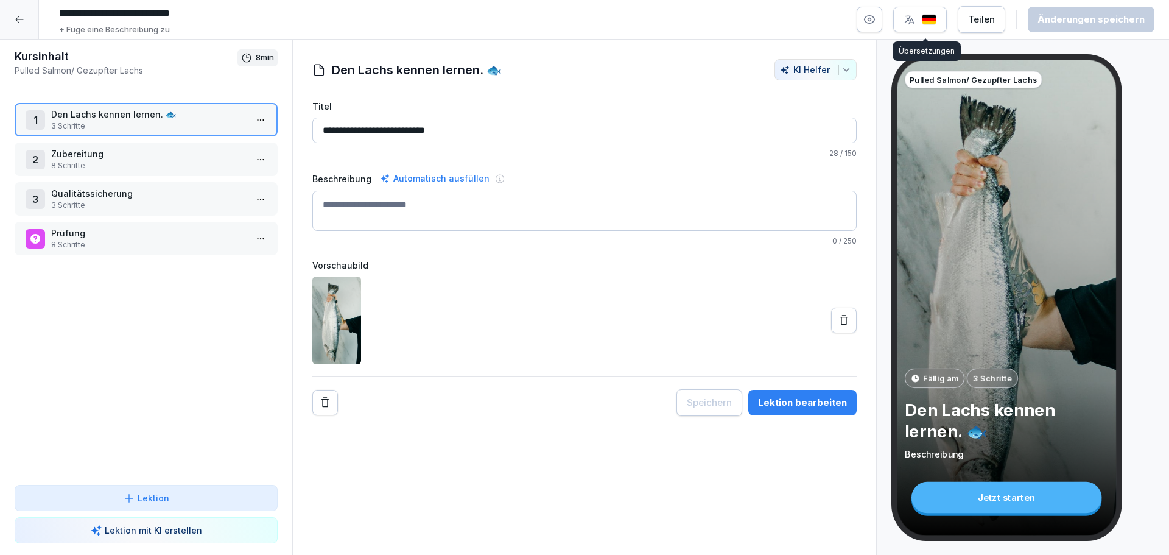
click at [928, 23] on img "button" at bounding box center [929, 20] width 15 height 12
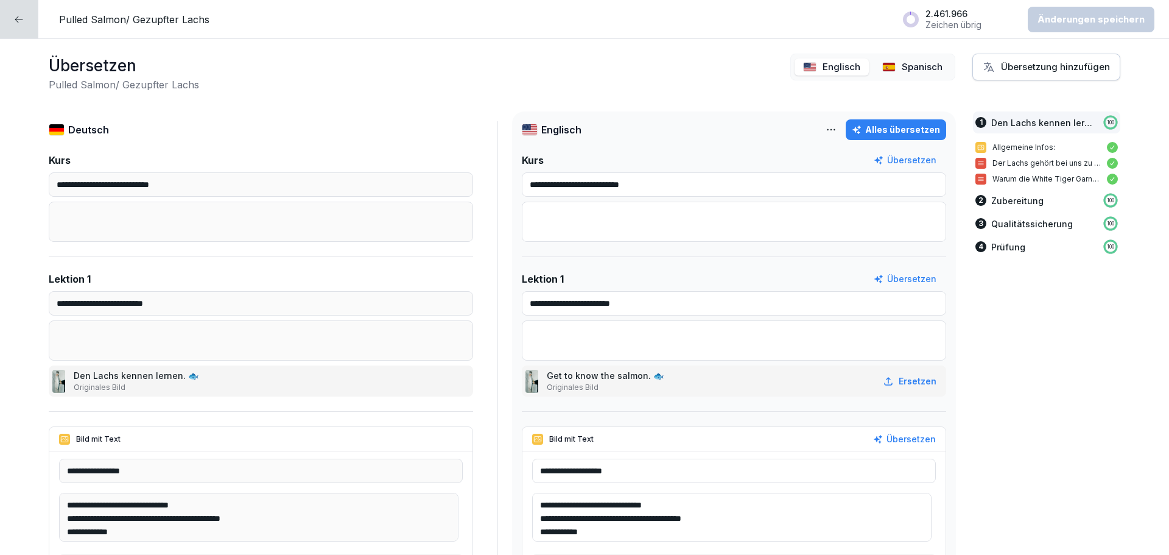
click at [446, 96] on div "**********" at bounding box center [584, 297] width 1169 height 516
click at [26, 13] on div at bounding box center [19, 19] width 38 height 38
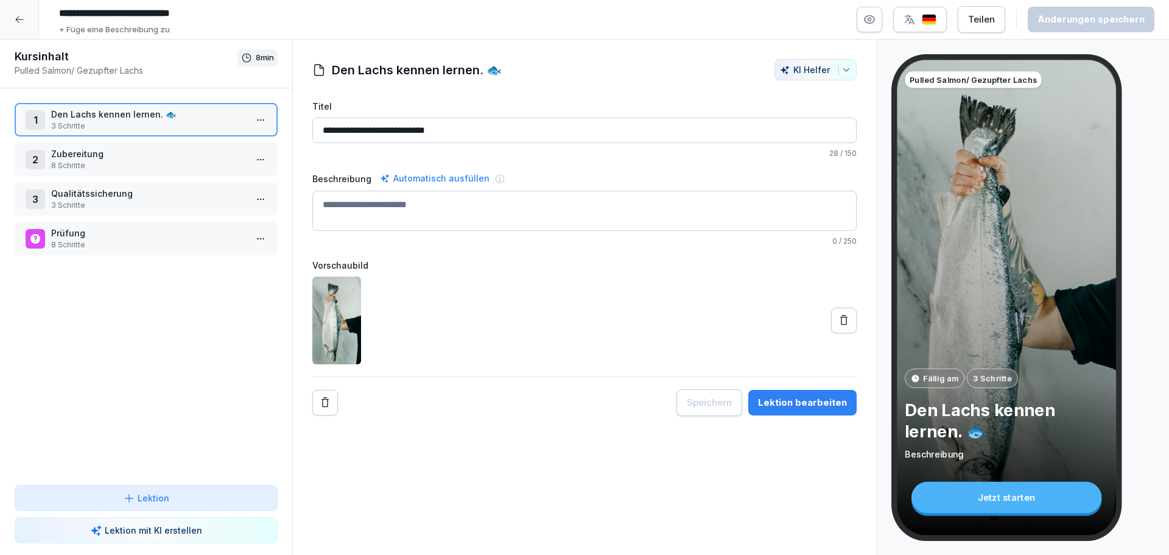
click at [11, 13] on div at bounding box center [19, 19] width 39 height 39
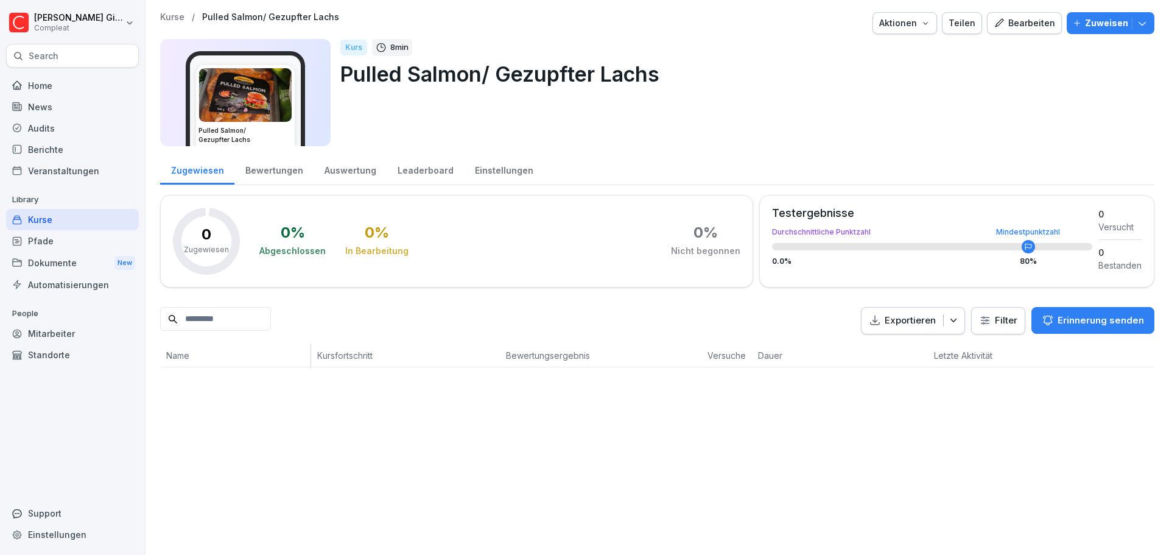
click at [91, 228] on div "Kurse" at bounding box center [72, 219] width 133 height 21
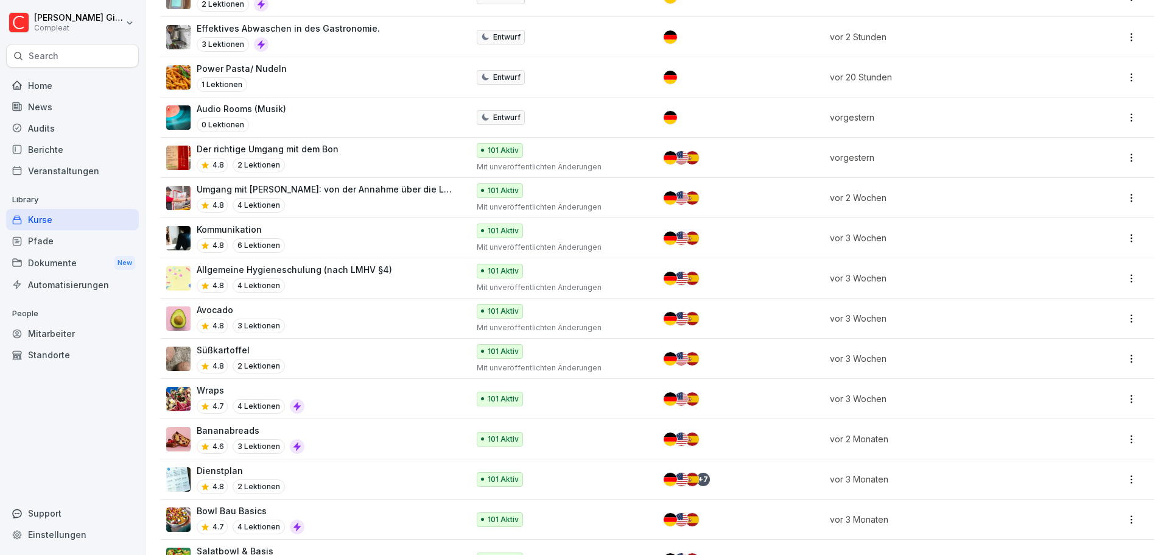
scroll to position [244, 0]
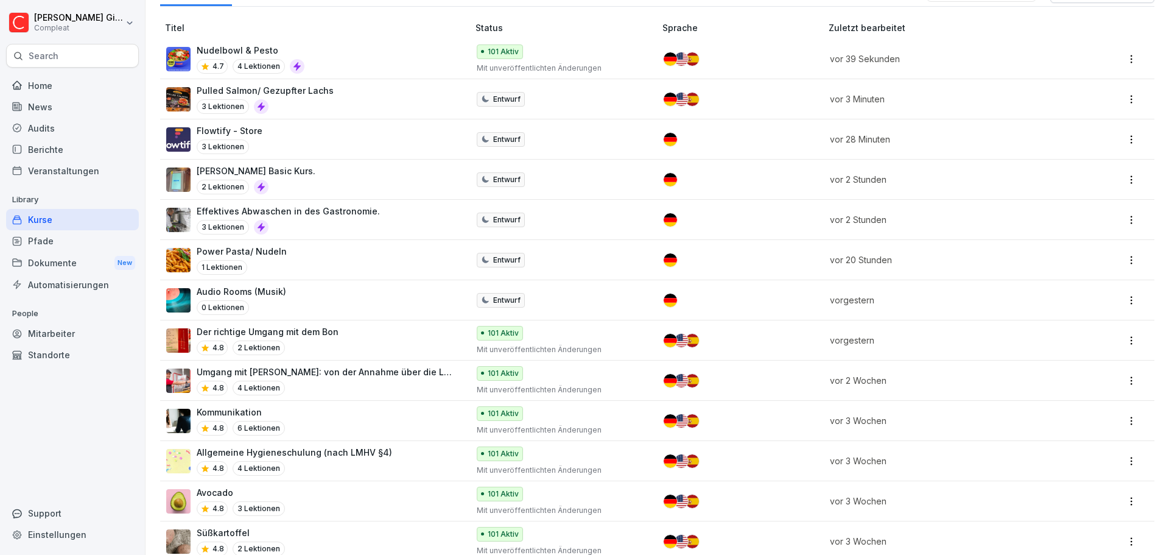
click at [420, 326] on div "Der richtige Umgang mit dem Bon 4.8 2 Lektionen" at bounding box center [311, 340] width 290 height 30
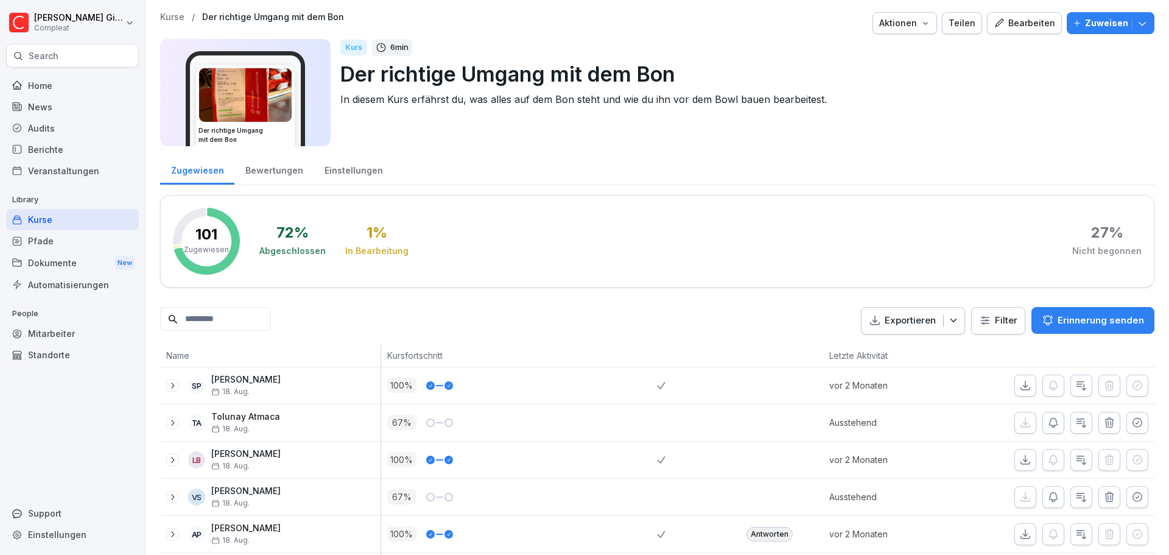
click at [66, 216] on div "Kurse" at bounding box center [72, 219] width 133 height 21
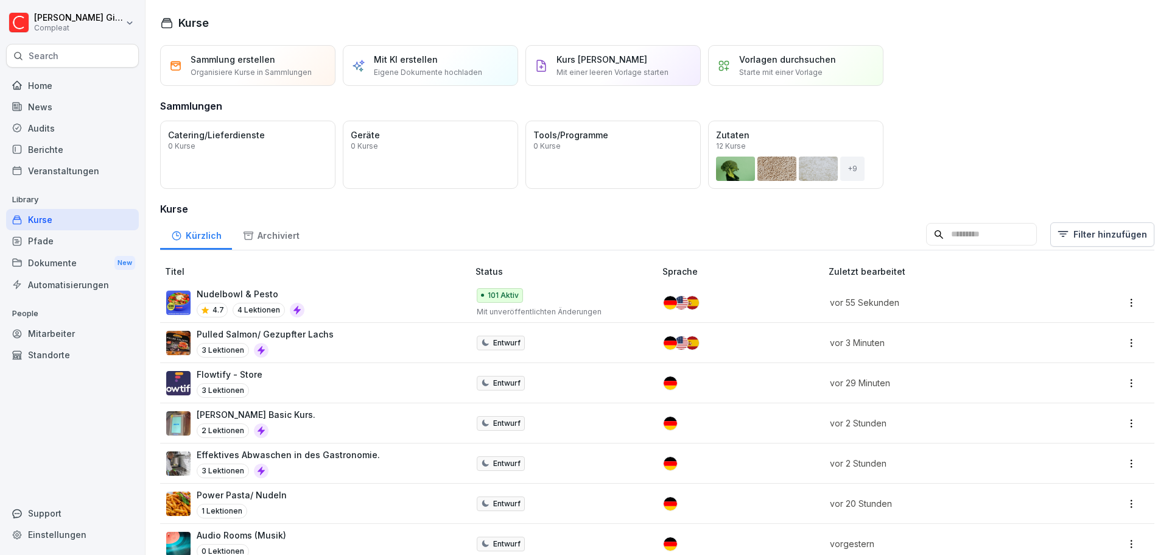
scroll to position [244, 0]
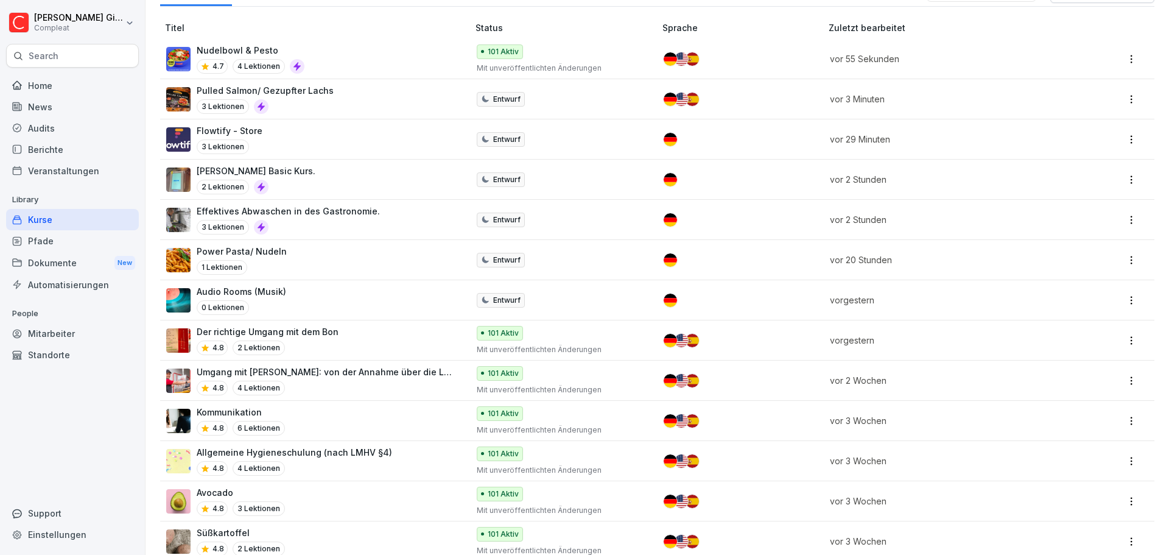
click at [393, 57] on div "Nudelbowl & Pesto 4.7 4 Lektionen" at bounding box center [311, 59] width 290 height 30
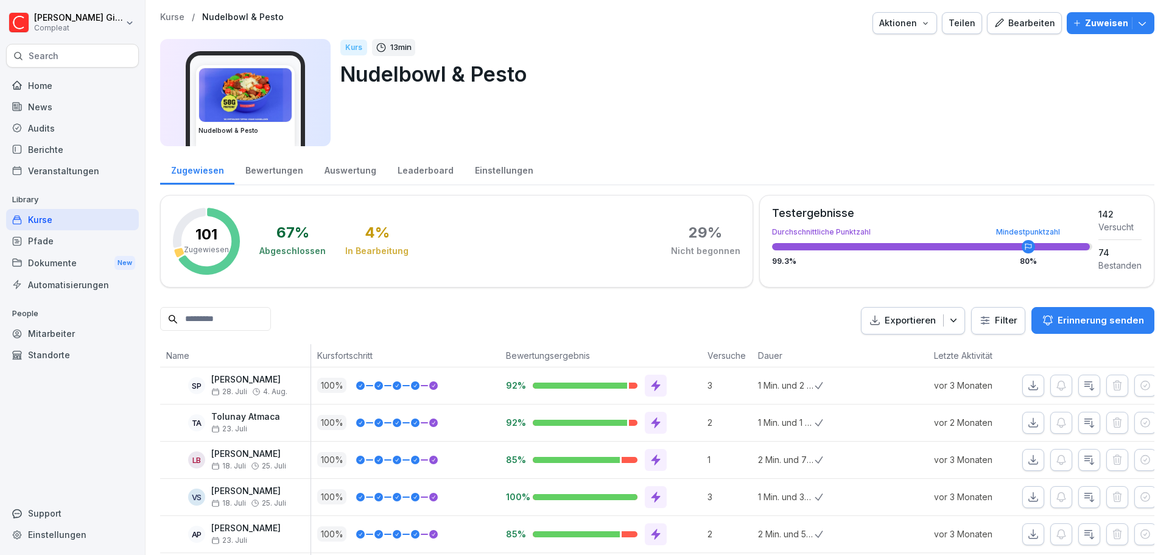
click at [1029, 15] on button "Bearbeiten" at bounding box center [1024, 23] width 75 height 22
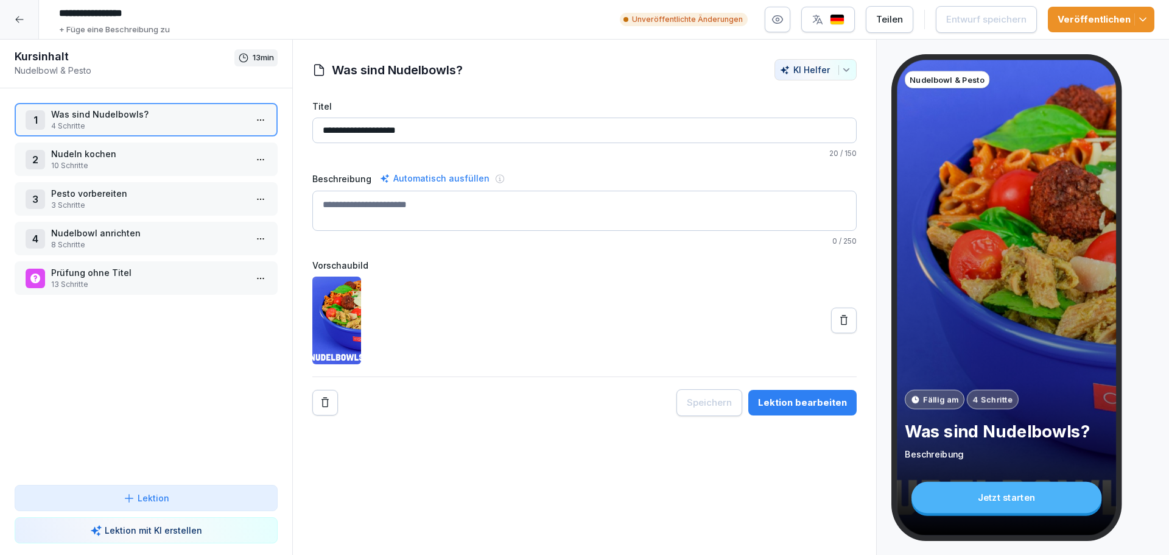
click at [210, 163] on p "10 Schritte" at bounding box center [148, 165] width 195 height 11
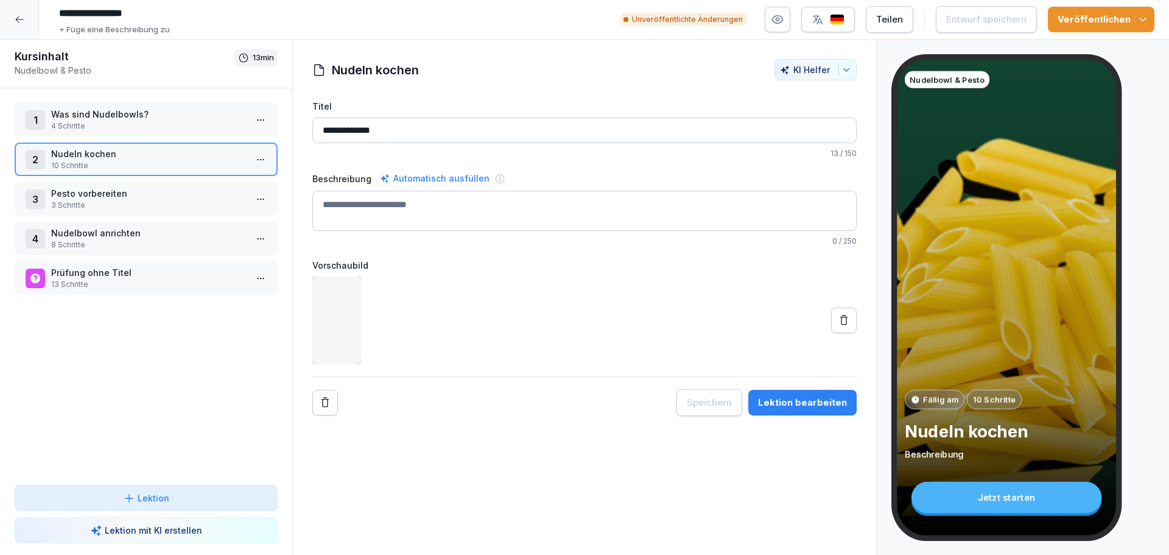
click at [252, 157] on html "**********" at bounding box center [584, 277] width 1169 height 555
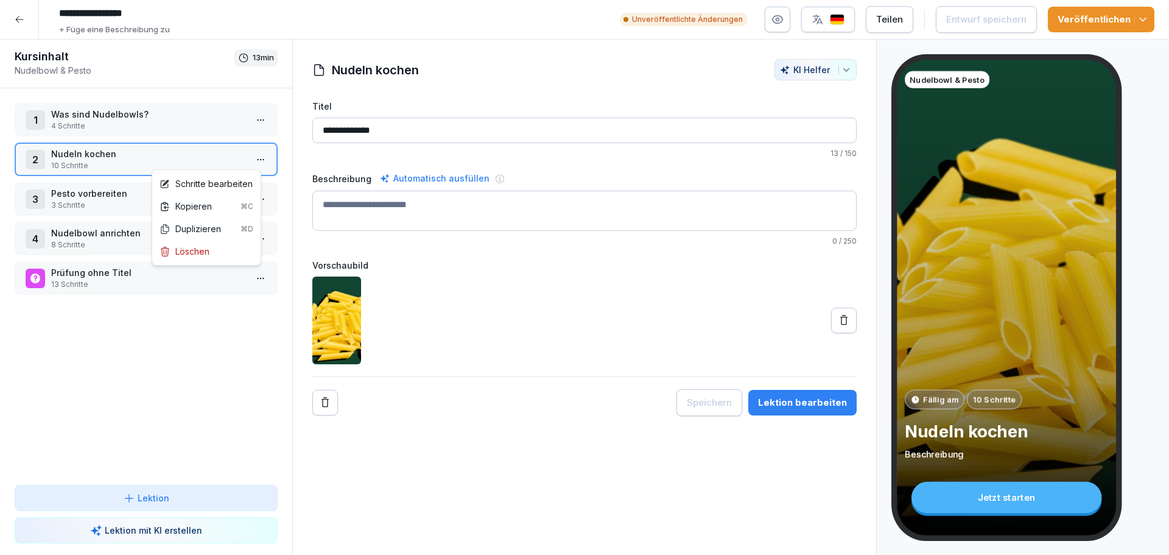
click at [209, 362] on html "**********" at bounding box center [584, 277] width 1169 height 555
click at [29, 22] on div at bounding box center [19, 19] width 39 height 39
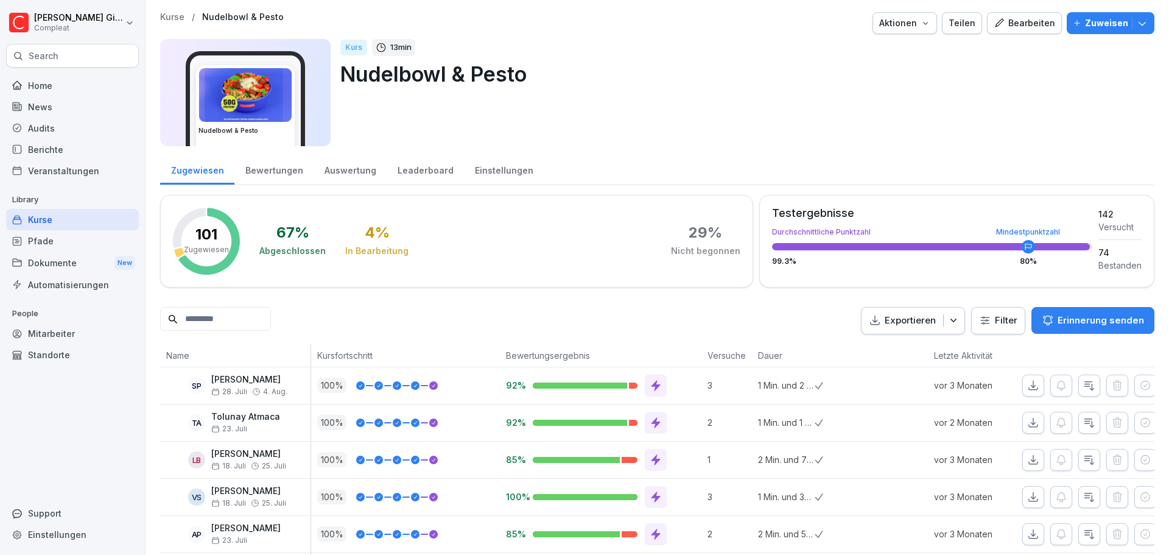
click at [86, 220] on div "Kurse" at bounding box center [72, 219] width 133 height 21
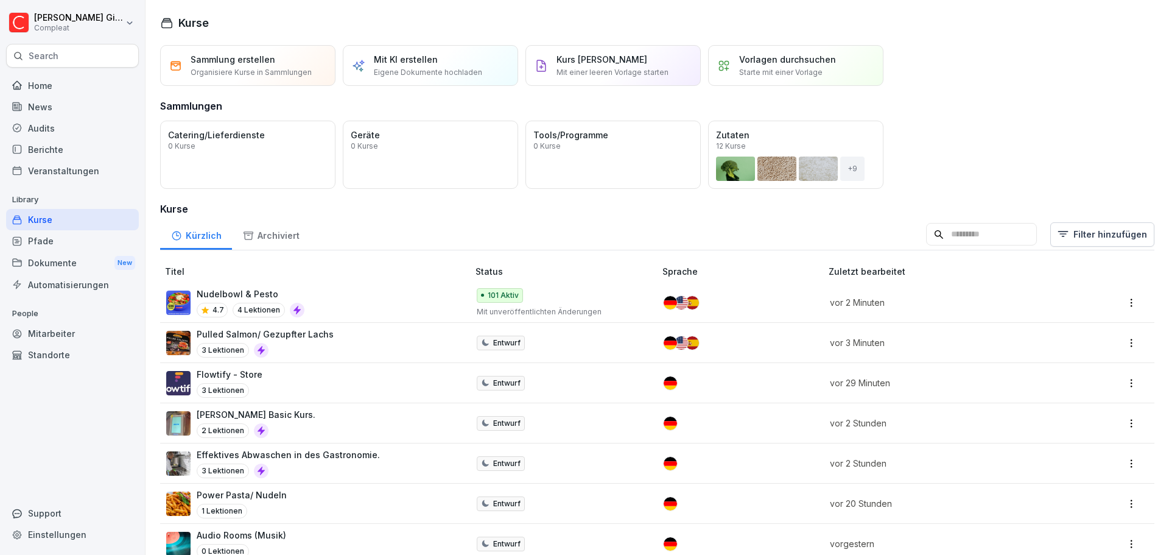
scroll to position [61, 0]
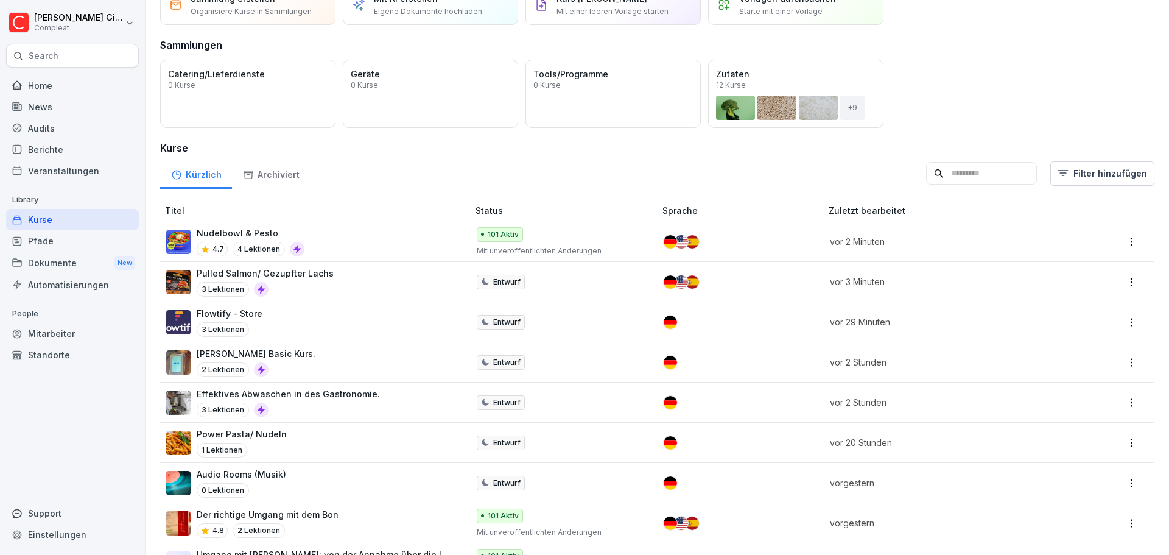
click at [345, 437] on div "Power Pasta/ Nudeln 1 Lektionen" at bounding box center [311, 443] width 290 height 30
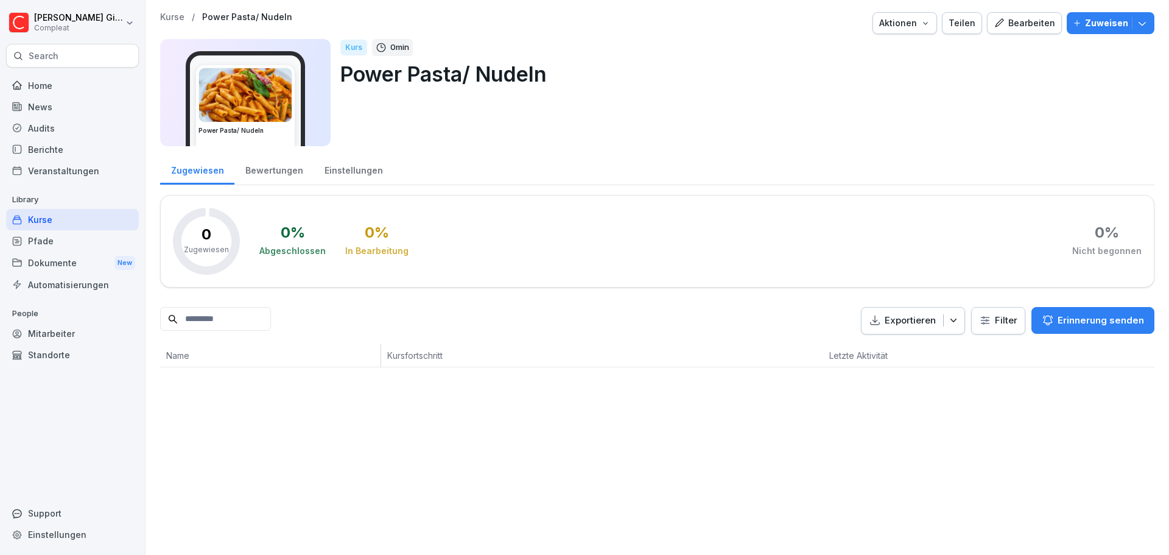
click at [84, 219] on div "Kurse" at bounding box center [72, 219] width 133 height 21
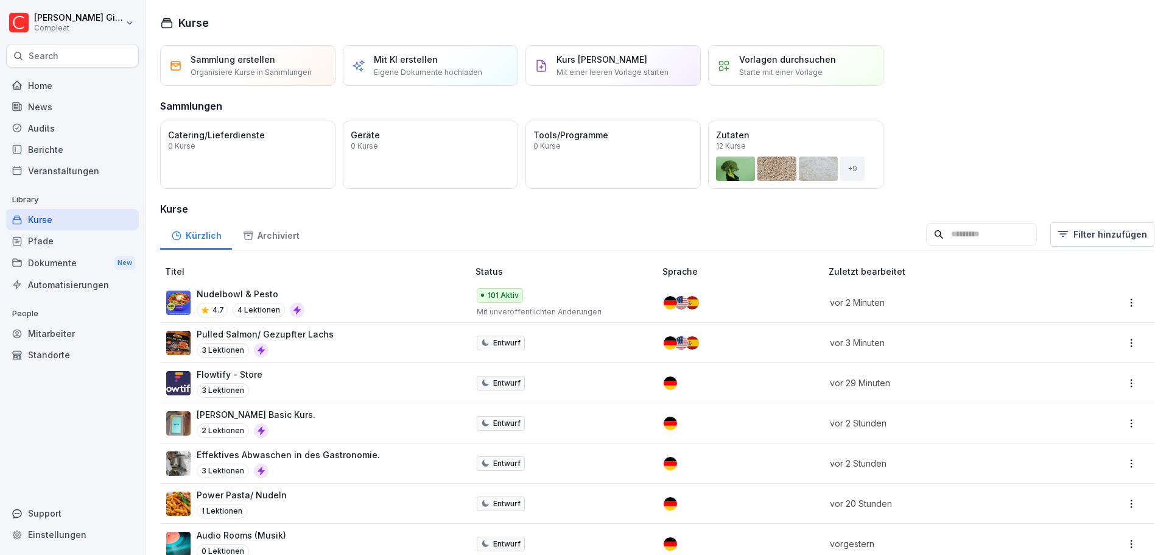
click at [347, 300] on div "Nudelbowl & Pesto 4.7 4 Lektionen" at bounding box center [311, 302] width 290 height 30
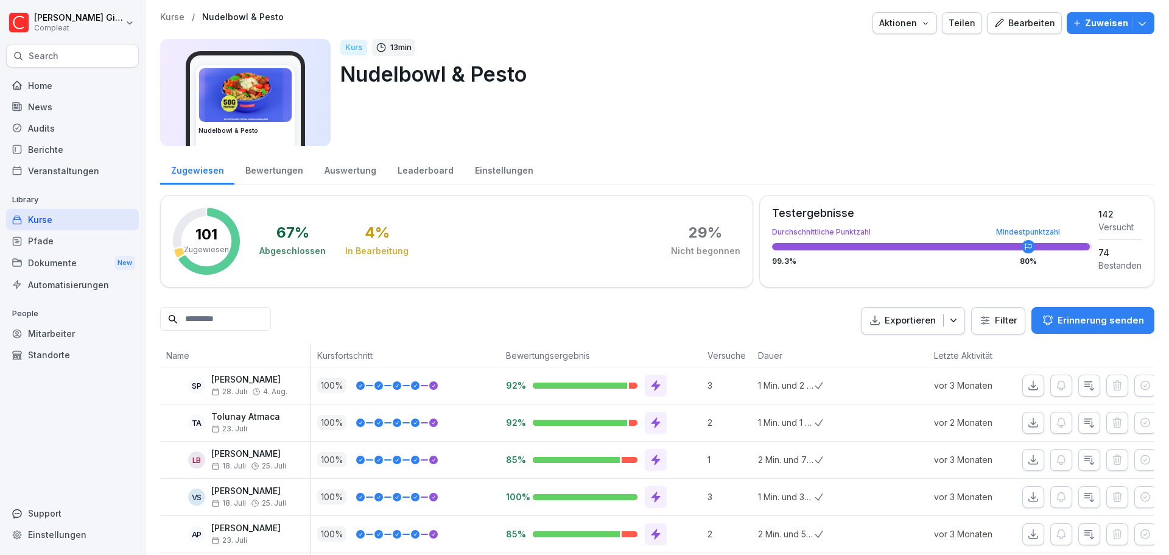
click at [1013, 44] on div "Kurs 13 min" at bounding box center [742, 47] width 805 height 17
click at [1013, 31] on button "Bearbeiten" at bounding box center [1024, 23] width 75 height 22
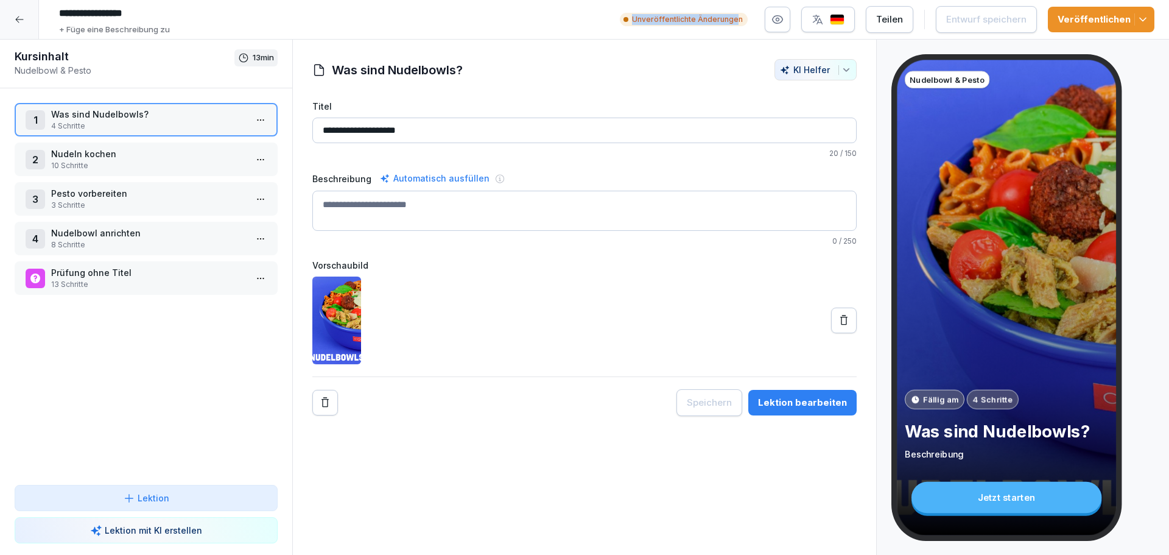
drag, startPoint x: 627, startPoint y: 24, endPoint x: 741, endPoint y: 24, distance: 114.5
click at [741, 24] on div "**********" at bounding box center [604, 19] width 1101 height 33
drag, startPoint x: 661, startPoint y: 41, endPoint x: 779, endPoint y: 36, distance: 118.3
click at [661, 41] on div "**********" at bounding box center [584, 298] width 585 height 516
click at [1150, 21] on button "Veröffentlichen" at bounding box center [1101, 20] width 107 height 26
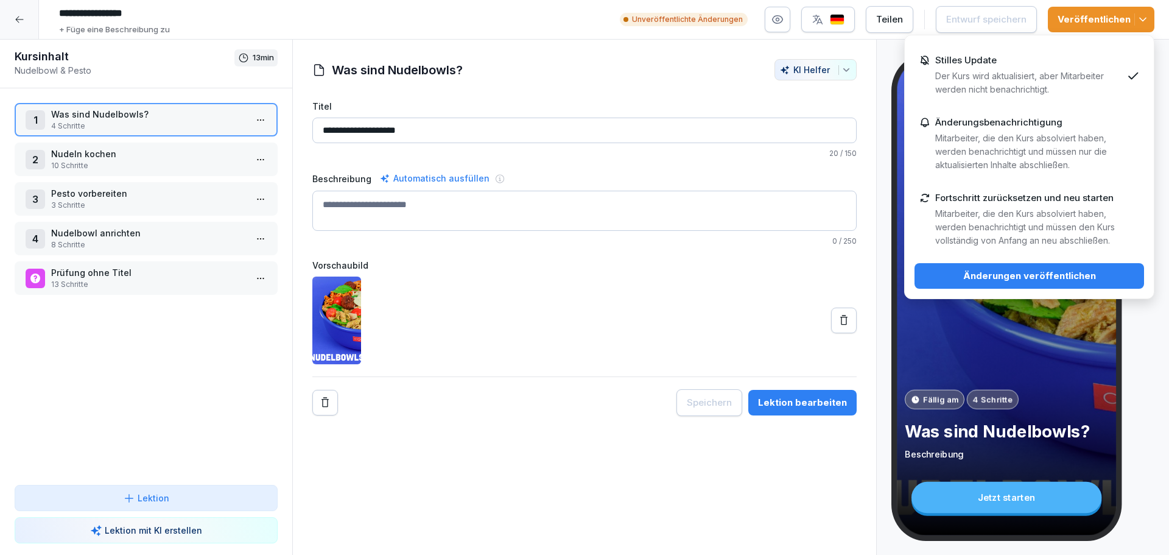
click at [1001, 129] on div "Änderungsbenachrichtigung Mitarbeiter, die den Kurs absolviert haben, werden be…" at bounding box center [1028, 144] width 187 height 55
click at [160, 367] on div "1 Was sind Nudelbowls? 4 Schritte 2 Nudeln kochen 10 Schritte 3 Pesto vorbereit…" at bounding box center [146, 286] width 292 height 396
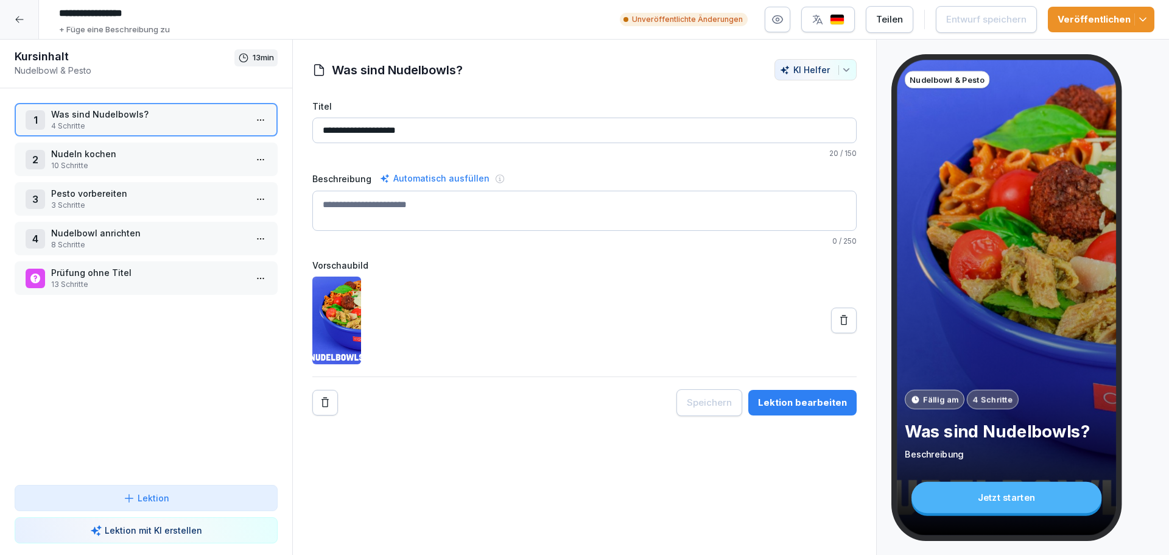
click at [101, 199] on p "Pesto vorbereiten" at bounding box center [148, 193] width 195 height 13
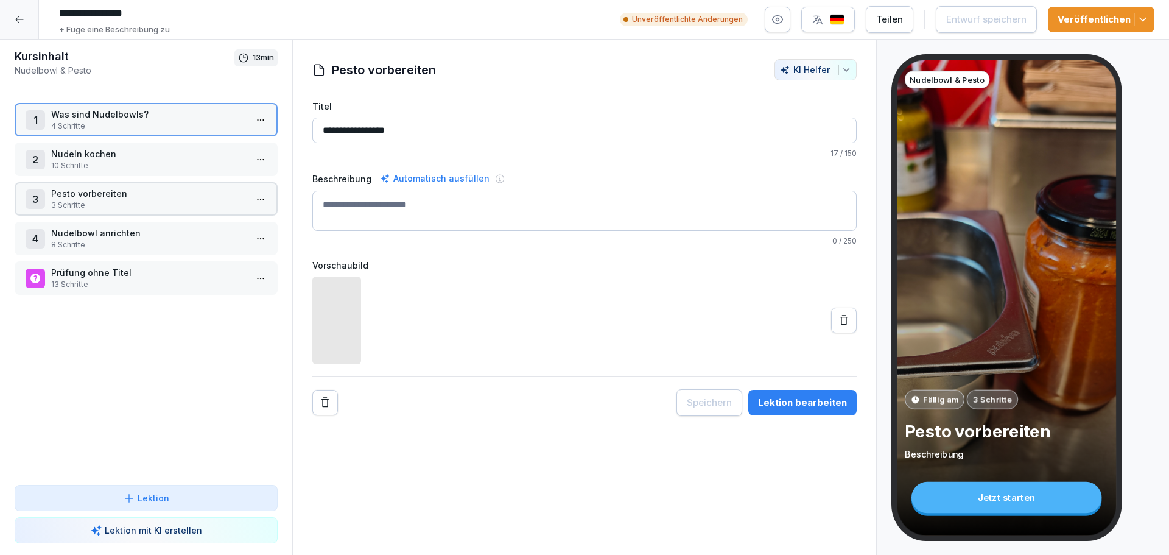
click at [101, 199] on p "Pesto vorbereiten" at bounding box center [148, 193] width 195 height 13
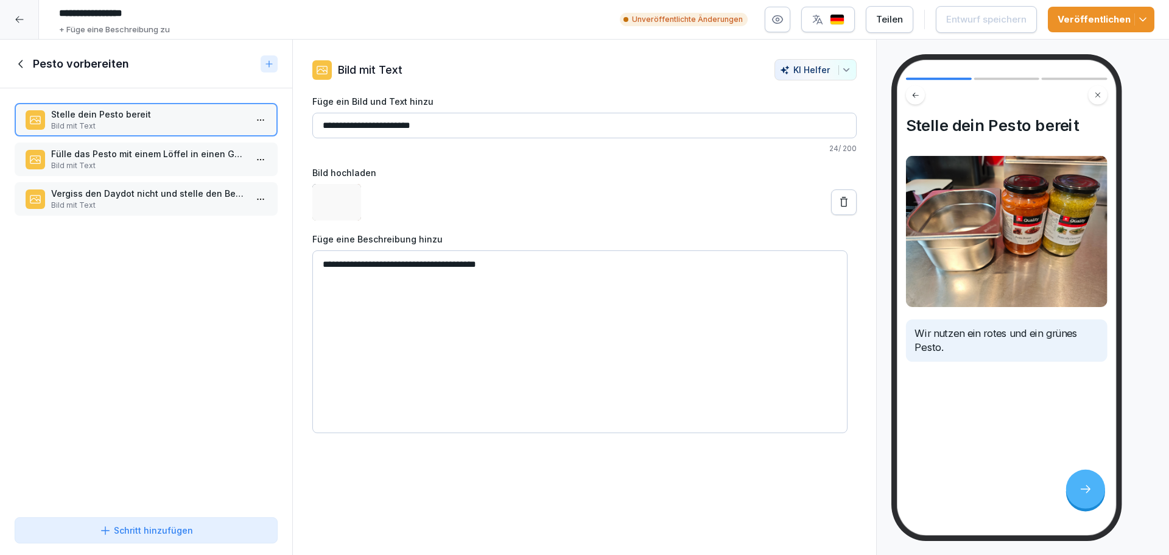
click at [111, 173] on div "Fülle das Pesto mit einem Löffel in einen GN-Behälter um Bild mit Text" at bounding box center [146, 159] width 263 height 33
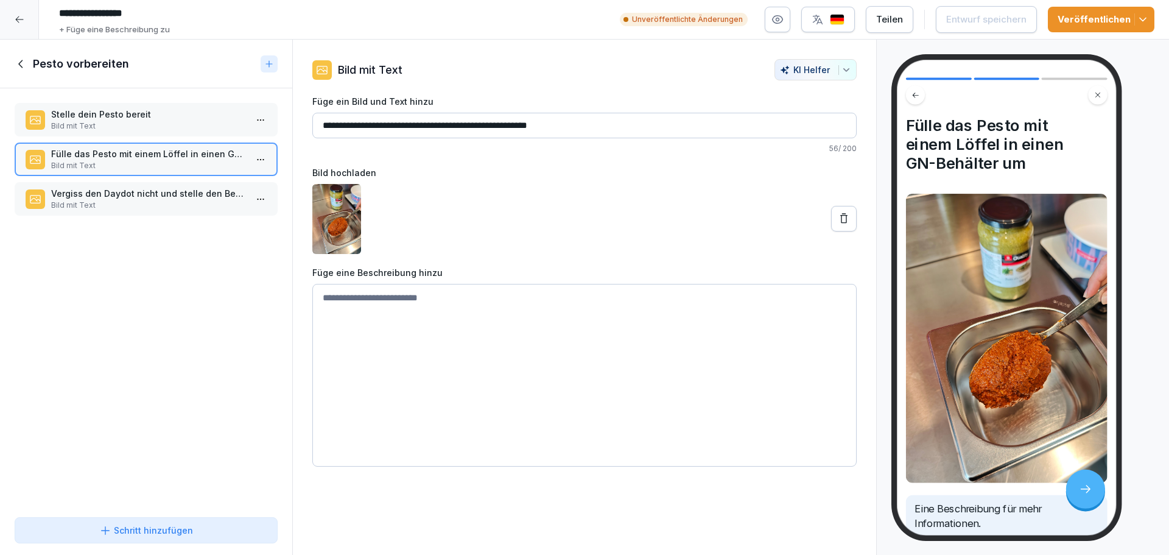
click at [150, 168] on p "Bild mit Text" at bounding box center [148, 165] width 195 height 11
click at [412, 325] on textarea at bounding box center [584, 375] width 544 height 183
click at [9, 63] on div "Pesto vorbereiten" at bounding box center [146, 64] width 292 height 49
click at [16, 64] on icon at bounding box center [21, 63] width 13 height 13
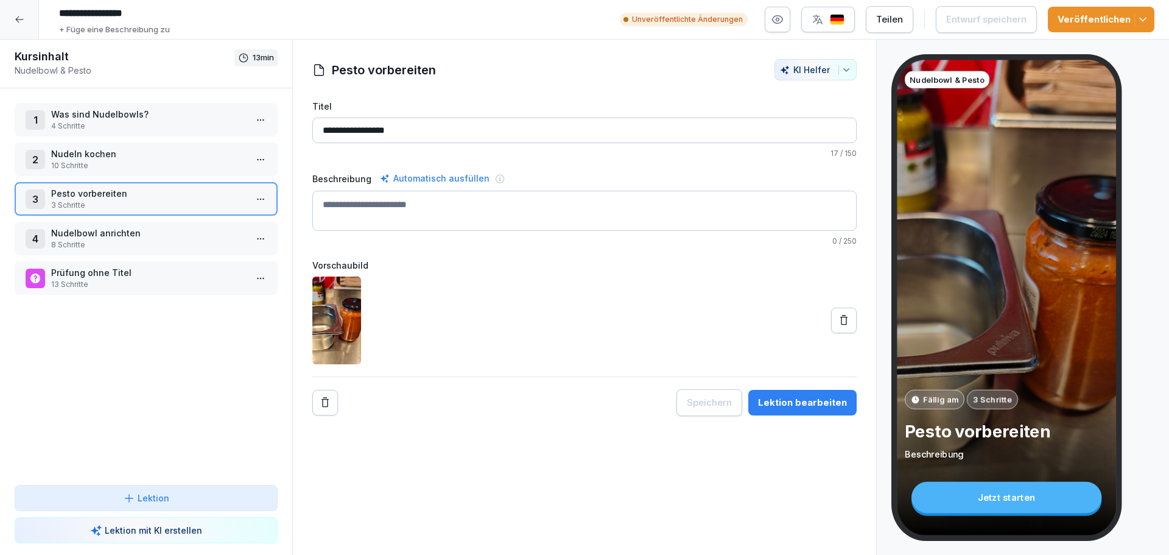
click at [131, 195] on p "Pesto vorbereiten" at bounding box center [148, 193] width 195 height 13
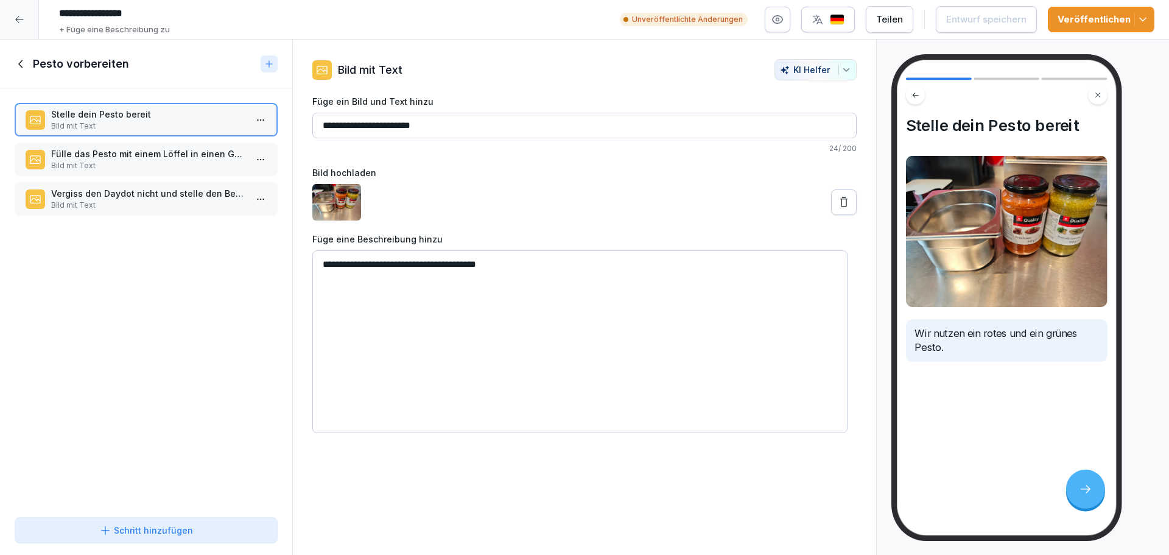
click at [134, 149] on p "Fülle das Pesto mit einem Löffel in einen GN-Behälter um" at bounding box center [148, 153] width 195 height 13
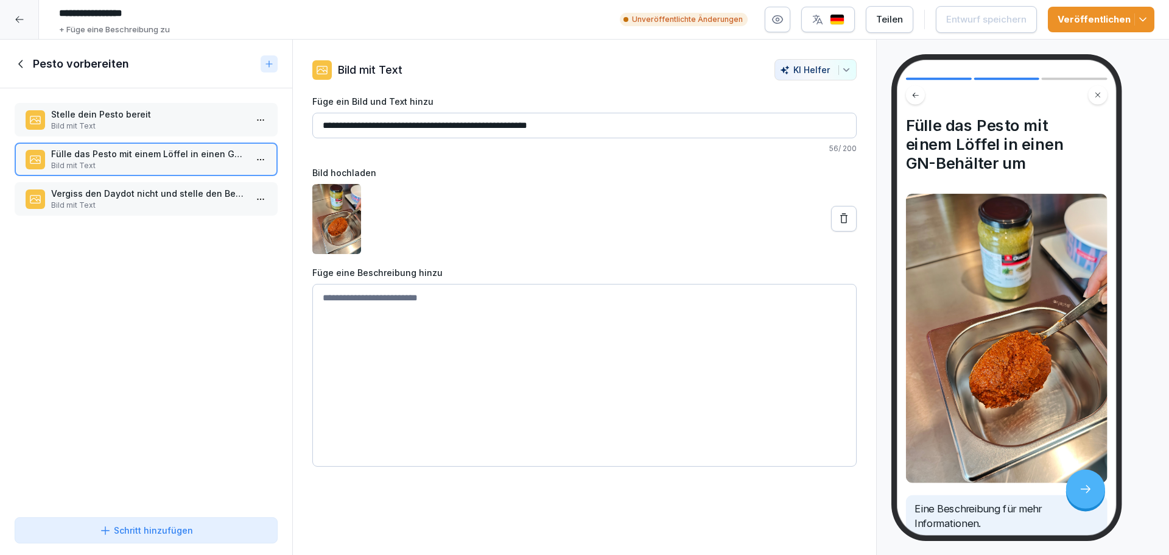
click at [79, 109] on p "Stelle dein Pesto bereit" at bounding box center [148, 114] width 195 height 13
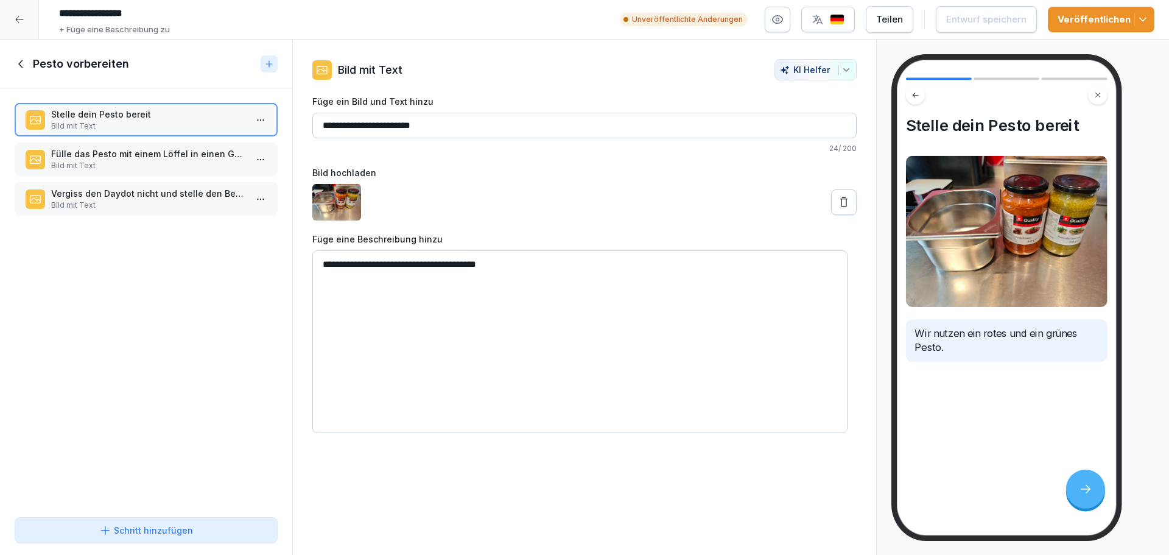
click at [180, 145] on div "Fülle das Pesto mit einem Löffel in einen GN-Behälter um Bild mit Text" at bounding box center [146, 159] width 263 height 33
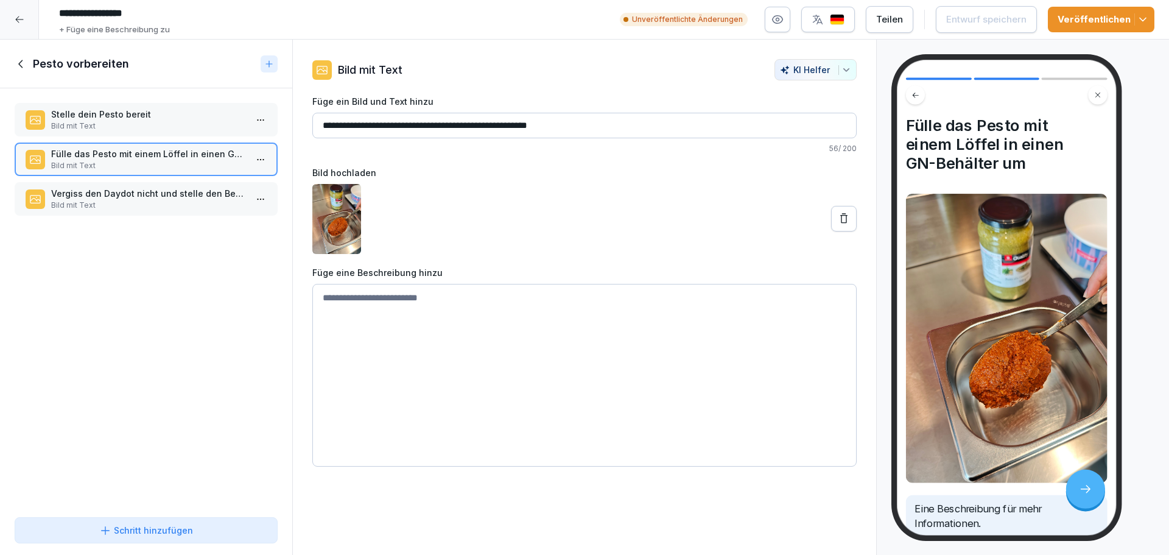
click at [146, 128] on p "Bild mit Text" at bounding box center [148, 126] width 195 height 11
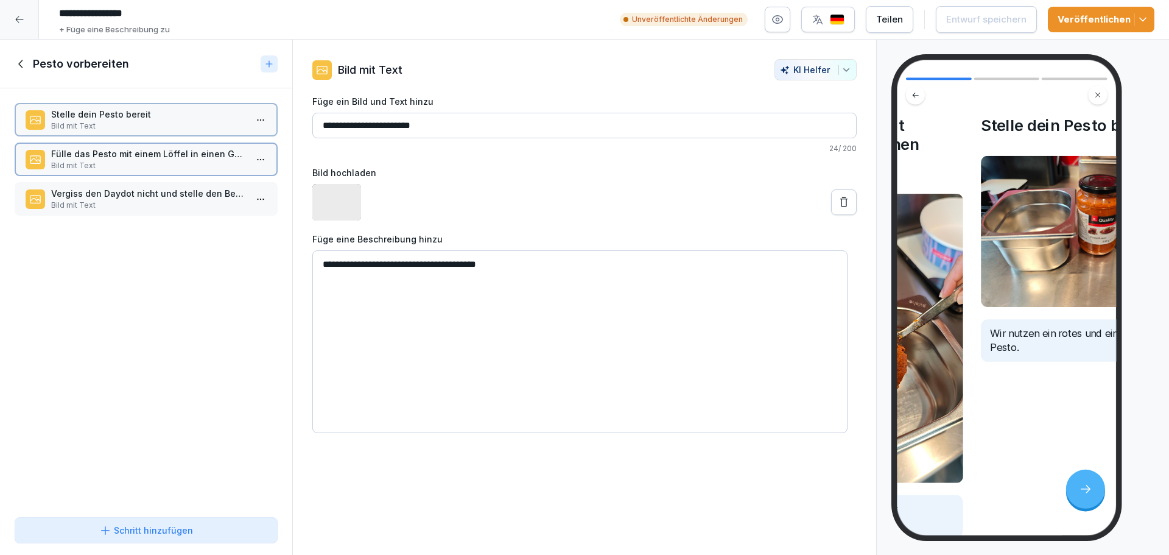
click at [148, 158] on p "Fülle das Pesto mit einem Löffel in einen GN-Behälter um" at bounding box center [148, 153] width 195 height 13
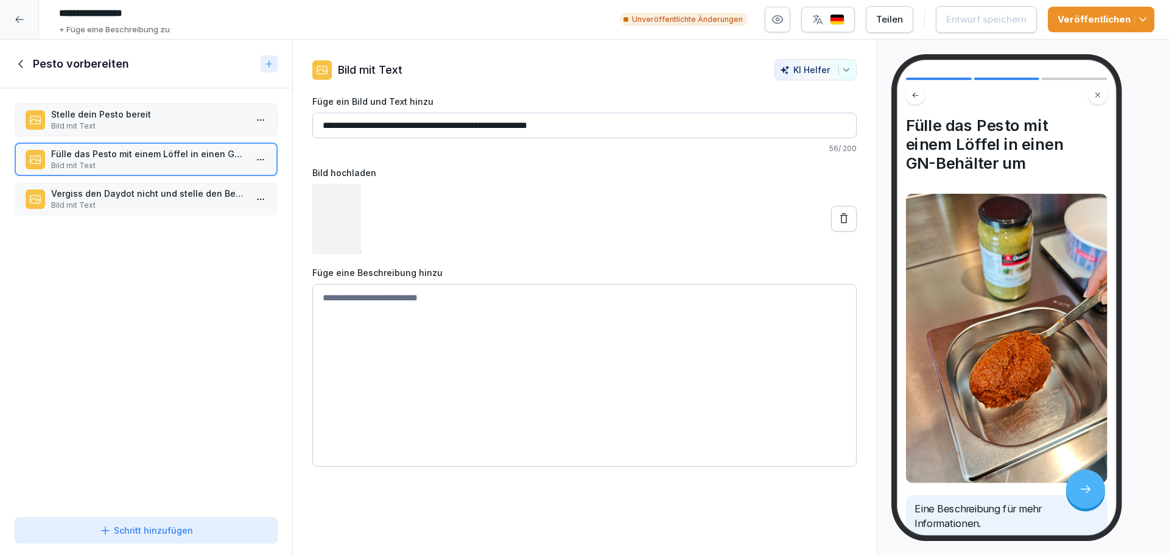
click at [163, 205] on p "Bild mit Text" at bounding box center [148, 205] width 195 height 11
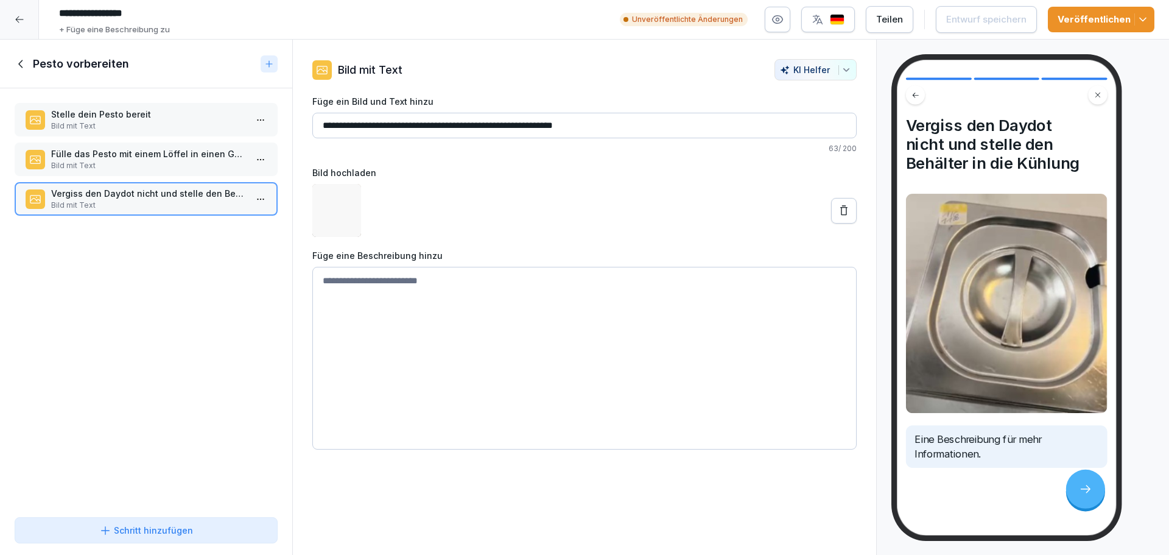
click at [169, 117] on p "Stelle dein Pesto bereit" at bounding box center [148, 114] width 195 height 13
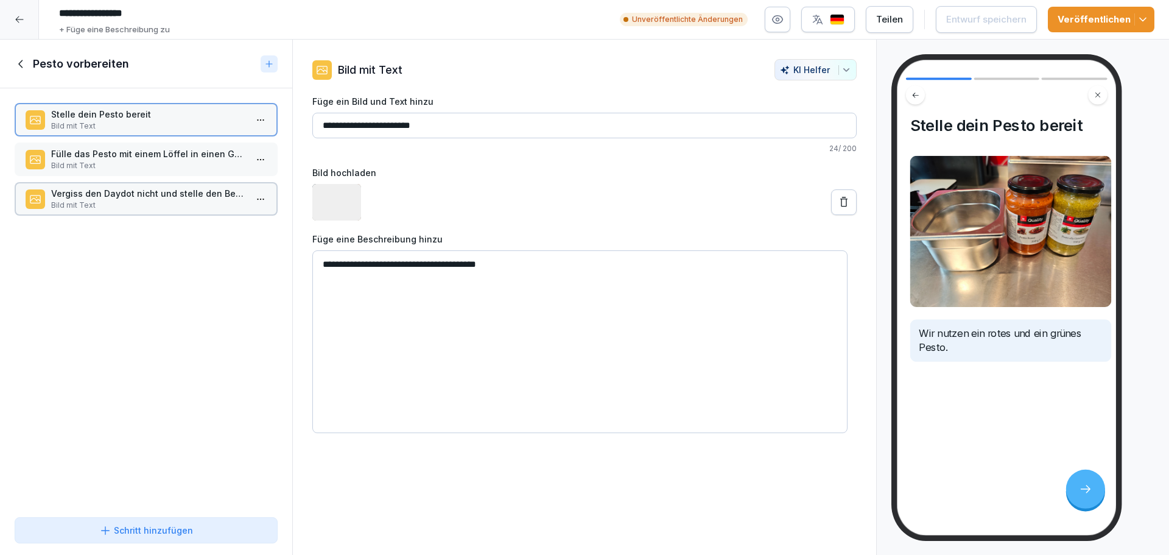
drag, startPoint x: 167, startPoint y: 153, endPoint x: 170, endPoint y: 166, distance: 13.1
click at [167, 153] on p "Fülle das Pesto mit einem Löffel in einen GN-Behälter um" at bounding box center [148, 153] width 195 height 13
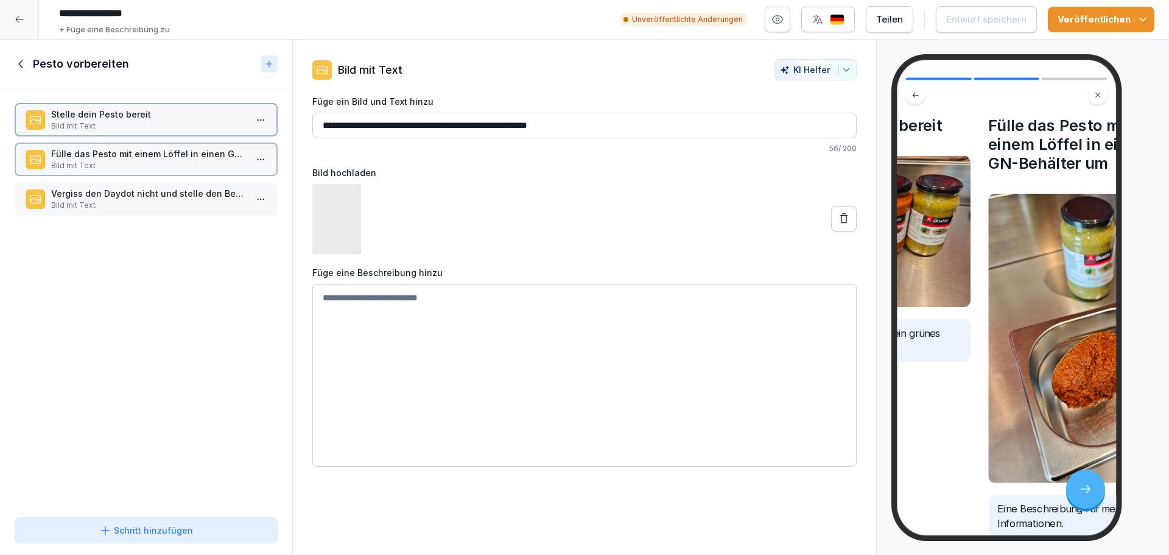
click at [181, 211] on div "Vergiss den Daydot nicht und stelle den Behälter in die Kühlung Bild mit Text" at bounding box center [146, 198] width 263 height 33
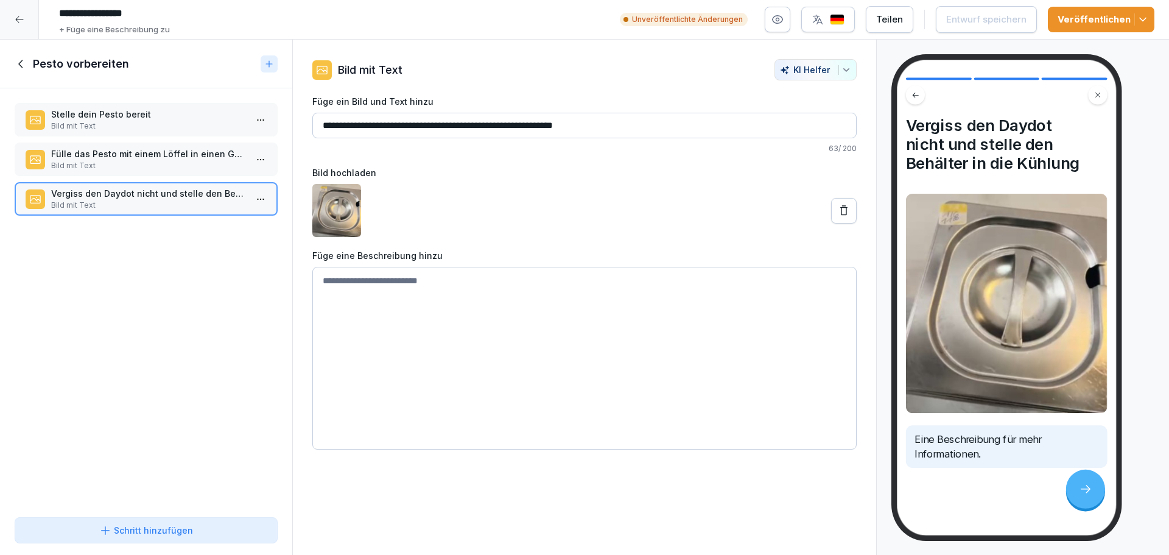
drag, startPoint x: 175, startPoint y: 132, endPoint x: 175, endPoint y: 143, distance: 11.0
click at [175, 132] on div "Stelle dein Pesto bereit Bild mit Text" at bounding box center [146, 119] width 263 height 33
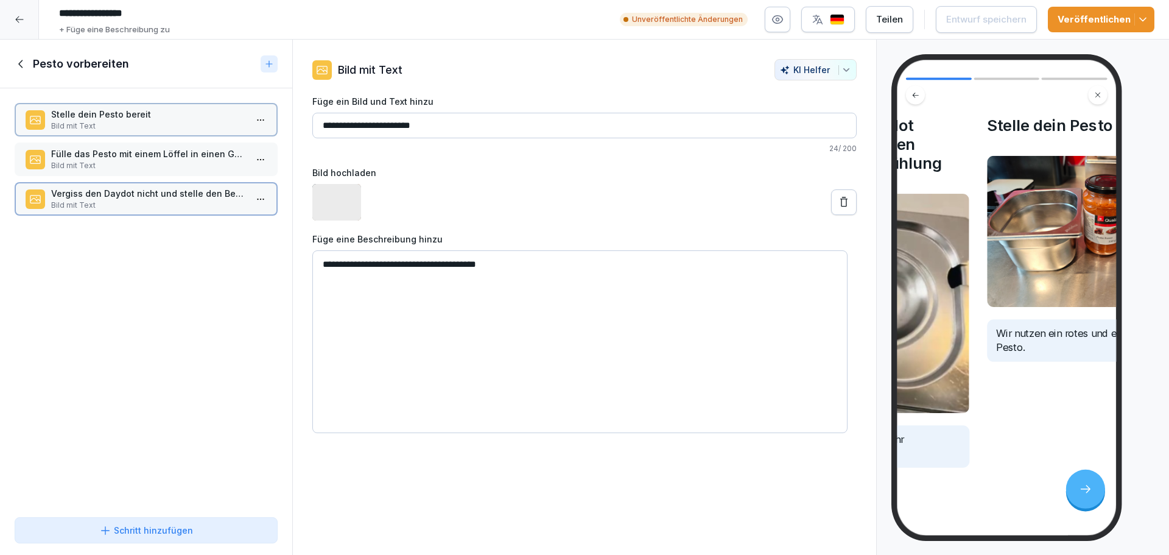
click at [181, 171] on div "Fülle das Pesto mit einem Löffel in einen GN-Behälter um Bild mit Text" at bounding box center [146, 159] width 263 height 33
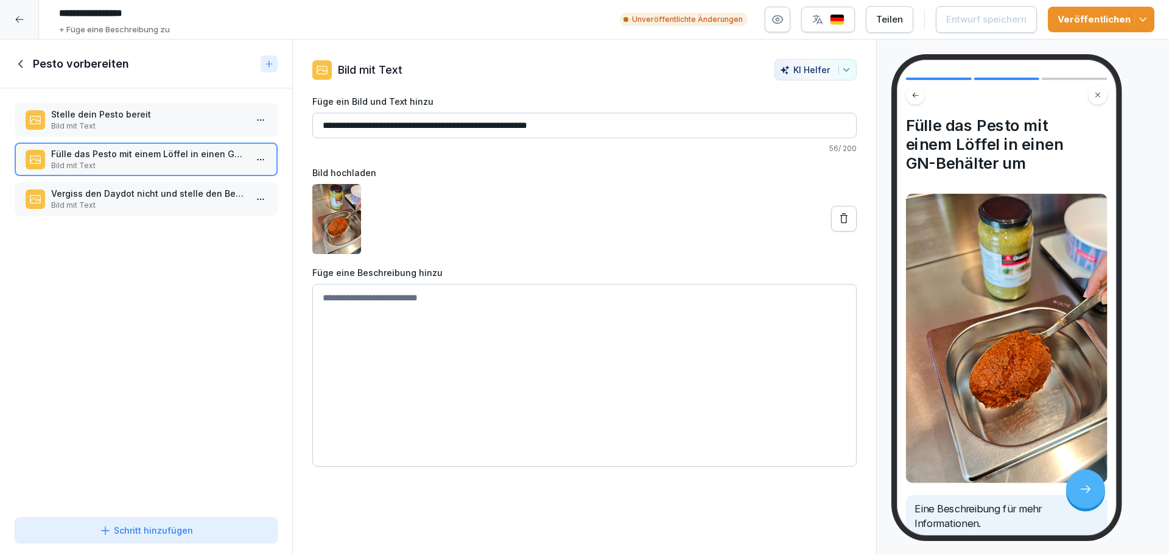
click at [21, 58] on icon at bounding box center [21, 63] width 13 height 13
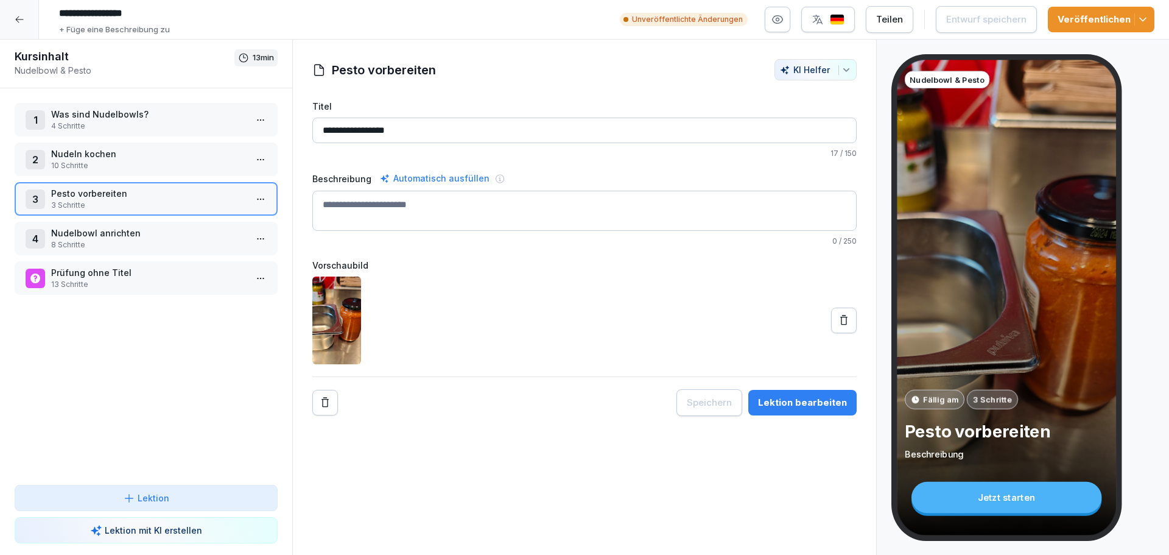
click at [164, 224] on div "4 Nudelbowl anrichten 8 Schritte" at bounding box center [146, 238] width 263 height 33
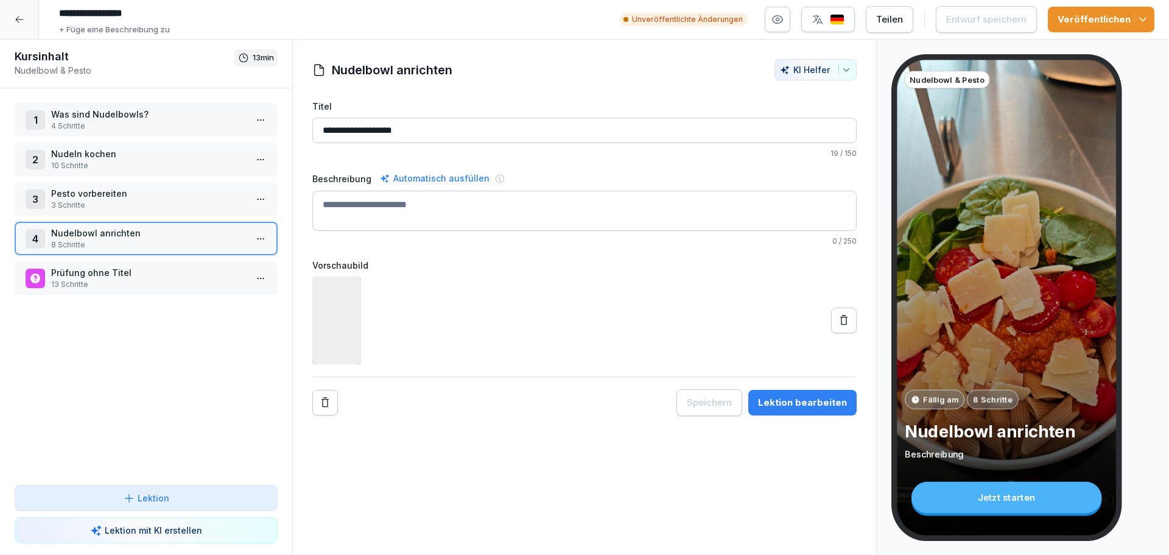
click at [162, 197] on p "Pesto vorbereiten" at bounding box center [148, 193] width 195 height 13
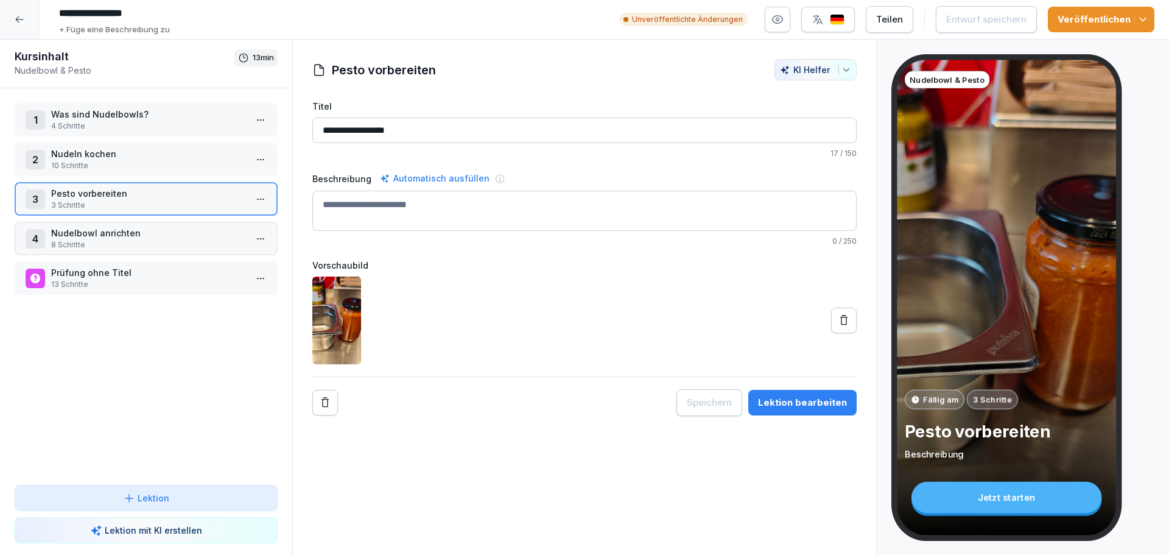
click at [162, 197] on p "Pesto vorbereiten" at bounding box center [148, 193] width 195 height 13
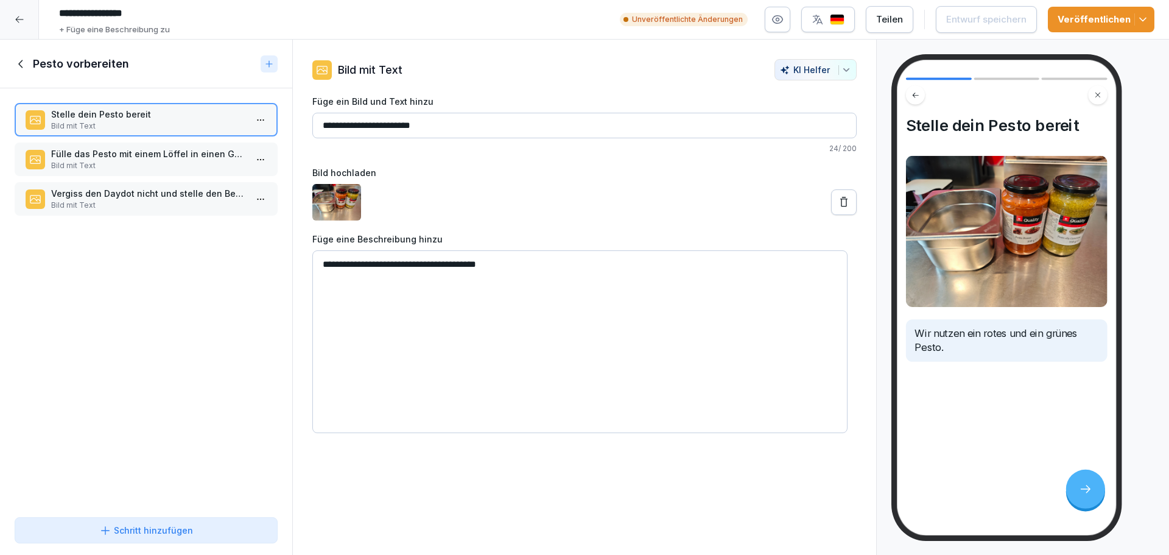
click at [157, 167] on p "Bild mit Text" at bounding box center [148, 165] width 195 height 11
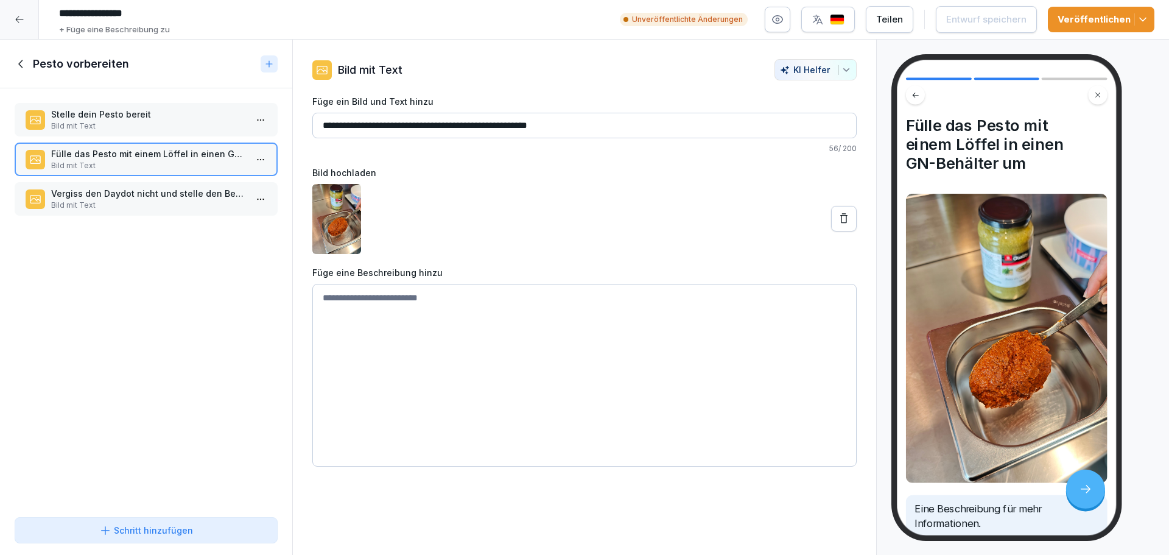
click at [153, 199] on p "Vergiss den Daydot nicht und stelle den Behälter in die Kühlung" at bounding box center [148, 193] width 195 height 13
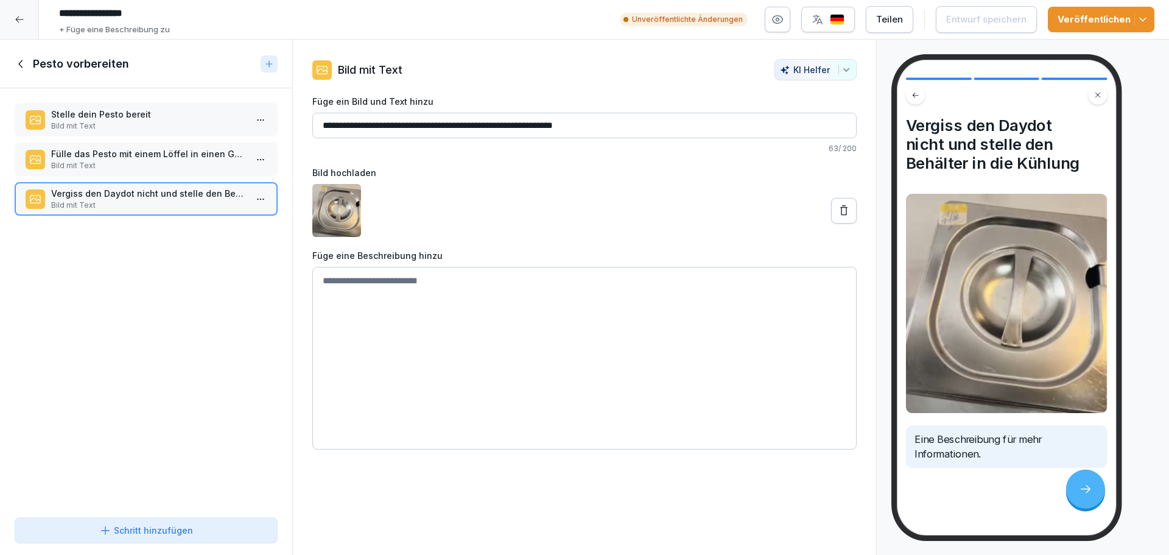
click at [155, 167] on p "Bild mit Text" at bounding box center [148, 165] width 195 height 11
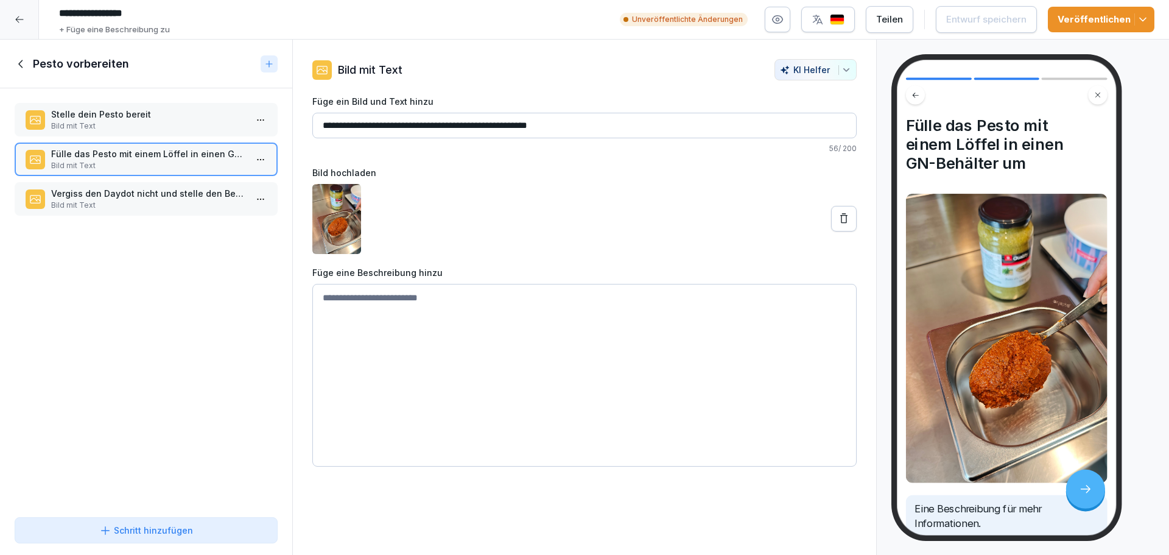
click at [161, 121] on p "Bild mit Text" at bounding box center [148, 126] width 195 height 11
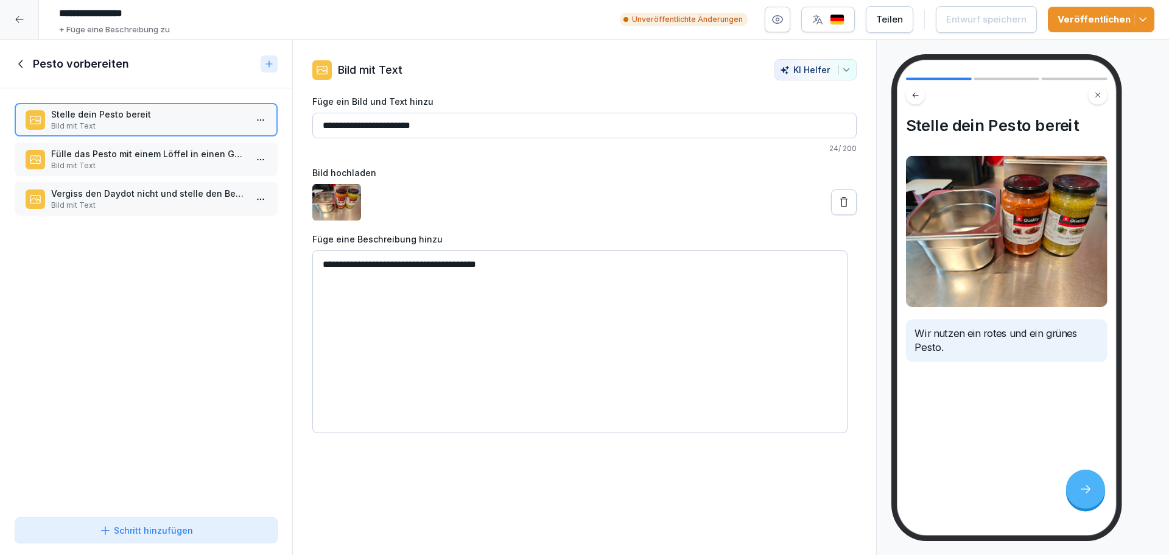
click at [26, 66] on icon at bounding box center [21, 63] width 13 height 13
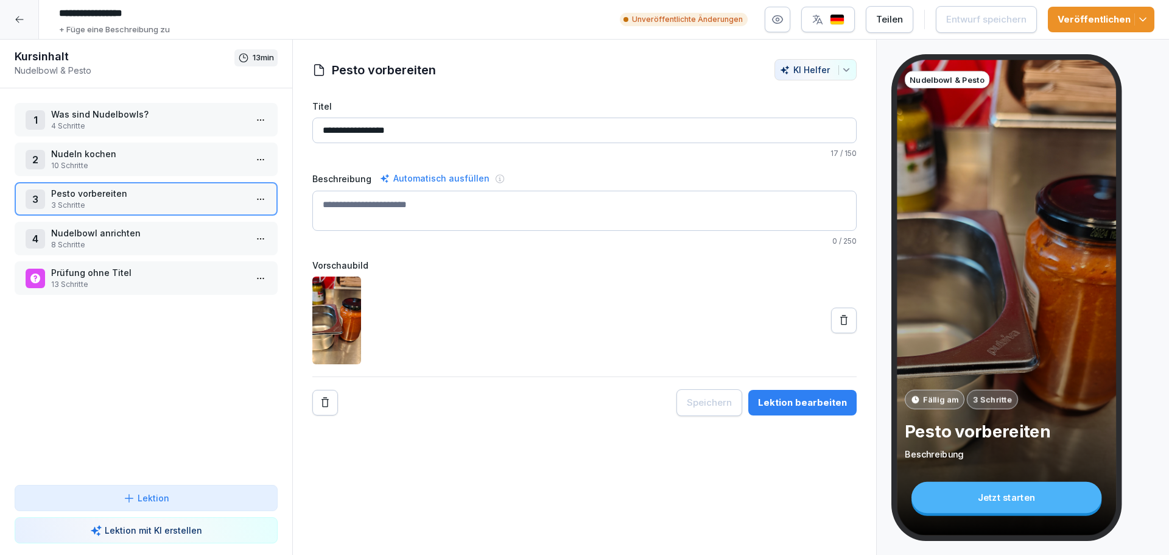
click at [19, 21] on icon at bounding box center [20, 20] width 10 height 10
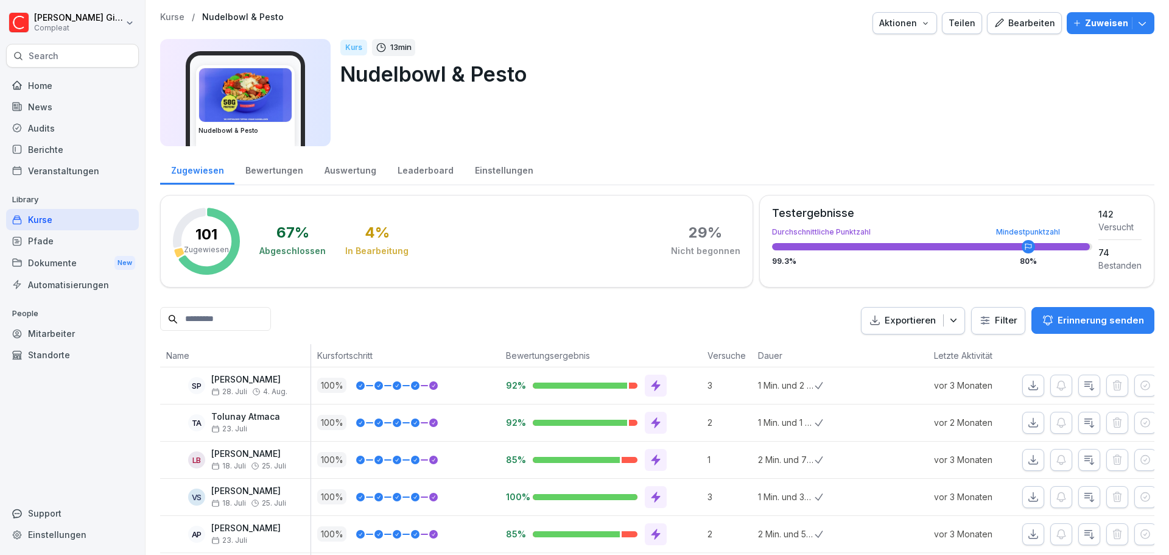
click at [112, 394] on div "Home News Audits Berichte Veranstaltungen Library Kurse Pfade Dokumente New Aut…" at bounding box center [72, 308] width 133 height 481
click at [78, 217] on div "Kurse" at bounding box center [72, 219] width 133 height 21
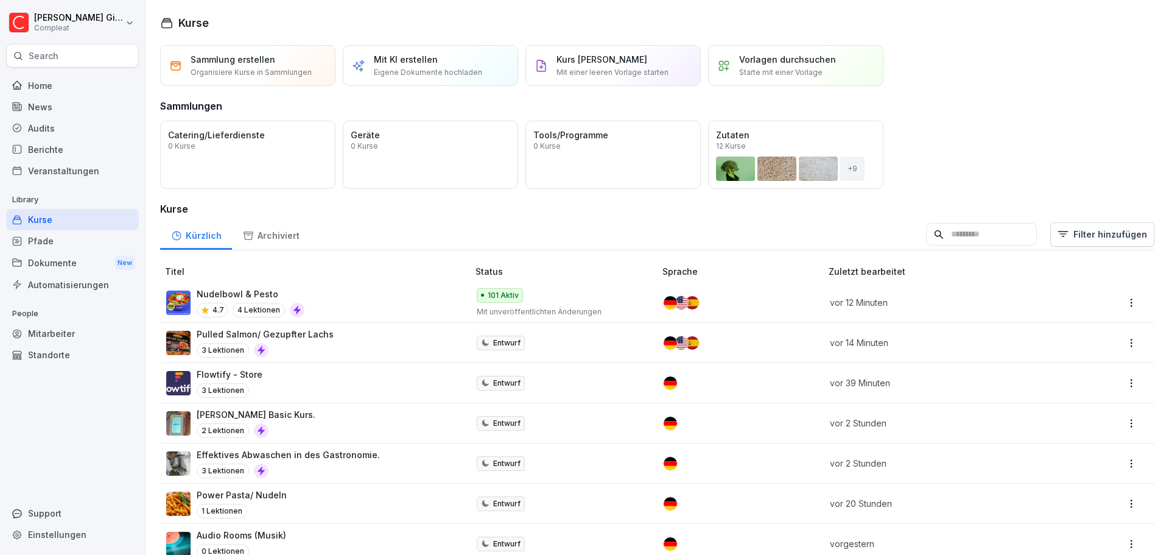
click at [105, 411] on div "Home News Audits Berichte Veranstaltungen Library Kurse Pfade Dokumente New Aut…" at bounding box center [72, 308] width 133 height 481
